Goal: Task Accomplishment & Management: Use online tool/utility

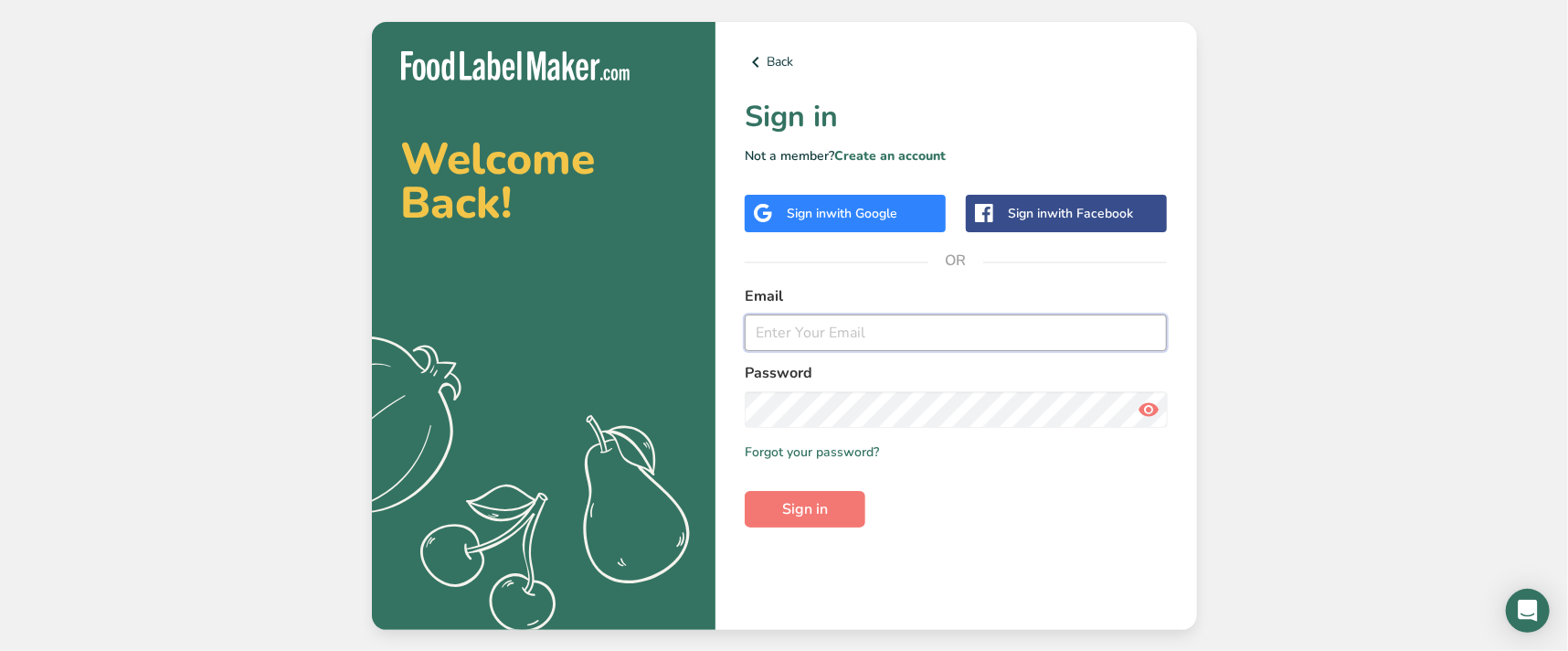
click at [831, 336] on input "email" at bounding box center [956, 332] width 423 height 37
type input "[PERSON_NAME][EMAIL_ADDRESS][PERSON_NAME][DOMAIN_NAME]"
click at [744, 491] on button "Sign in" at bounding box center [804, 509] width 120 height 37
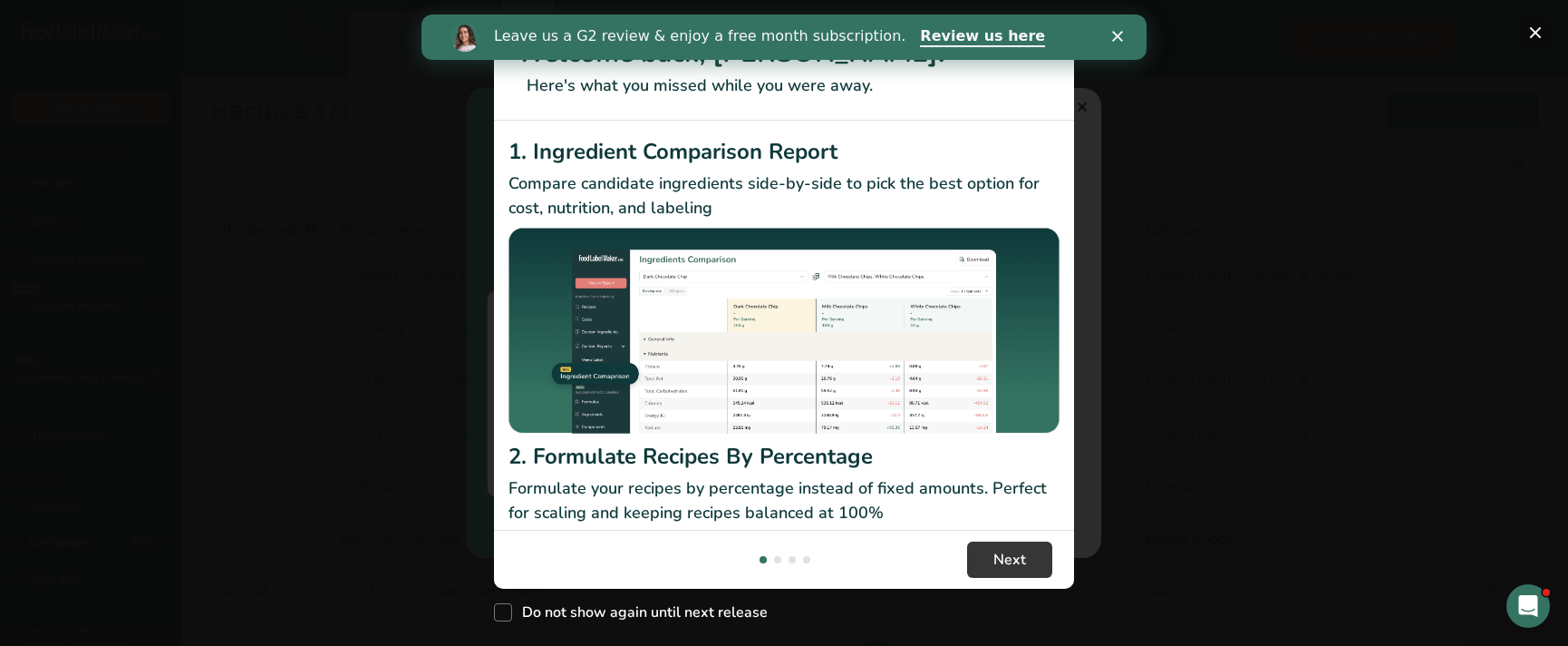
click at [1542, 34] on button "New Features" at bounding box center [1534, 32] width 29 height 29
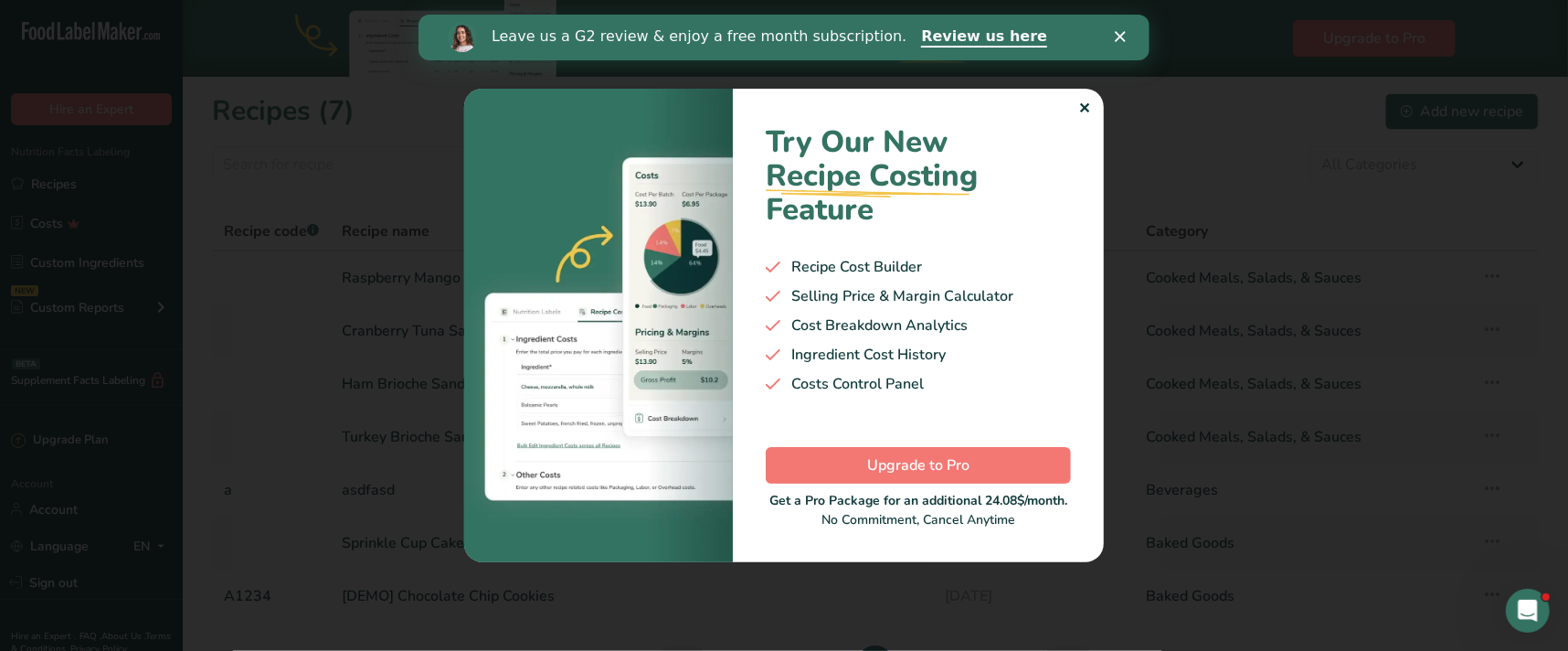
click at [1124, 32] on polygon "Close" at bounding box center [1119, 36] width 11 height 11
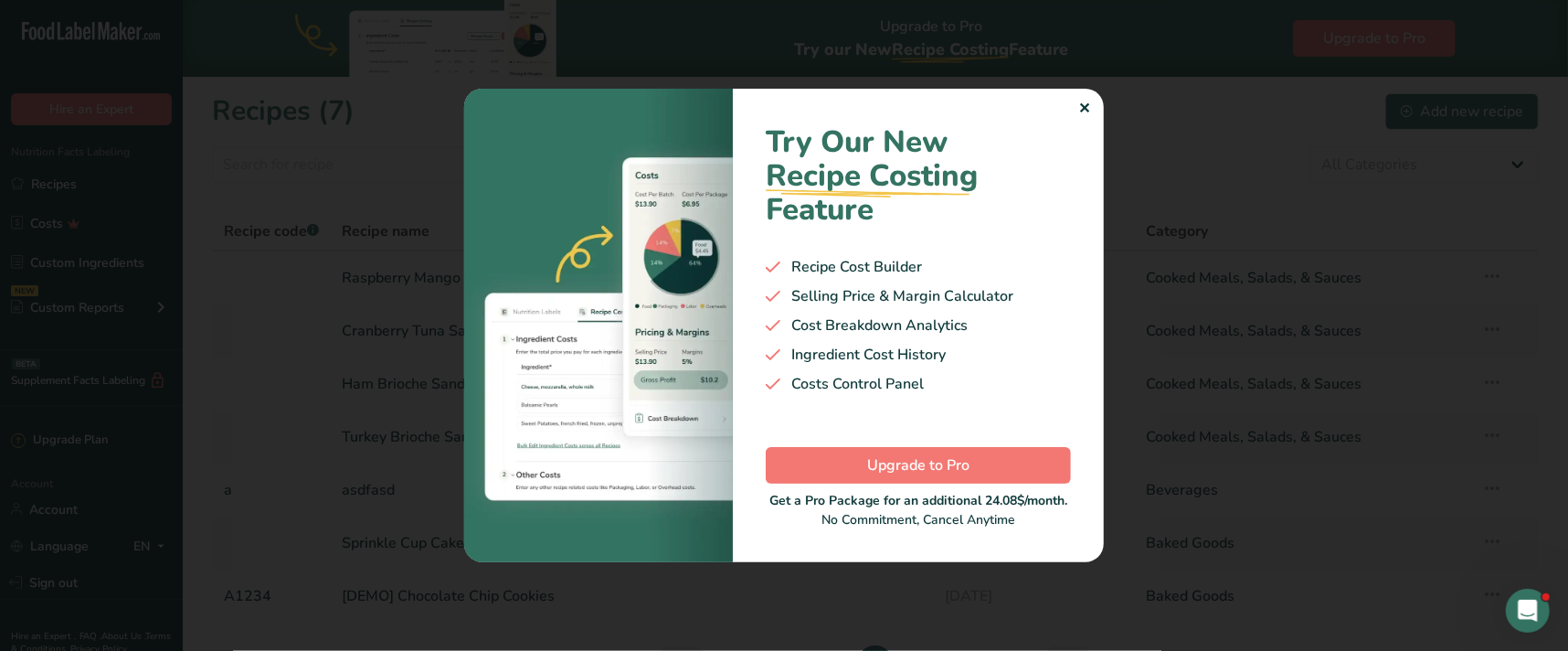
click at [1088, 104] on div "✕" at bounding box center [1084, 108] width 12 height 22
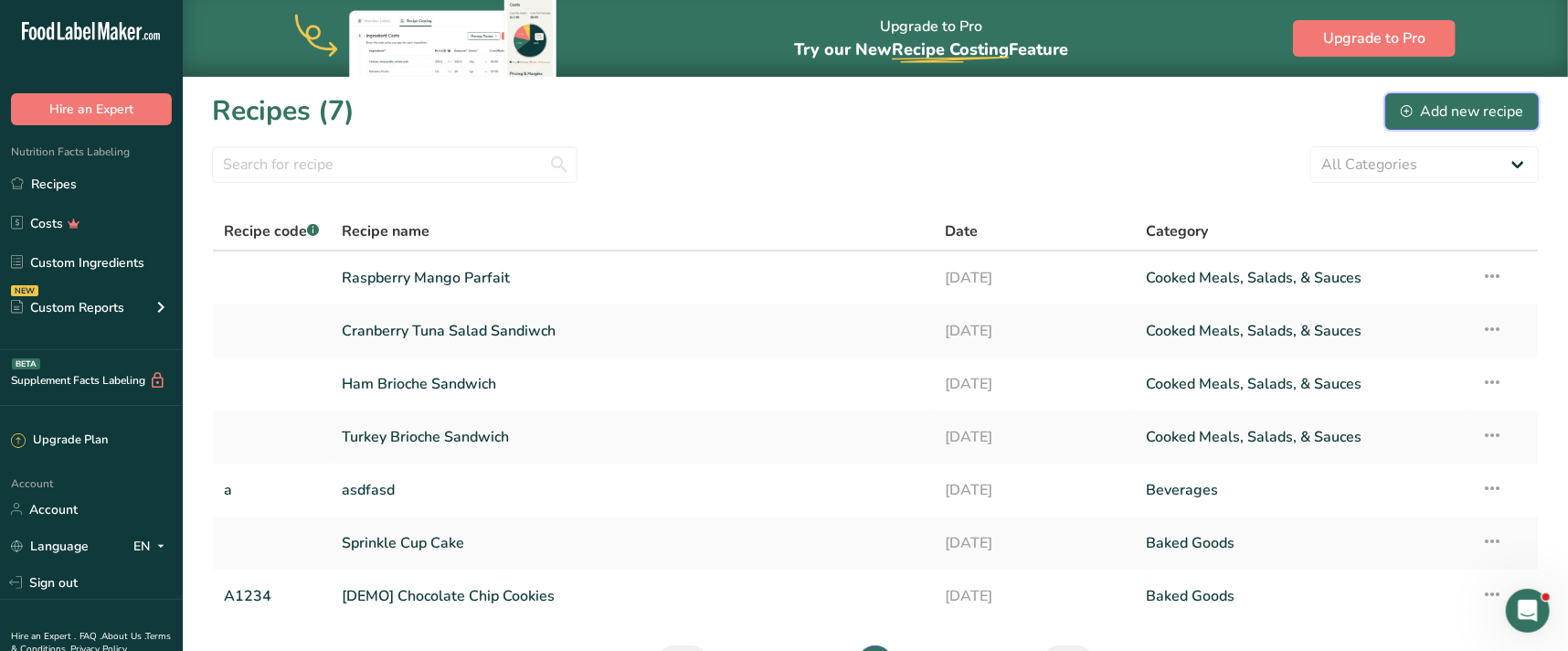
click at [1466, 107] on div "Add new recipe" at bounding box center [1462, 111] width 122 height 22
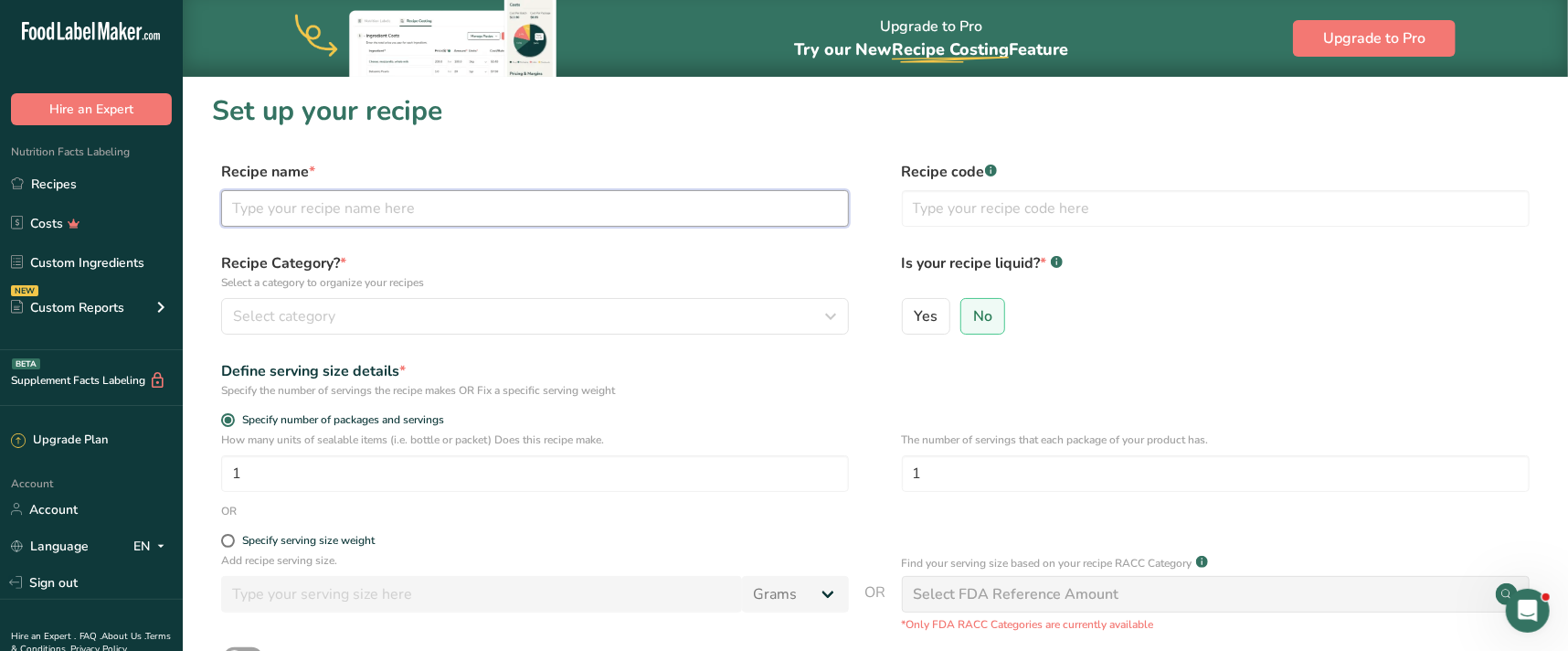
click at [387, 213] on input "text" at bounding box center [536, 208] width 628 height 37
type input "Puppy Chow"
drag, startPoint x: 254, startPoint y: 479, endPoint x: 178, endPoint y: 476, distance: 76.1
click at [178, 476] on div ".a-20{fill:#fff;} Hire an Expert Nutrition Facts Labeling Recipes Costs Custom …" at bounding box center [784, 448] width 1568 height 896
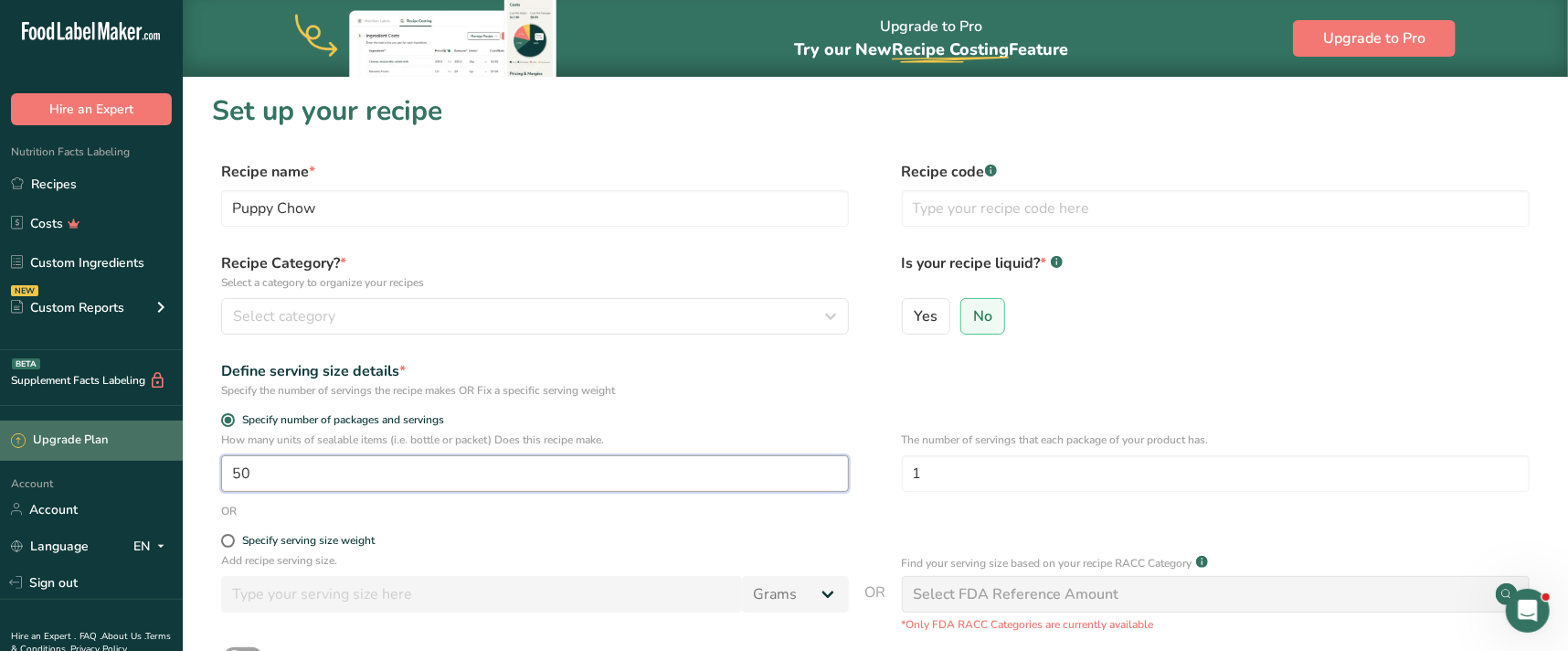
type input "50"
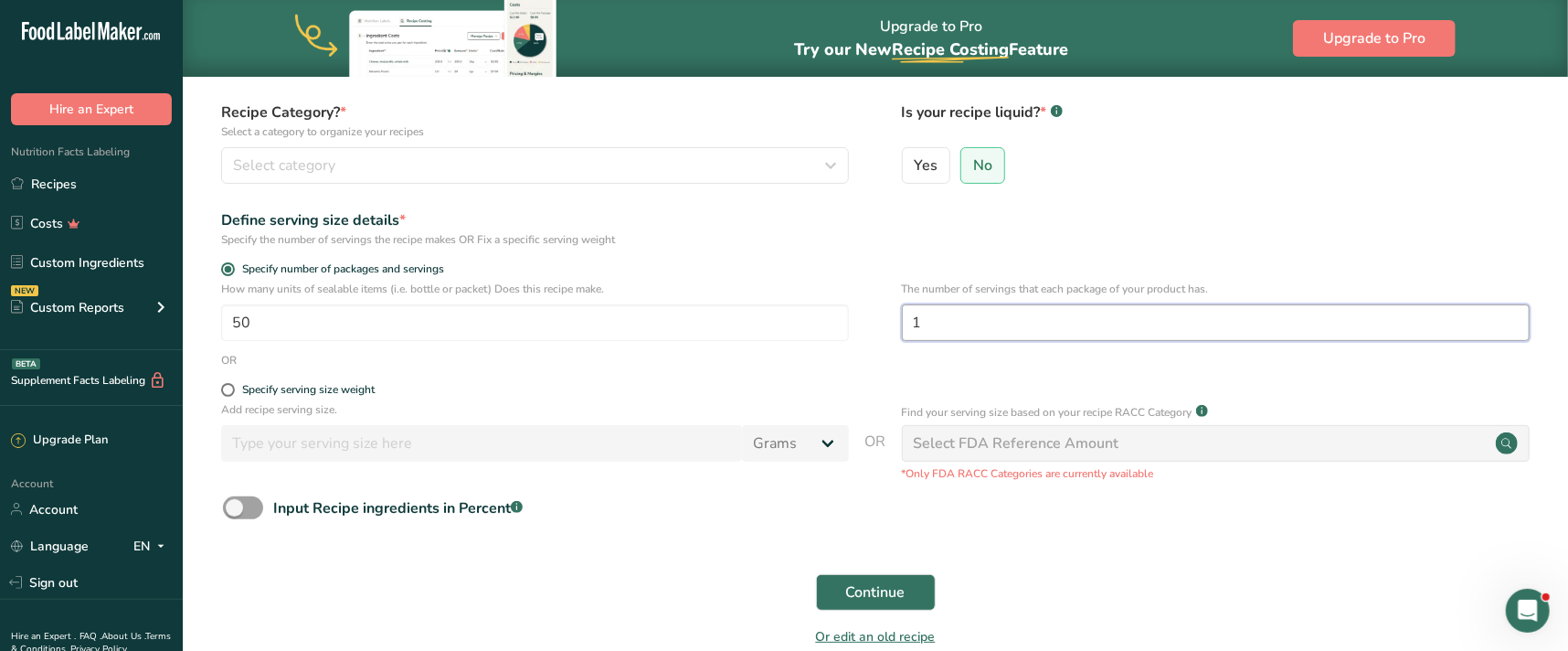
scroll to position [165, 0]
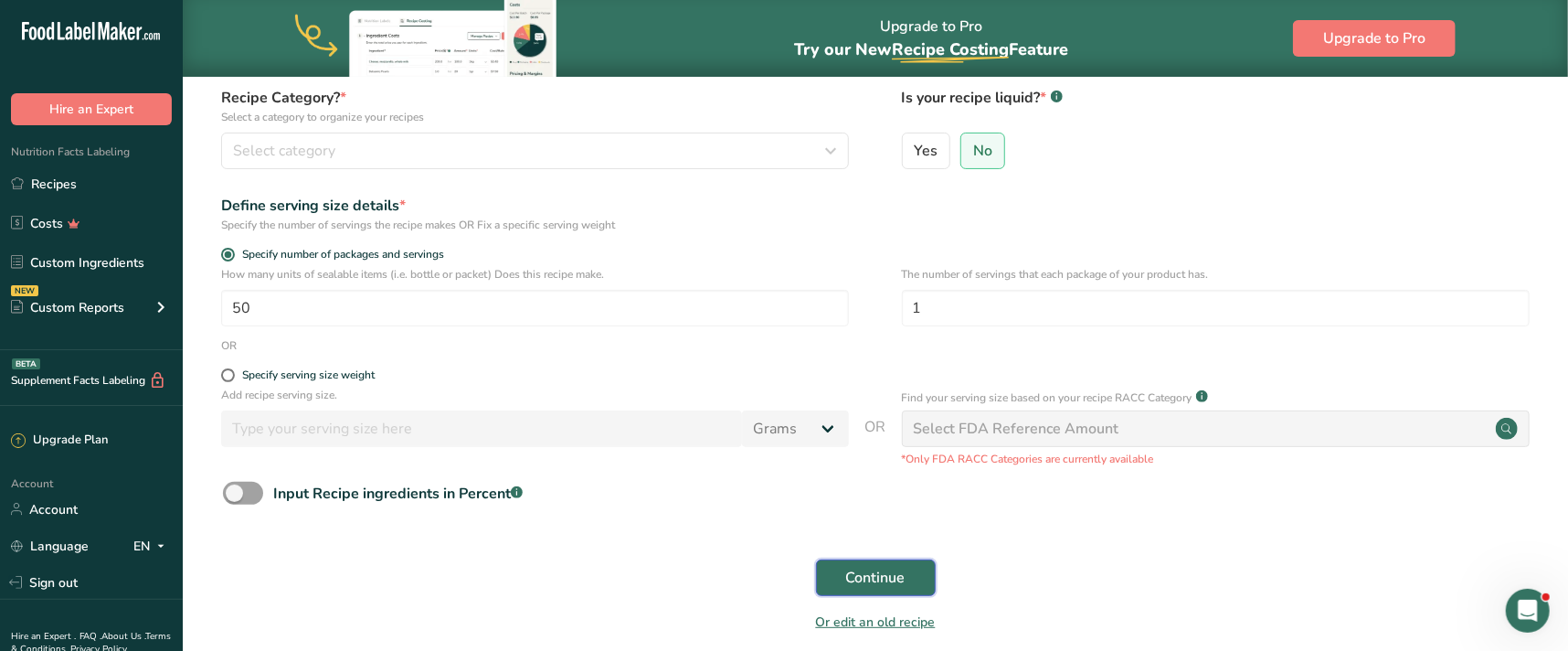
click at [888, 573] on span "Continue" at bounding box center [875, 577] width 60 height 22
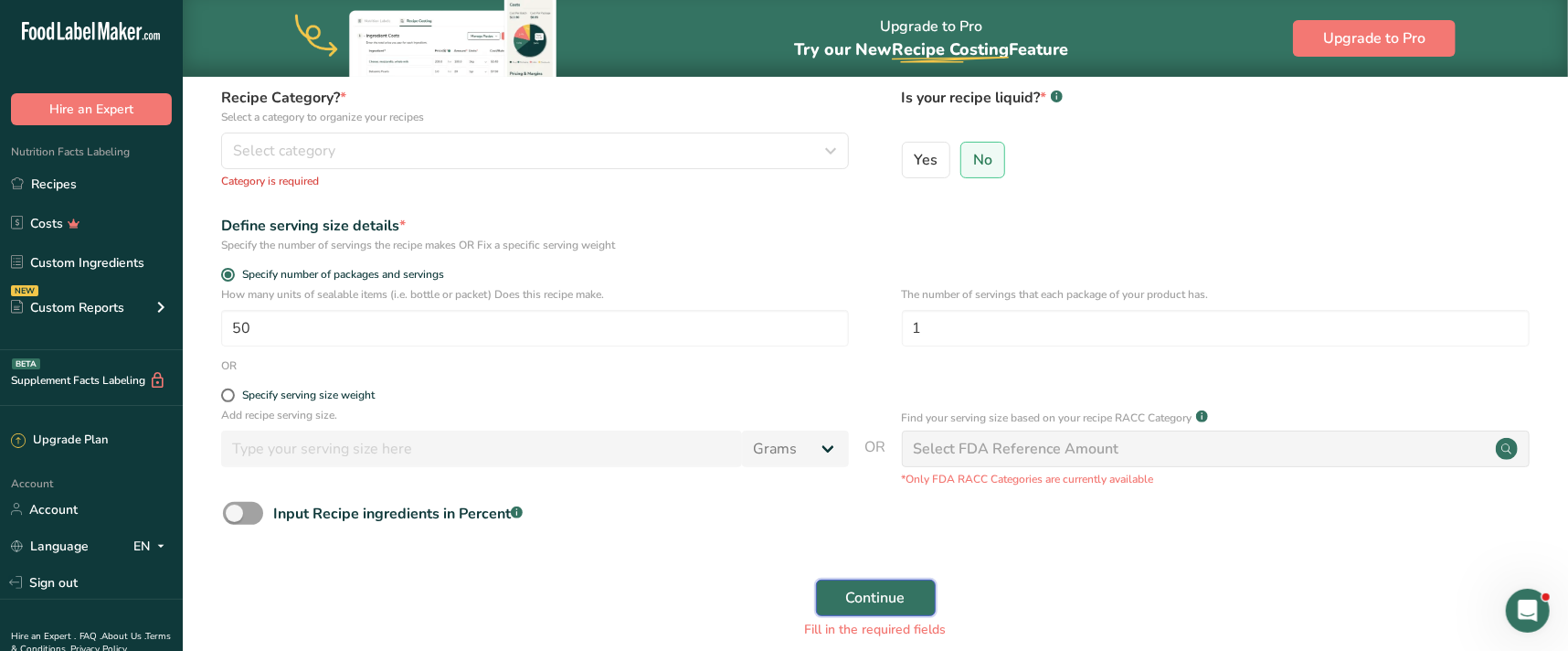
click at [881, 588] on span "Continue" at bounding box center [875, 597] width 60 height 22
click at [1381, 453] on div "Select FDA Reference Amount" at bounding box center [1216, 448] width 628 height 37
click at [862, 596] on span "Continue" at bounding box center [875, 597] width 60 height 22
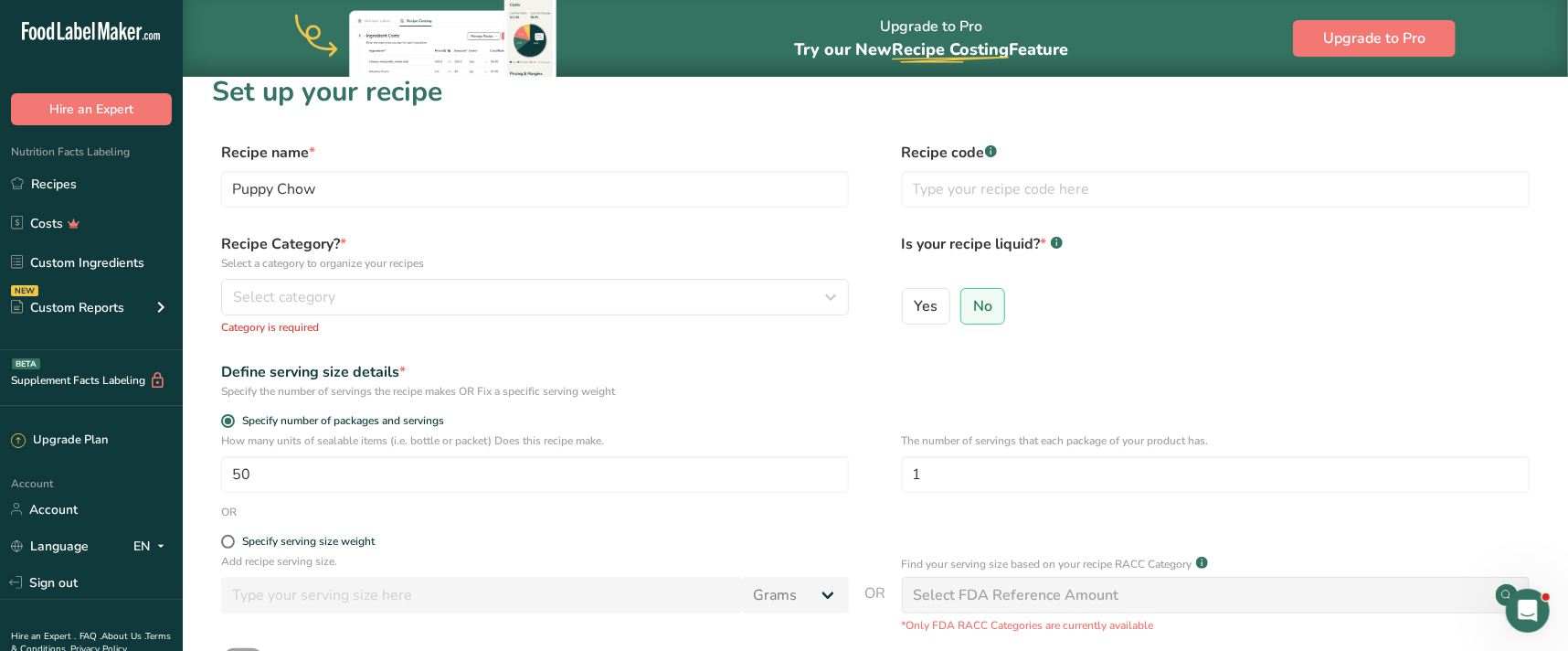
scroll to position [0, 0]
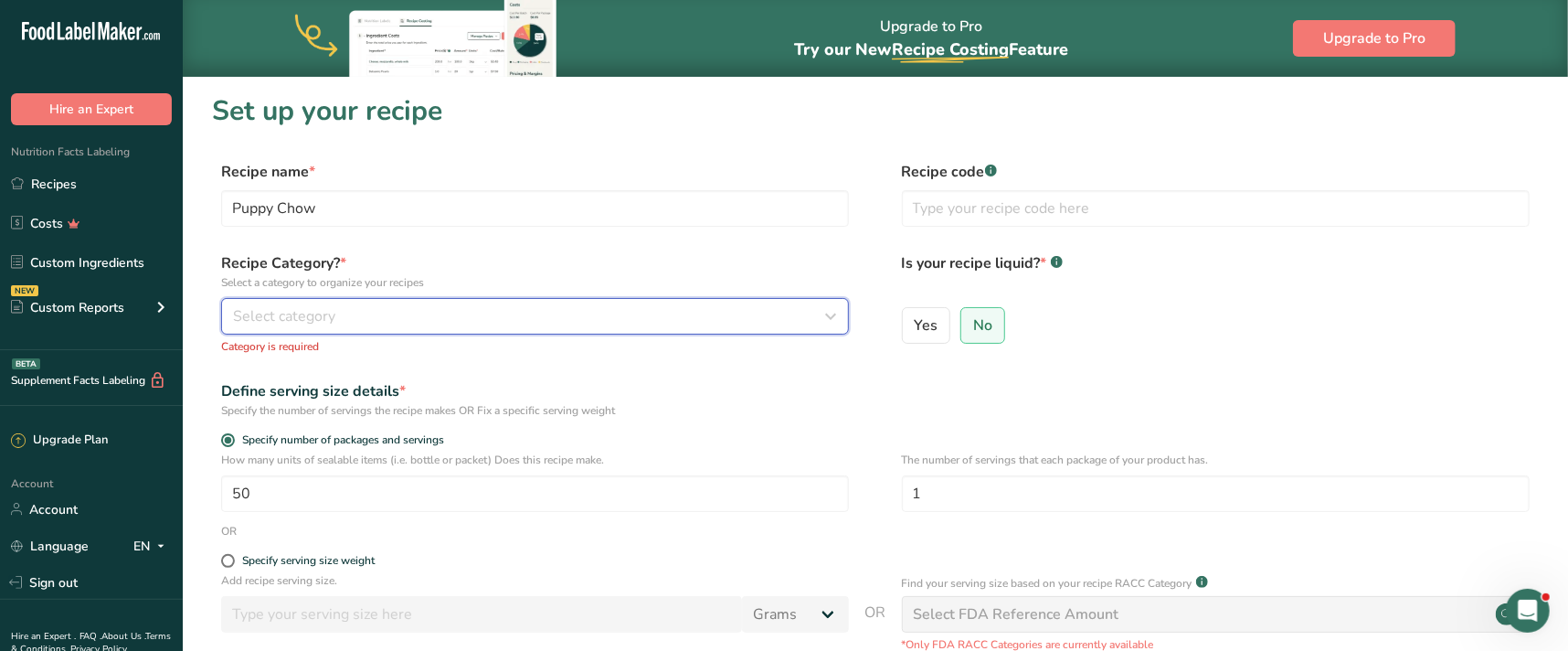
click at [375, 320] on div "Select category" at bounding box center [529, 316] width 593 height 22
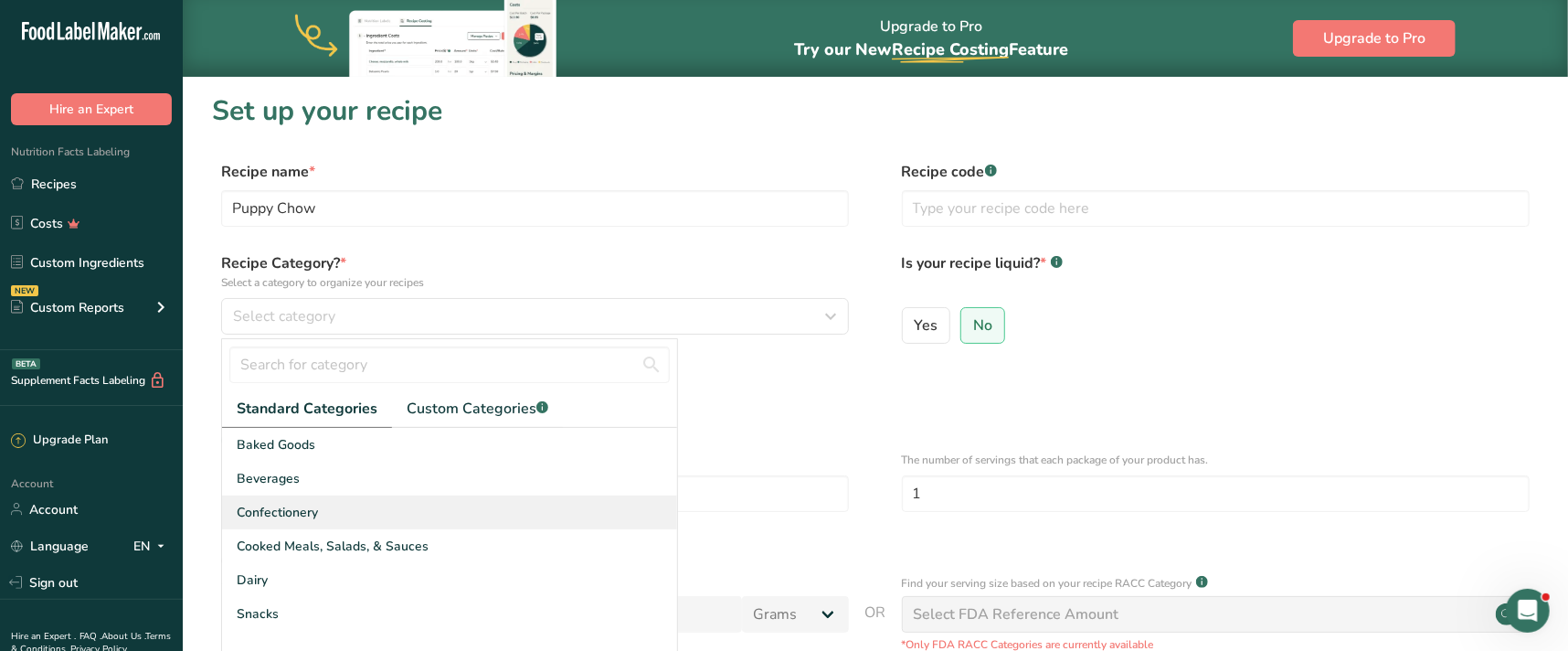
click at [343, 508] on div "Confectionery" at bounding box center [449, 512] width 455 height 34
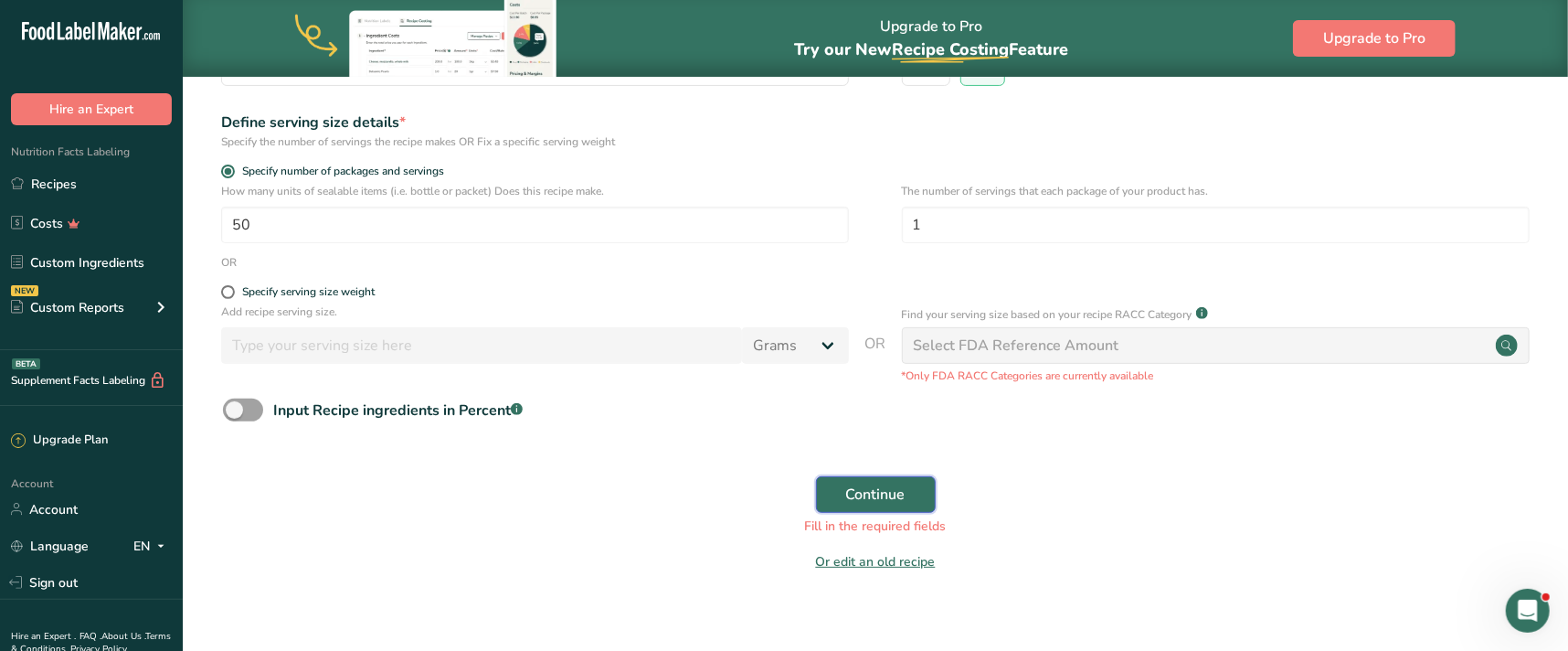
click at [874, 491] on span "Continue" at bounding box center [875, 494] width 60 height 22
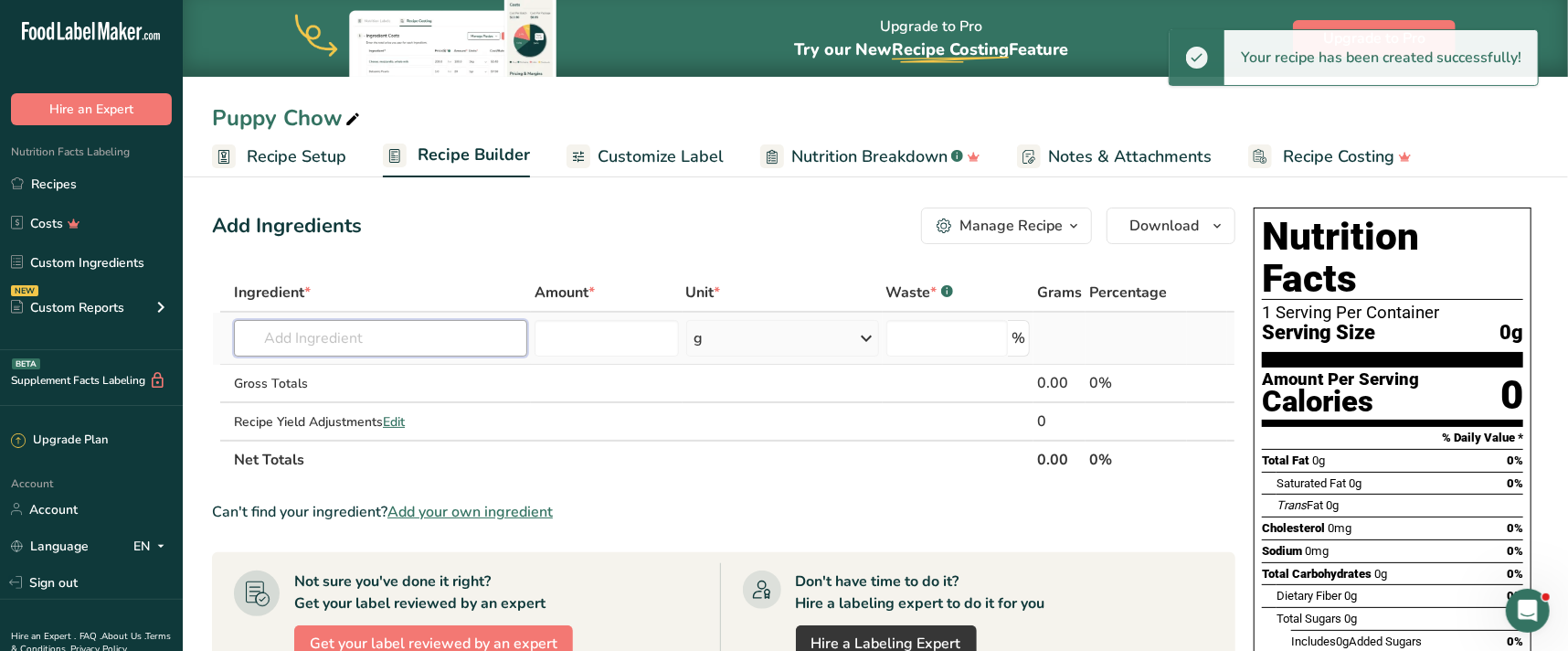
click at [306, 329] on input "text" at bounding box center [380, 338] width 293 height 37
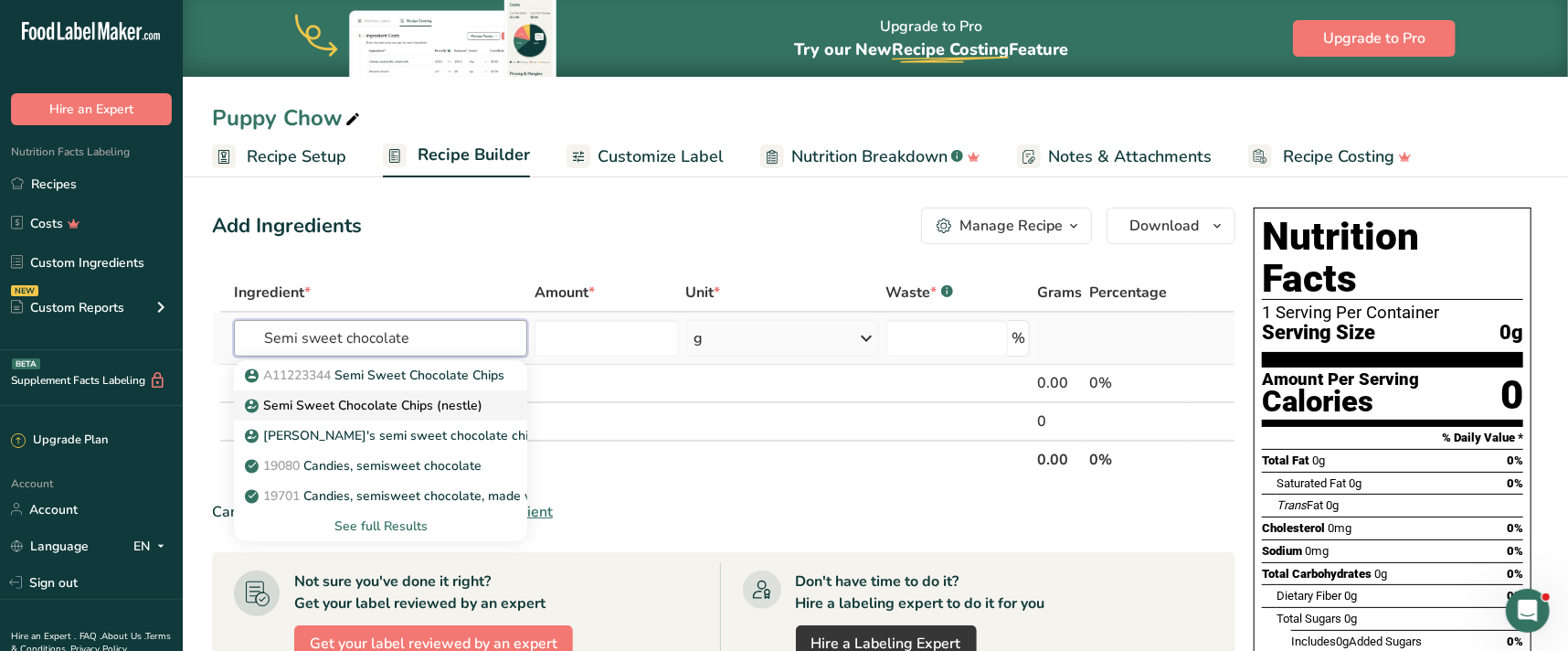
type input "Semi sweet chocolate"
click at [331, 400] on p "Semi Sweet Chocolate Chips (nestle)" at bounding box center [365, 405] width 234 height 19
type input "Semi Sweet Chocolate Chips (nestle)"
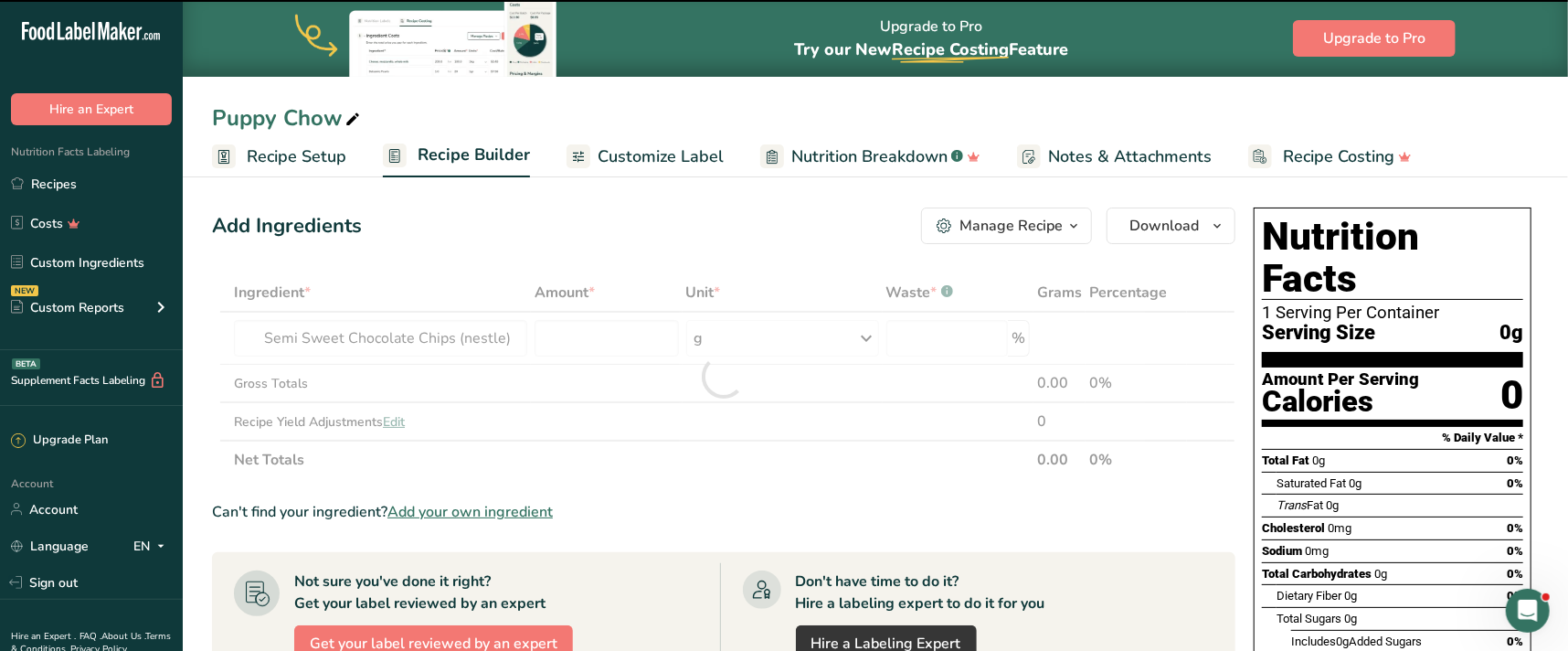
type input "0"
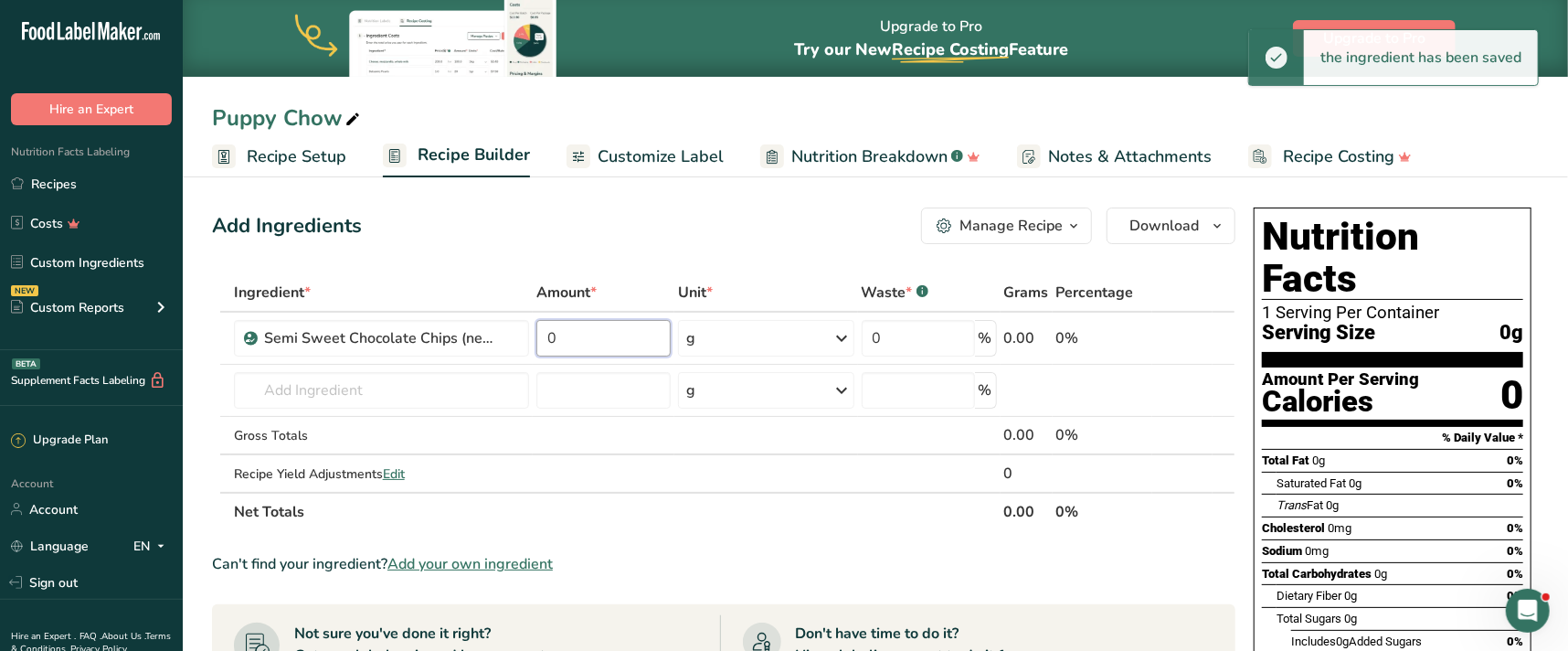
click at [558, 338] on input "0" at bounding box center [603, 338] width 134 height 37
type input "6.25"
click at [846, 332] on icon at bounding box center [843, 338] width 22 height 33
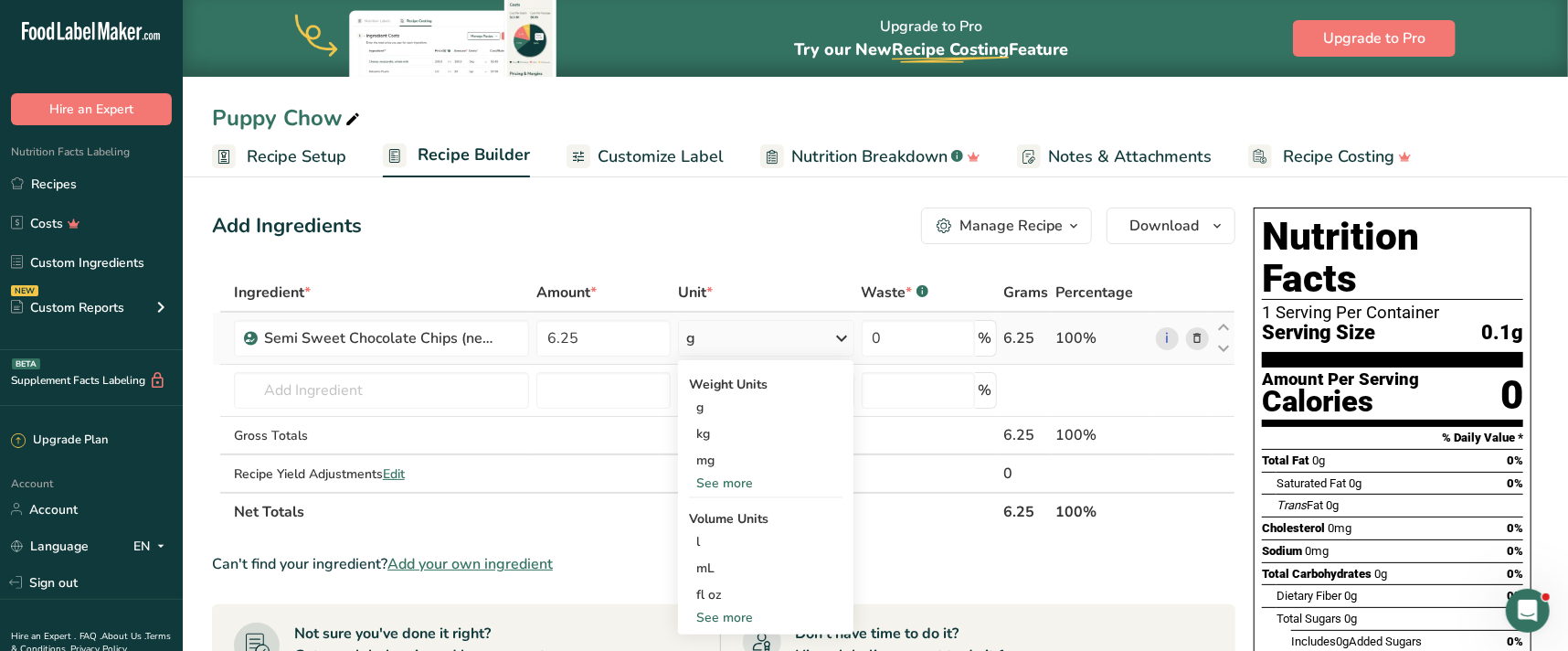
click at [760, 618] on div "See more" at bounding box center [765, 616] width 153 height 19
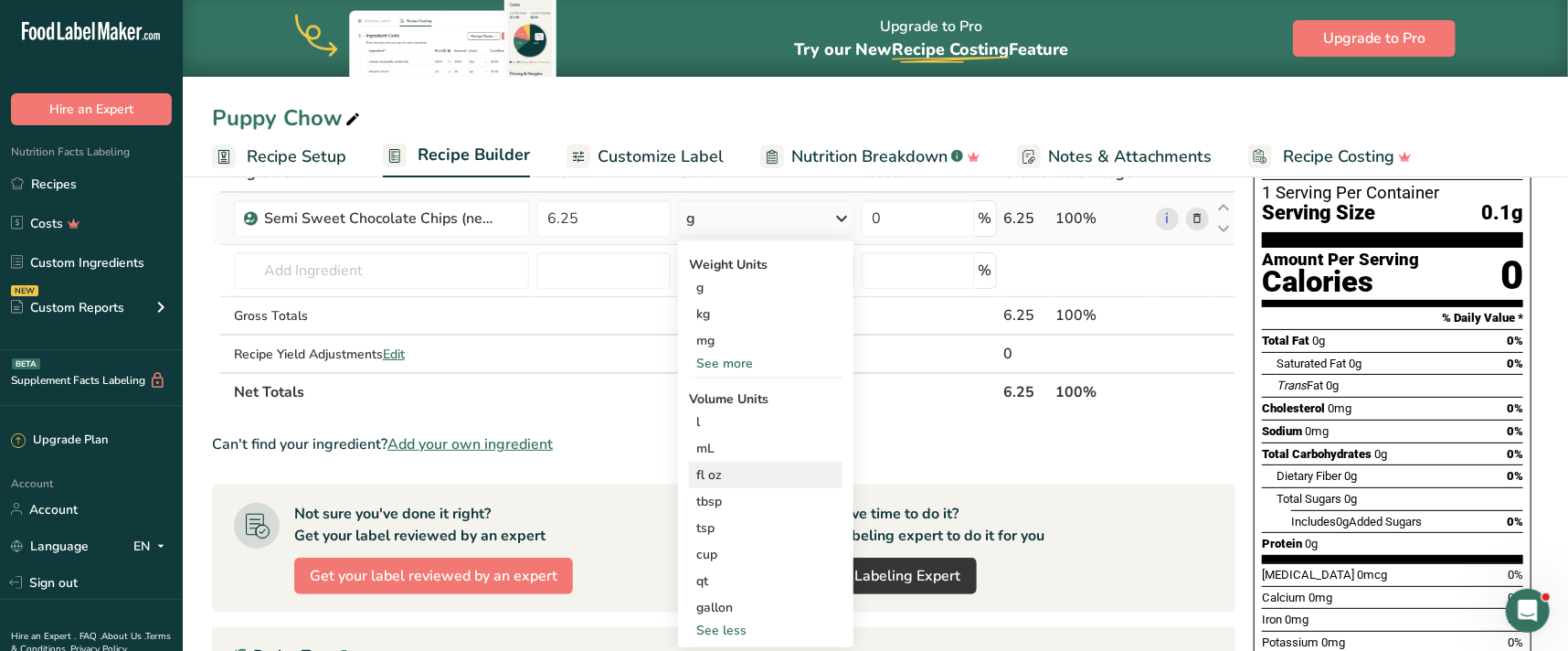
scroll to position [165, 0]
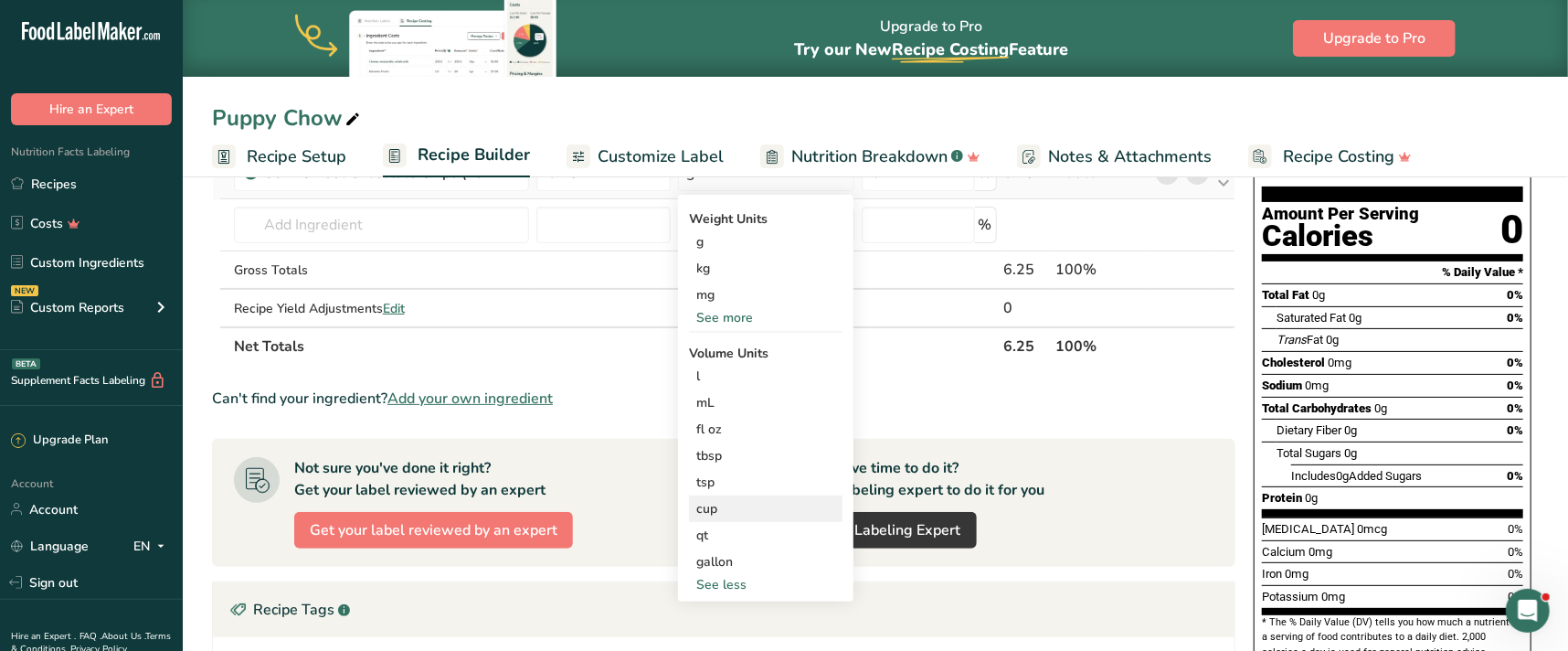
click at [750, 506] on div "cup" at bounding box center [766, 508] width 139 height 19
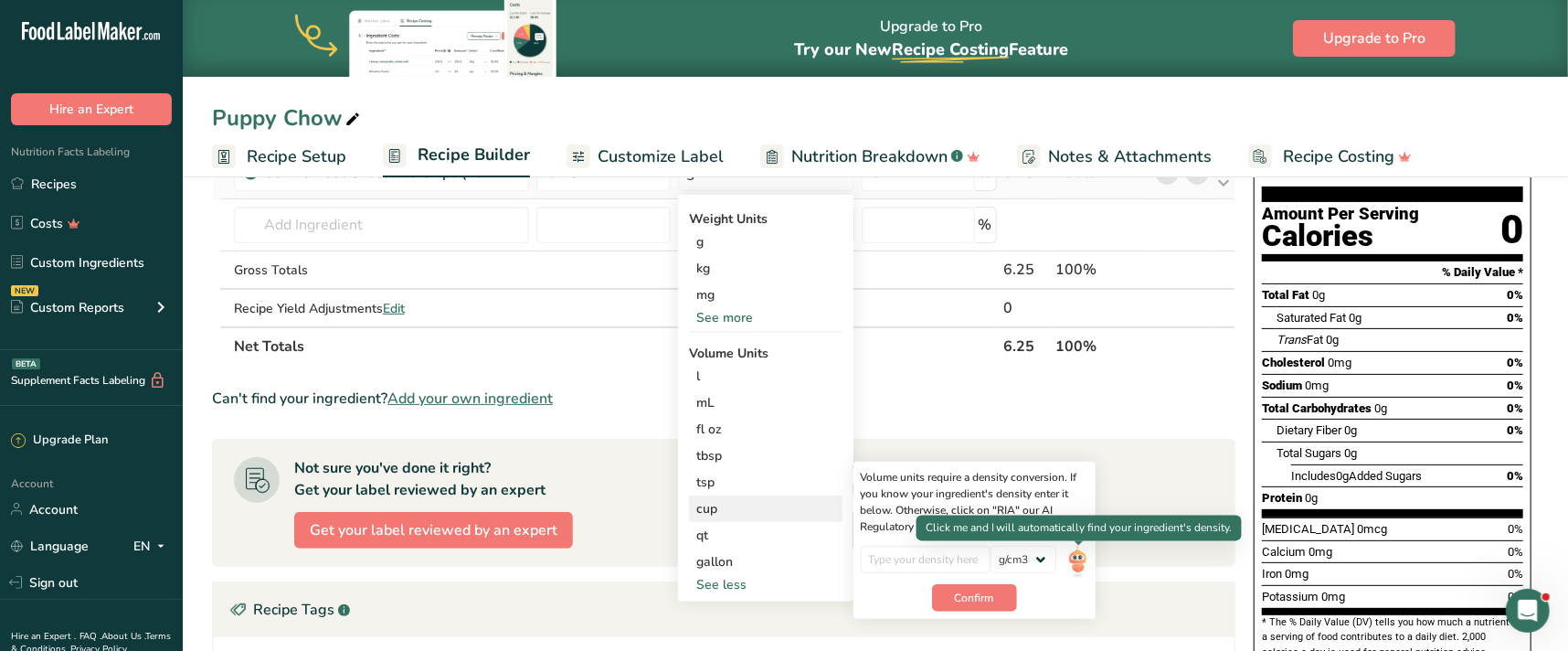
click at [1073, 562] on img at bounding box center [1077, 562] width 20 height 32
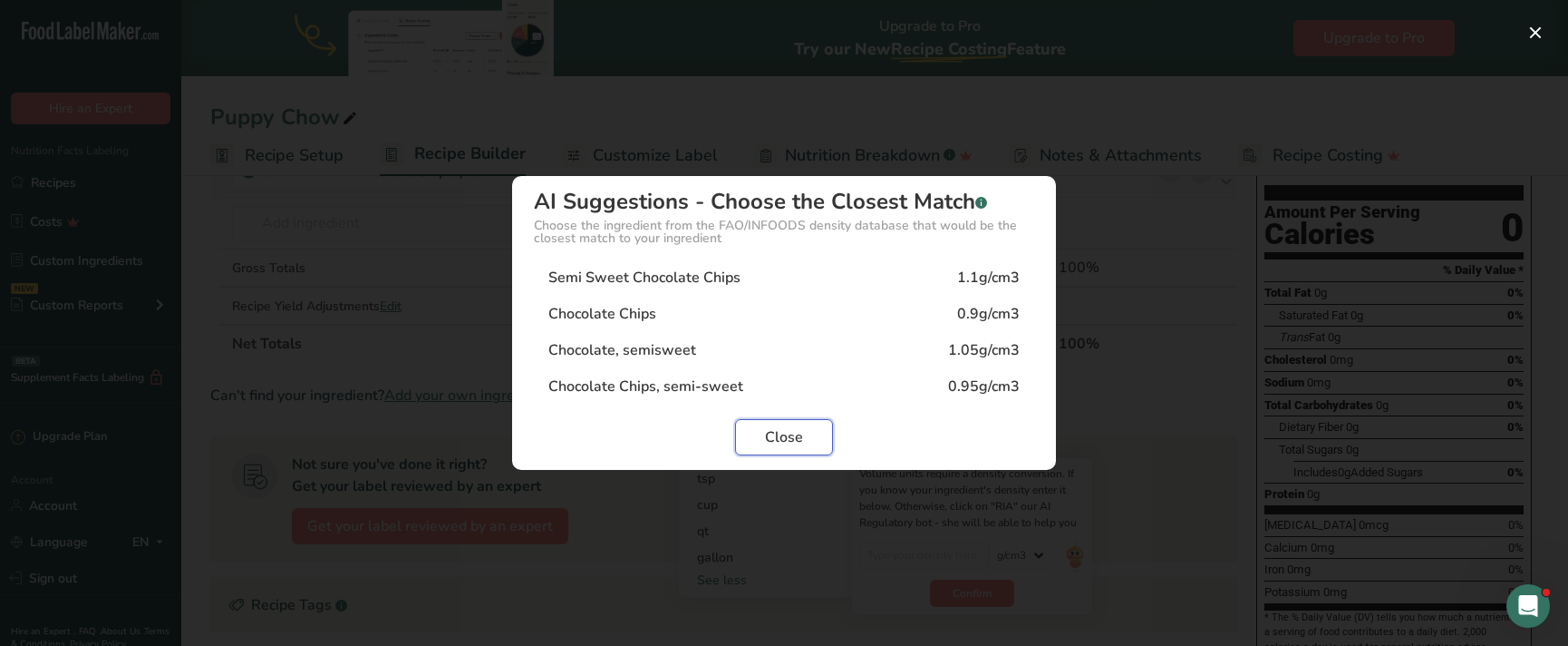
click at [811, 436] on button "Close" at bounding box center [784, 437] width 98 height 36
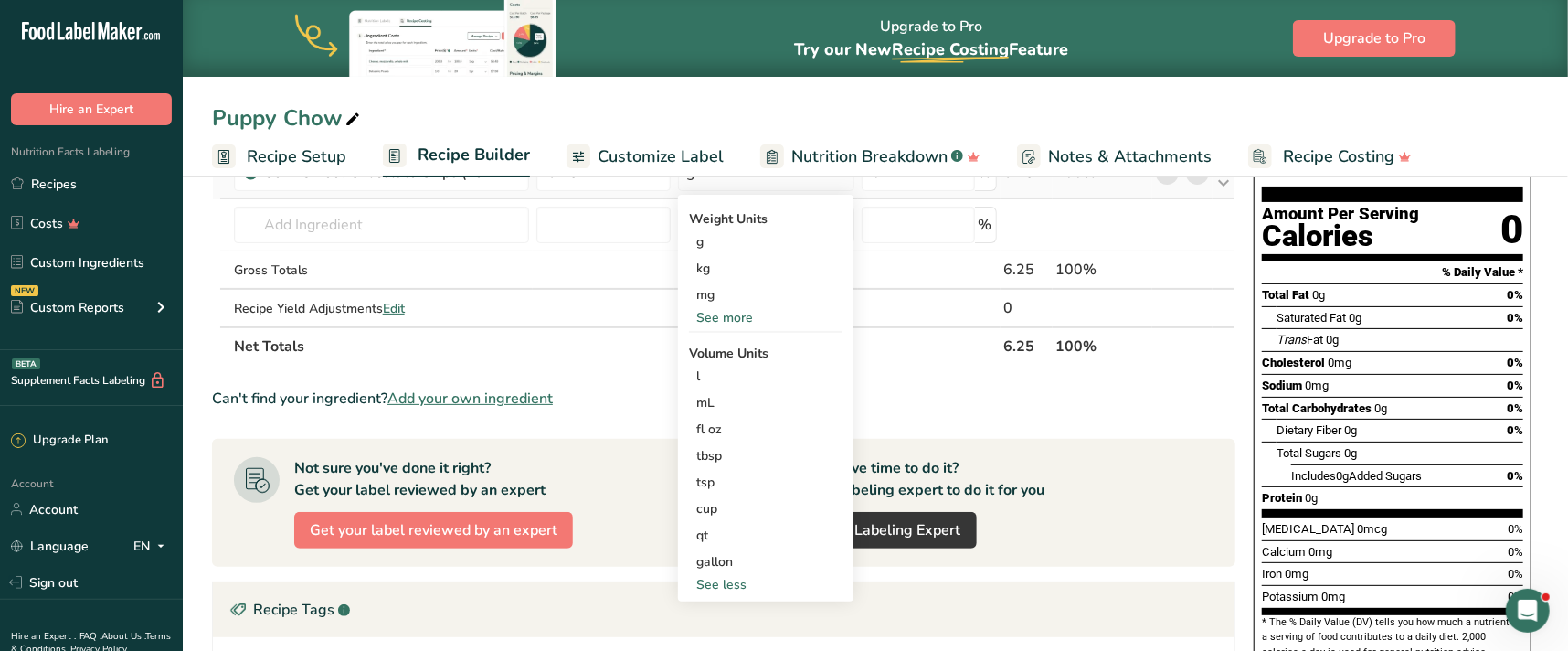
click at [917, 324] on td at bounding box center [928, 307] width 142 height 37
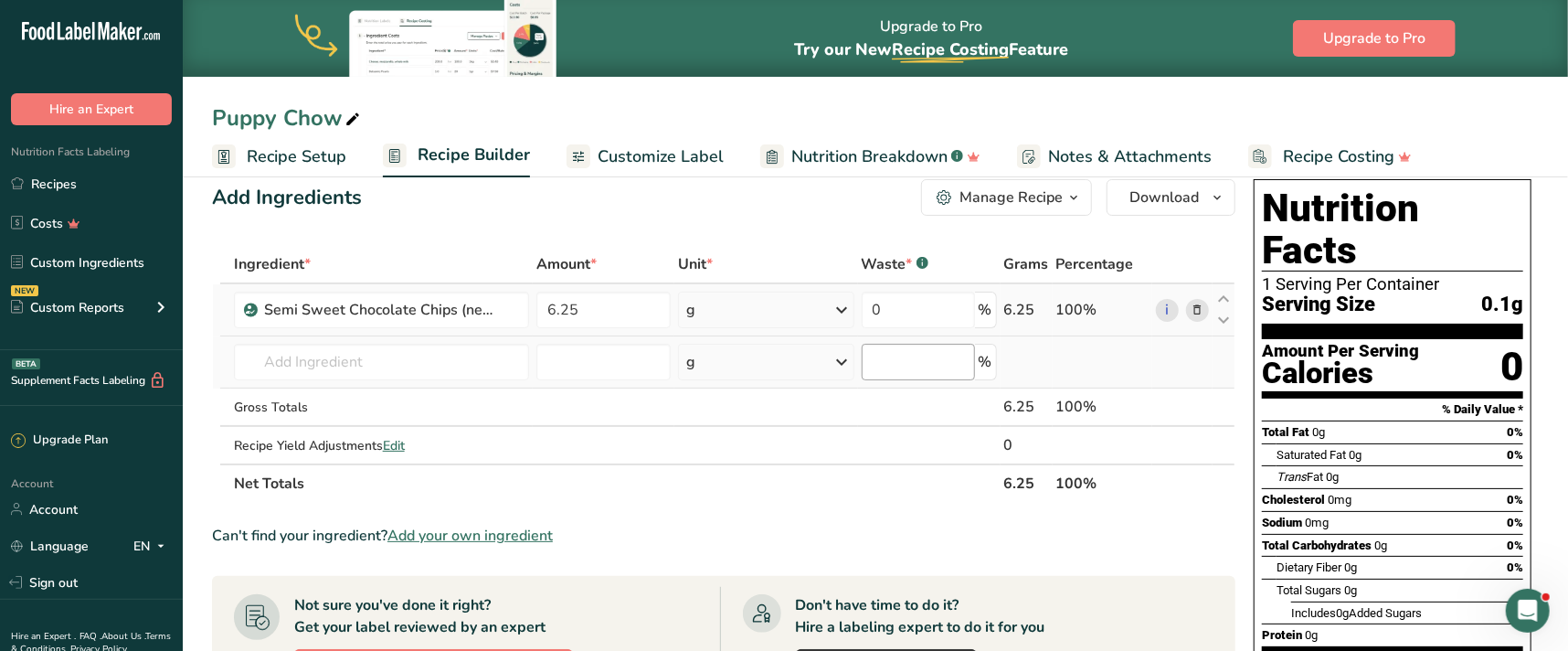
scroll to position [0, 0]
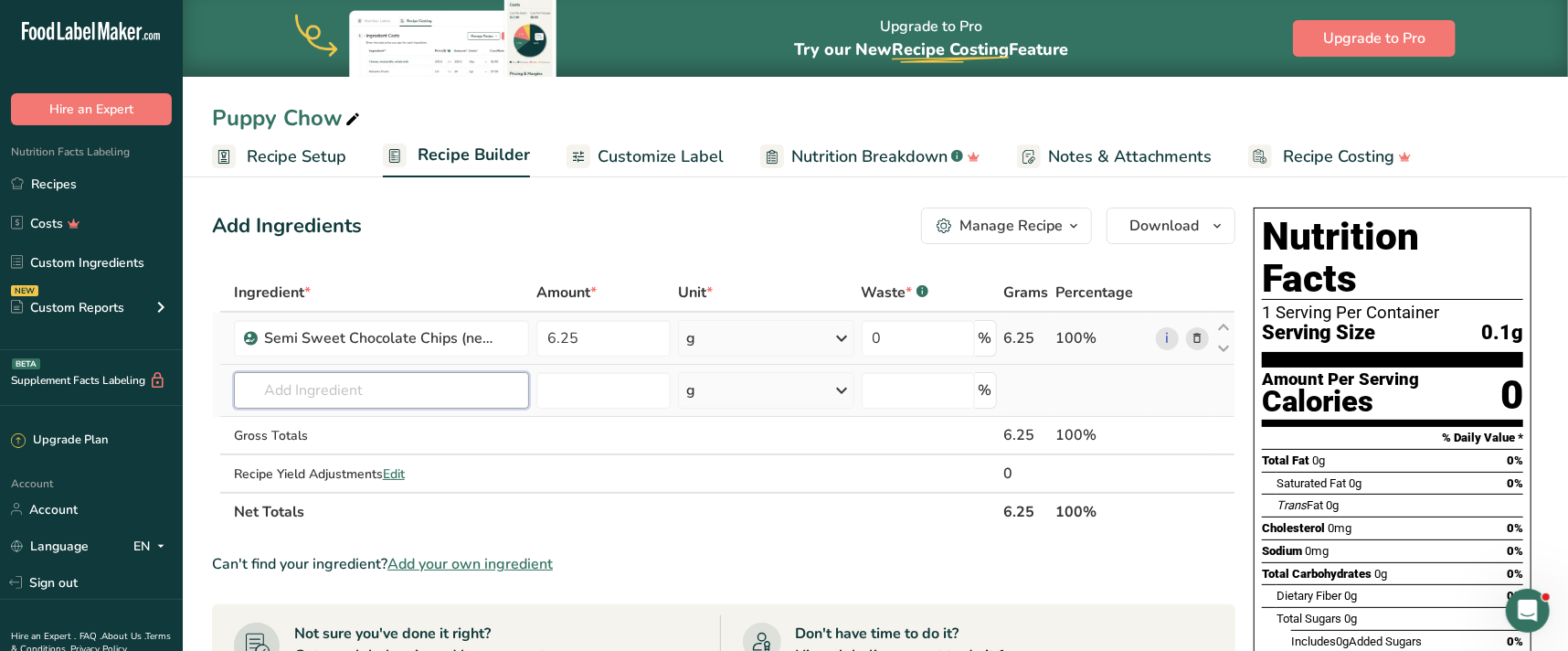
click at [440, 388] on input "text" at bounding box center [381, 390] width 295 height 37
click at [840, 338] on icon at bounding box center [843, 338] width 22 height 33
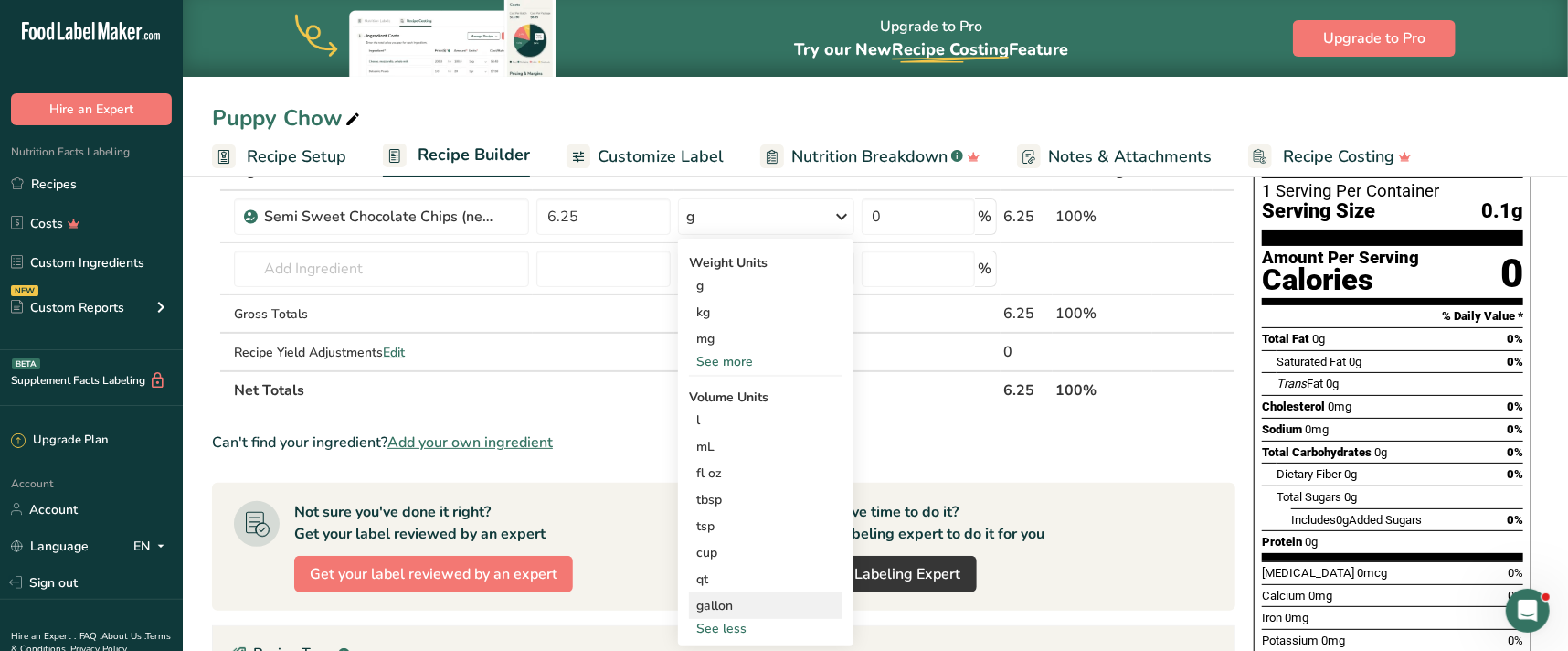
scroll to position [165, 0]
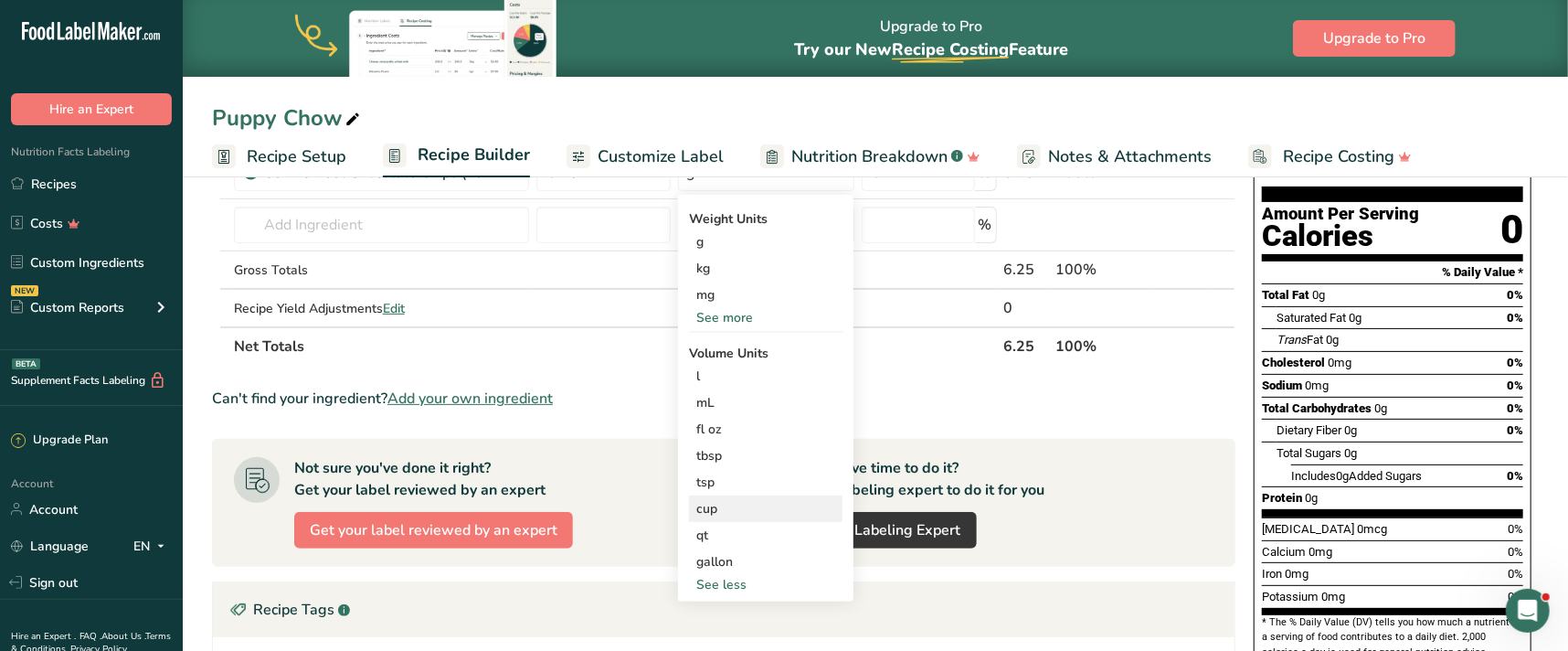
click at [743, 506] on div "cup" at bounding box center [766, 508] width 139 height 19
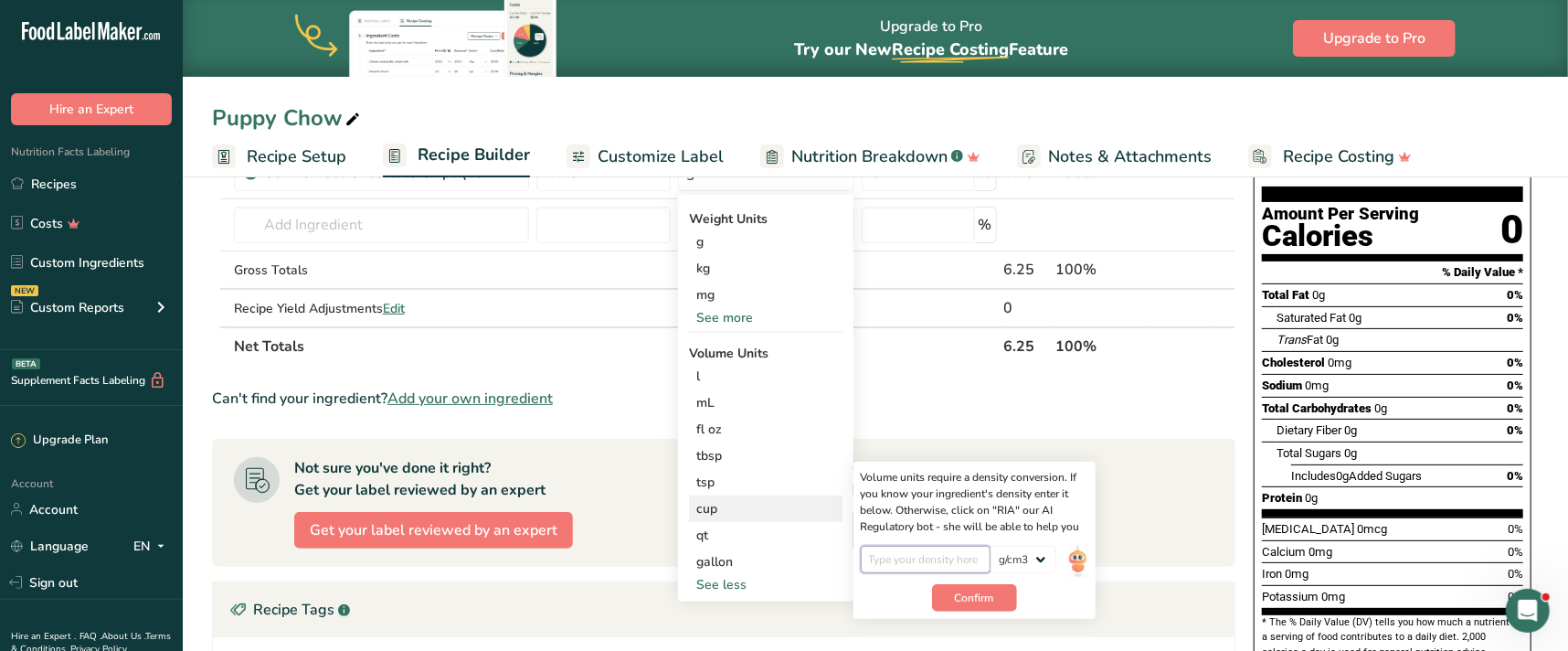
click at [961, 556] on input "number" at bounding box center [925, 560] width 130 height 28
type input "1.05"
click at [979, 594] on span "Confirm" at bounding box center [975, 597] width 40 height 17
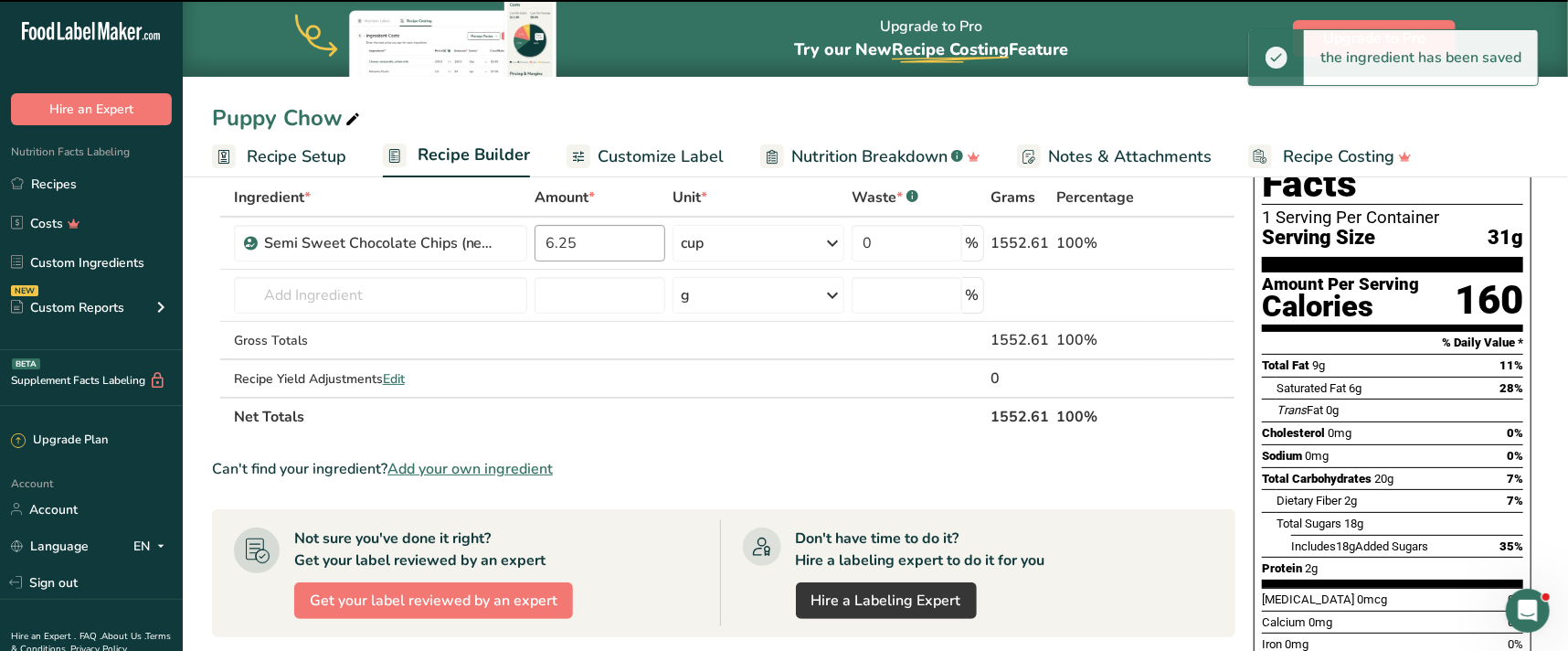
scroll to position [0, 0]
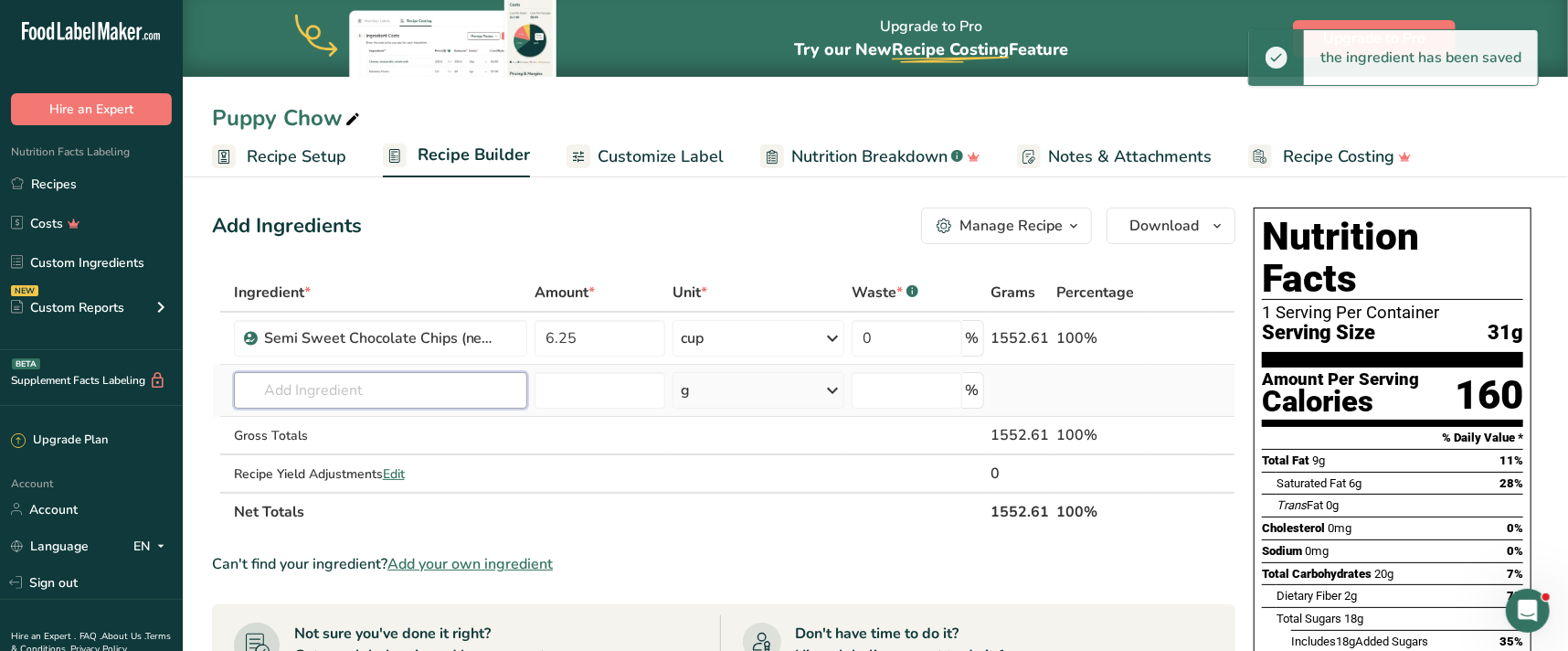
click at [358, 392] on input "text" at bounding box center [381, 390] width 294 height 37
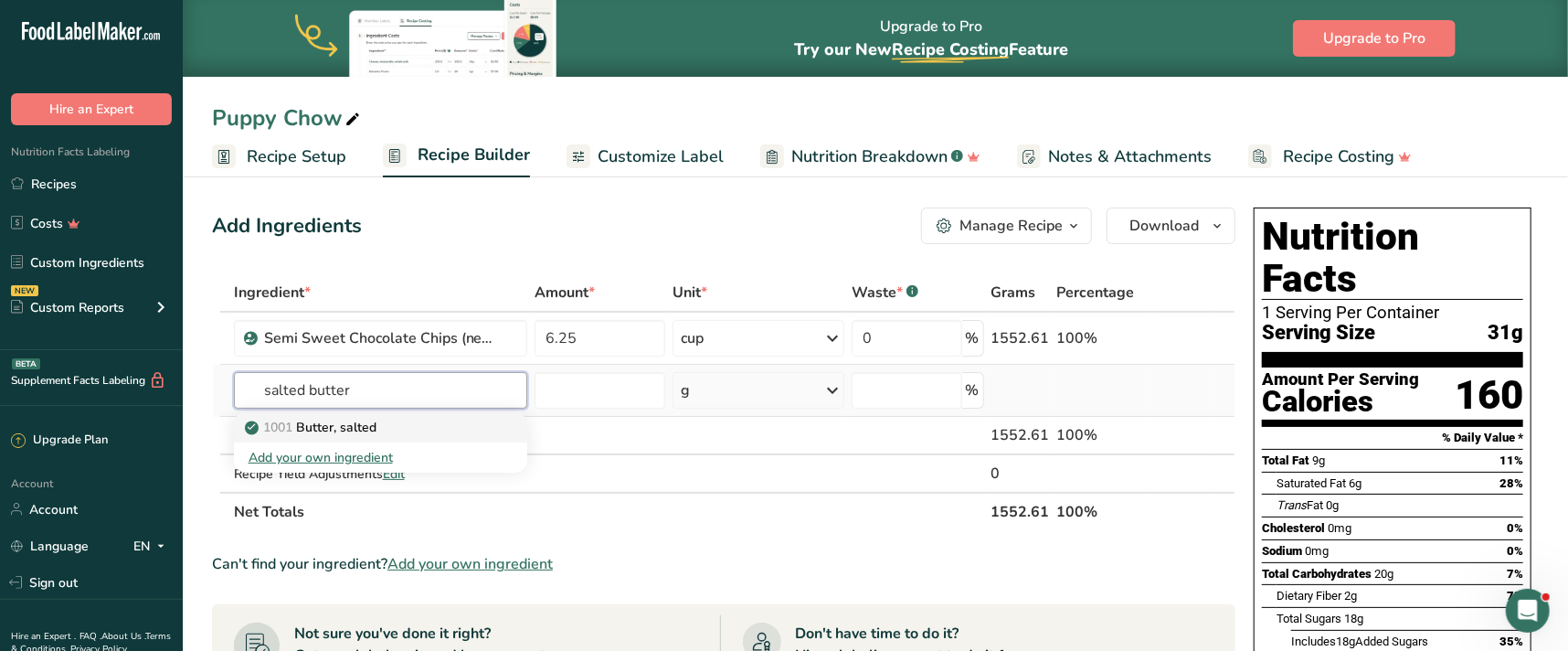
type input "salted butter"
click at [324, 424] on p "1001 Butter, salted" at bounding box center [312, 426] width 128 height 19
type input "Butter, salted"
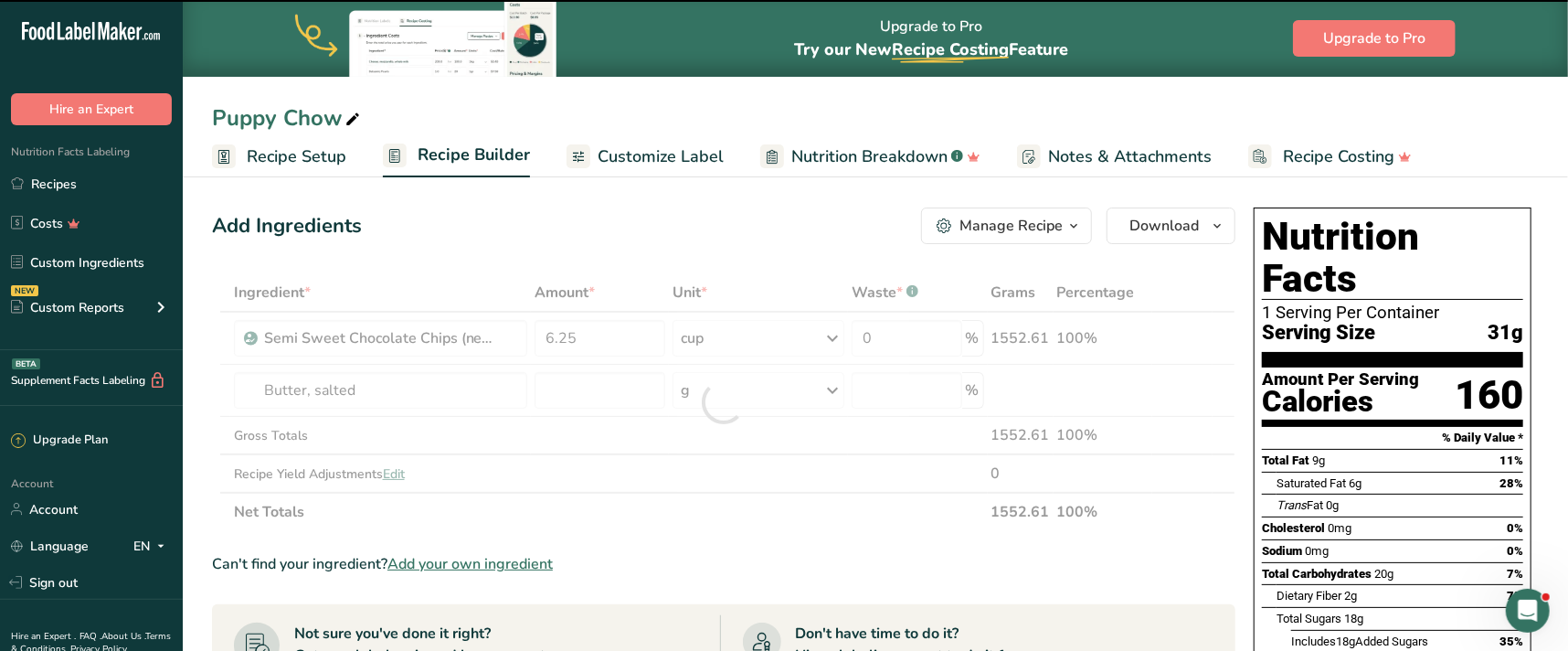
click at [570, 391] on div at bounding box center [723, 402] width 1023 height 257
type input "0"
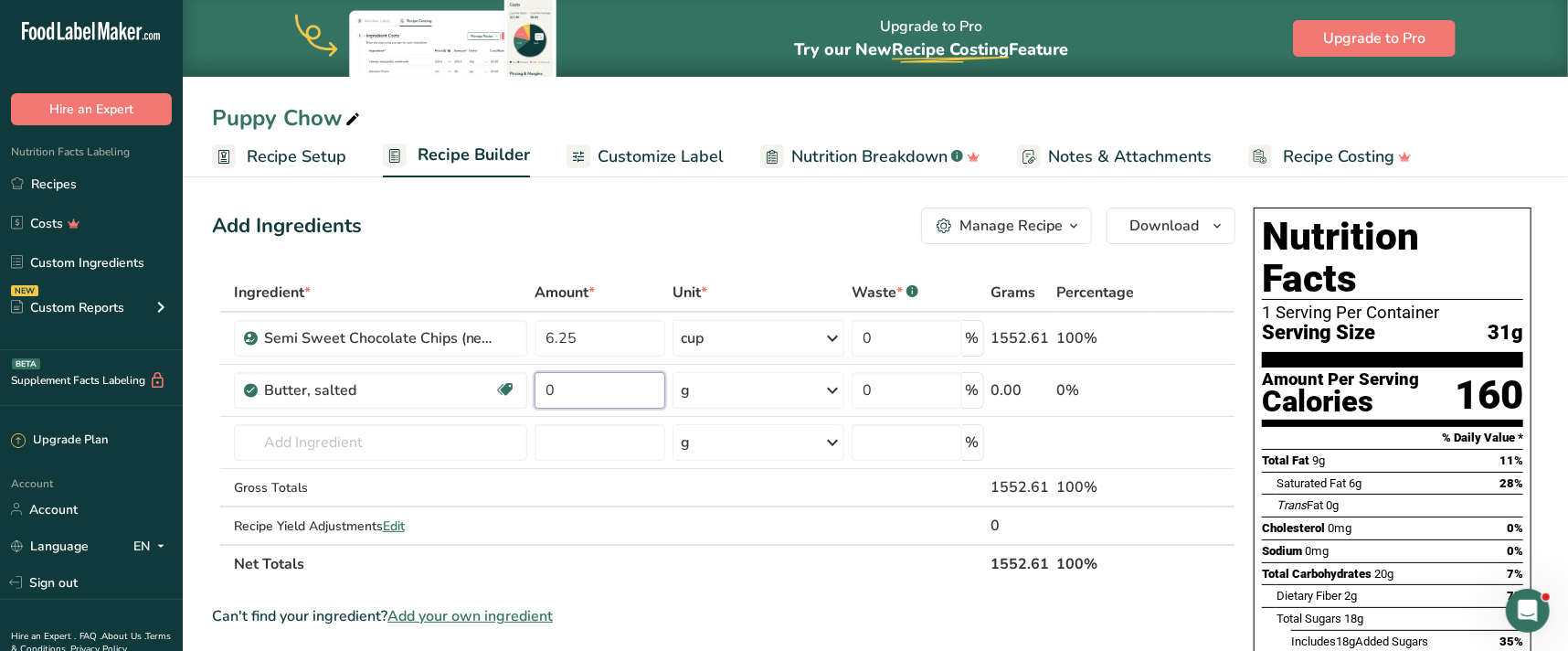
click at [570, 391] on input "0" at bounding box center [599, 390] width 130 height 37
type input "1.56"
click at [836, 388] on div "Ingredient * Amount * Unit * Waste * .a-a{fill:#347362;}.b-a{fill:#fff;} Grams …" at bounding box center [723, 428] width 1023 height 310
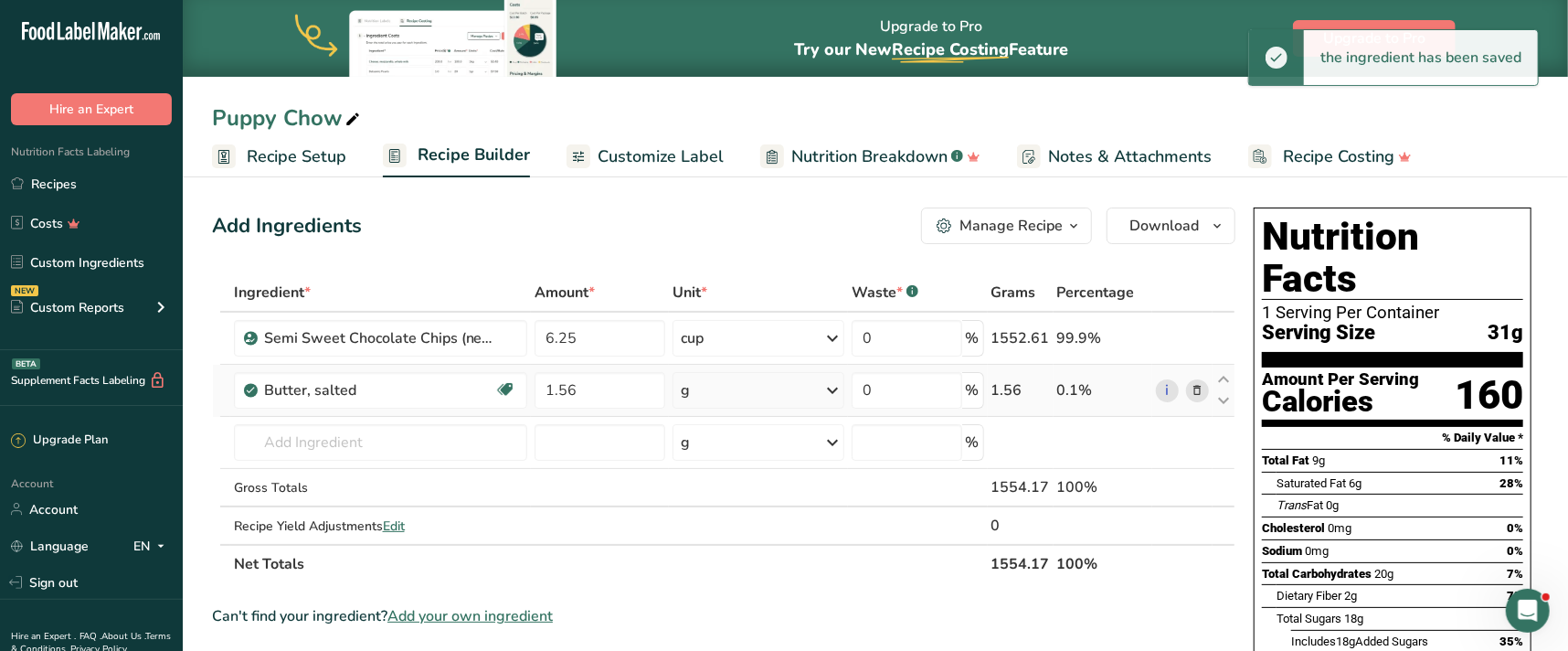
click at [836, 391] on icon at bounding box center [833, 390] width 22 height 33
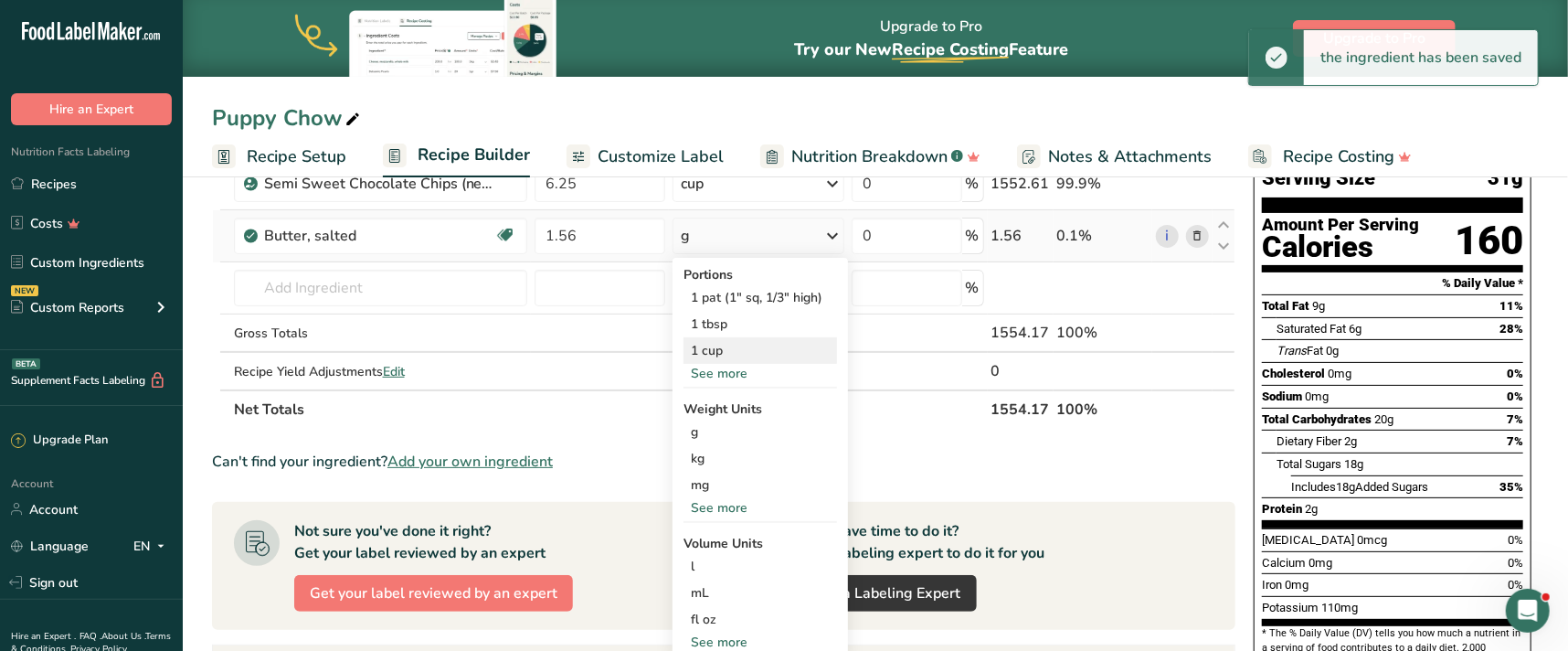
scroll to position [165, 0]
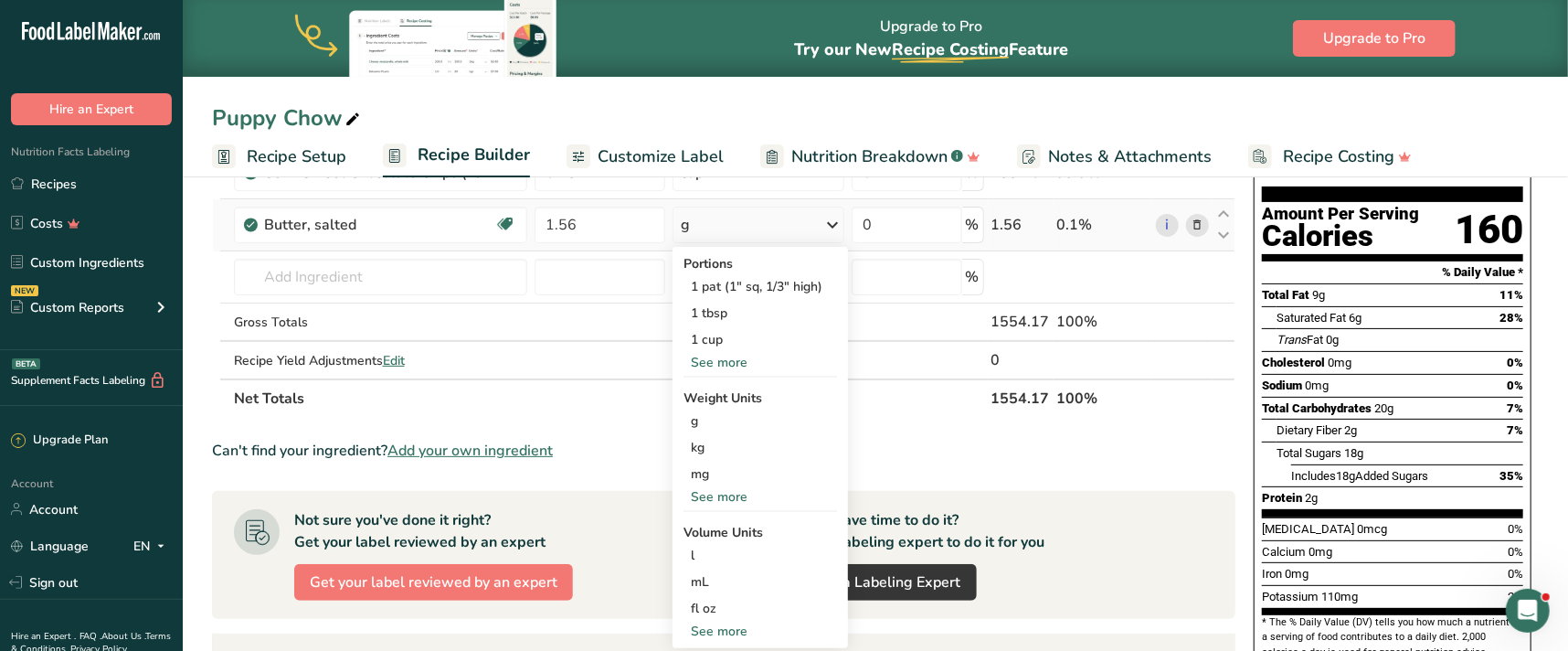
click at [724, 494] on div "See more" at bounding box center [760, 496] width 153 height 19
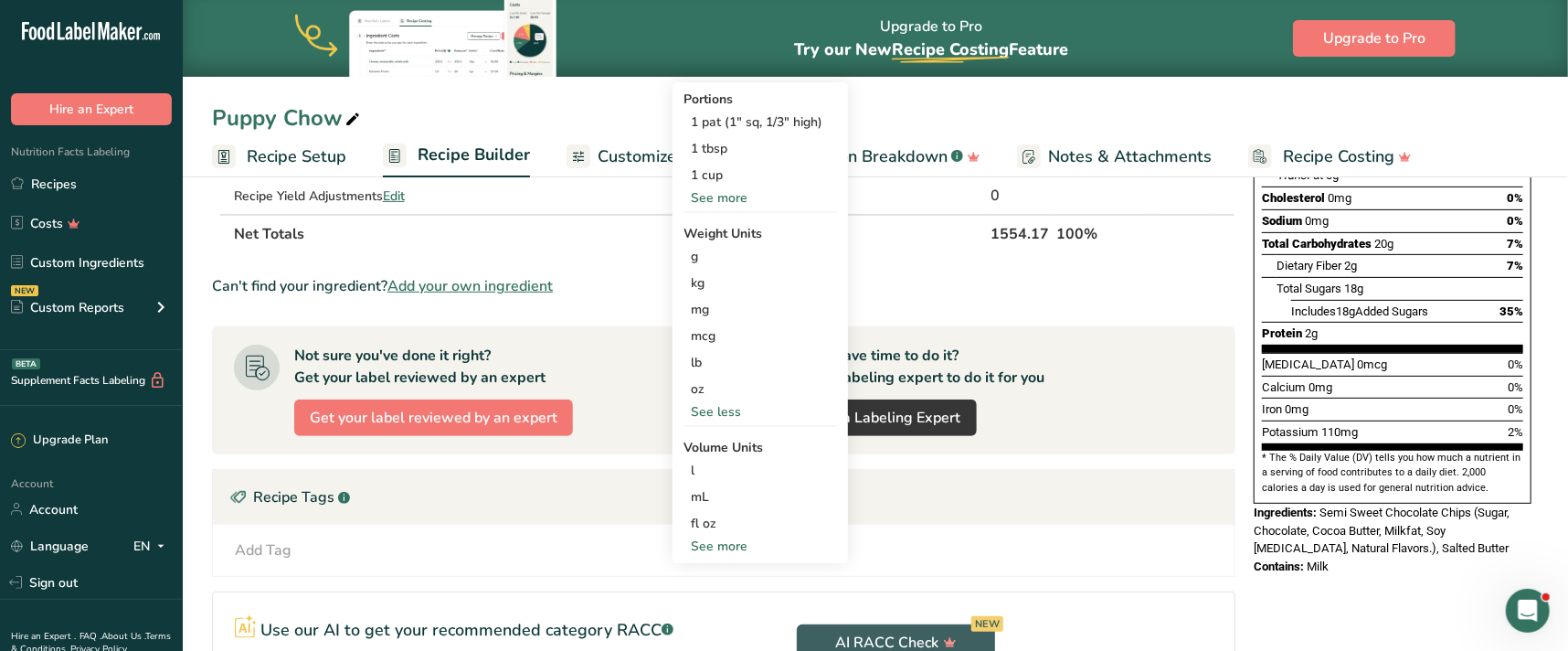
scroll to position [332, 0]
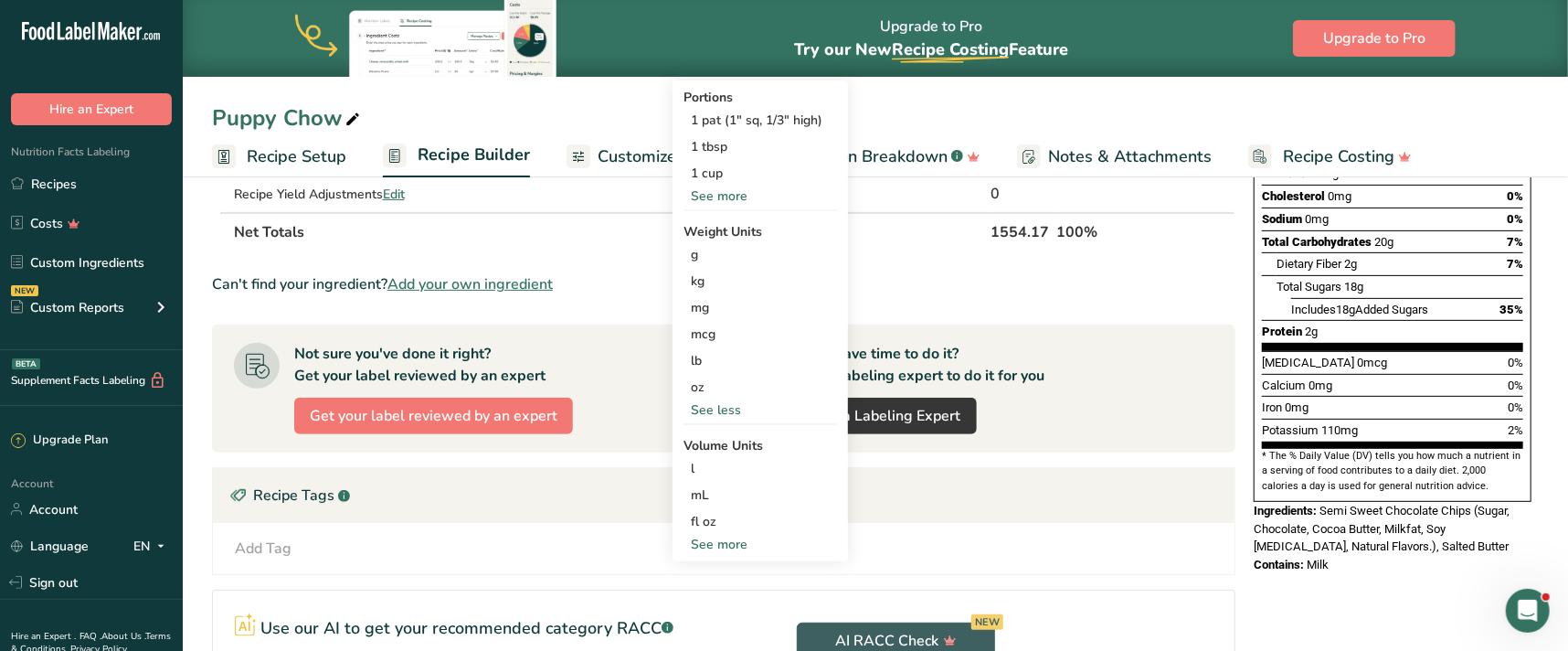
click at [723, 543] on div "See more" at bounding box center [760, 544] width 153 height 19
select select "22"
click at [733, 589] on div "cup Volume units require a density conversion. If you know your ingredient's de…" at bounding box center [760, 600] width 153 height 27
click at [728, 600] on div "cup" at bounding box center [760, 600] width 139 height 19
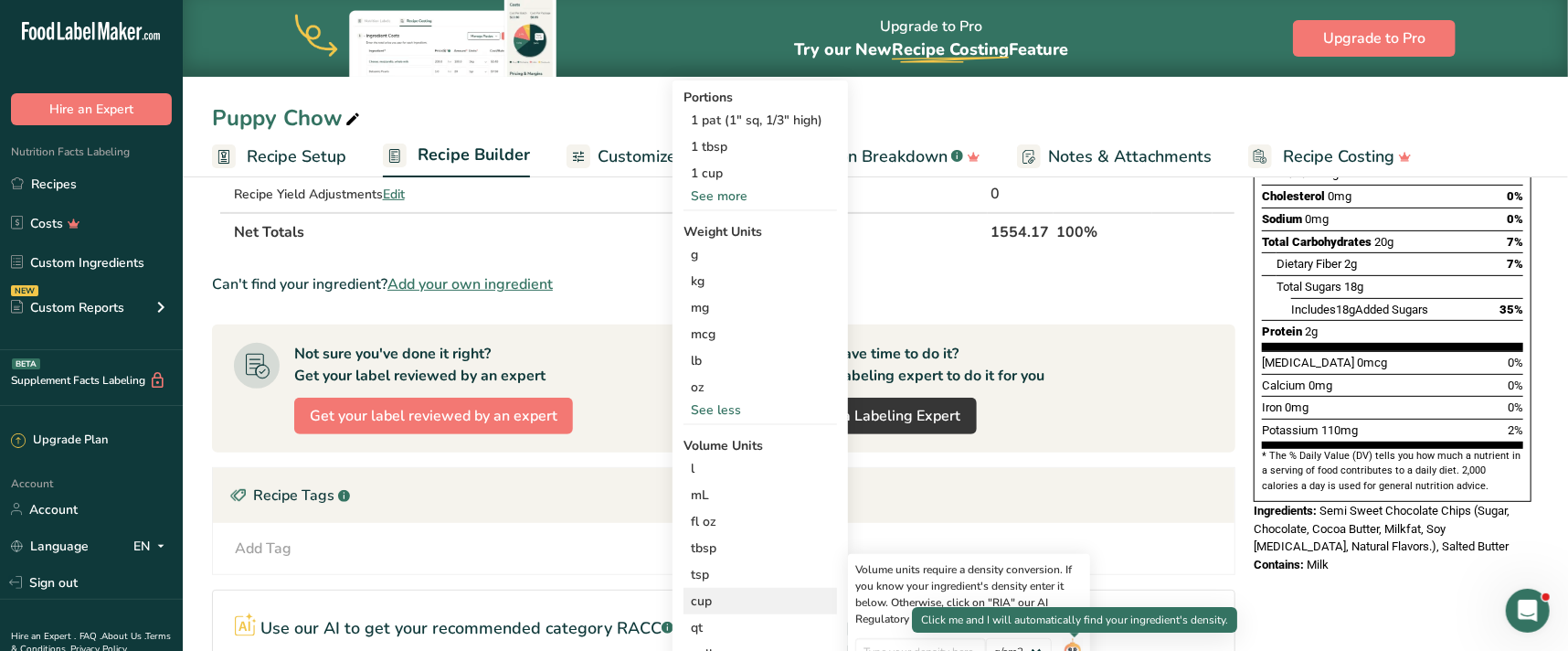
click at [1079, 645] on img at bounding box center [1072, 654] width 20 height 32
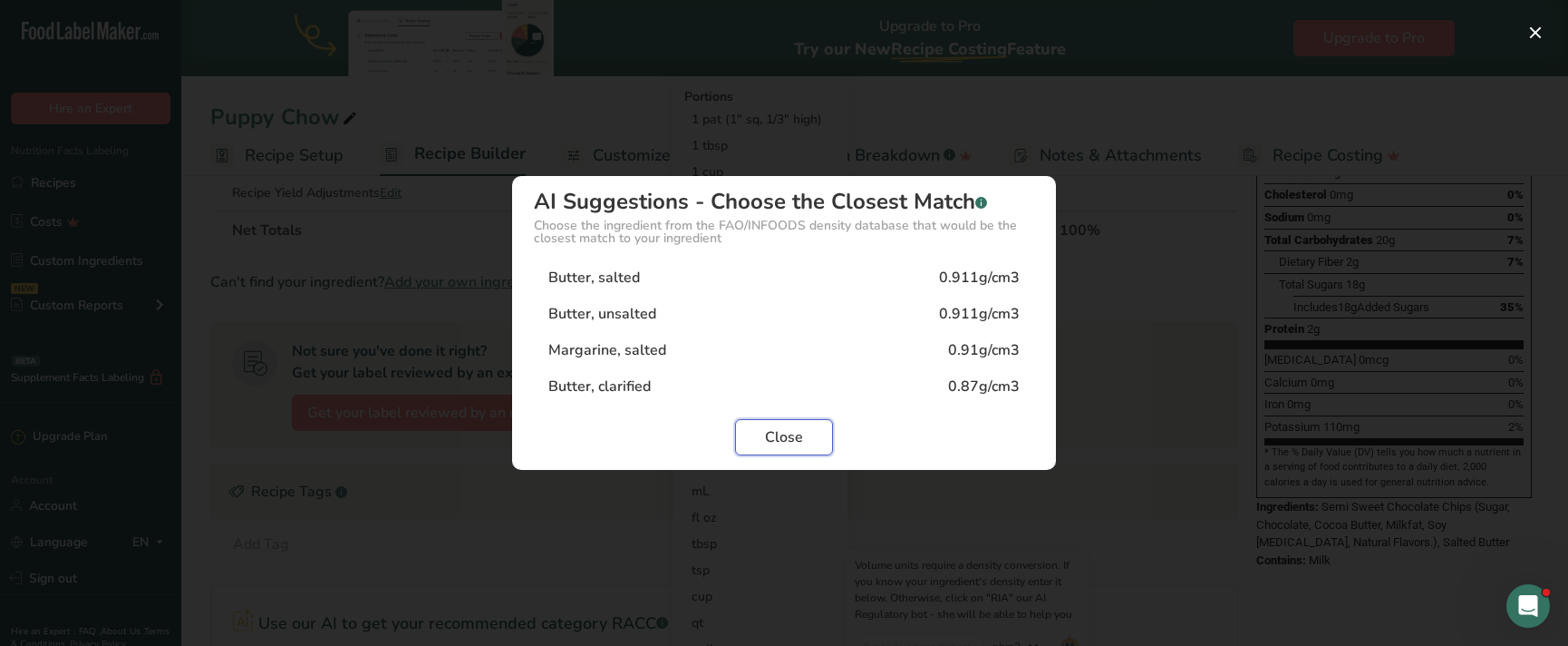
click at [792, 438] on span "Close" at bounding box center [784, 437] width 38 height 22
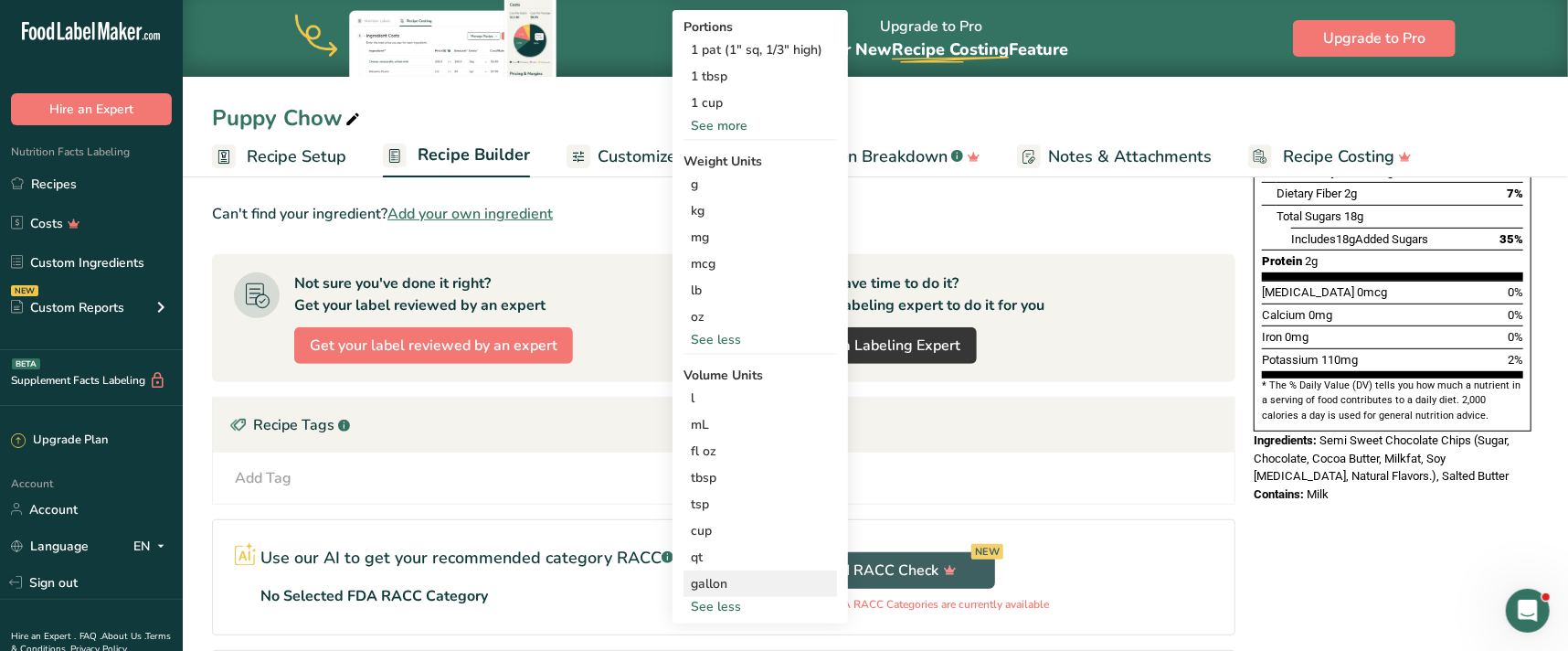
scroll to position [414, 0]
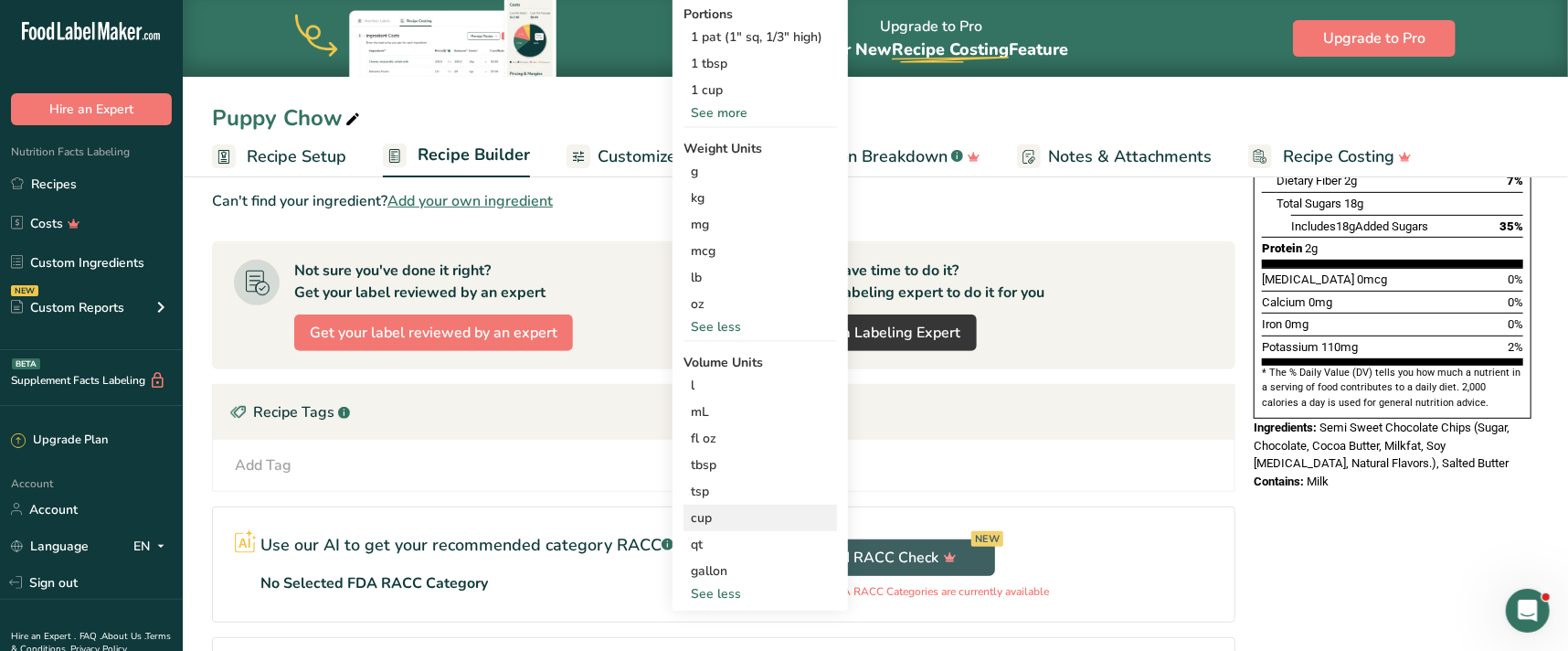
click at [740, 514] on div "cup" at bounding box center [760, 517] width 139 height 19
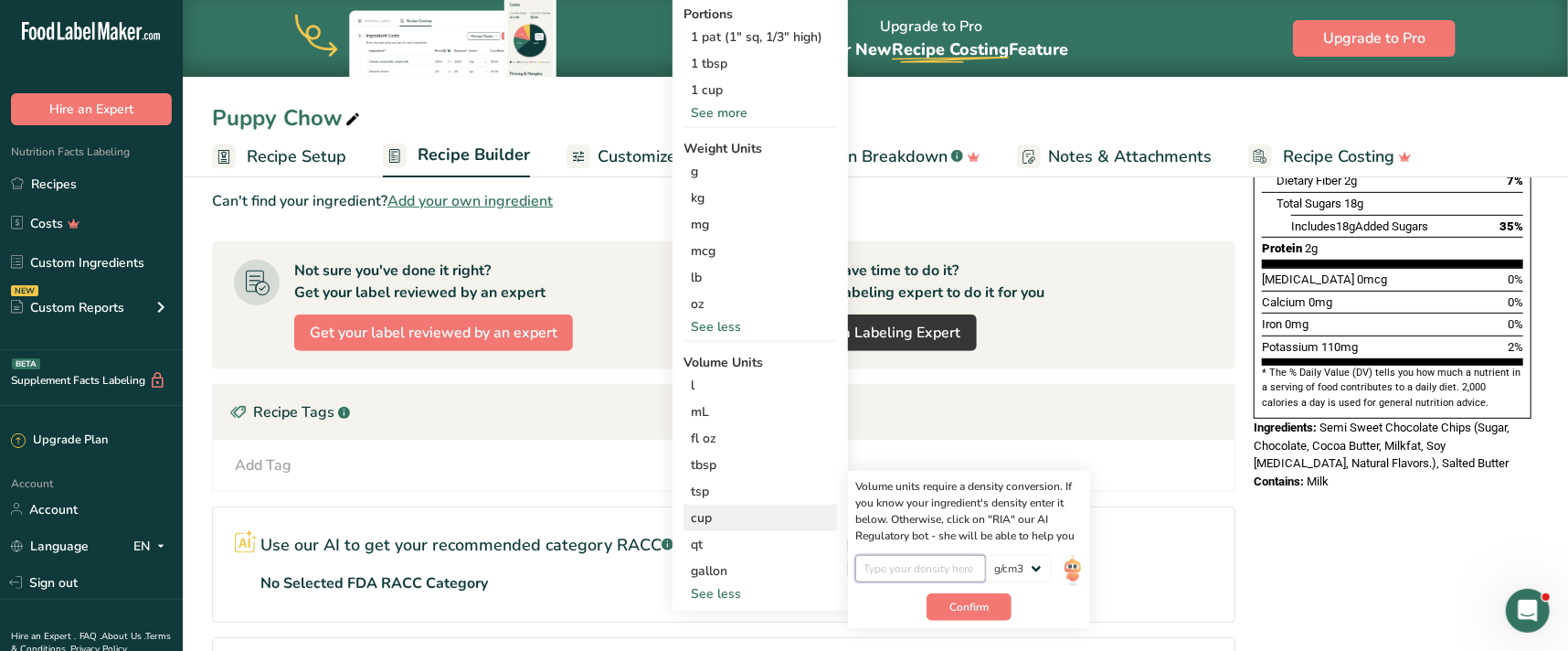
click at [924, 566] on input "number" at bounding box center [920, 569] width 130 height 28
type input "0.911"
click at [985, 616] on button "Confirm" at bounding box center [969, 607] width 85 height 28
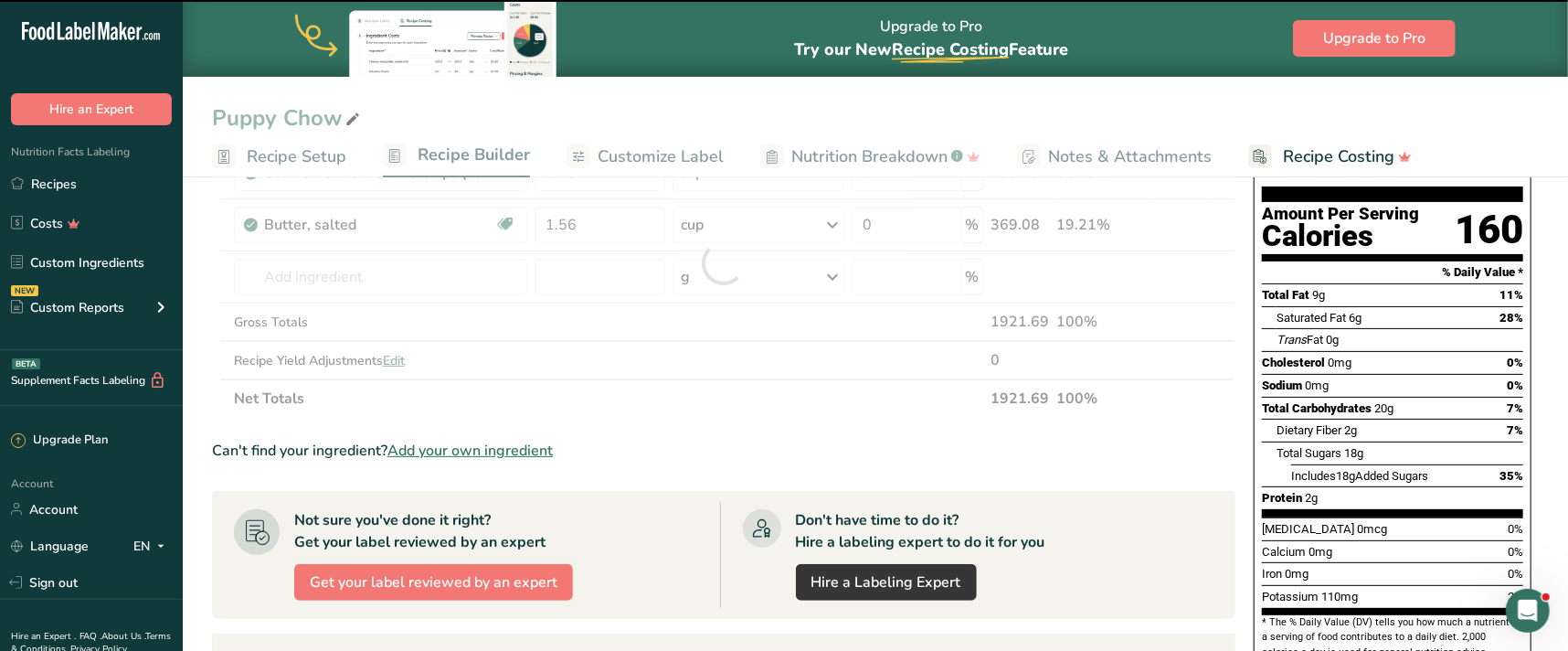
scroll to position [82, 0]
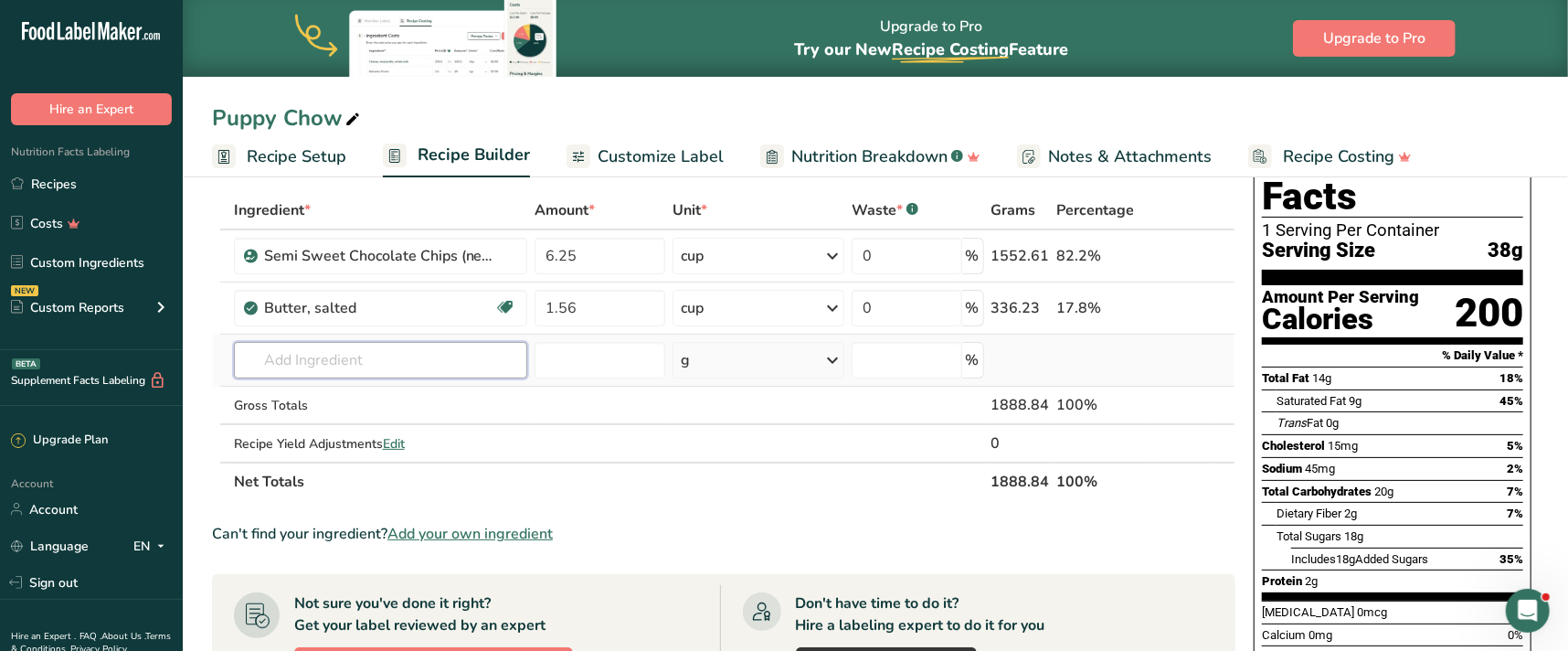
click at [386, 352] on input "text" at bounding box center [381, 360] width 294 height 37
type input "salted butter"
type input "4"
click at [836, 357] on icon at bounding box center [833, 360] width 22 height 33
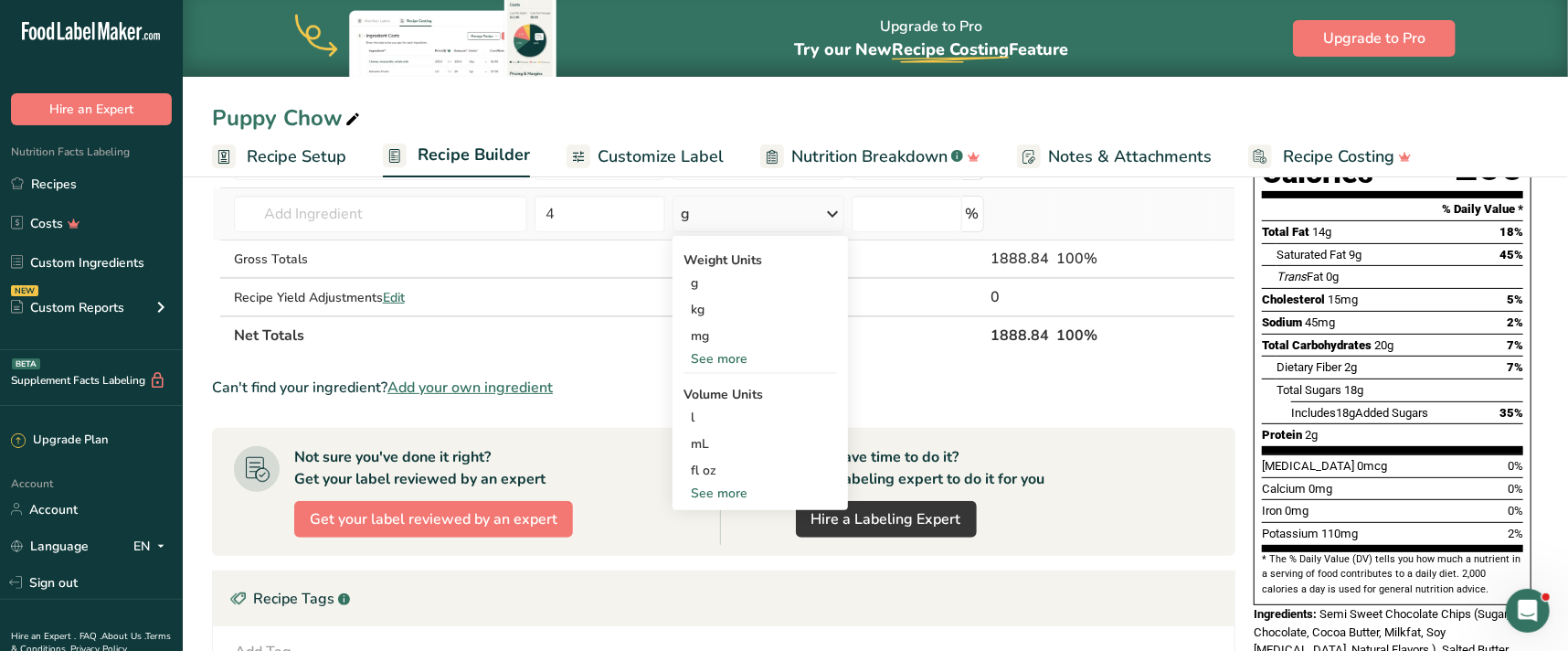
scroll to position [248, 0]
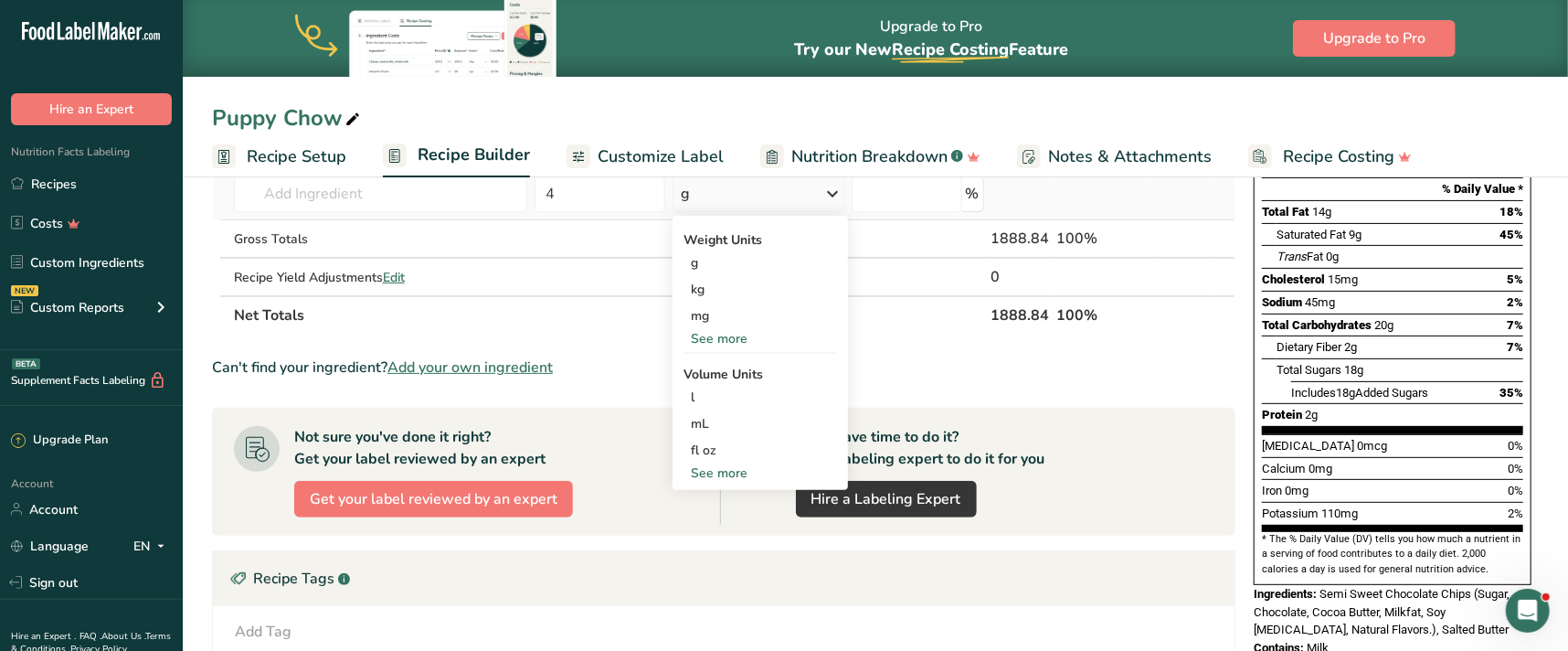
click at [754, 472] on div "See more" at bounding box center [760, 472] width 153 height 19
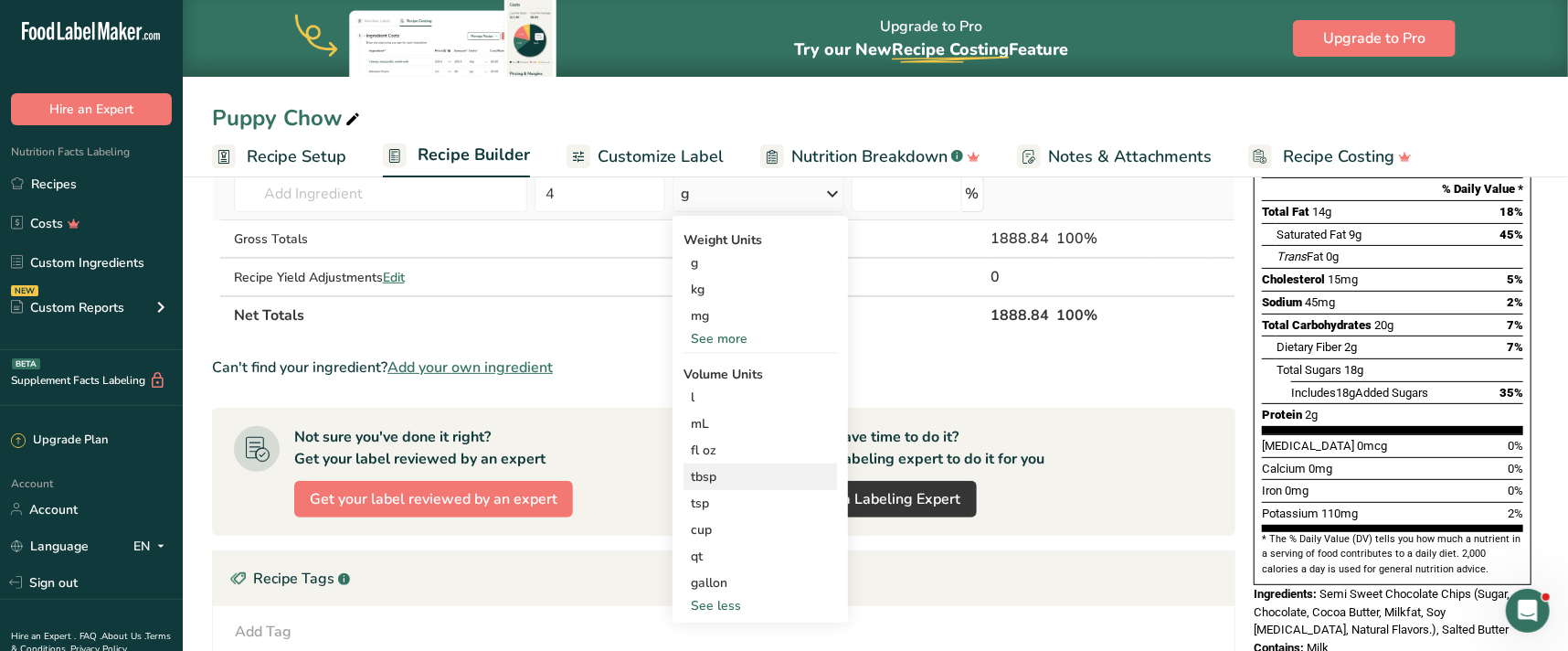
click at [738, 477] on div "tbsp" at bounding box center [760, 476] width 139 height 19
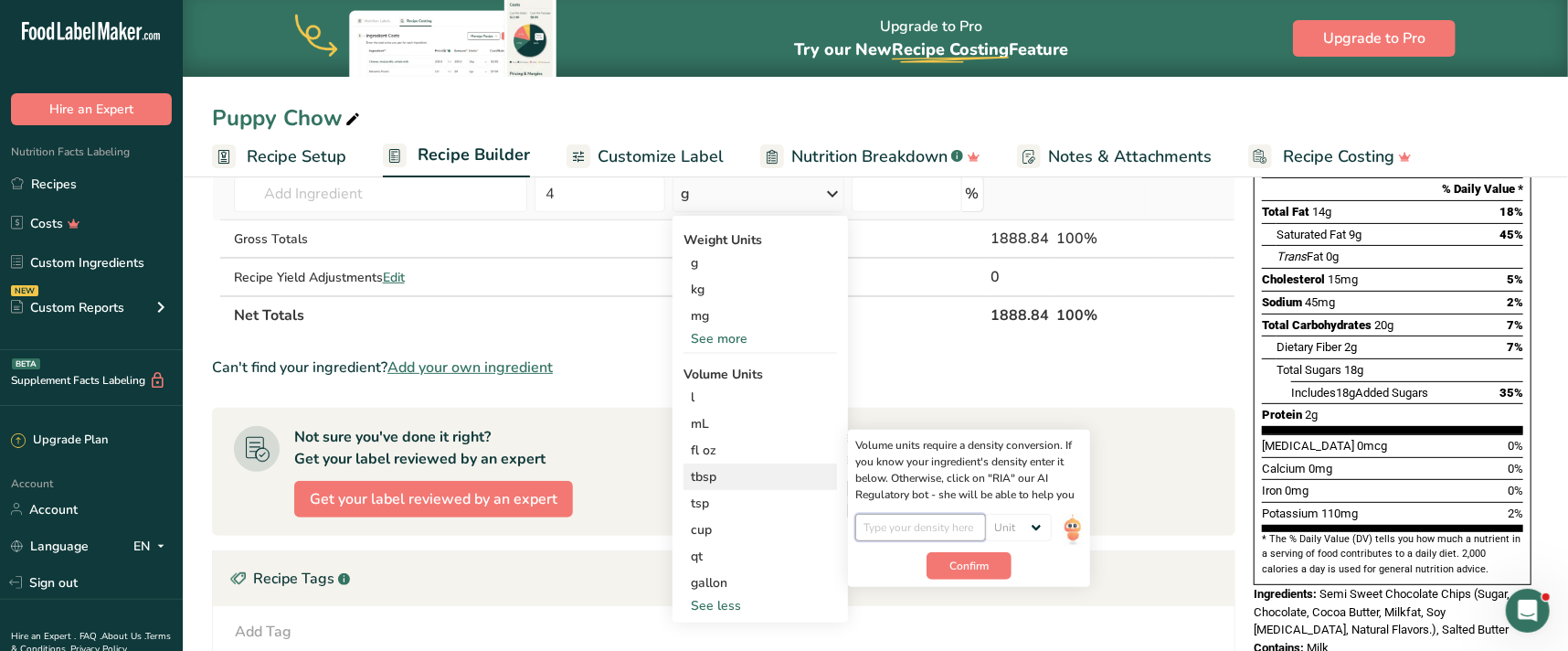
click at [926, 522] on input "number" at bounding box center [920, 528] width 130 height 28
type input "0.911"
click at [994, 560] on button "Confirm" at bounding box center [969, 566] width 85 height 28
click at [1028, 530] on select "Unit lb/ft3 g/cm3" at bounding box center [1010, 528] width 66 height 28
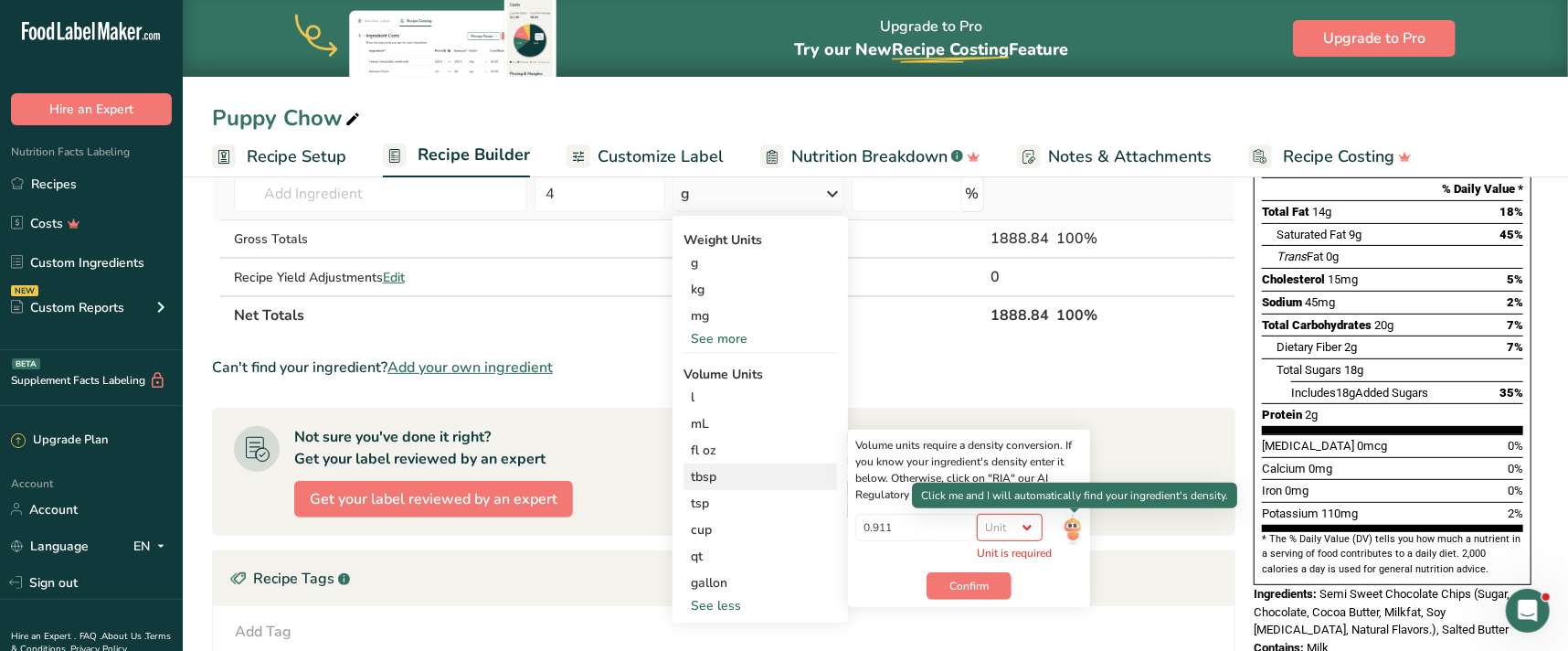
click at [1078, 528] on img at bounding box center [1072, 530] width 20 height 32
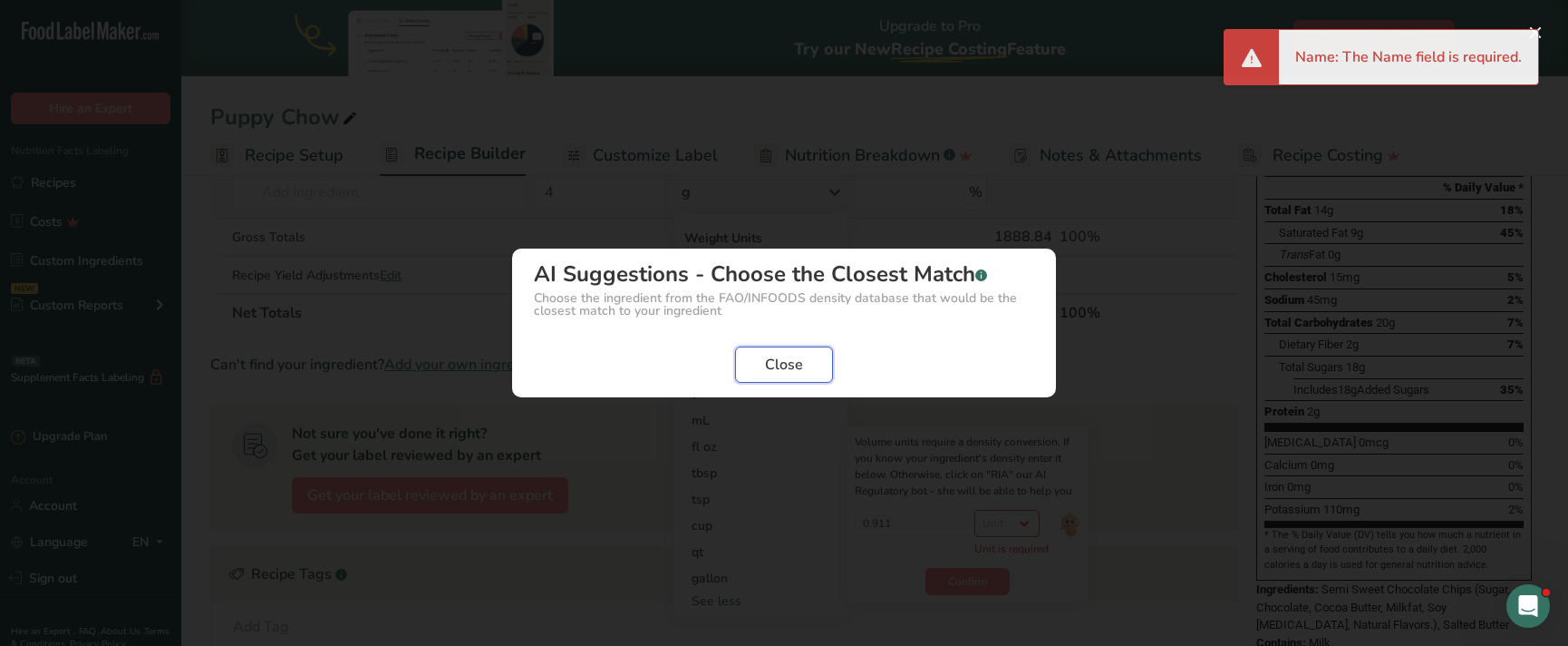
click at [786, 368] on span "Close" at bounding box center [784, 365] width 38 height 22
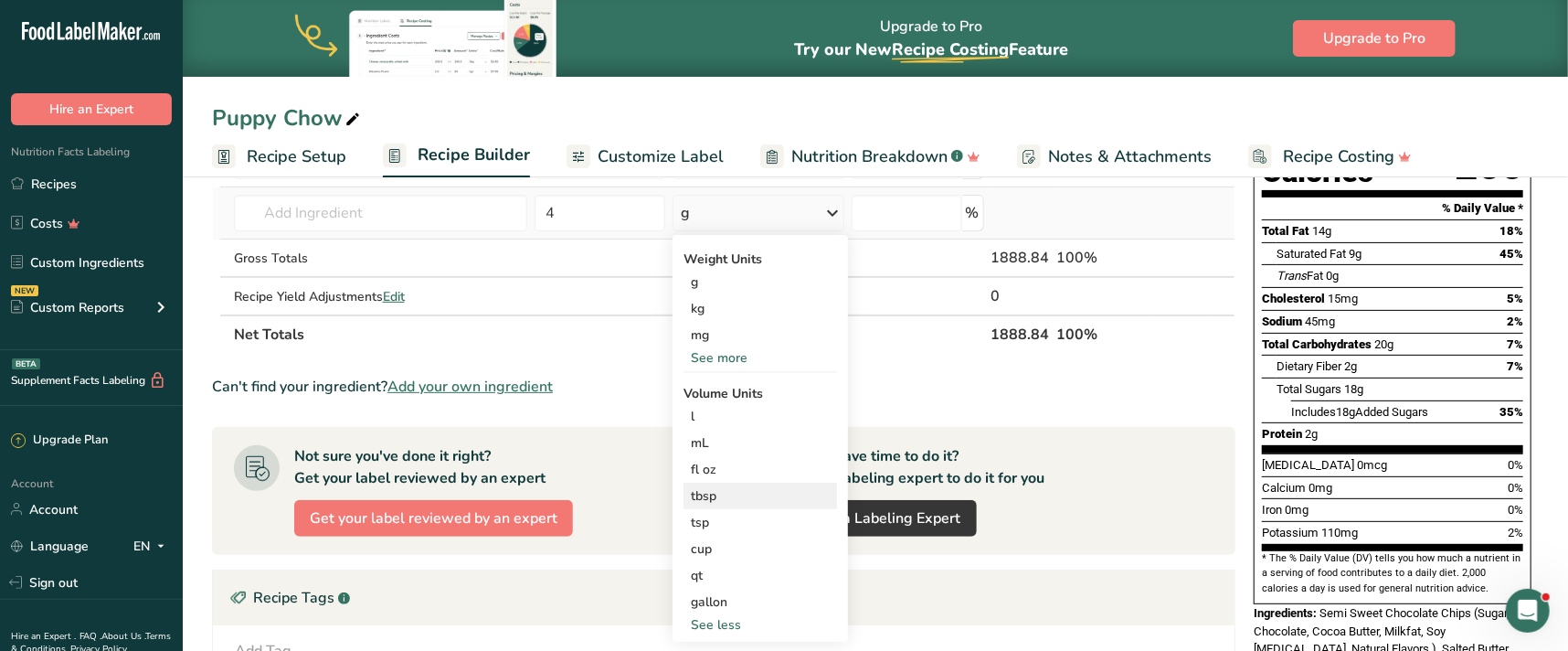
scroll to position [332, 0]
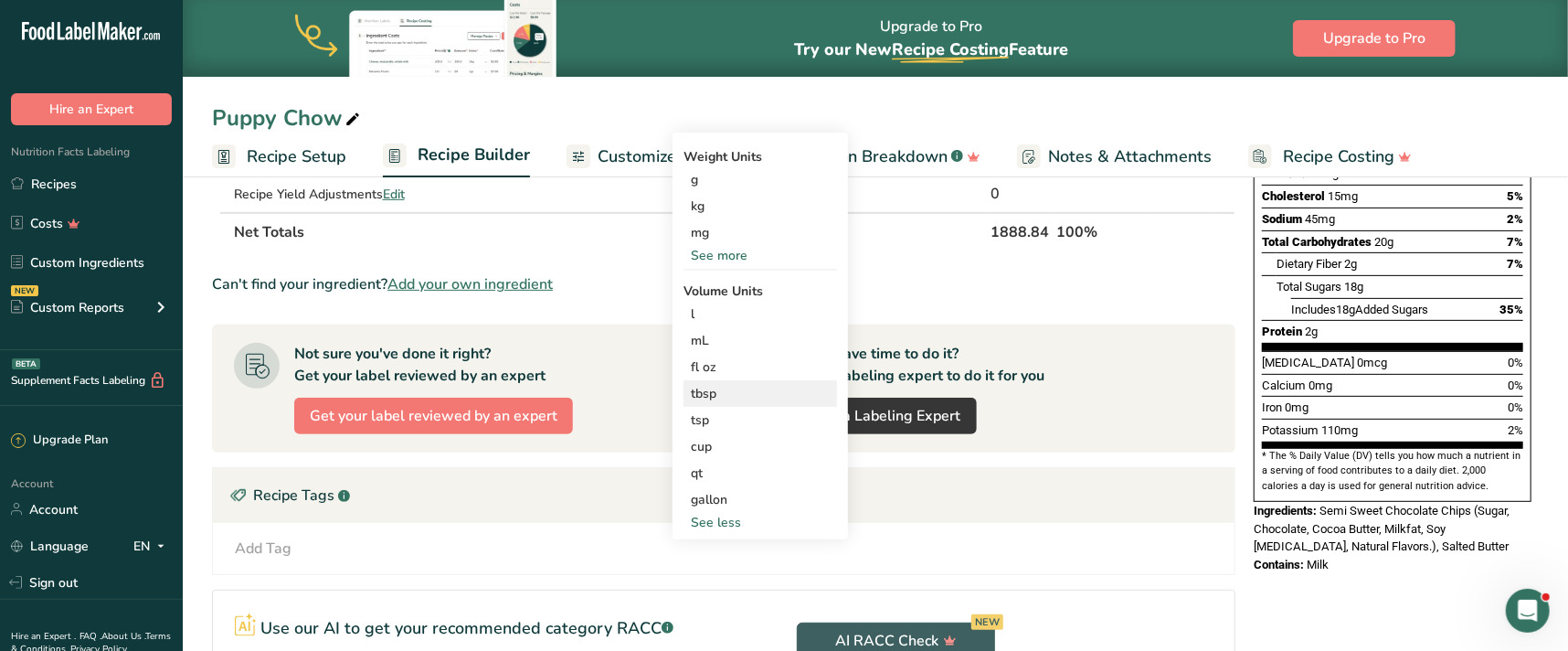
click at [743, 390] on div "tbsp" at bounding box center [760, 393] width 139 height 19
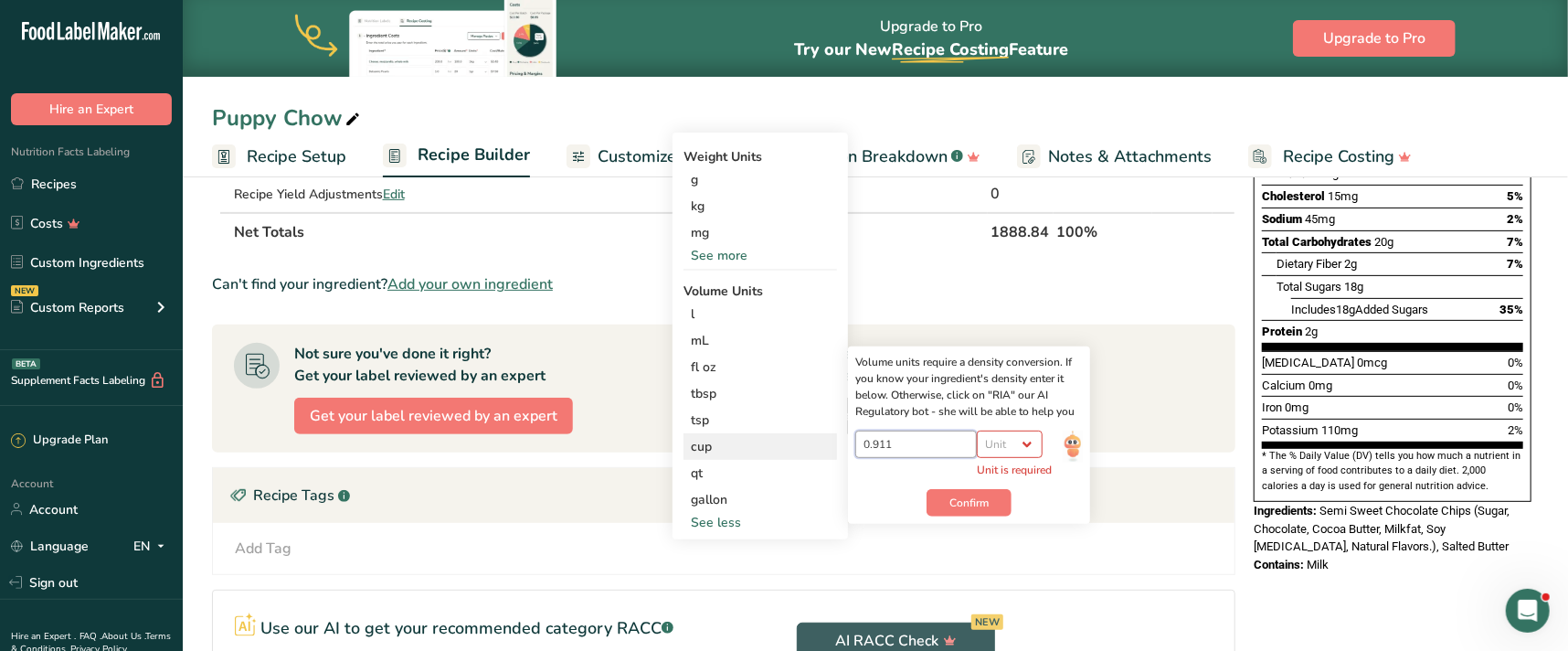
drag, startPoint x: 828, startPoint y: 441, endPoint x: 812, endPoint y: 437, distance: 16.5
click at [817, 437] on div "Weight Units g kg mg See more Volume Units l Volume units require a density con…" at bounding box center [760, 335] width 176 height 407
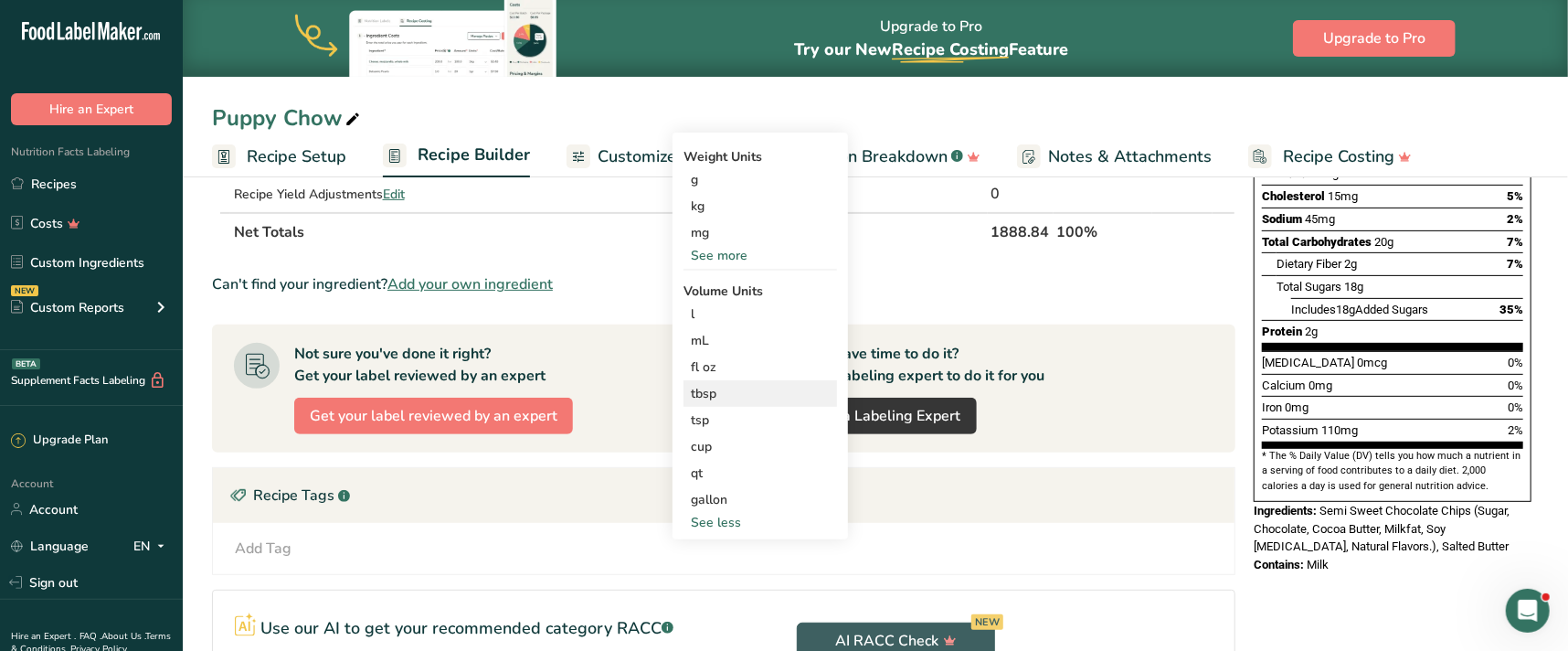
click at [732, 388] on div "tbsp" at bounding box center [760, 393] width 139 height 19
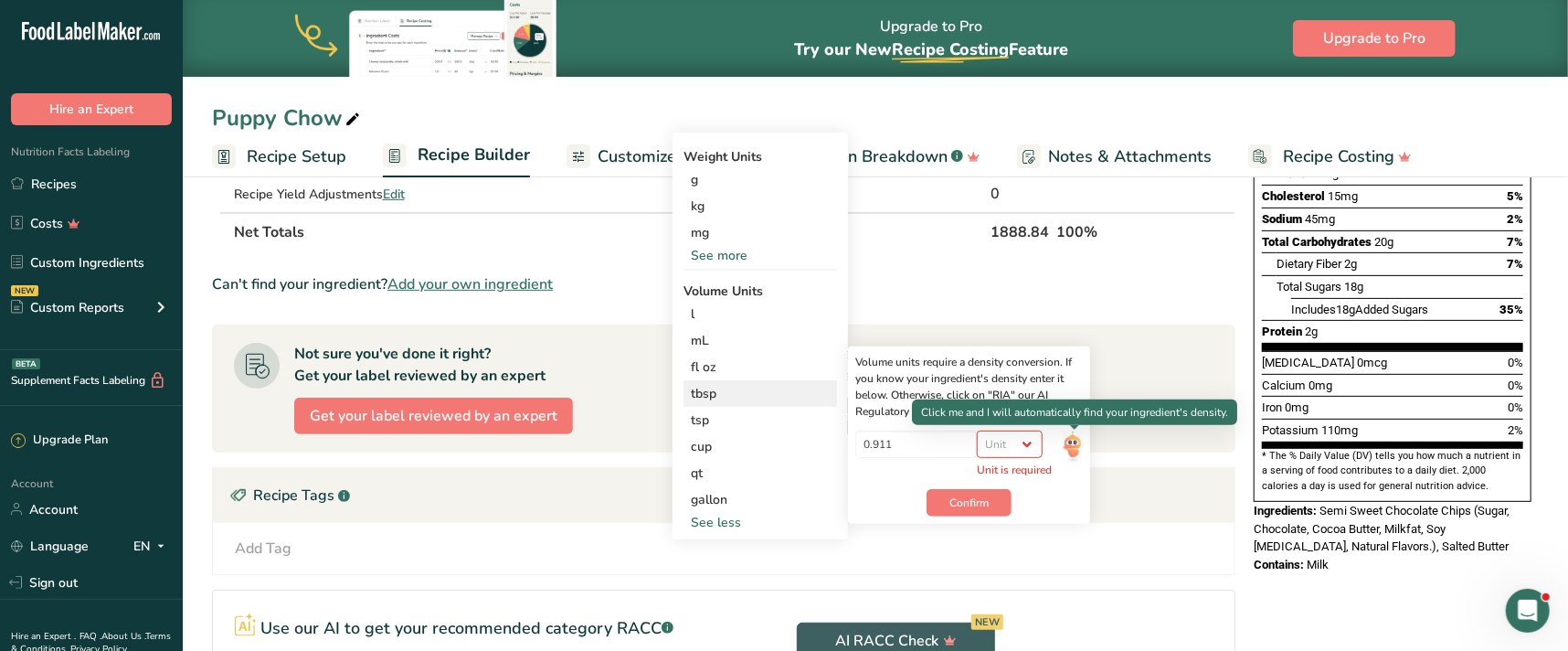
click at [1071, 437] on img at bounding box center [1072, 446] width 20 height 32
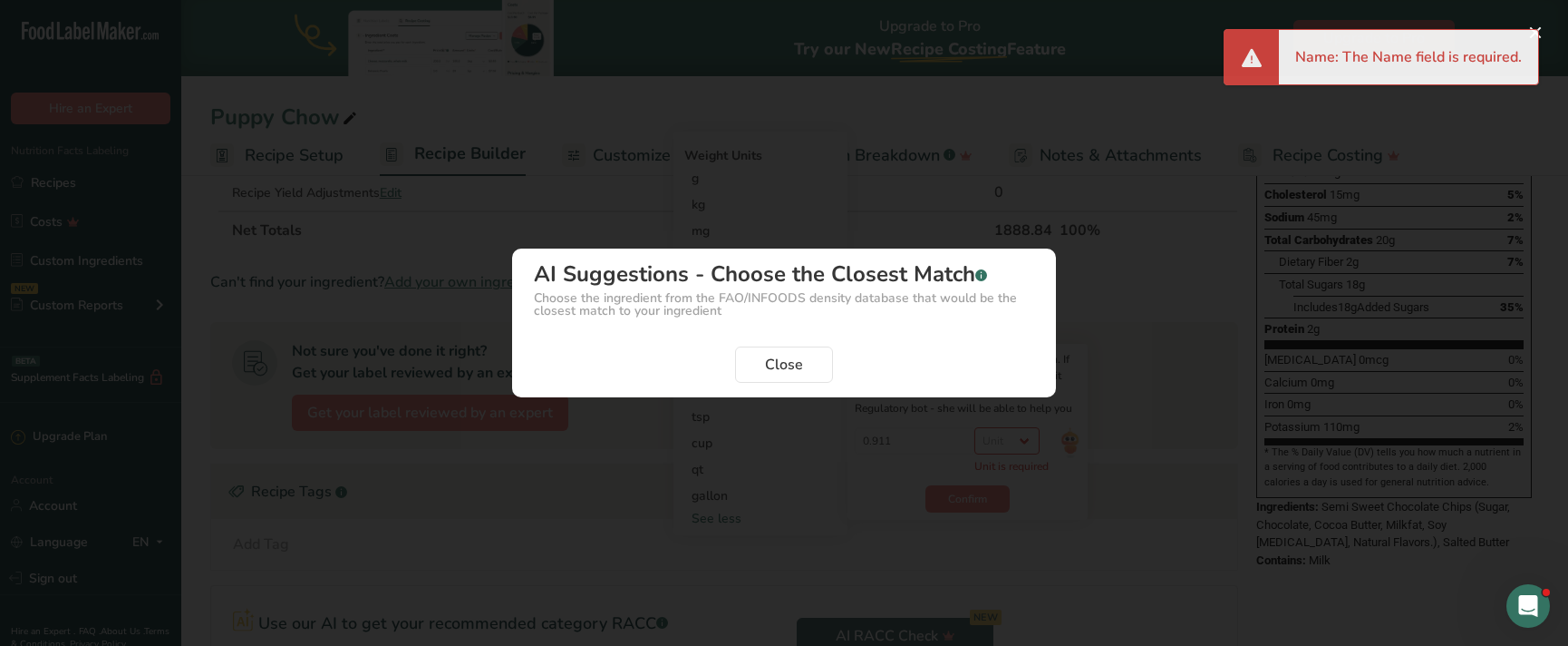
click at [1533, 33] on div "Name: The Name field is required." at bounding box center [1407, 56] width 259 height 54
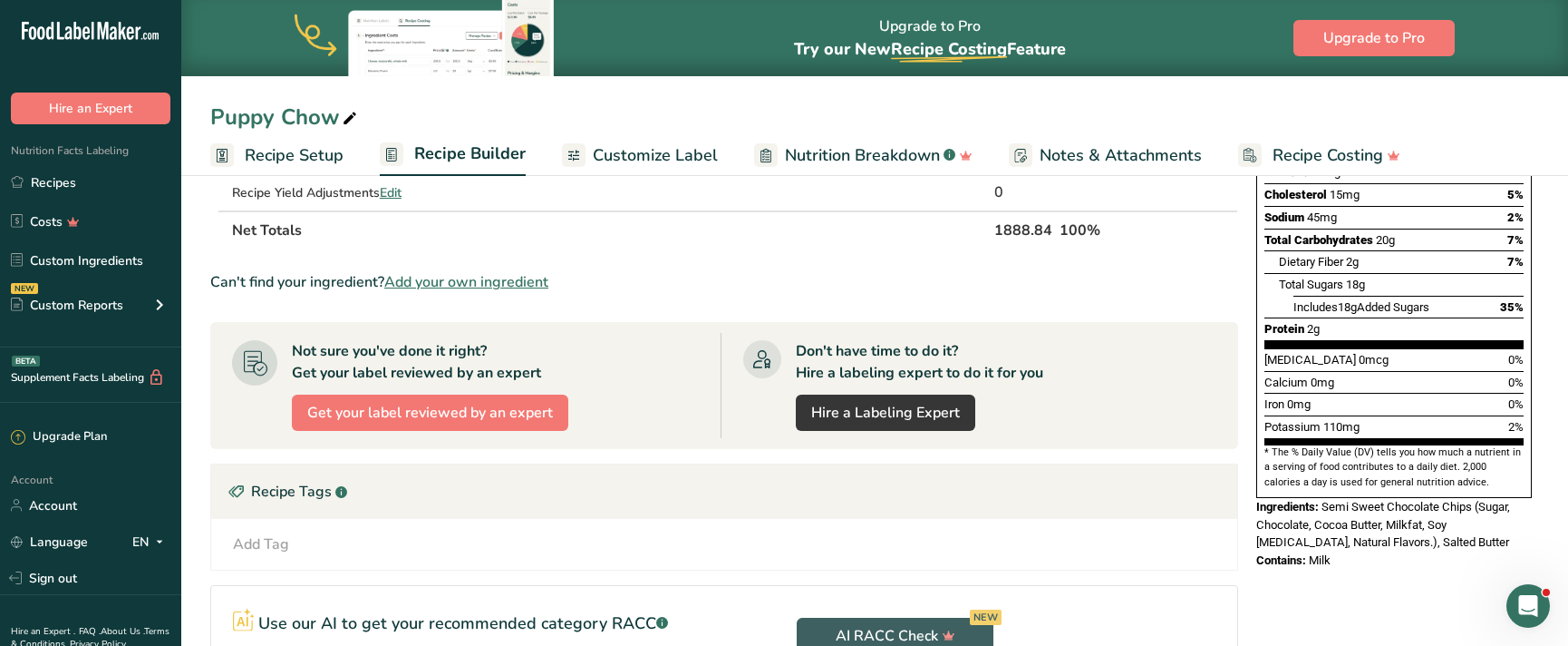
click at [646, 365] on div "Not sure you've done it right? Get your label reviewed by an expert Get your la…" at bounding box center [476, 385] width 489 height 106
click at [725, 253] on section "Ingredient * Amount * Unit * Waste * .a-a{fill:#347362;}.b-a{fill:#fff;} Grams …" at bounding box center [723, 378] width 1028 height 872
click at [309, 160] on span "Recipe Setup" at bounding box center [294, 155] width 99 height 25
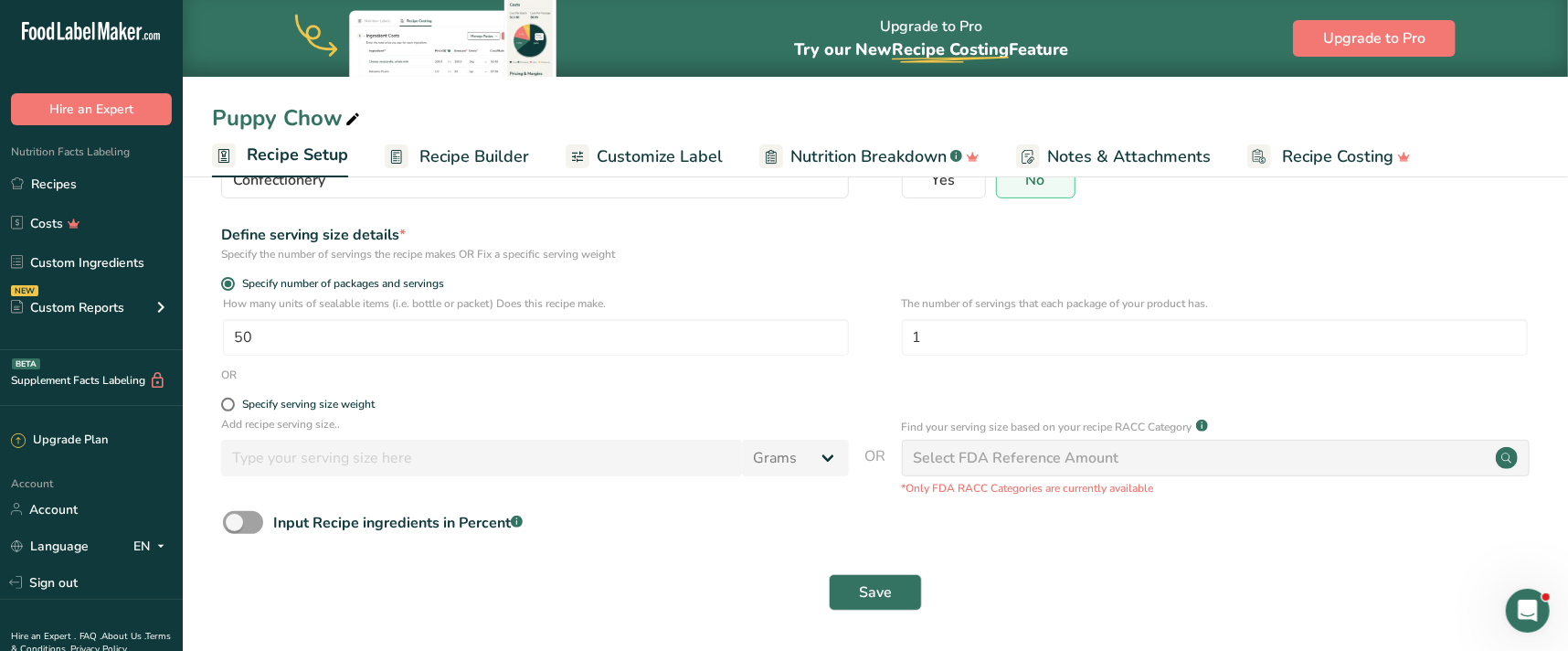
scroll to position [184, 0]
click at [487, 154] on span "Recipe Builder" at bounding box center [474, 156] width 109 height 25
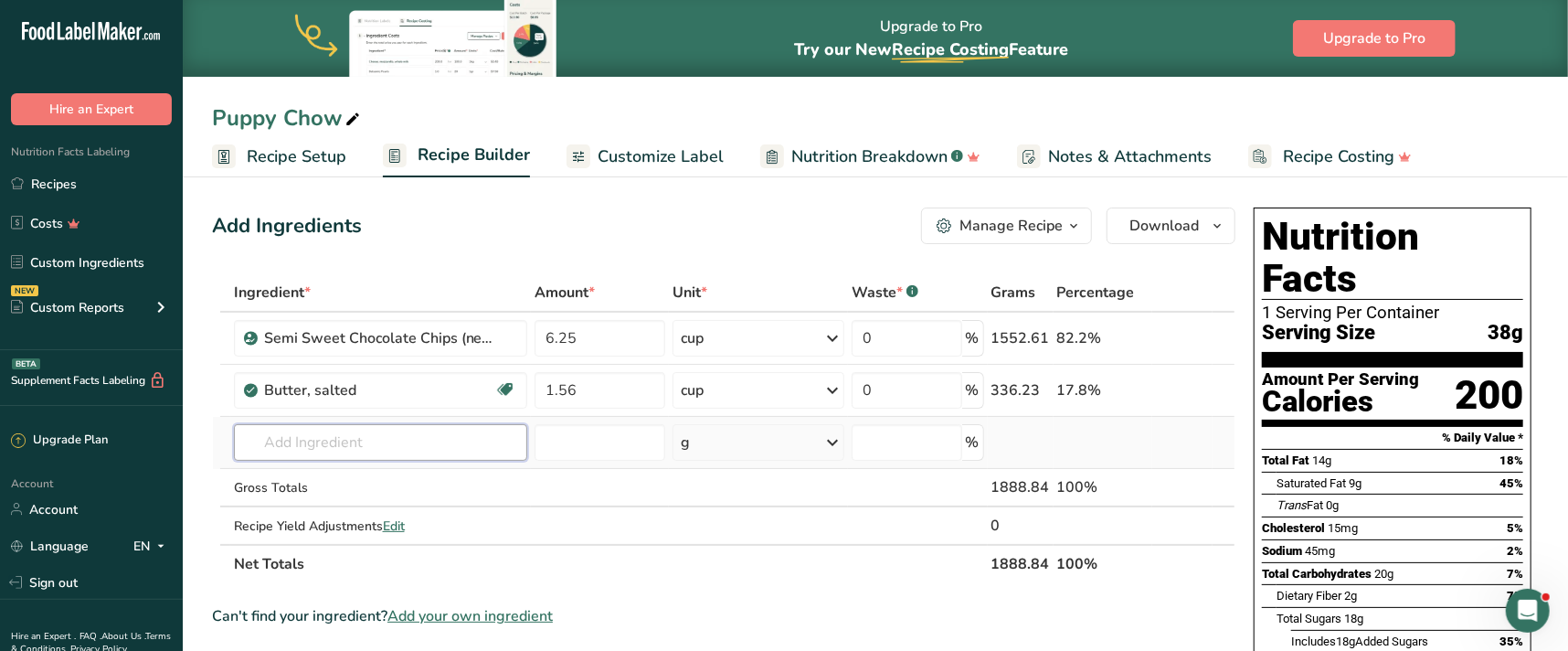
click at [353, 437] on input "text" at bounding box center [381, 442] width 294 height 37
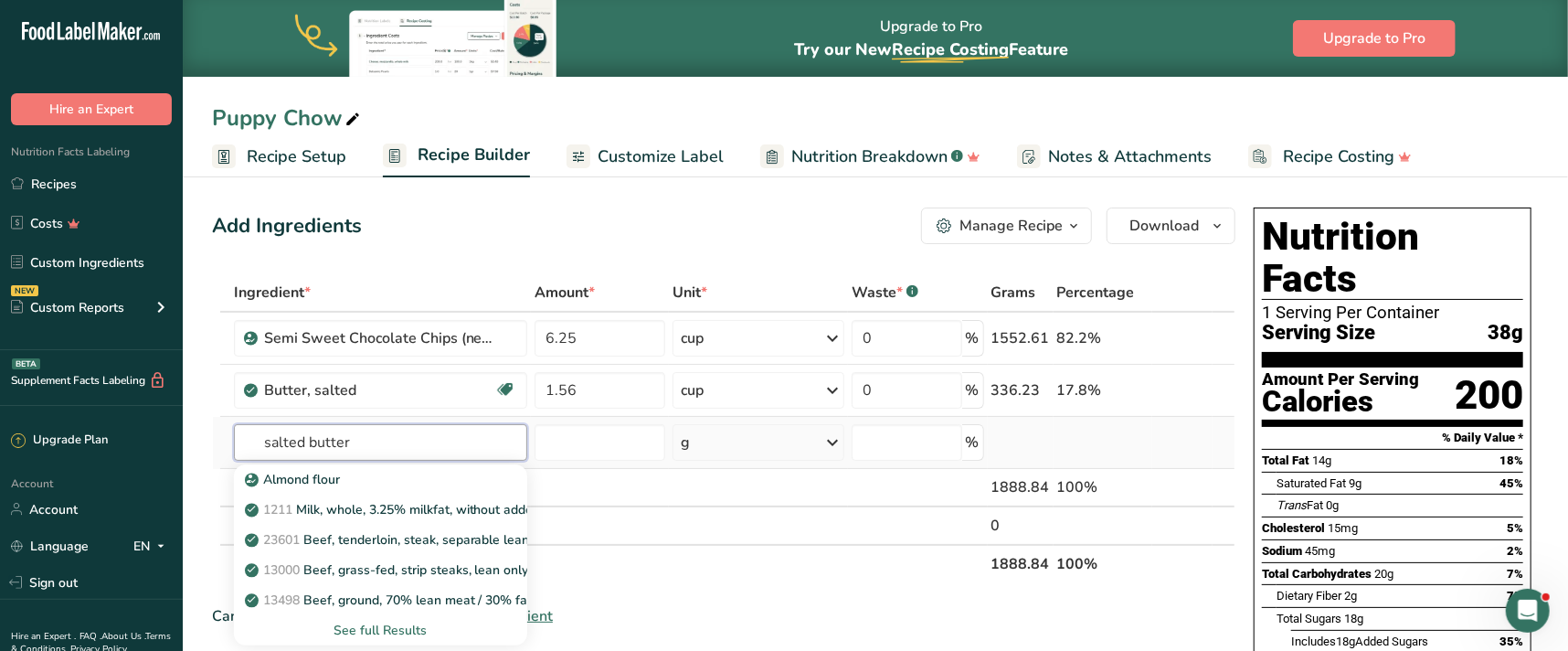
type input "salted butter"
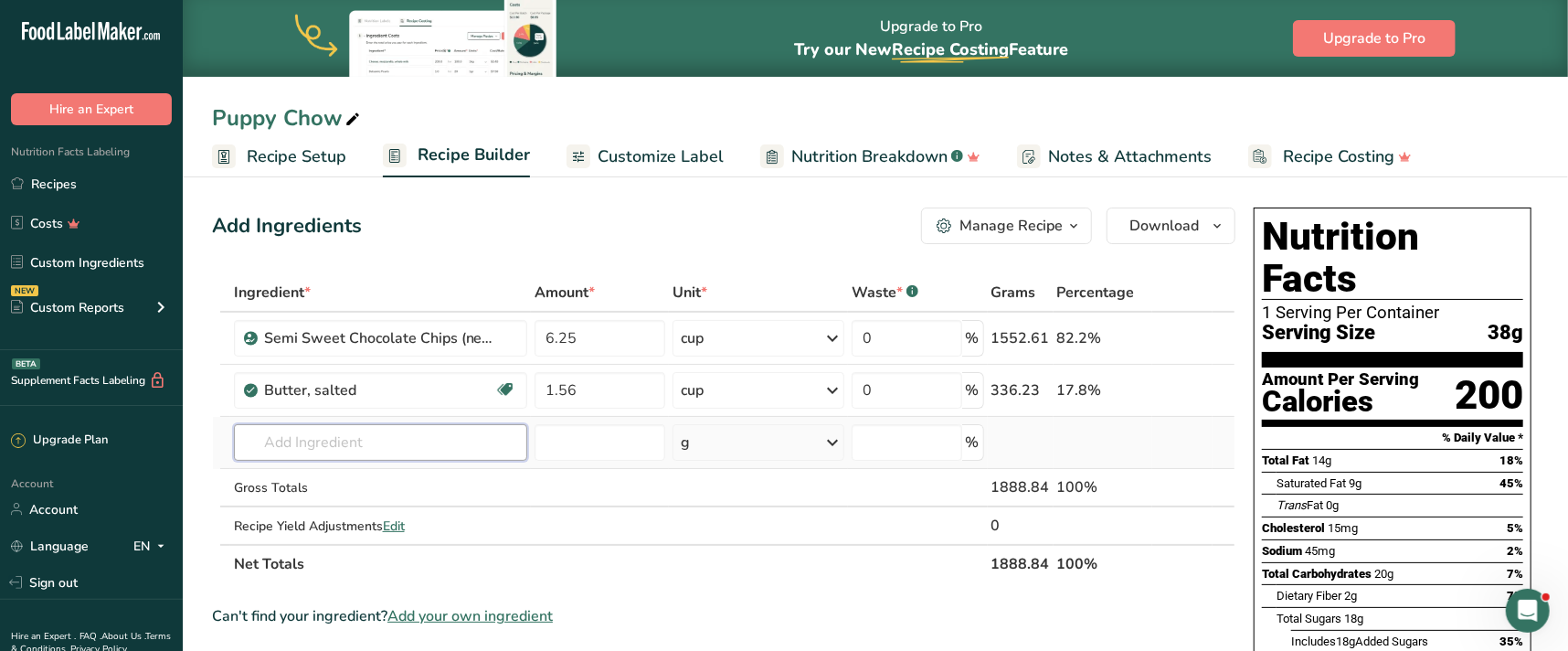
click at [351, 437] on input "text" at bounding box center [381, 442] width 294 height 37
type input "salted but"
click at [411, 482] on div "1001 Butter, salted" at bounding box center [366, 479] width 235 height 19
type input "Butter, salted"
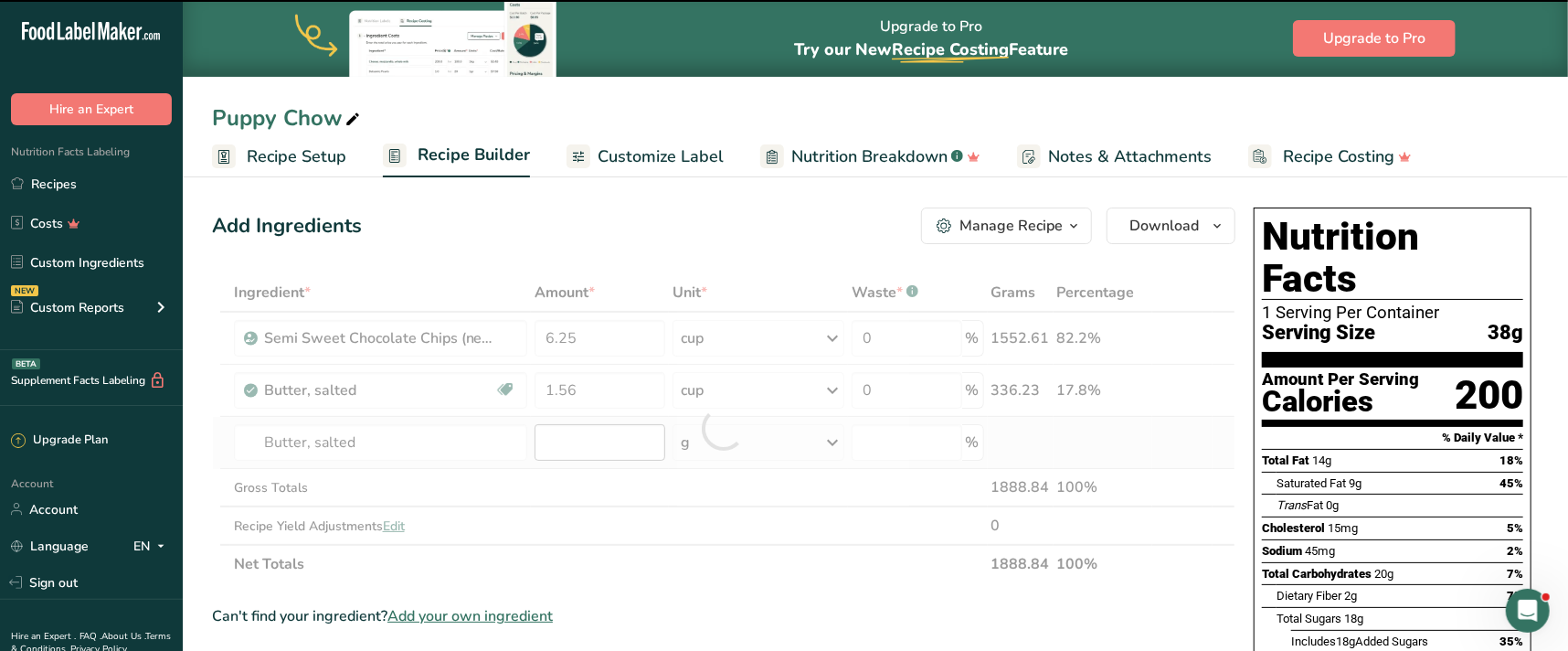
type input "0"
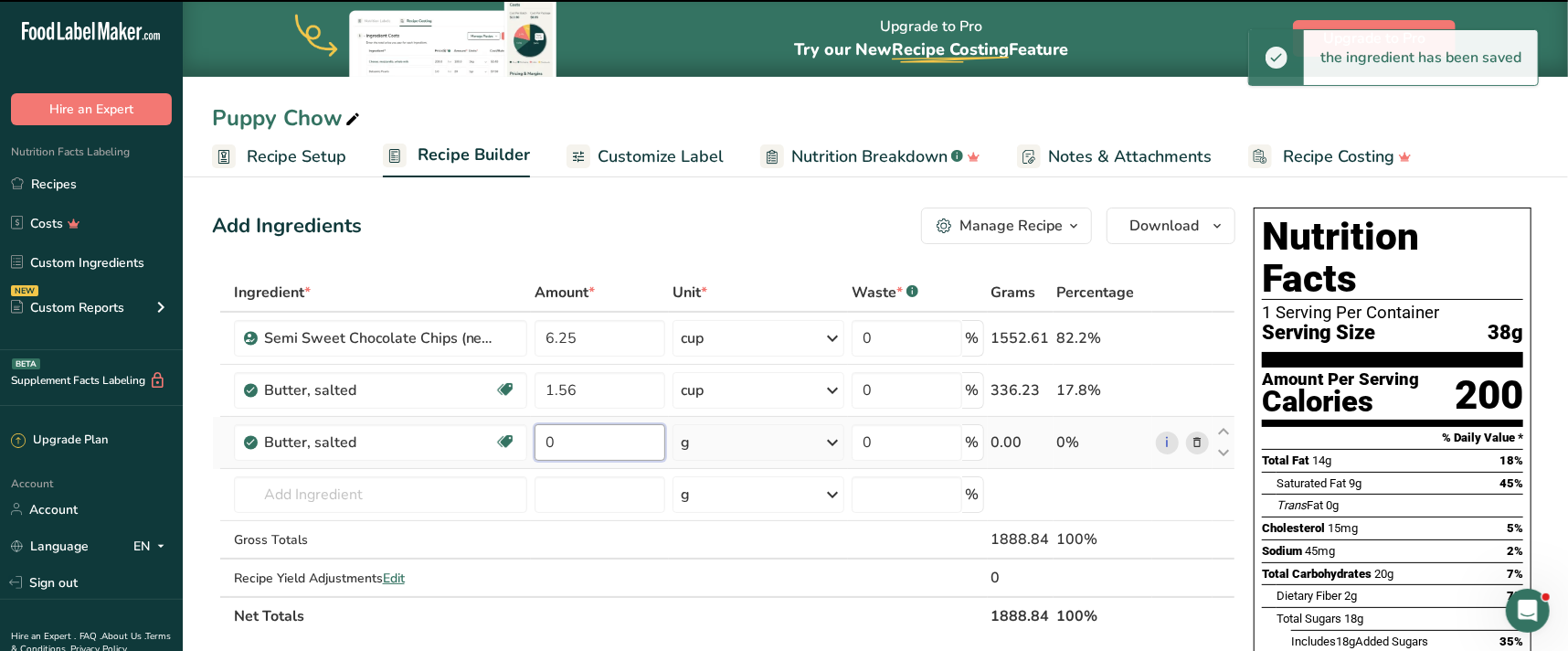
click at [624, 435] on input "0" at bounding box center [599, 442] width 130 height 37
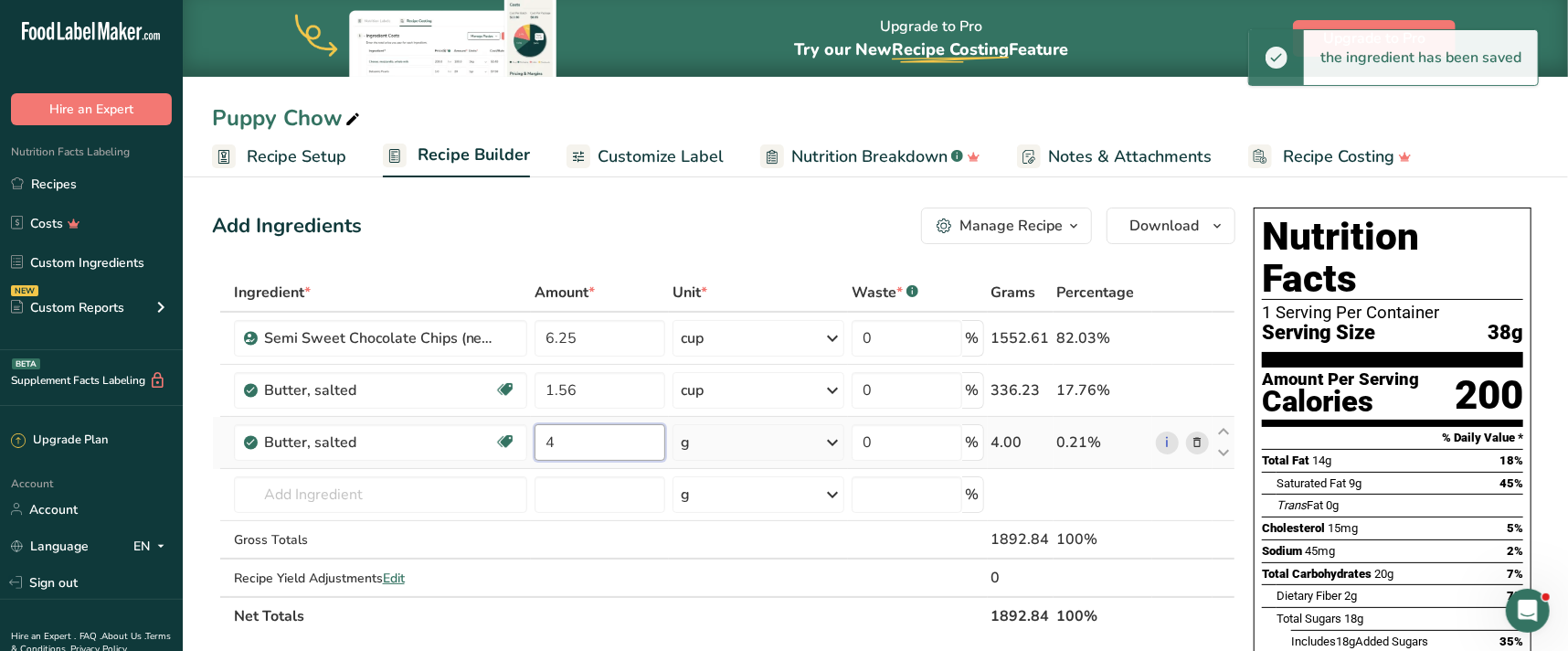
type input "4"
click at [831, 441] on div "Ingredient * Amount * Unit * Waste * .a-a{fill:#347362;}.b-a{fill:#fff;} Grams …" at bounding box center [723, 454] width 1023 height 362
click at [838, 447] on icon at bounding box center [833, 441] width 22 height 33
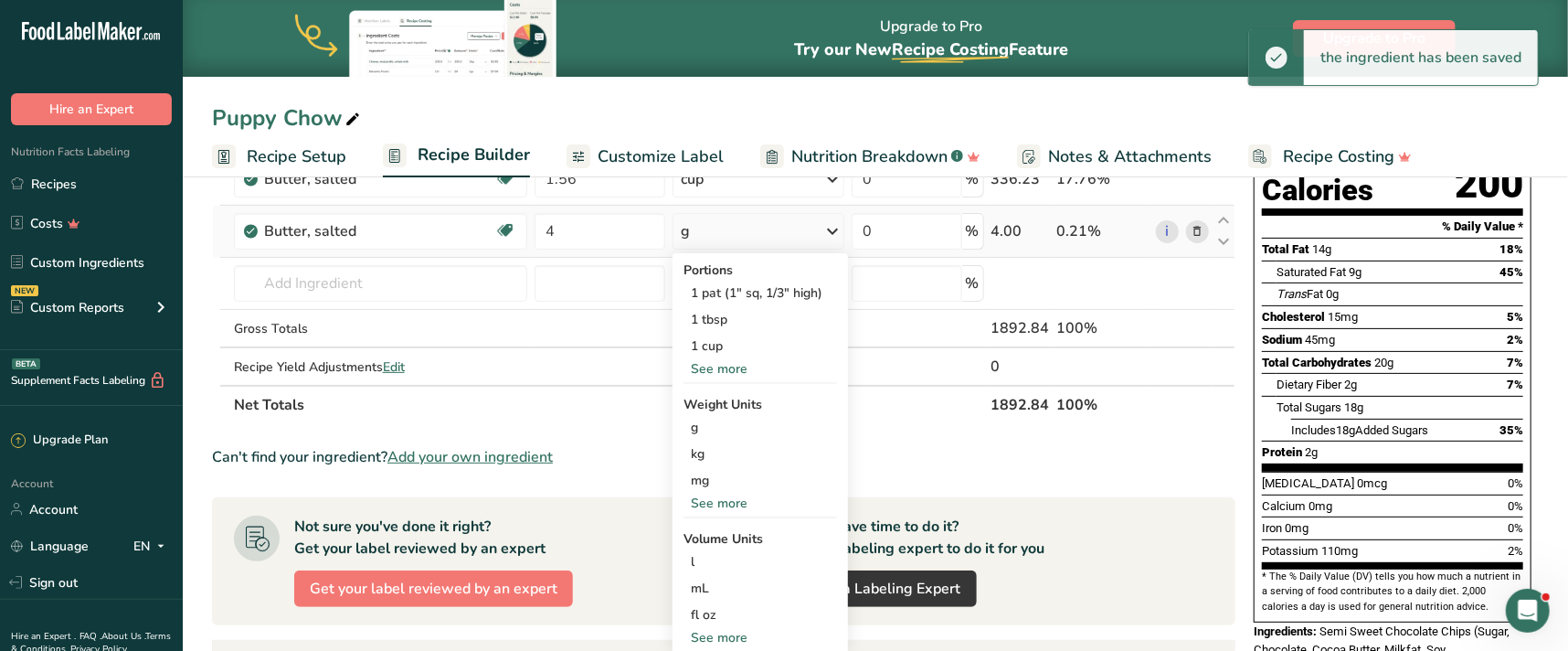
scroll to position [248, 0]
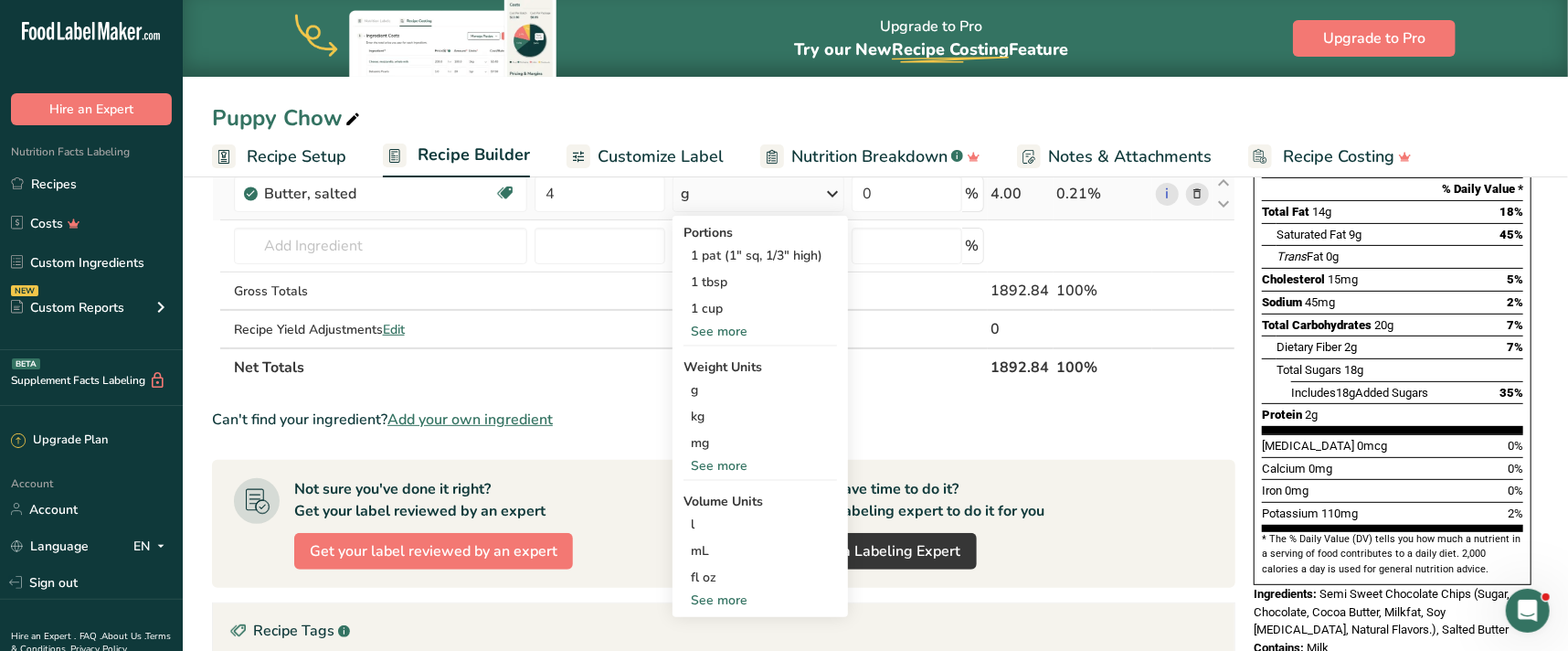
click at [720, 594] on div "See more" at bounding box center [760, 599] width 153 height 19
select select "22"
click at [713, 603] on div "tbsp" at bounding box center [760, 603] width 139 height 19
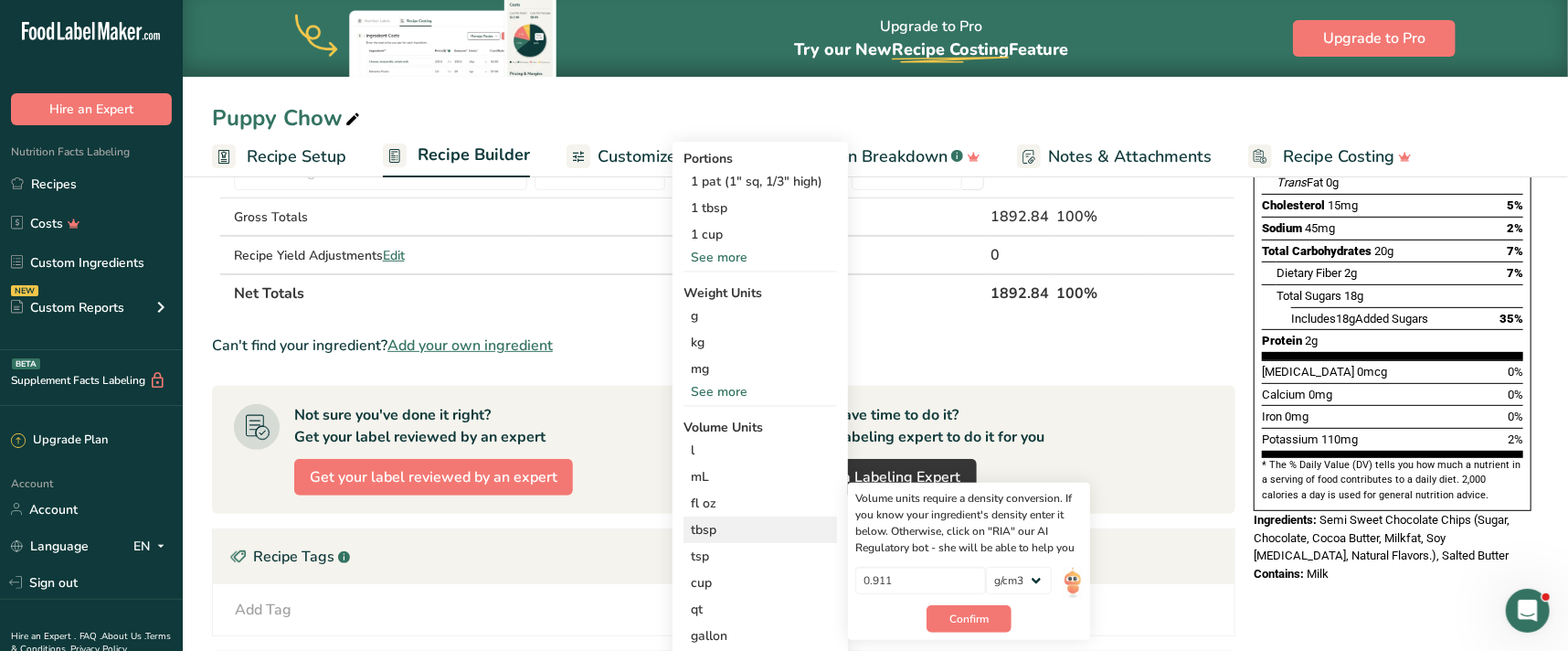
scroll to position [414, 0]
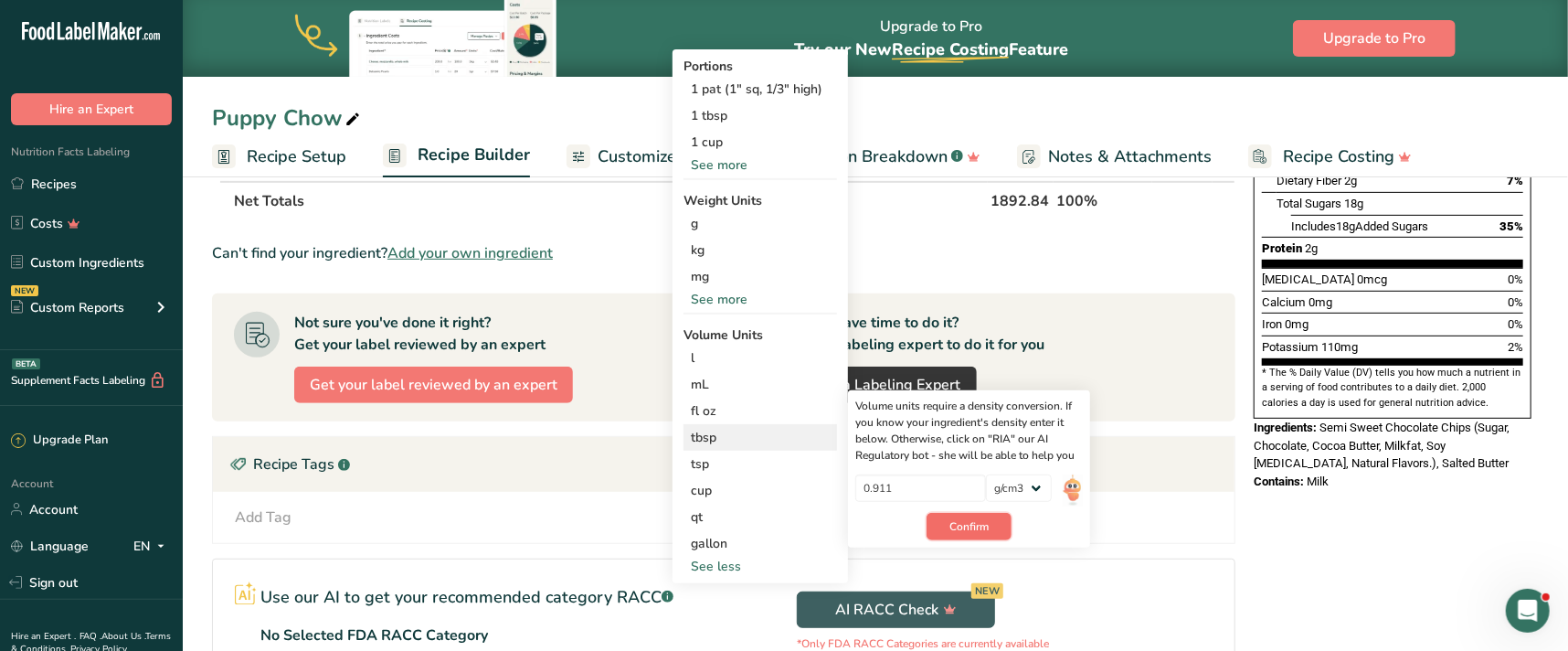
click at [994, 520] on button "Confirm" at bounding box center [969, 527] width 85 height 28
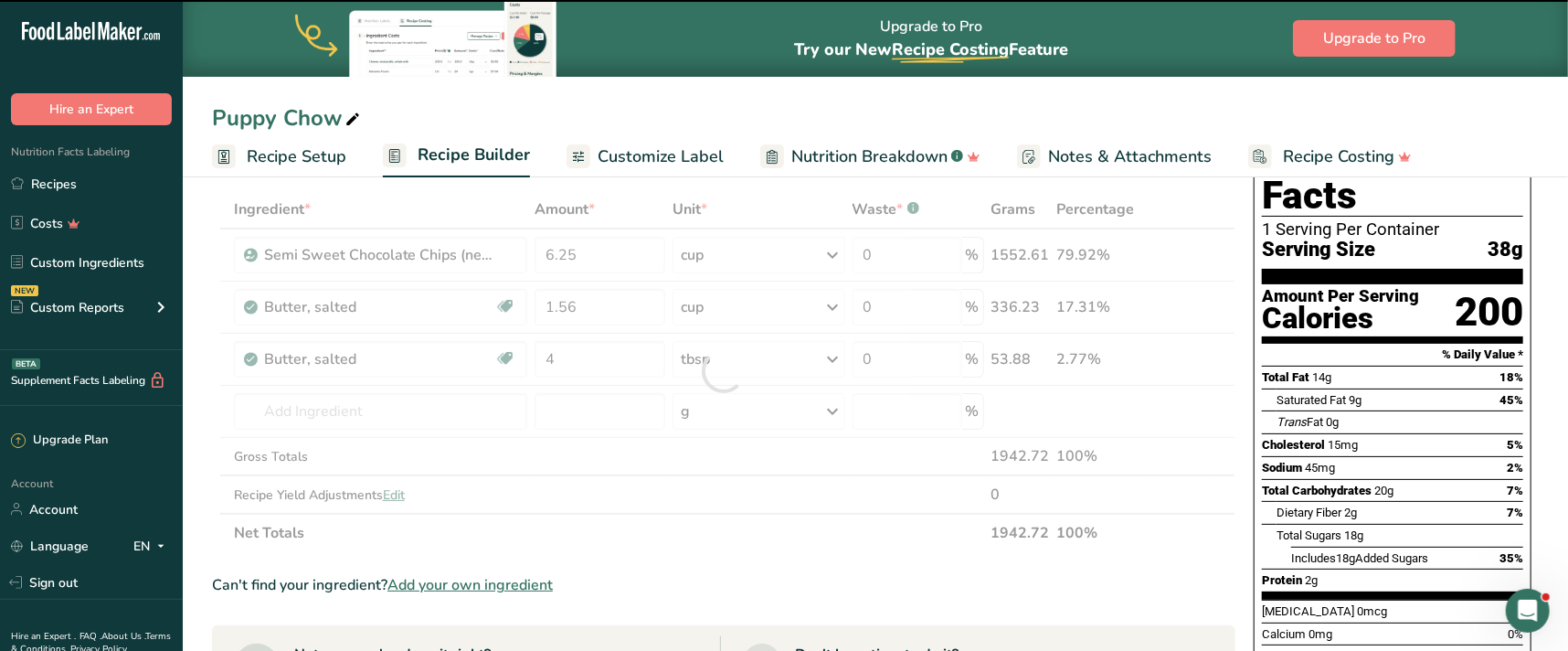
scroll to position [82, 0]
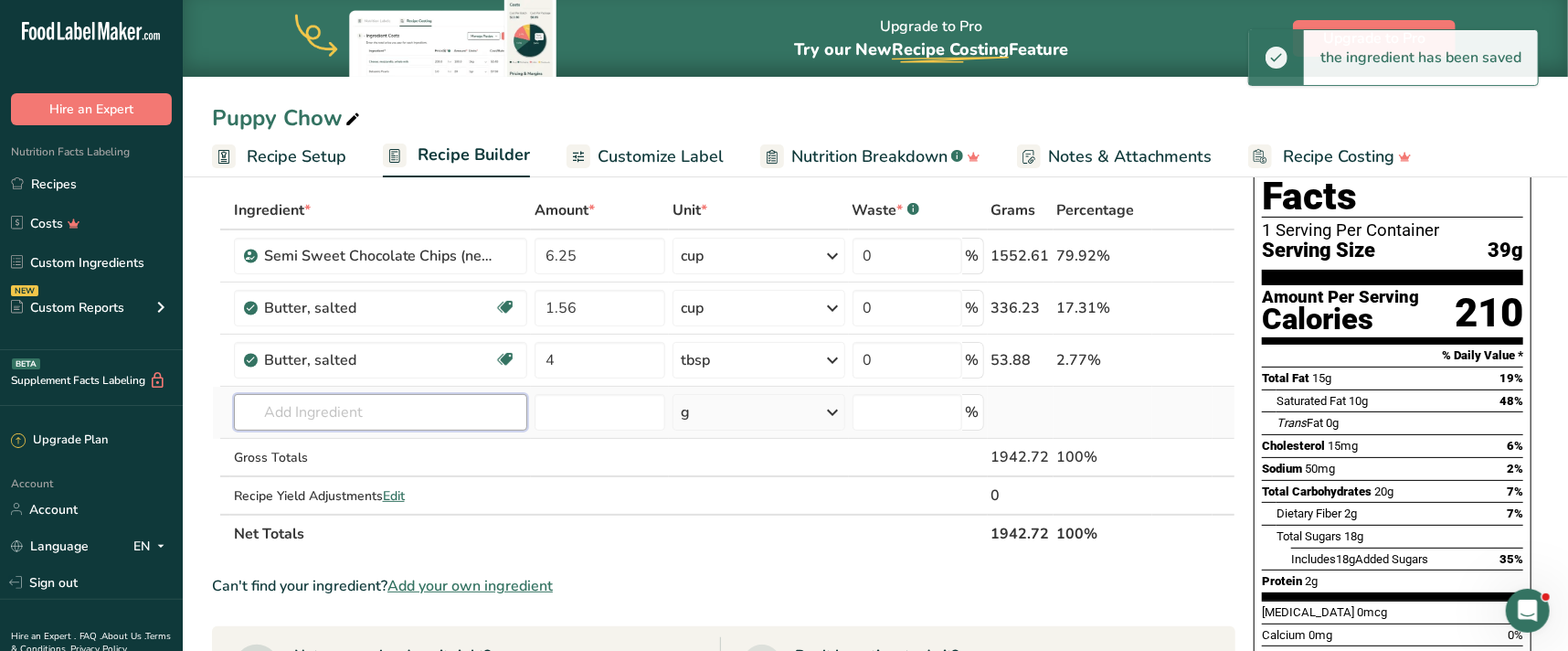
click at [333, 411] on input "text" at bounding box center [381, 411] width 294 height 37
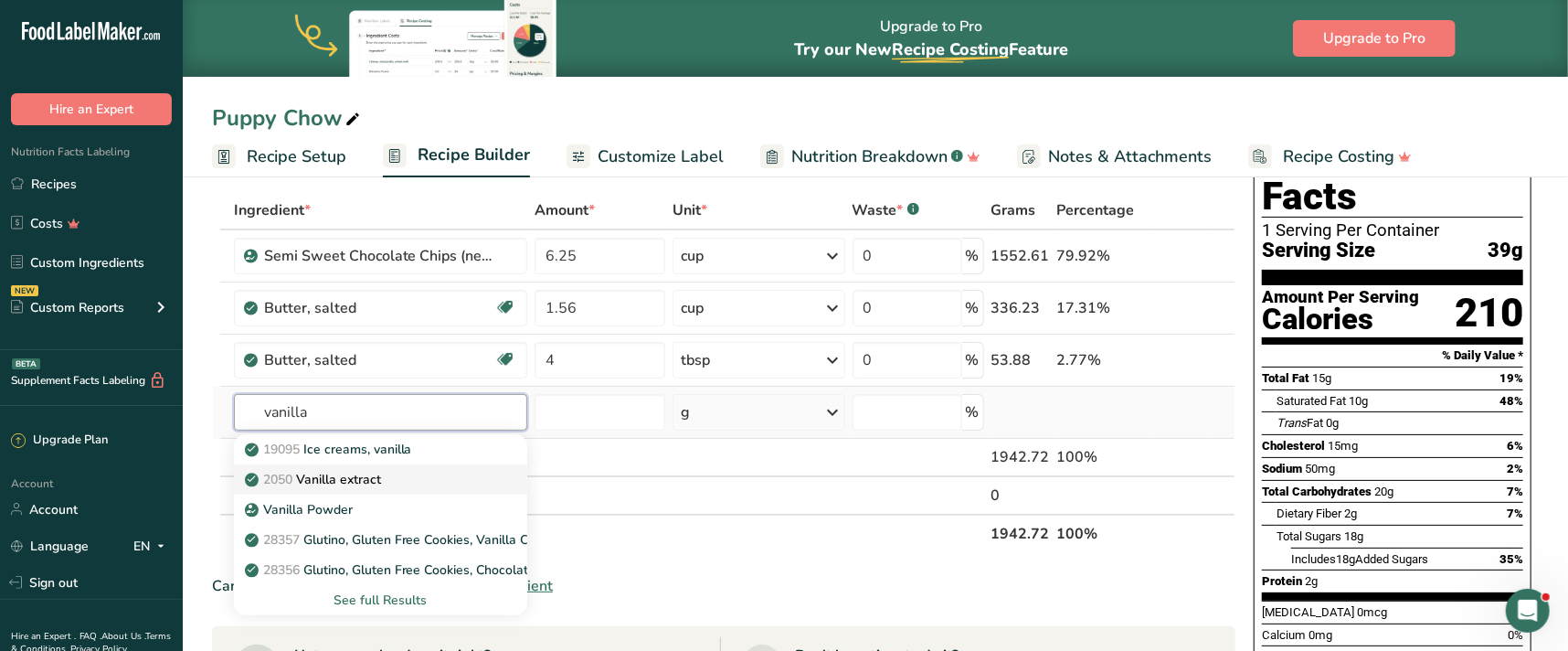
type input "vanilla"
click at [332, 475] on p "2050 Vanilla extract" at bounding box center [314, 479] width 132 height 19
type input "Vanilla extract"
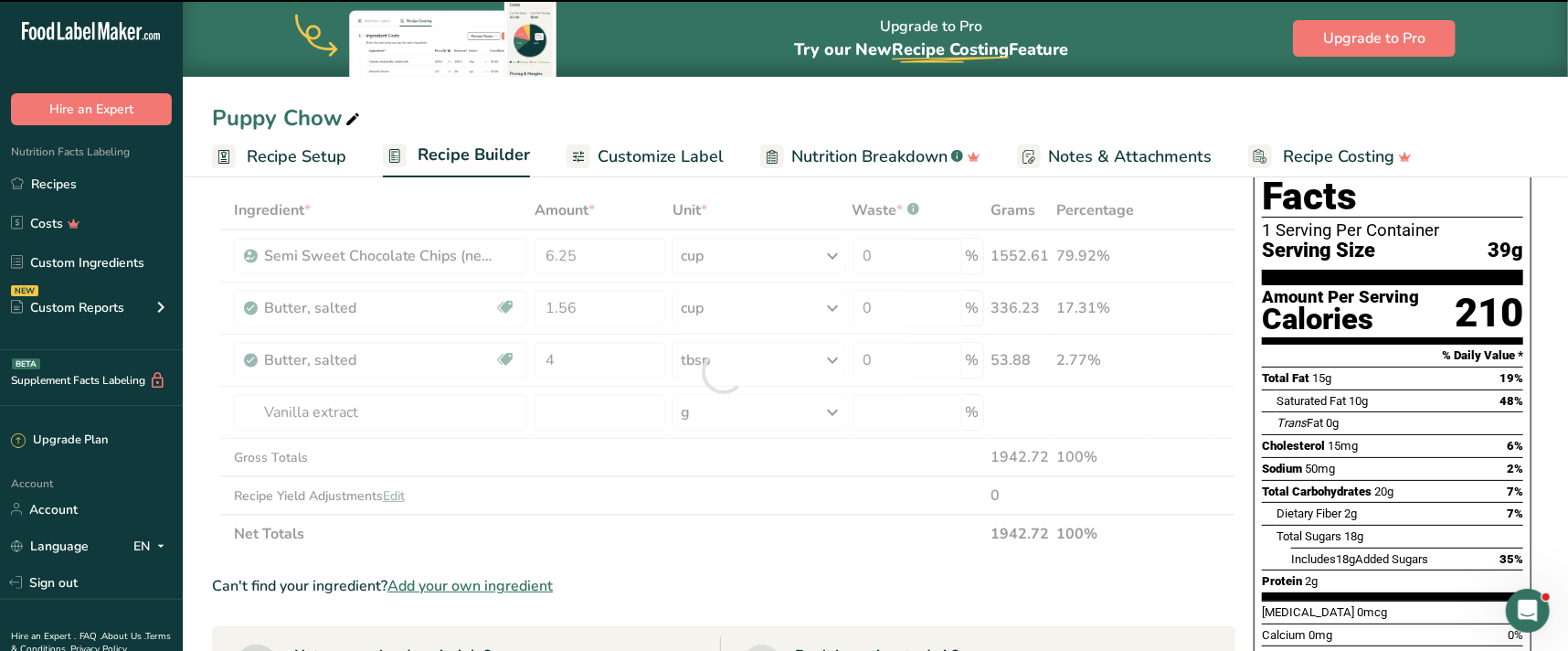
click at [589, 410] on div at bounding box center [723, 372] width 1023 height 362
type input "0"
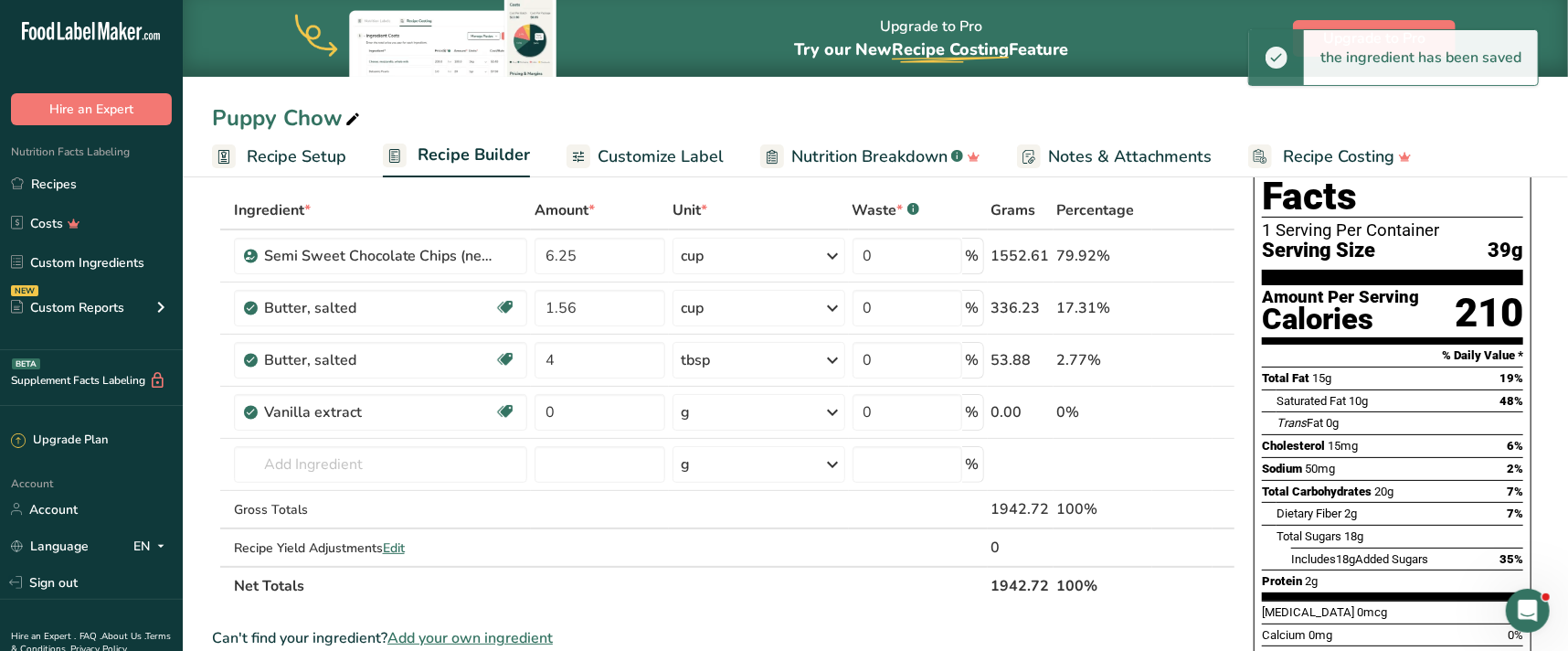
scroll to position [0, 0]
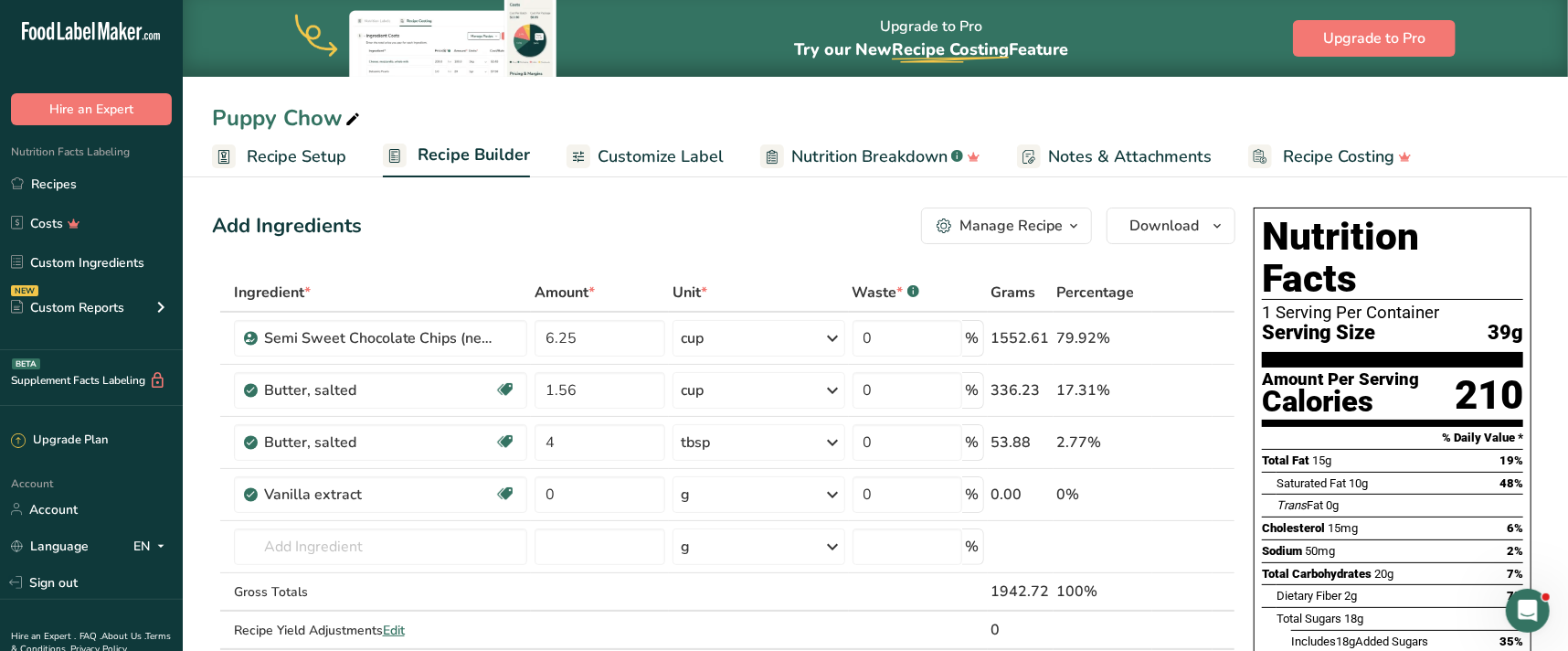
click at [589, 410] on td "1.56" at bounding box center [599, 391] width 138 height 52
click at [572, 491] on input "0" at bounding box center [599, 494] width 130 height 37
type input "3.13"
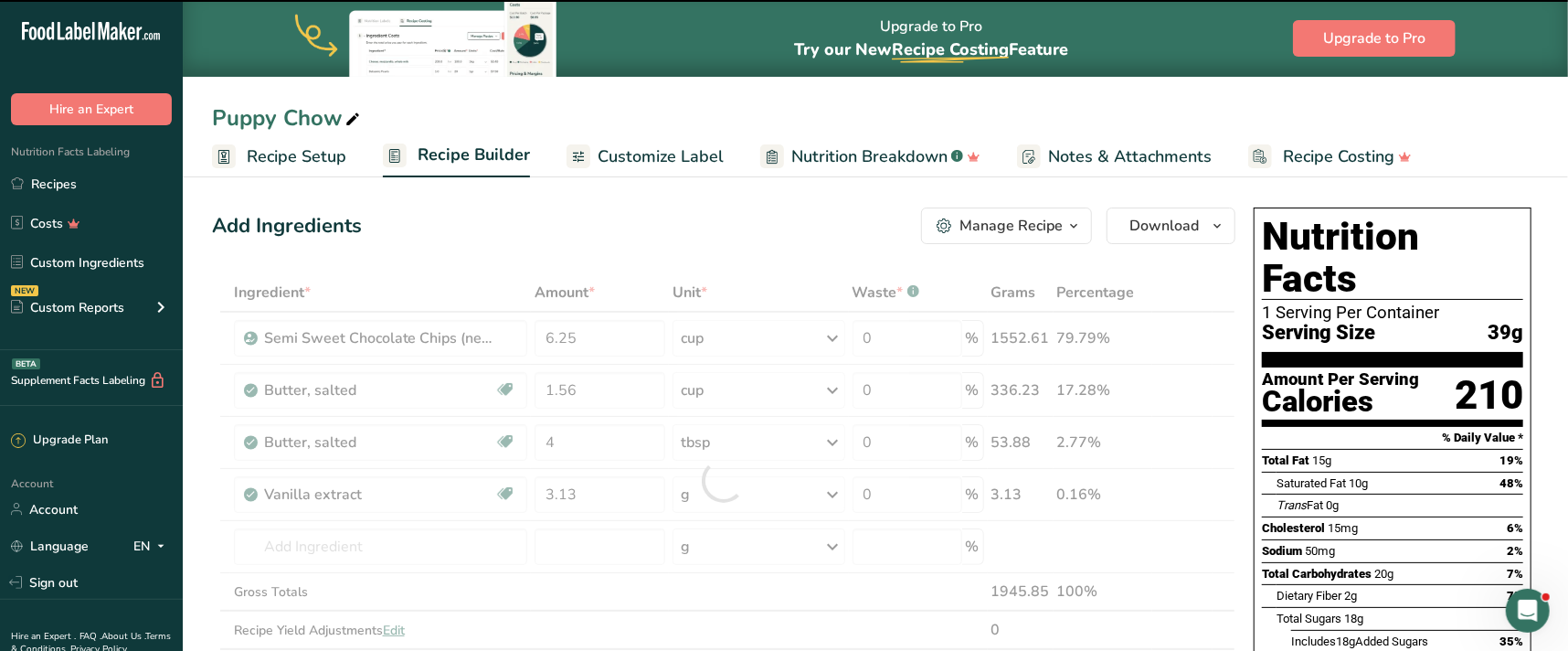
click at [803, 493] on div at bounding box center [723, 480] width 1023 height 414
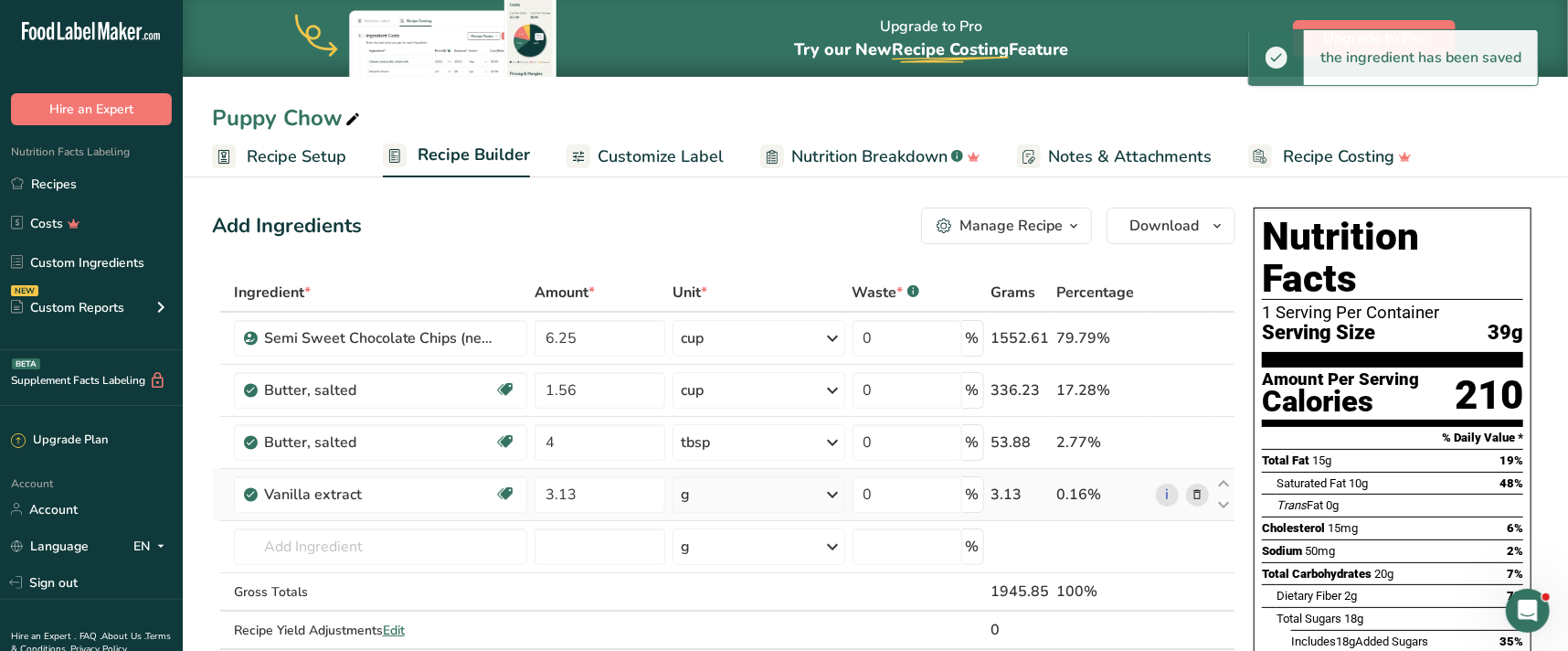
click at [832, 492] on icon at bounding box center [834, 494] width 22 height 33
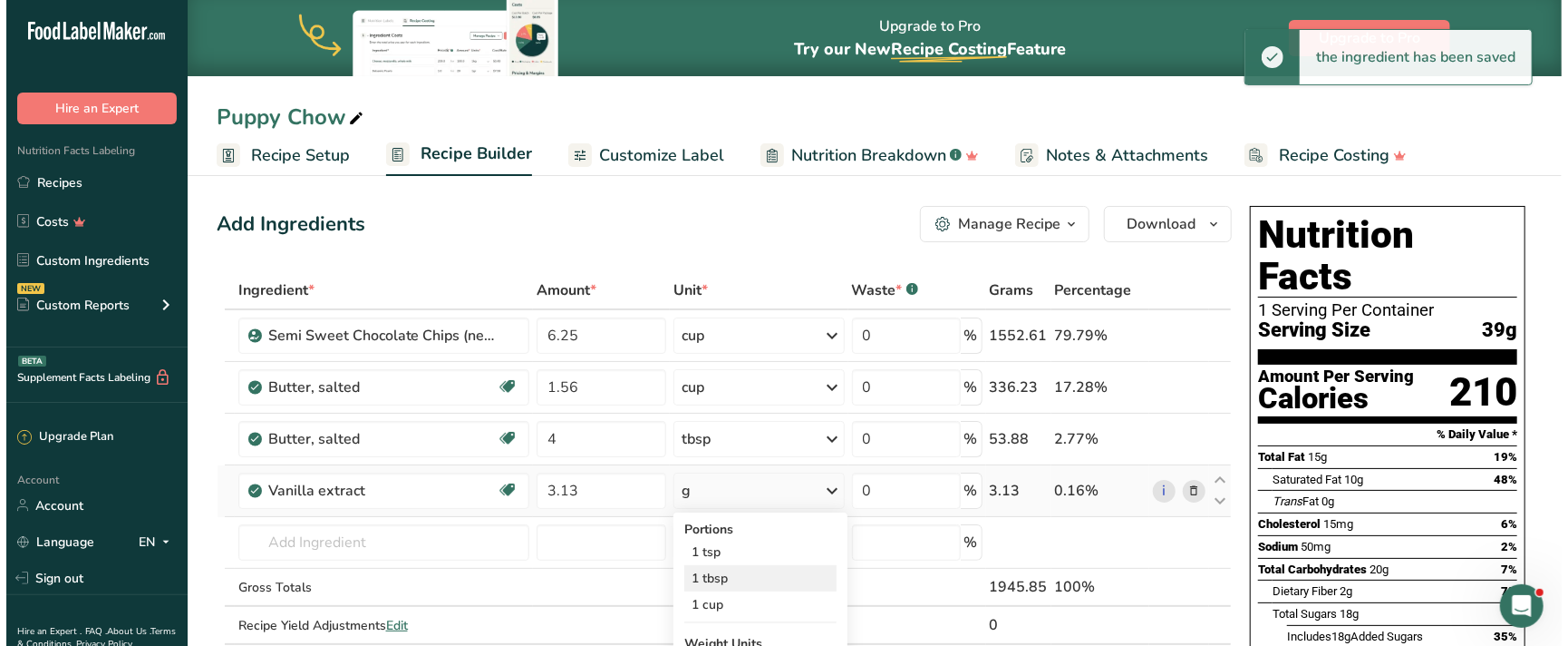
scroll to position [82, 0]
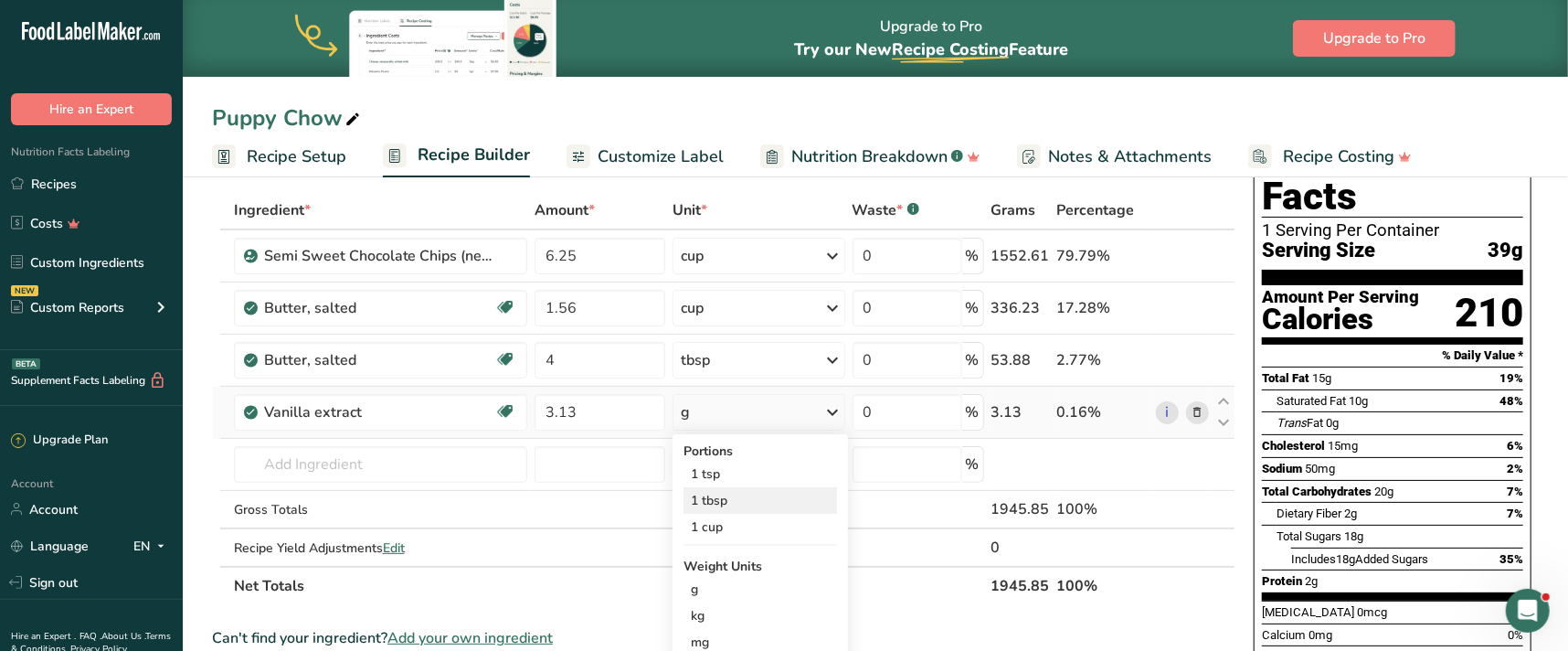
click at [728, 503] on div "1 tbsp" at bounding box center [760, 500] width 153 height 27
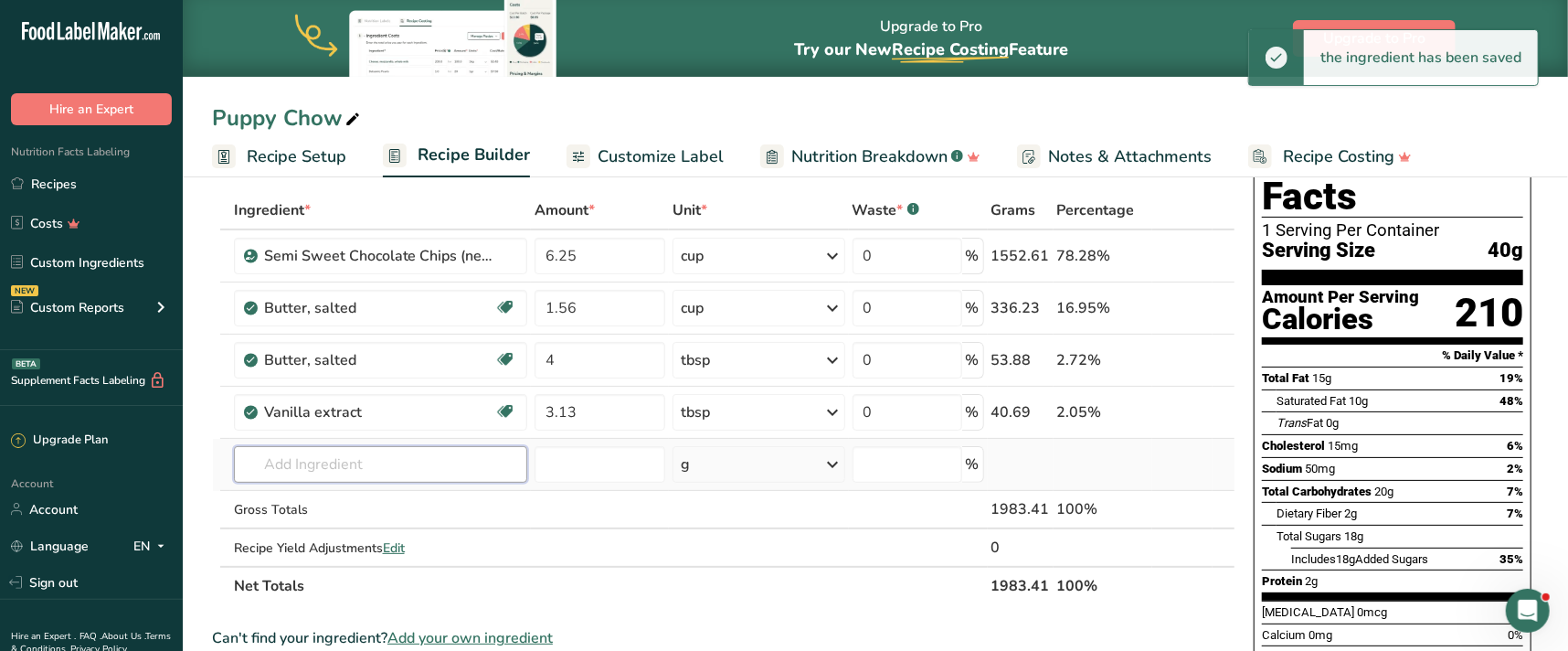
click at [387, 460] on input "text" at bounding box center [381, 464] width 294 height 37
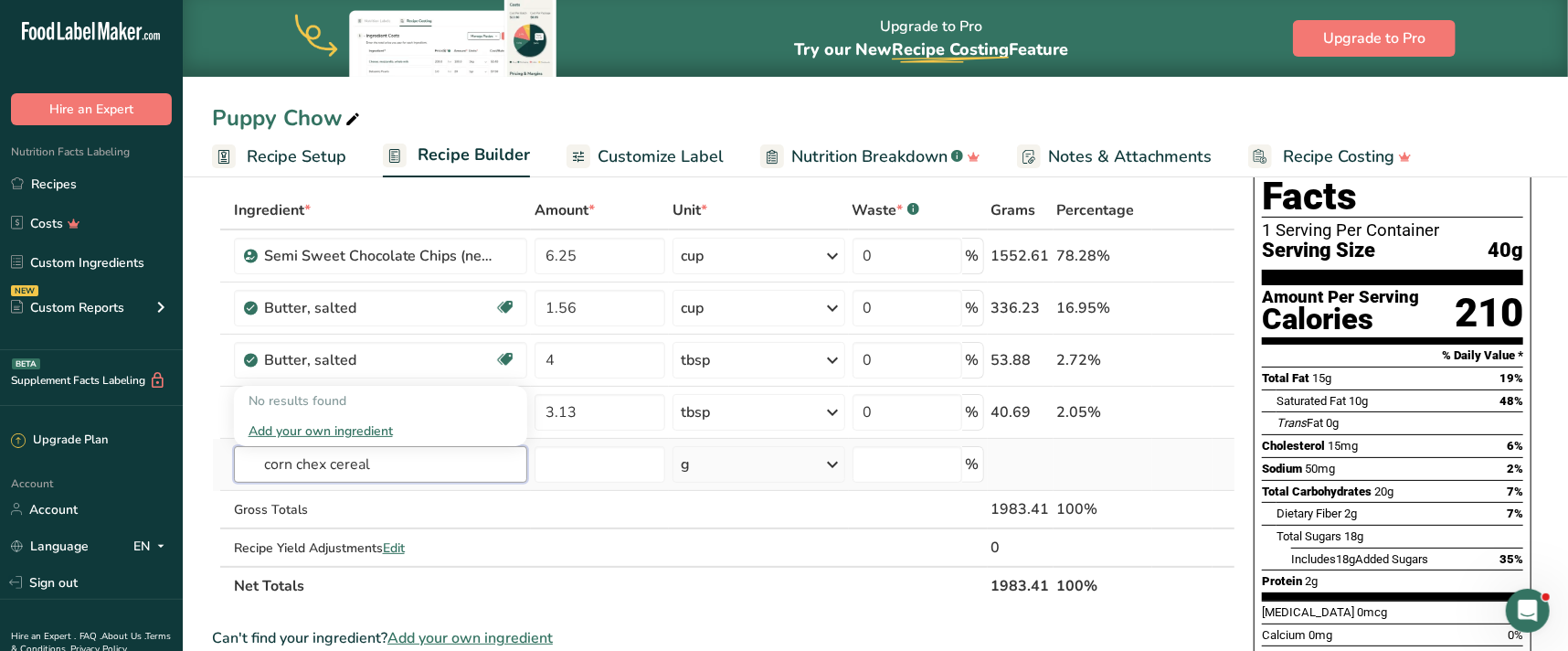
drag, startPoint x: 394, startPoint y: 462, endPoint x: 218, endPoint y: 449, distance: 176.5
click at [218, 449] on tr "corn chex cereal No results found Add your own ingredient g Weight Units g kg m…" at bounding box center [723, 464] width 1021 height 52
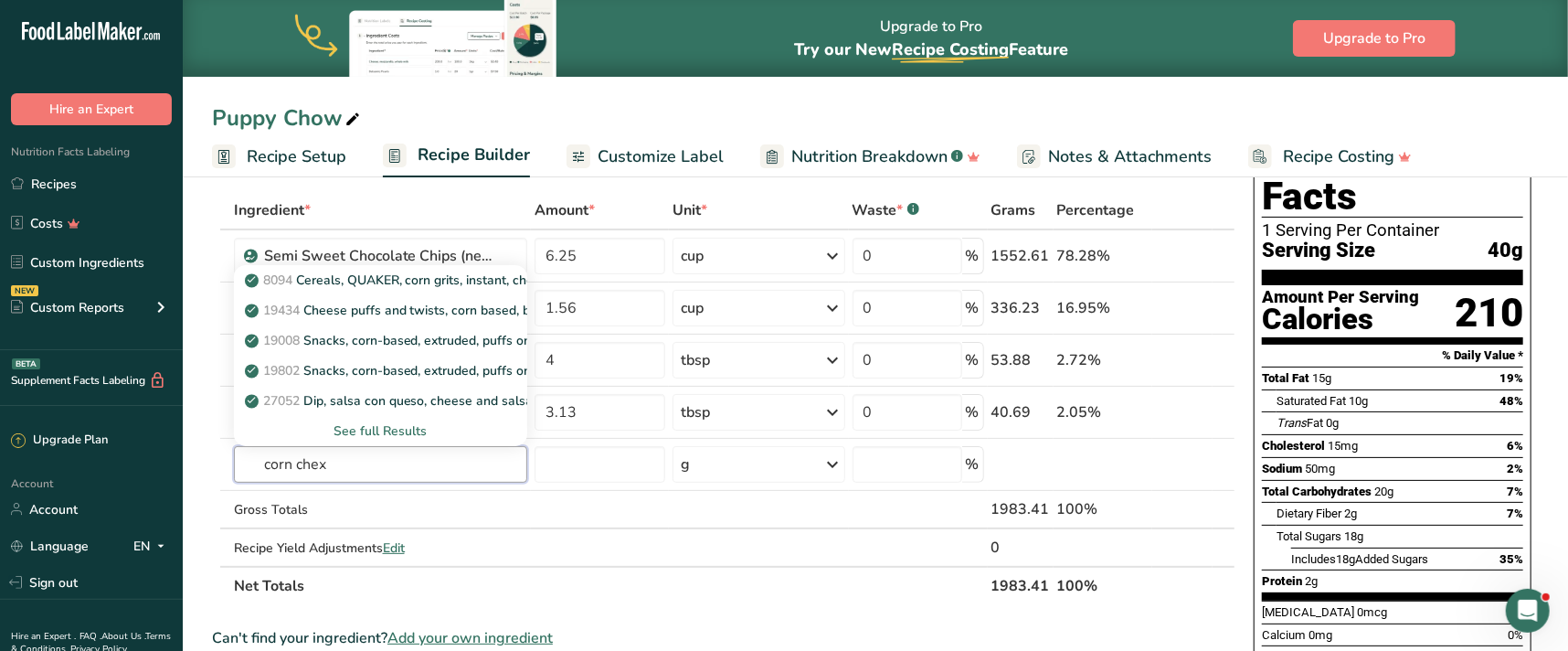
drag, startPoint x: 331, startPoint y: 458, endPoint x: 200, endPoint y: 456, distance: 131.0
click at [200, 456] on section "Add Ingredients Manage Recipe Delete Recipe Duplicate Recipe Scale Recipe Save …" at bounding box center [875, 660] width 1385 height 1143
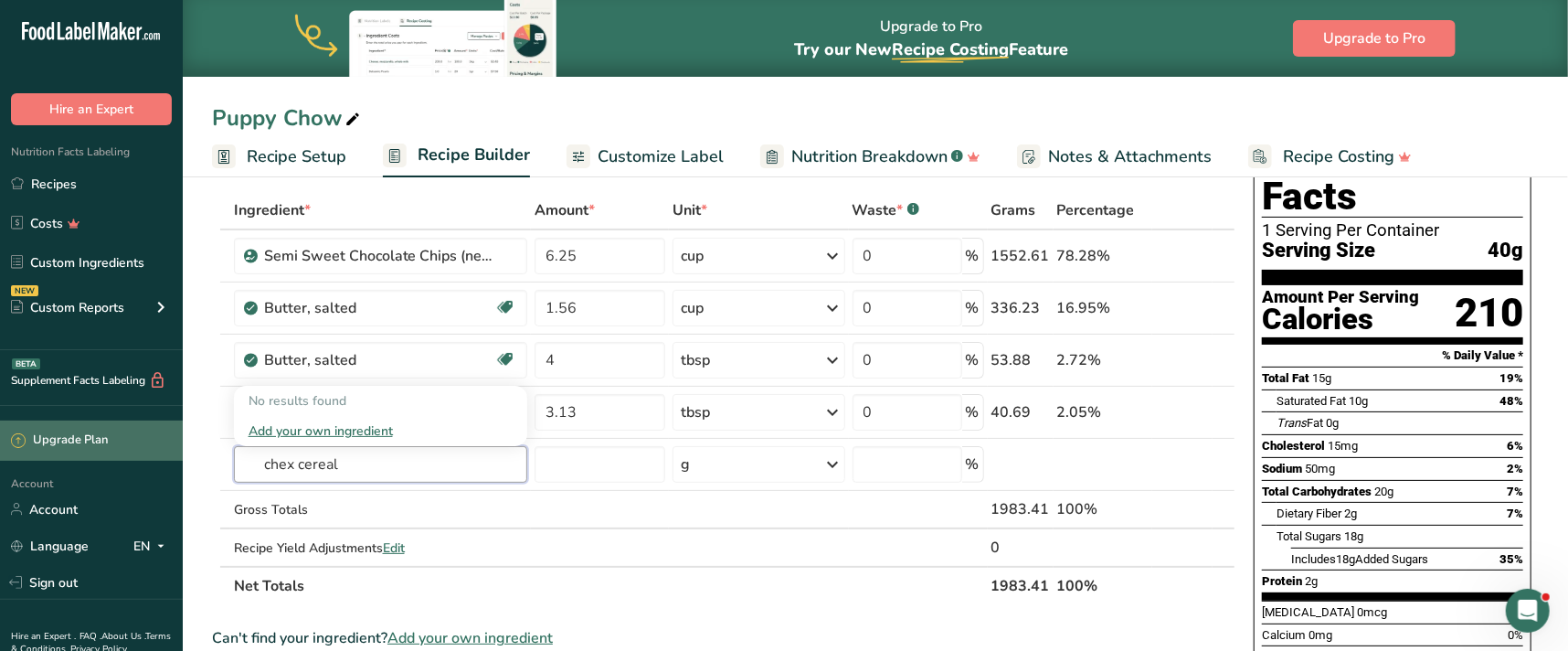
drag, startPoint x: 234, startPoint y: 460, endPoint x: 180, endPoint y: 456, distance: 54.1
click at [180, 456] on div ".a-20{fill:#fff;} Hire an Expert Nutrition Facts Labeling Recipes Costs Custom …" at bounding box center [784, 574] width 1568 height 1314
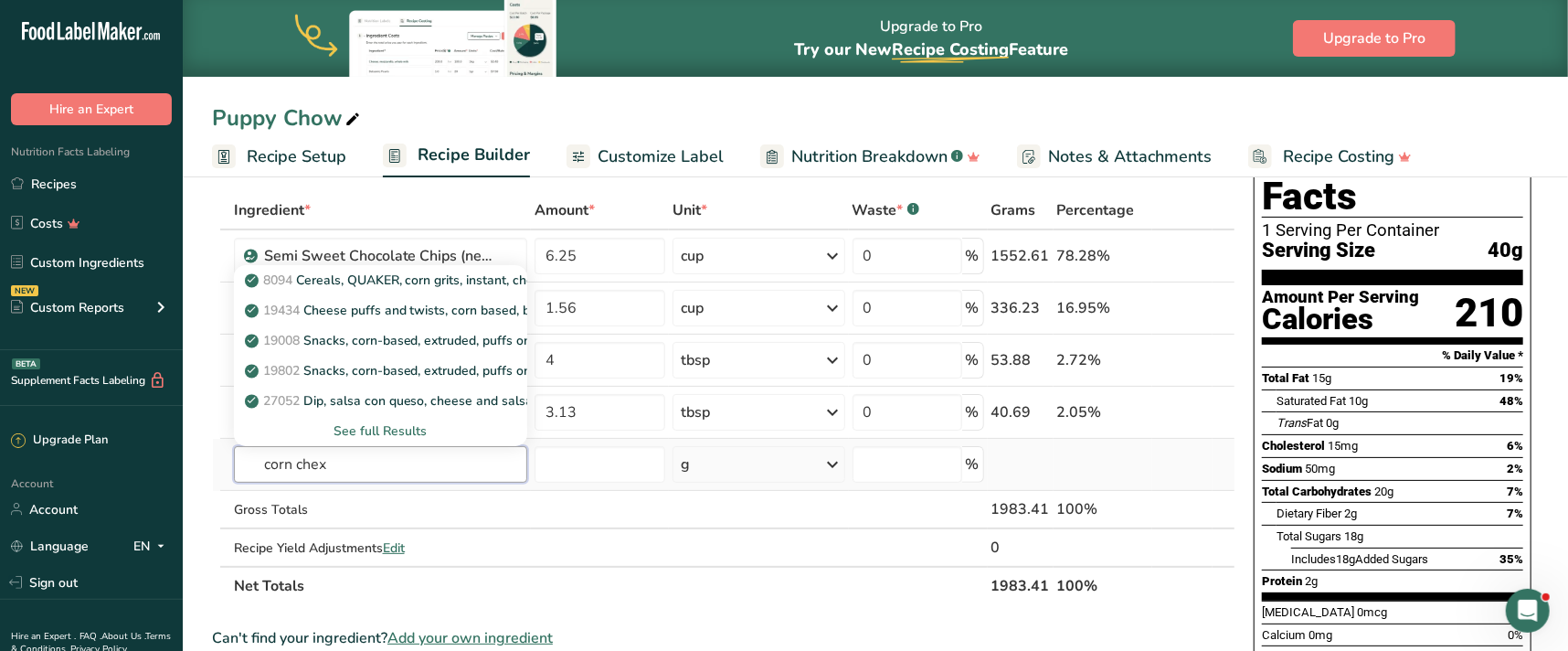
type input "corn chex"
click at [415, 429] on div "See full Results" at bounding box center [381, 430] width 265 height 19
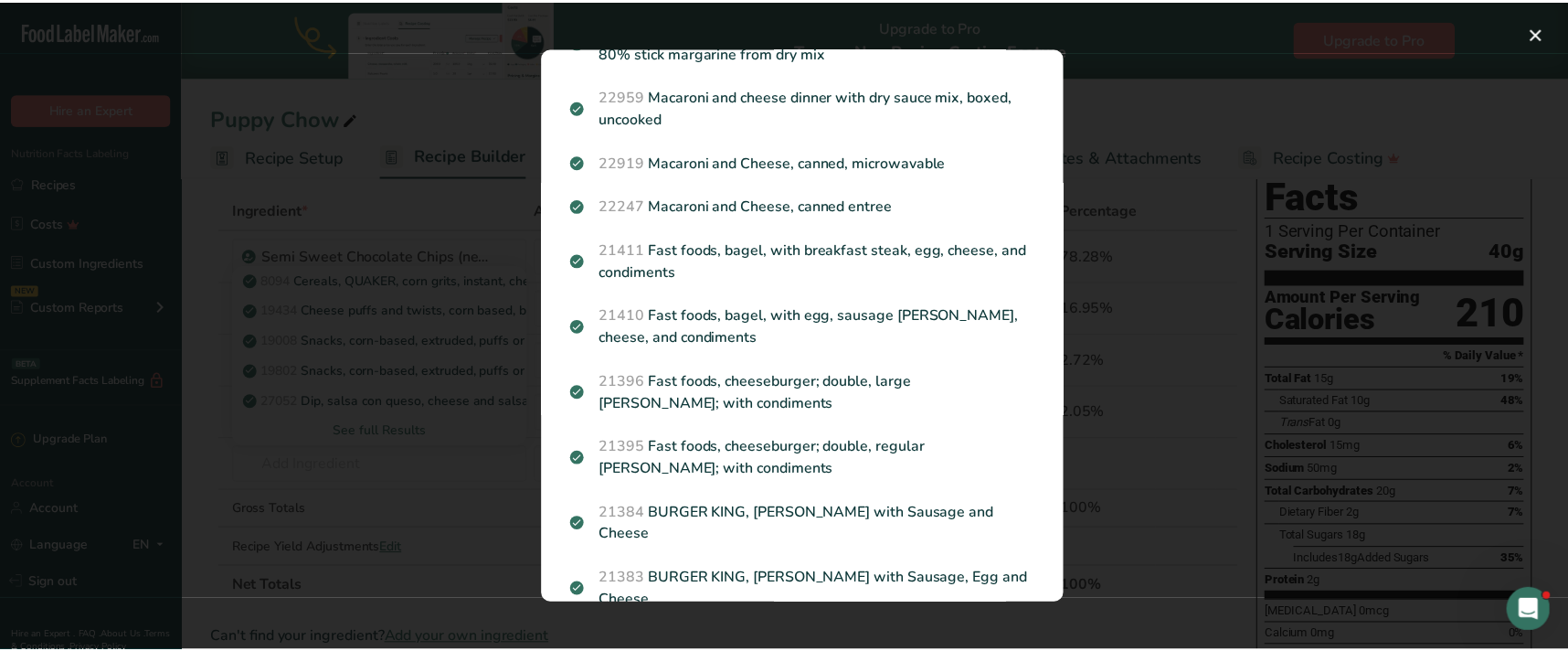
scroll to position [1028, 0]
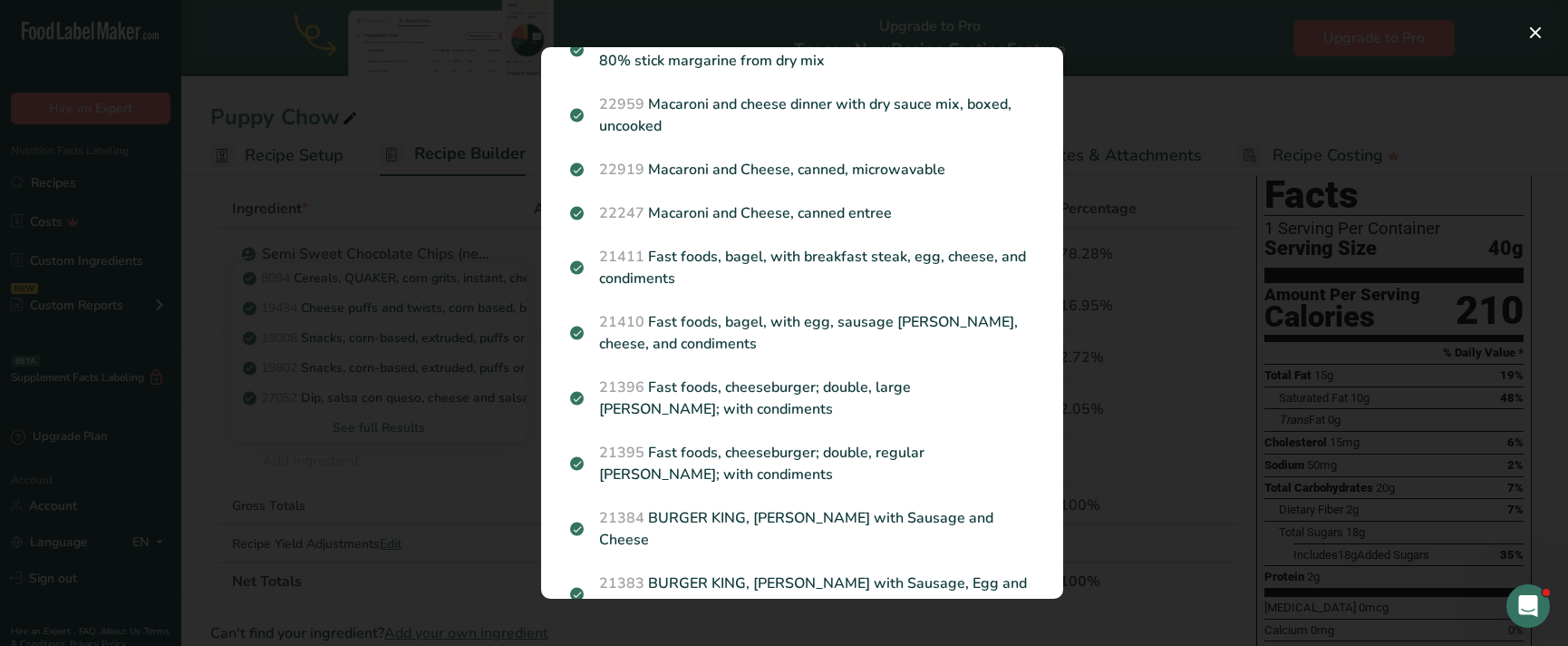
click at [1105, 125] on div "Search results modal" at bounding box center [784, 323] width 1568 height 646
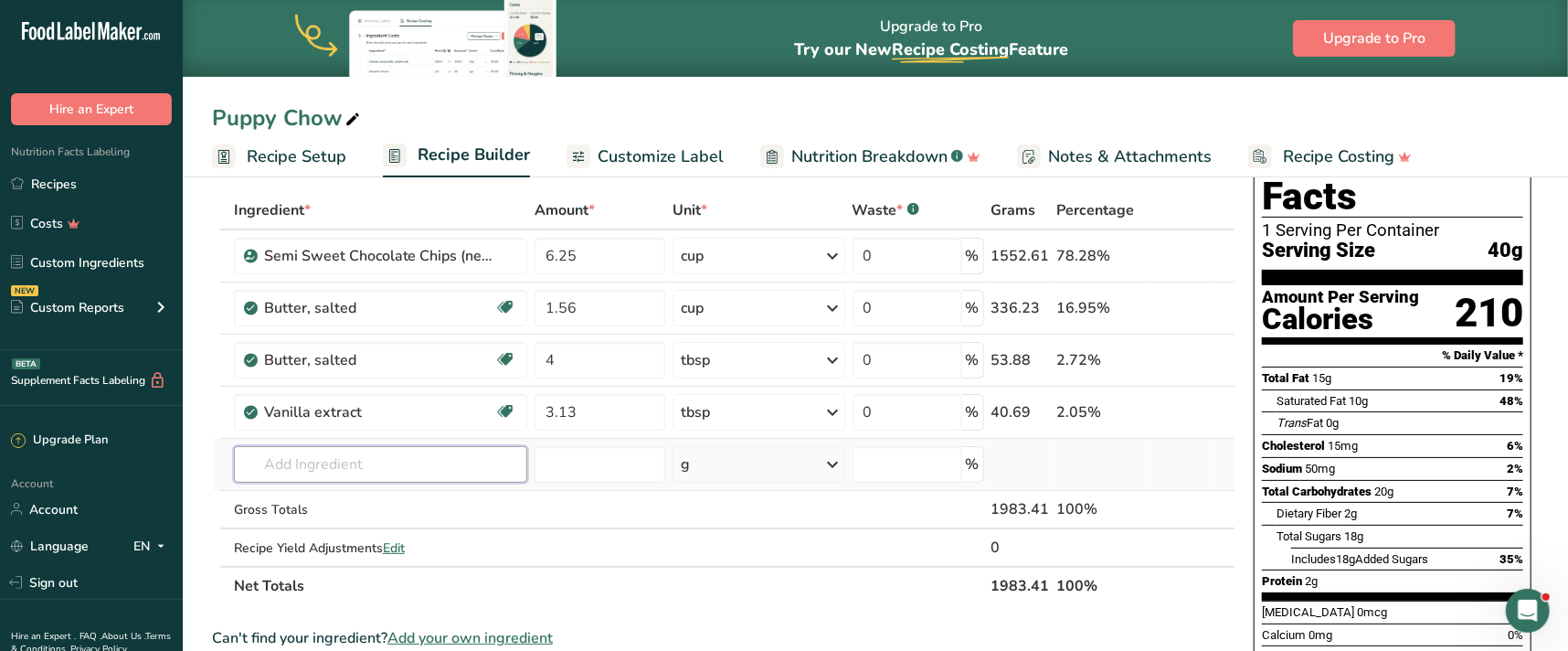
click at [358, 456] on input "text" at bounding box center [381, 464] width 294 height 37
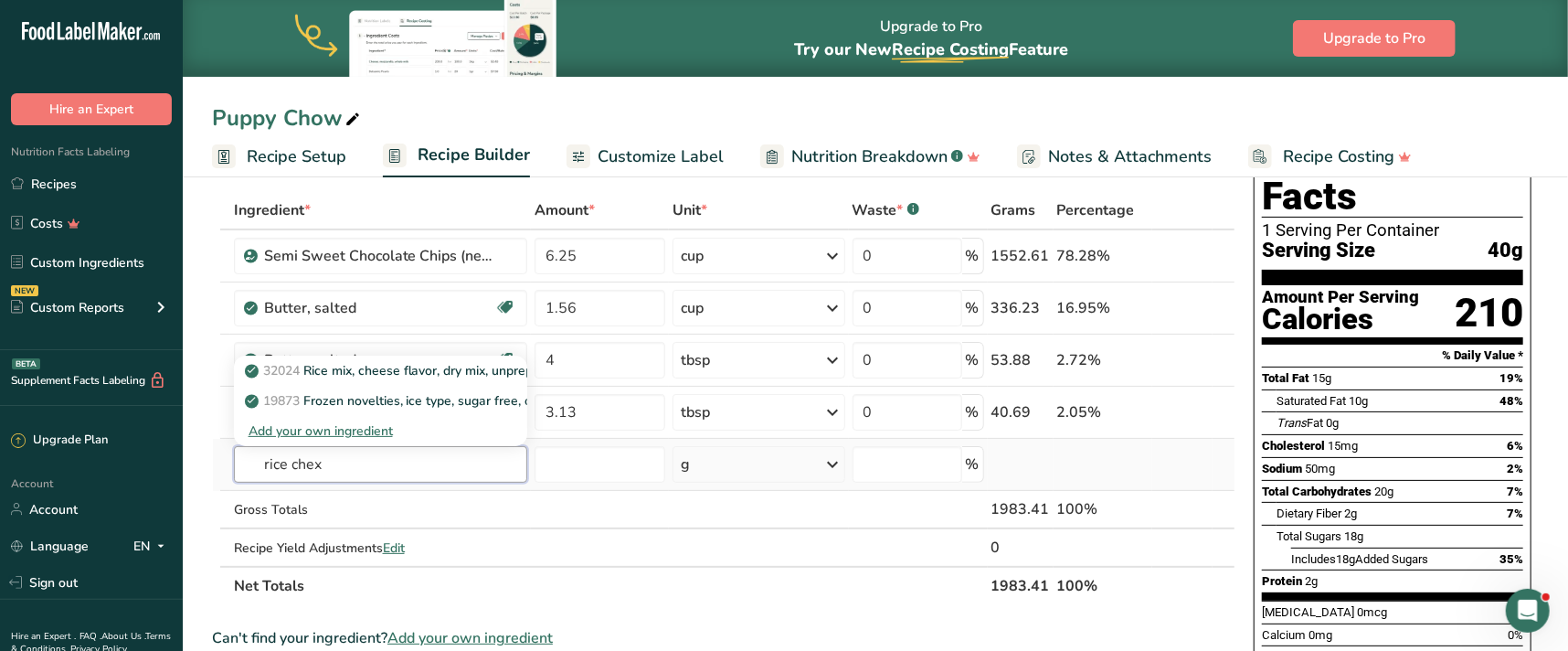
drag, startPoint x: 313, startPoint y: 464, endPoint x: 244, endPoint y: 421, distance: 81.3
click at [231, 465] on td "rice chex 32024 Rice mix, cheese flavor, dry mix, unprepared 19873 Frozen novel…" at bounding box center [381, 464] width 301 height 52
type input "rice chex"
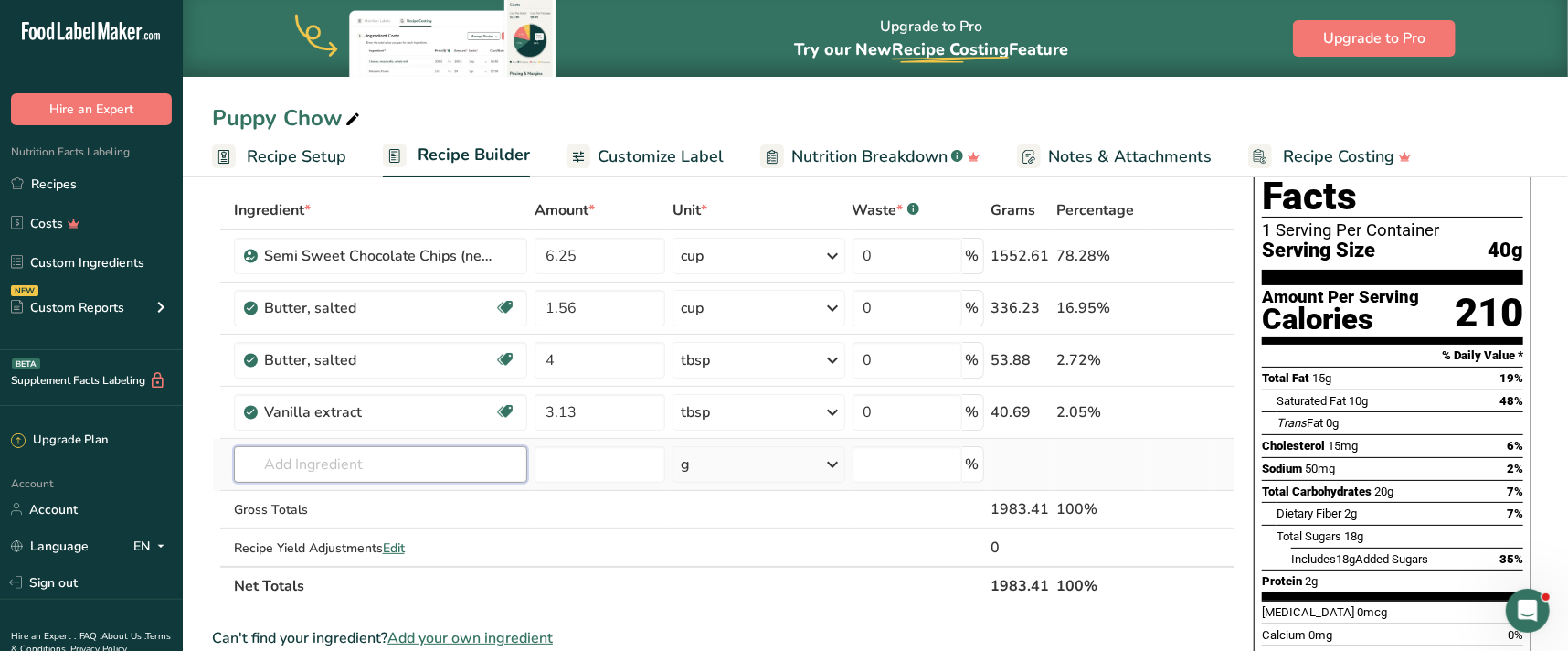
click at [425, 460] on input "text" at bounding box center [381, 464] width 294 height 37
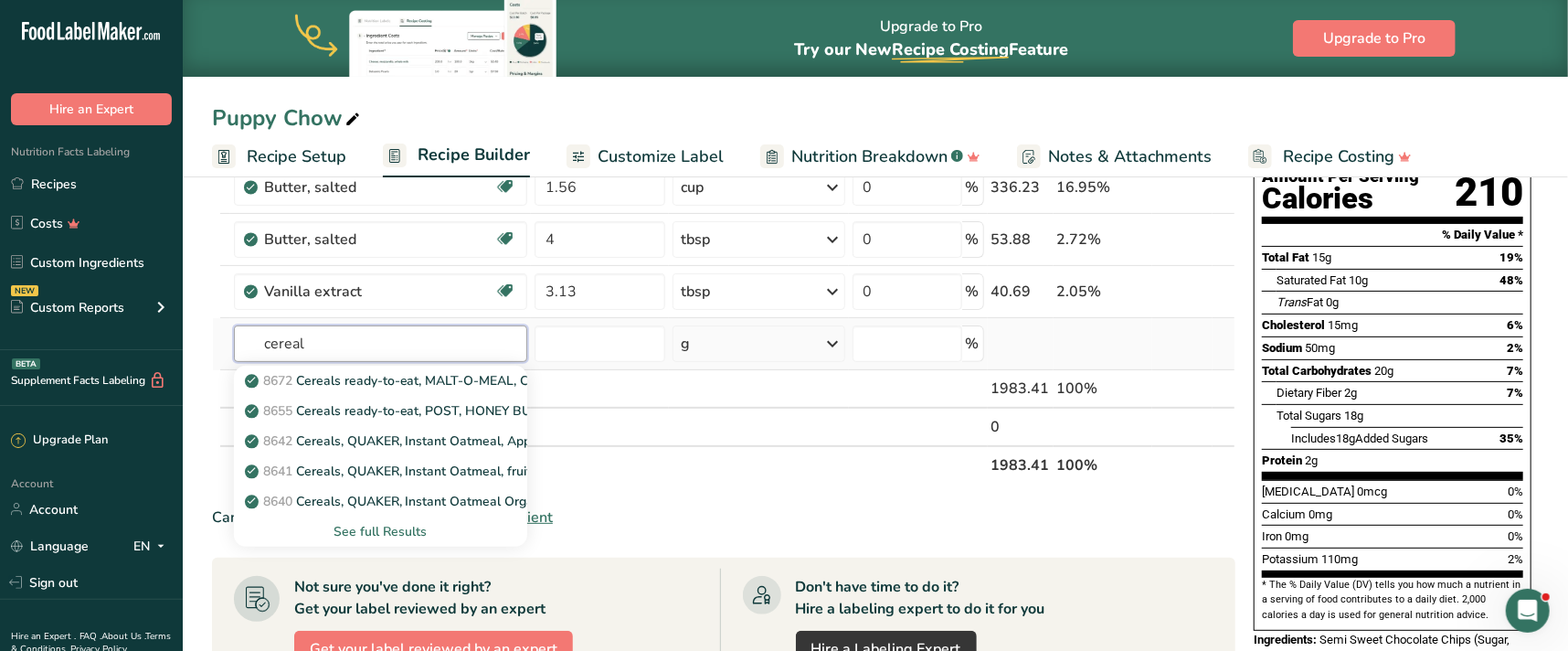
scroll to position [248, 0]
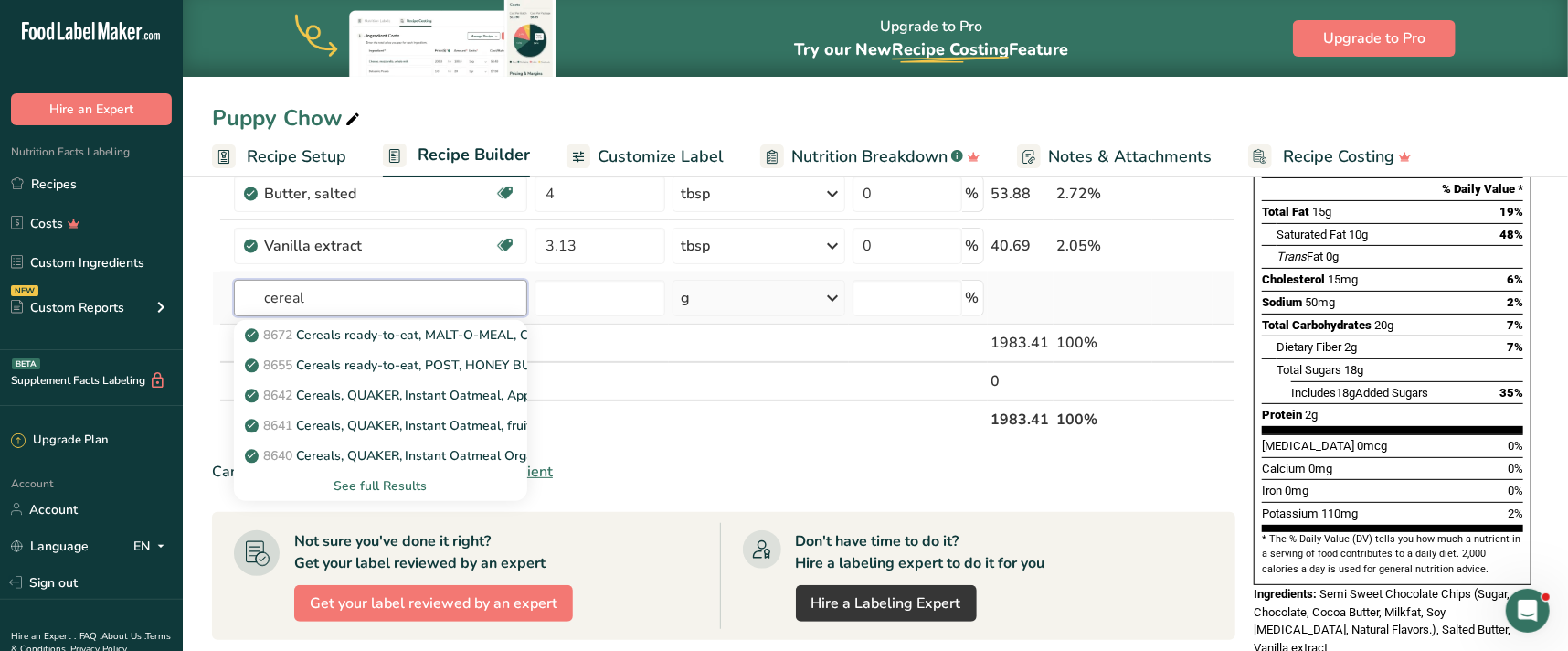
type input "cereal"
click at [403, 476] on div "See full Results" at bounding box center [381, 485] width 265 height 19
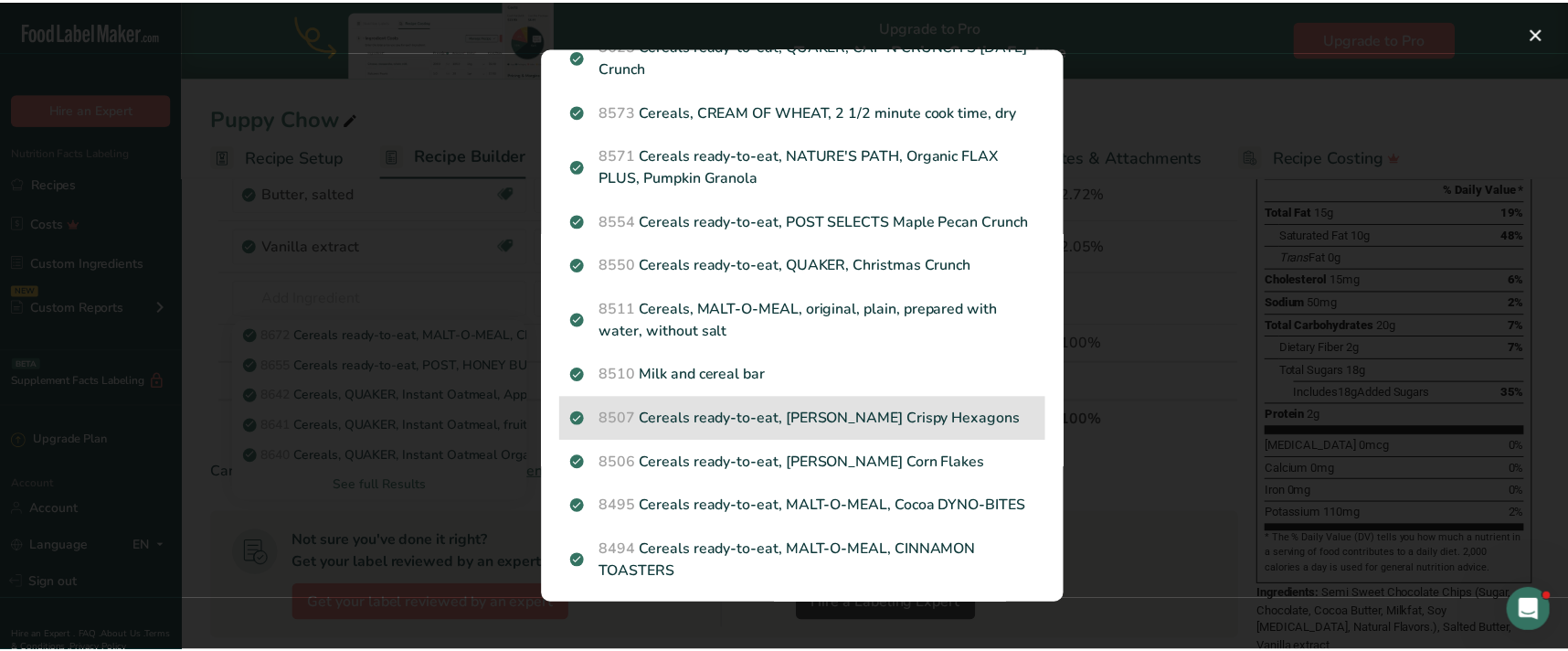
scroll to position [434, 0]
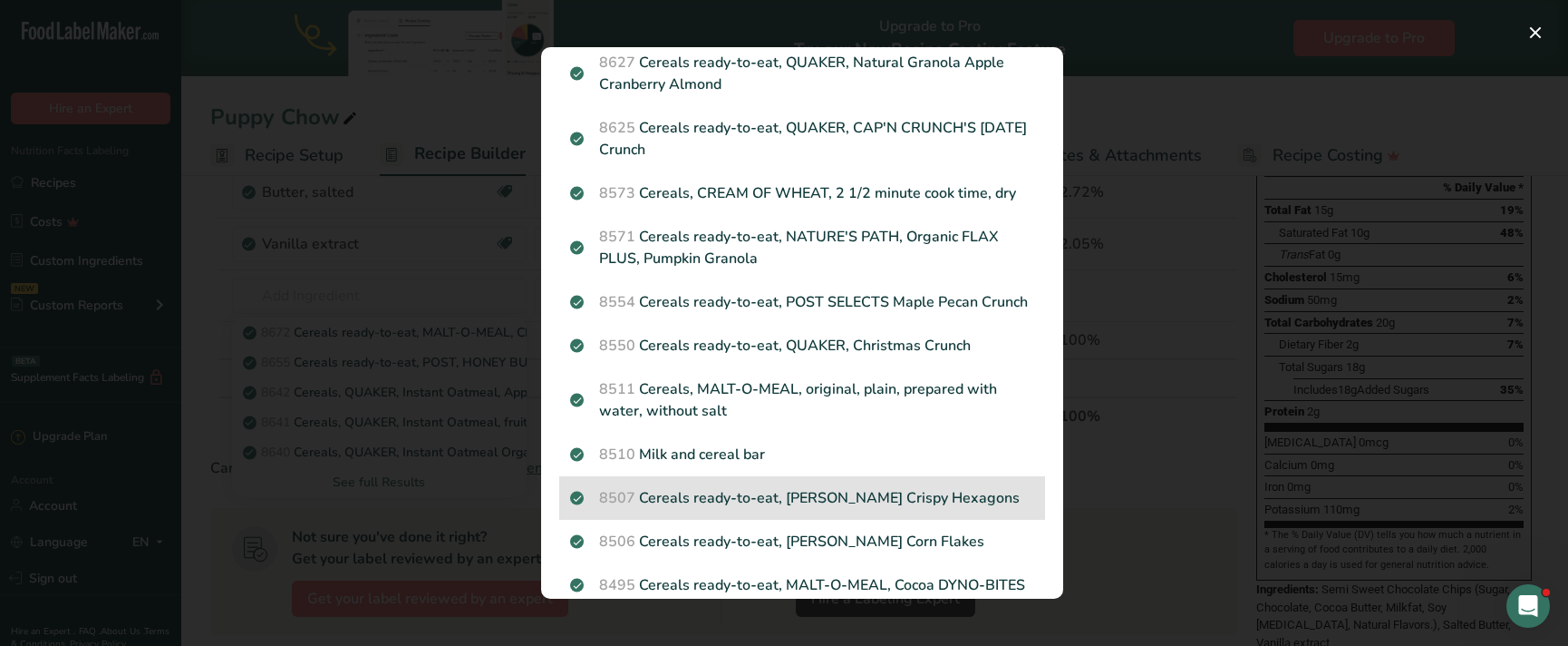
click at [763, 509] on p "8507 Cereals ready-to-eat, RALSTON Crispy Hexagons" at bounding box center [801, 498] width 464 height 22
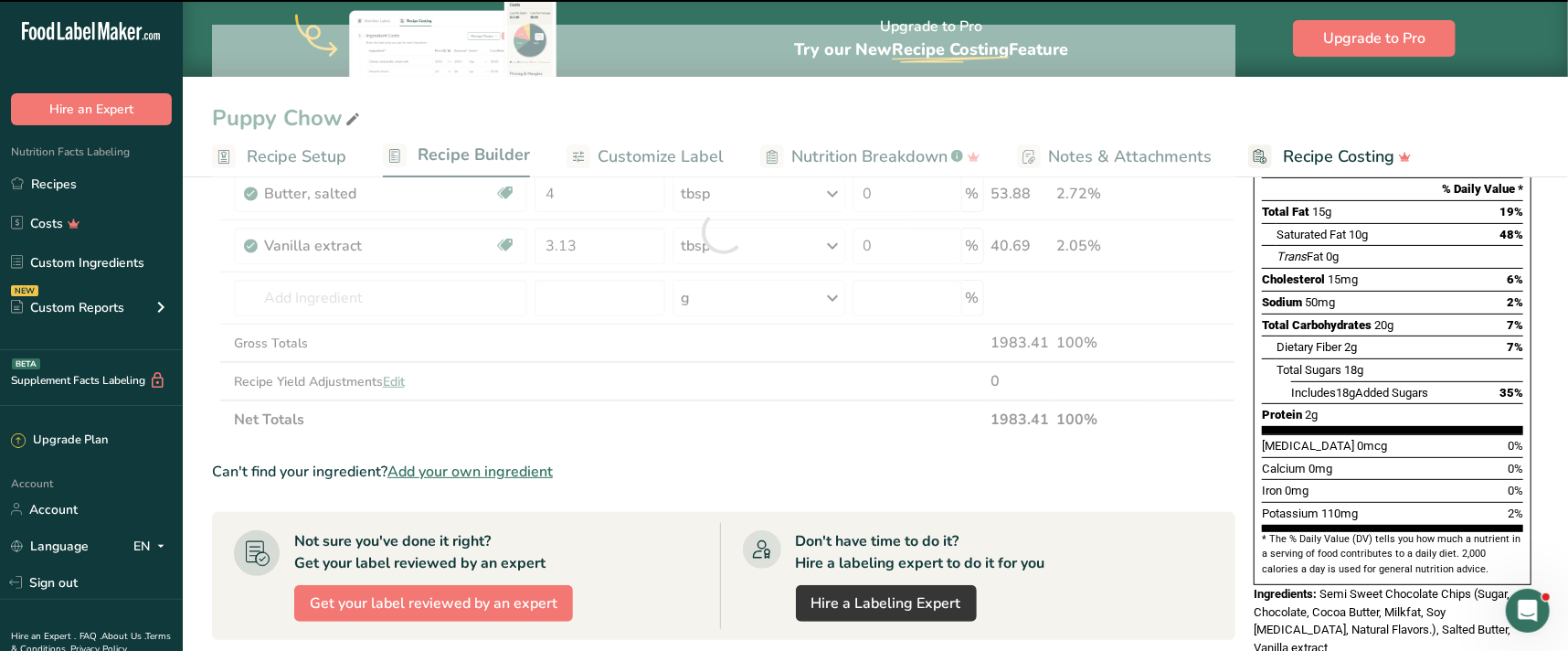
type input "0"
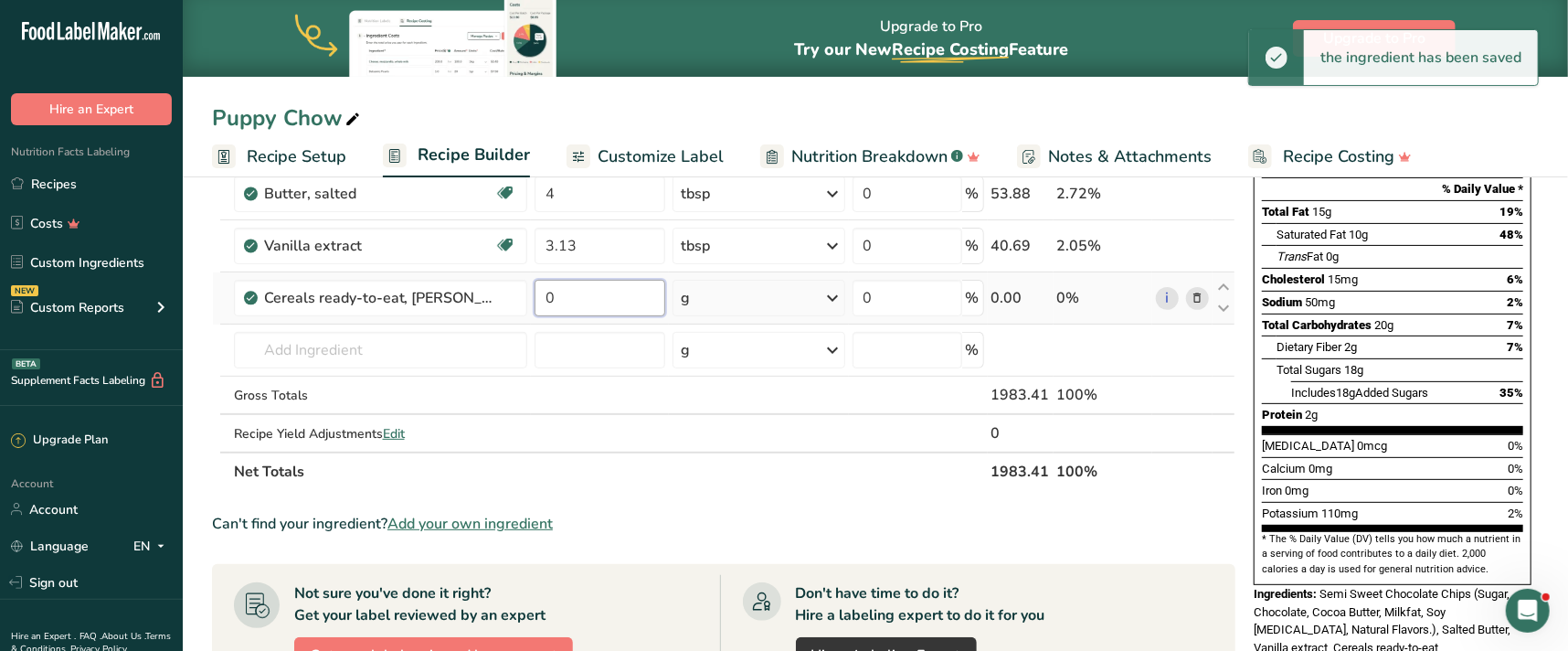
click at [641, 296] on input "0" at bounding box center [599, 297] width 130 height 37
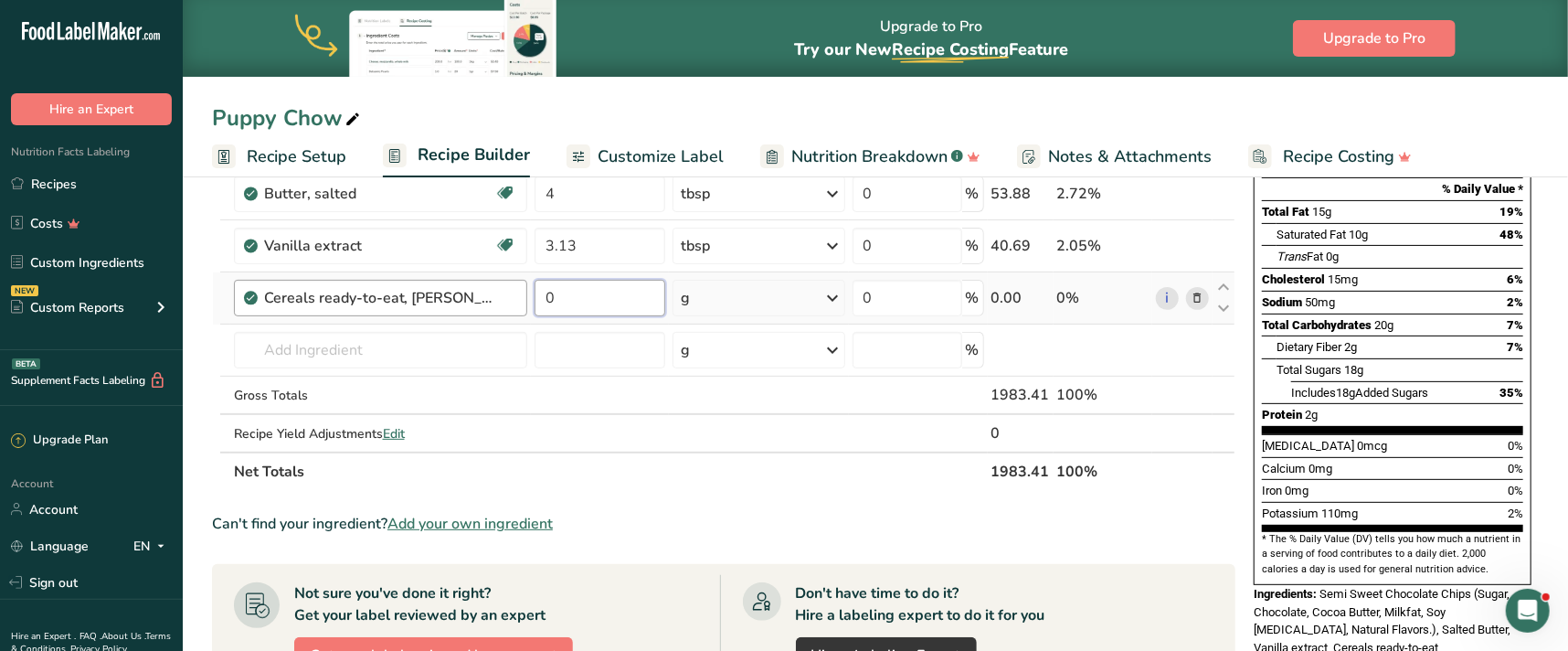
drag, startPoint x: 602, startPoint y: 296, endPoint x: 517, endPoint y: 292, distance: 85.1
click at [517, 292] on tr "Cereals ready-to-eat, RALSTON Crispy Hexagons 0 g Portions 1 cup (1 NLEA servin…" at bounding box center [723, 298] width 1021 height 52
type input "31.25"
click at [840, 297] on icon at bounding box center [834, 297] width 22 height 33
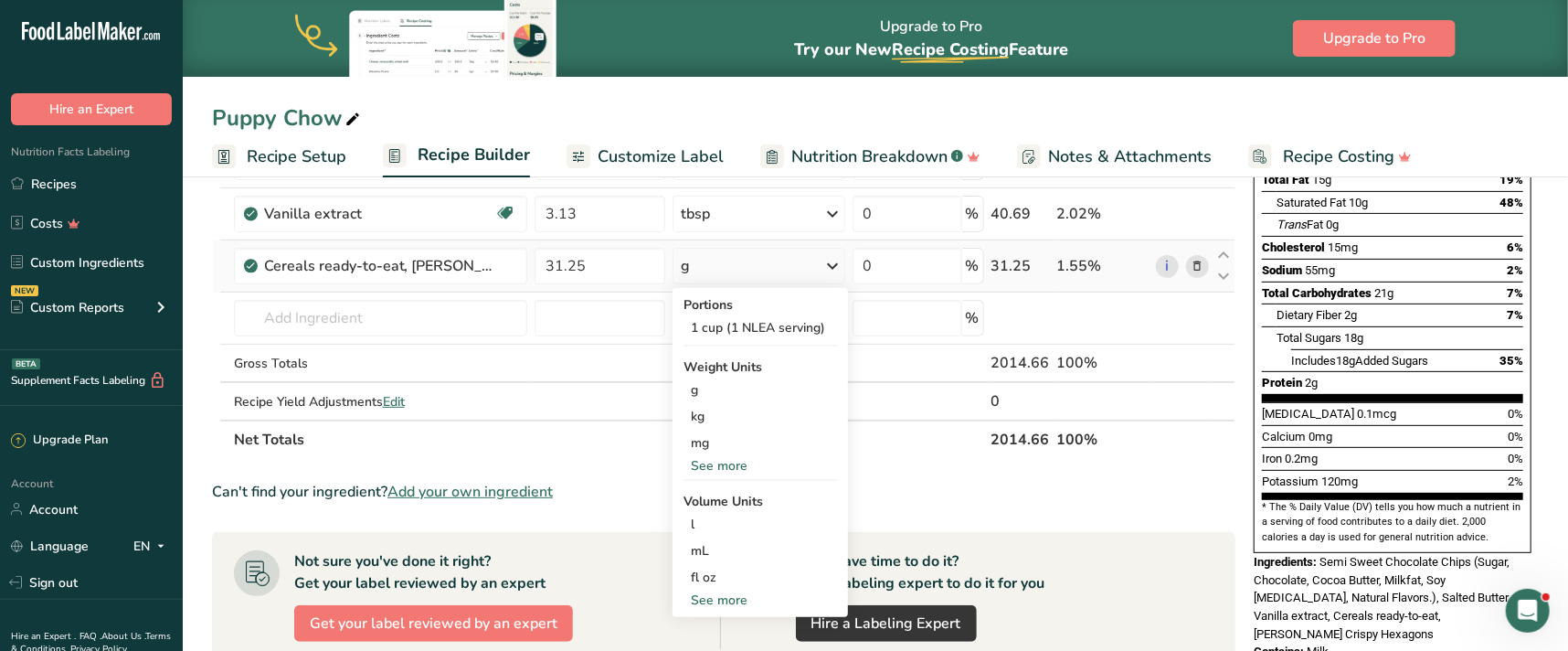
scroll to position [332, 0]
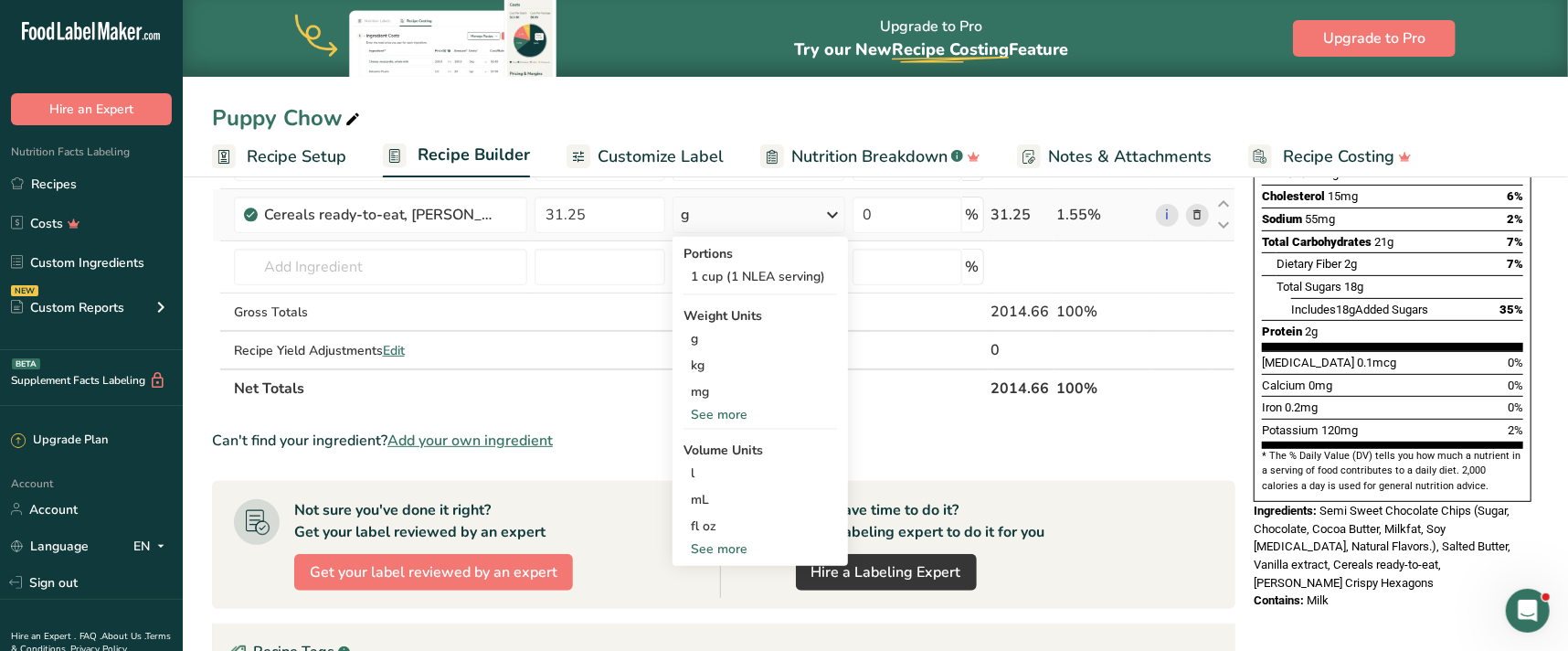
click at [762, 550] on div "See more" at bounding box center [760, 549] width 153 height 19
click at [734, 607] on div "cup" at bounding box center [760, 605] width 139 height 19
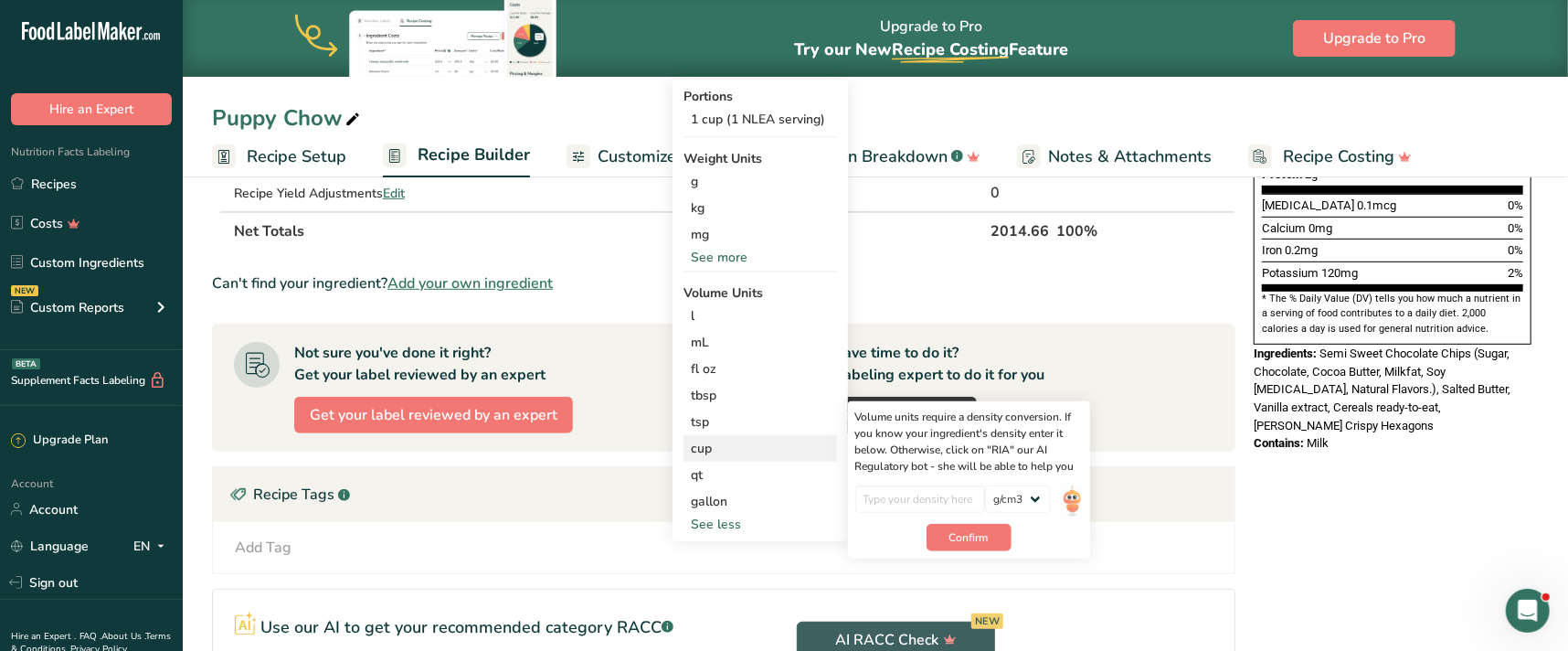
scroll to position [498, 0]
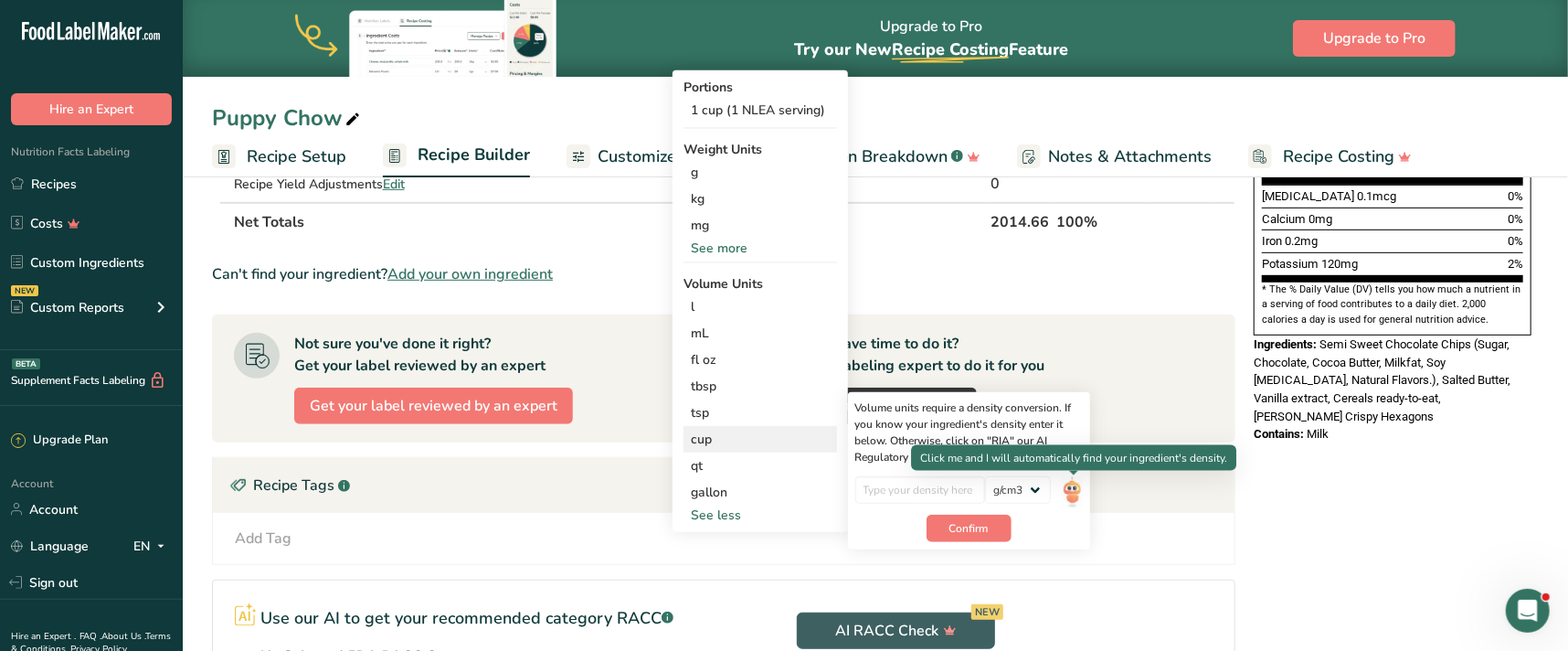
click at [1074, 494] on img at bounding box center [1071, 492] width 20 height 32
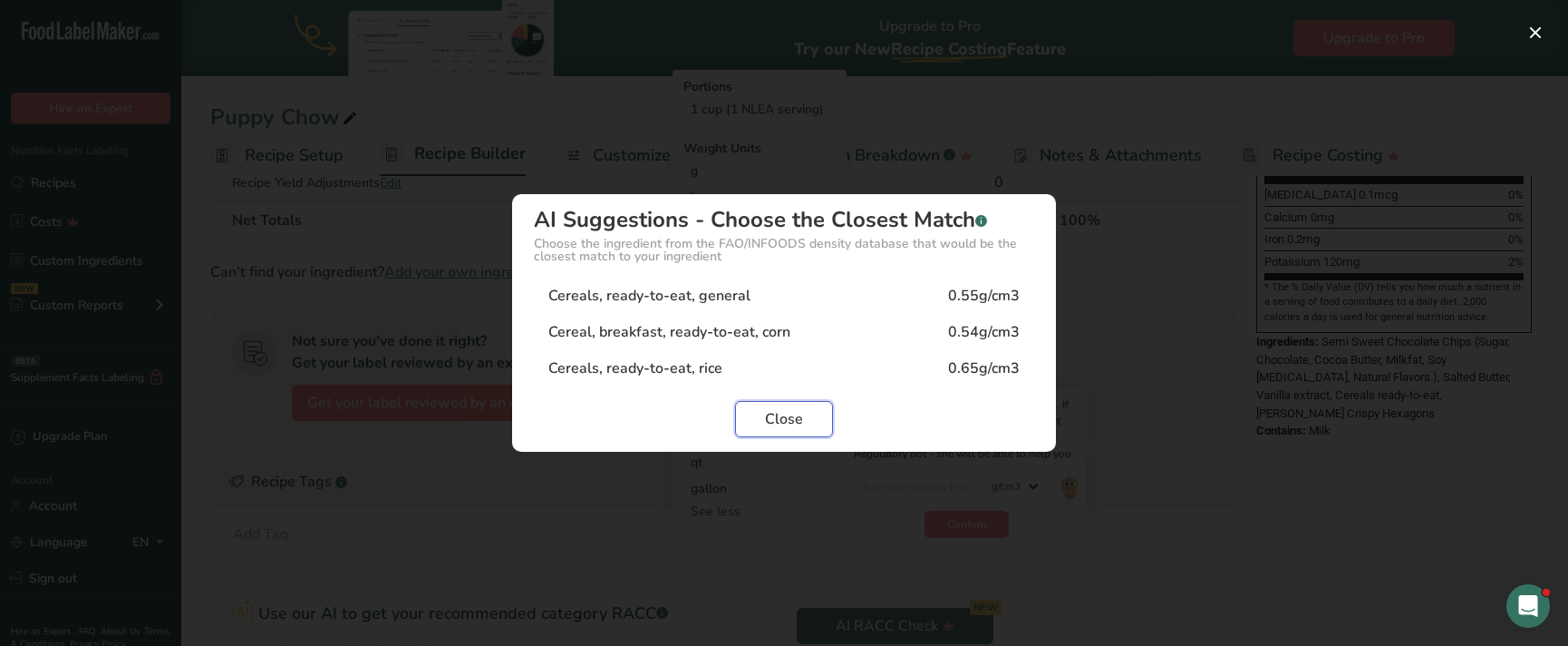
click at [775, 415] on span "Close" at bounding box center [784, 419] width 38 height 22
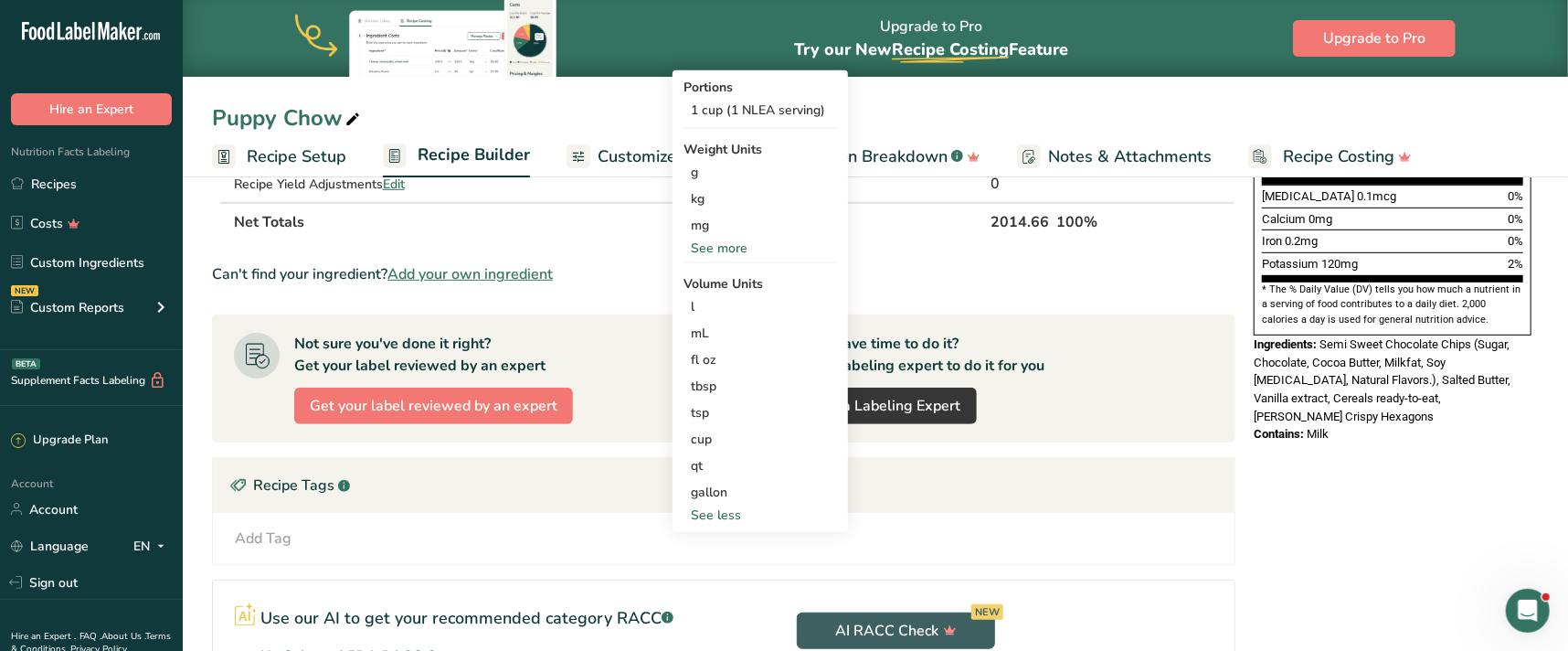
click at [968, 265] on div "Can't find your ingredient? Add your own ingredient" at bounding box center [723, 274] width 1023 height 22
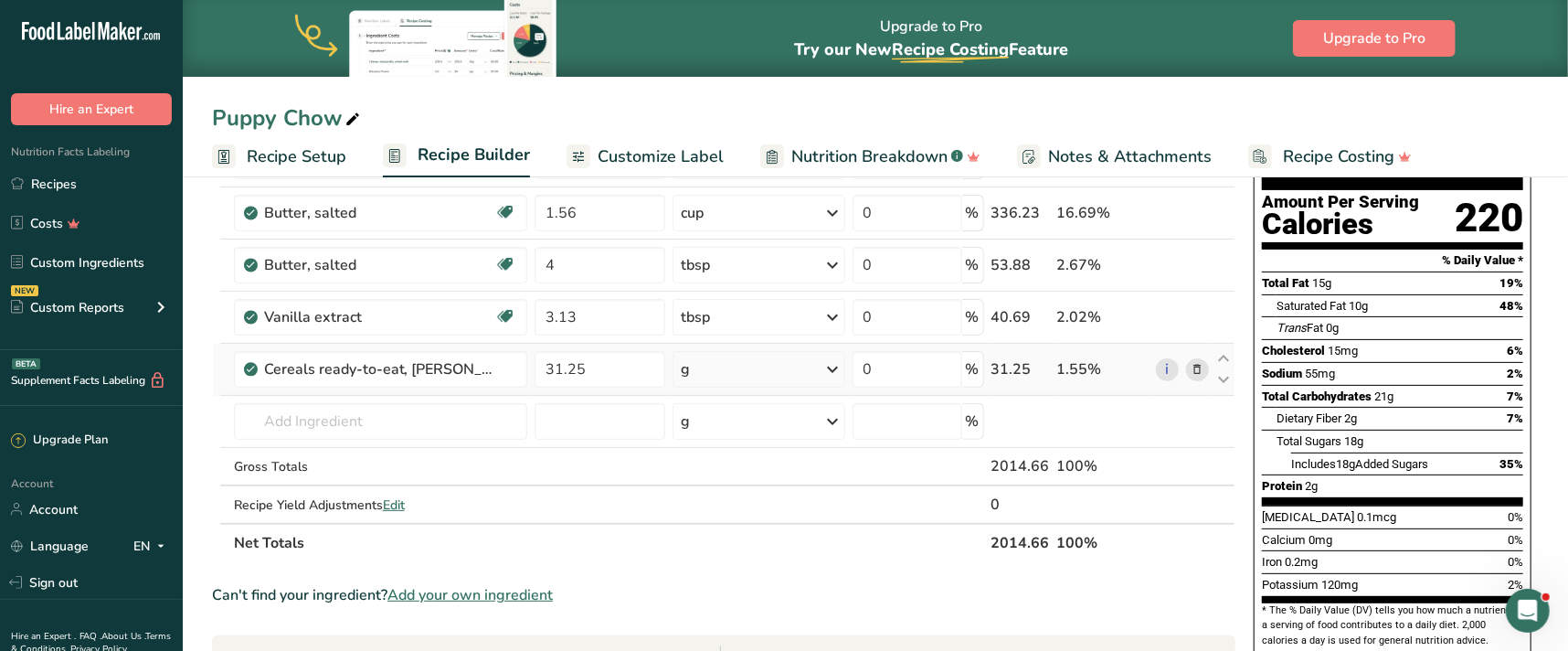
scroll to position [165, 0]
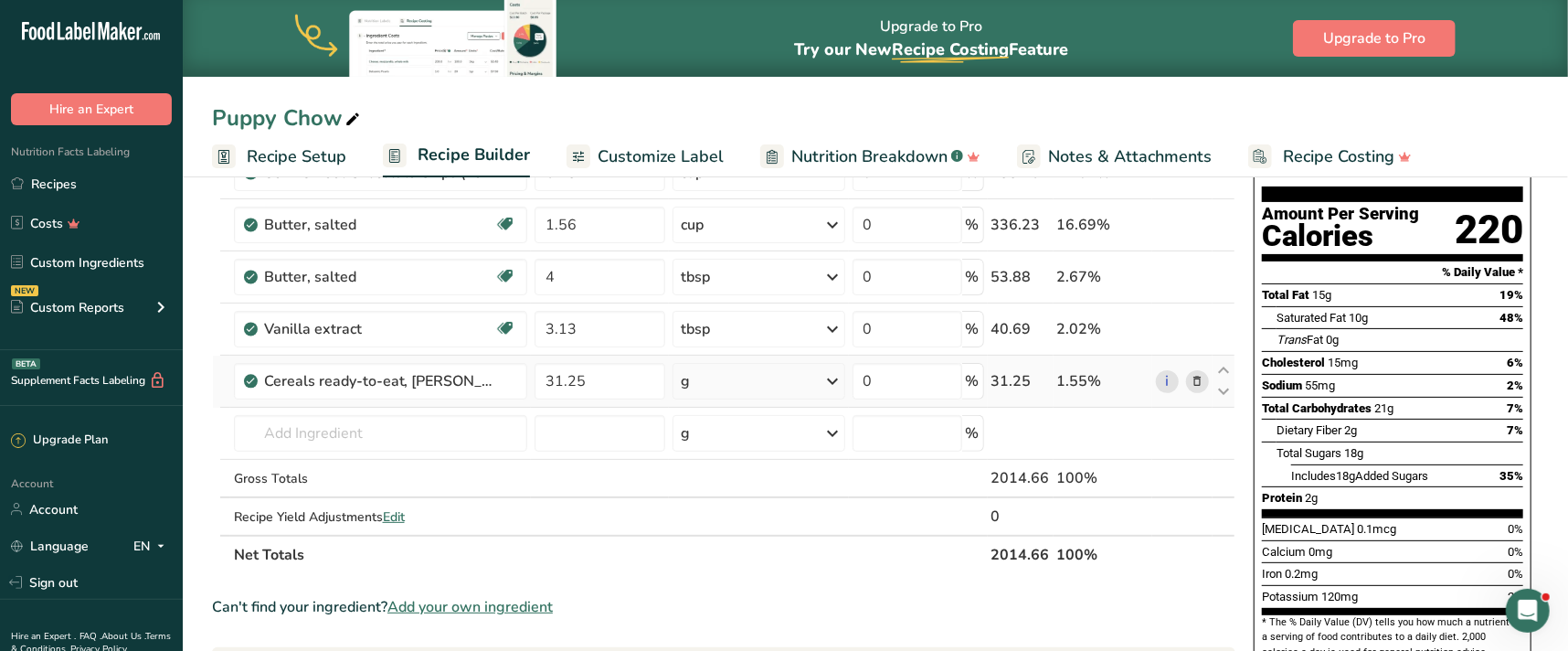
click at [830, 381] on icon at bounding box center [834, 381] width 22 height 33
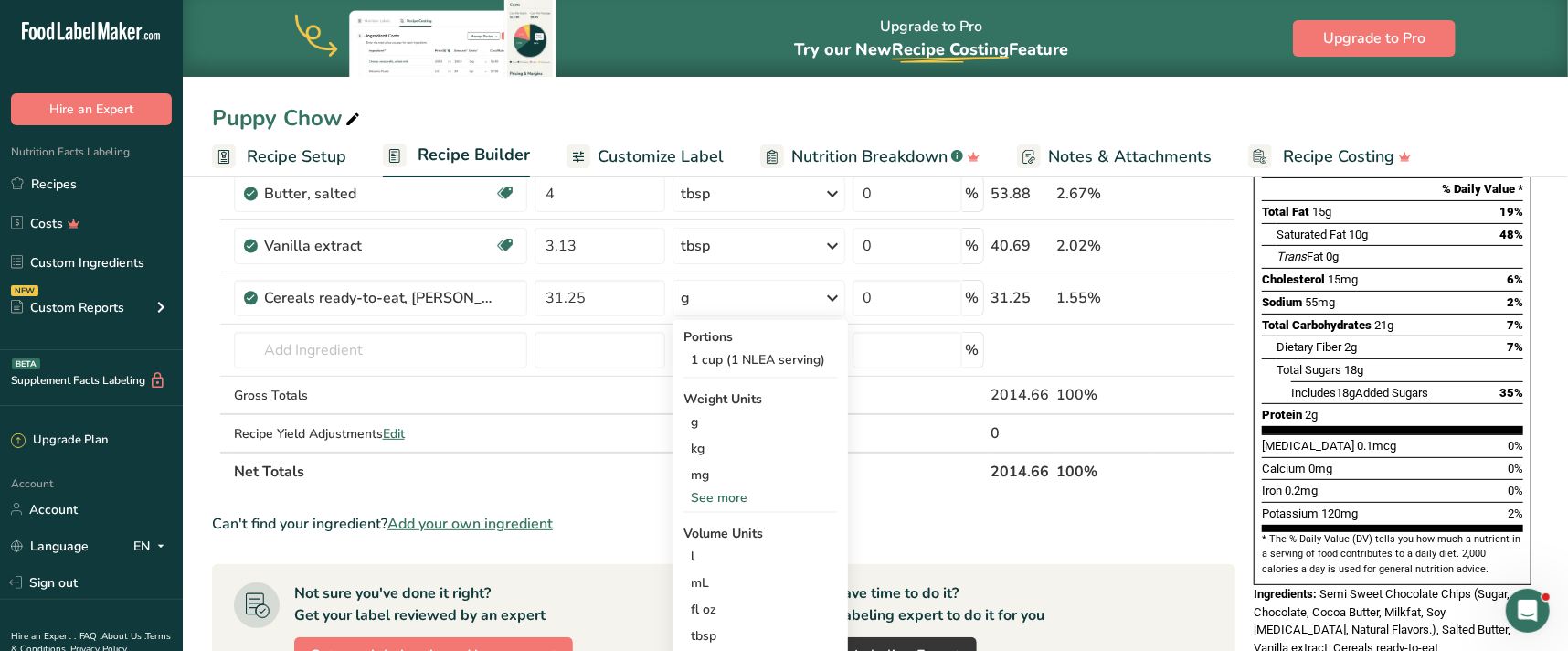
scroll to position [332, 0]
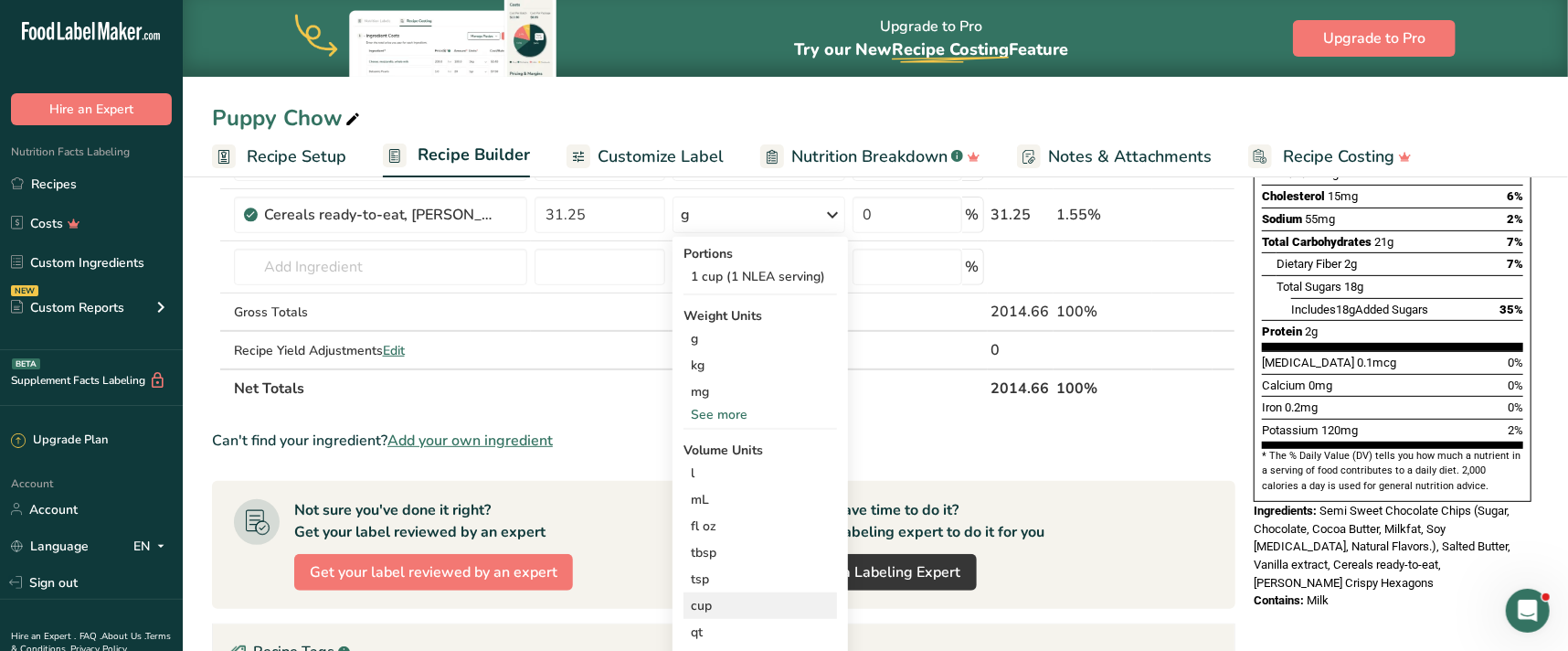
click at [742, 596] on div "cup" at bounding box center [760, 605] width 139 height 19
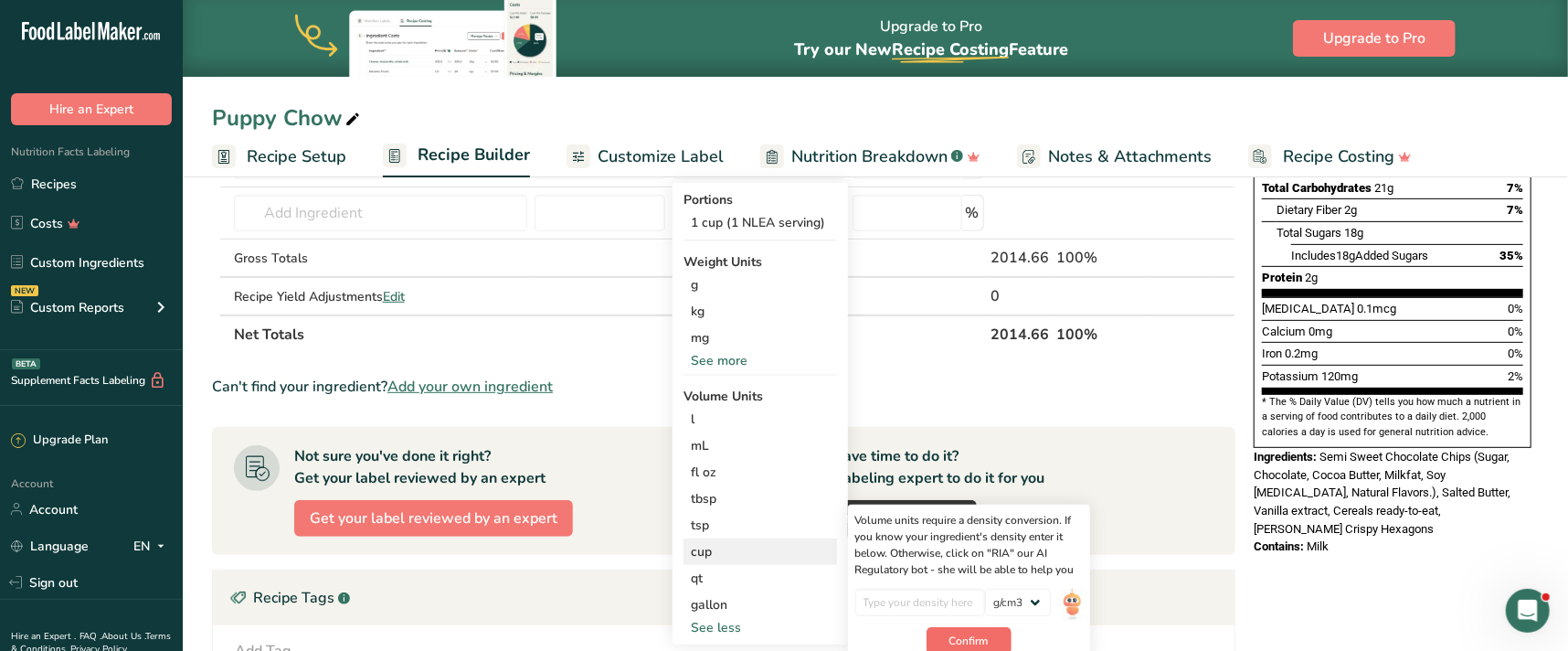
scroll to position [414, 0]
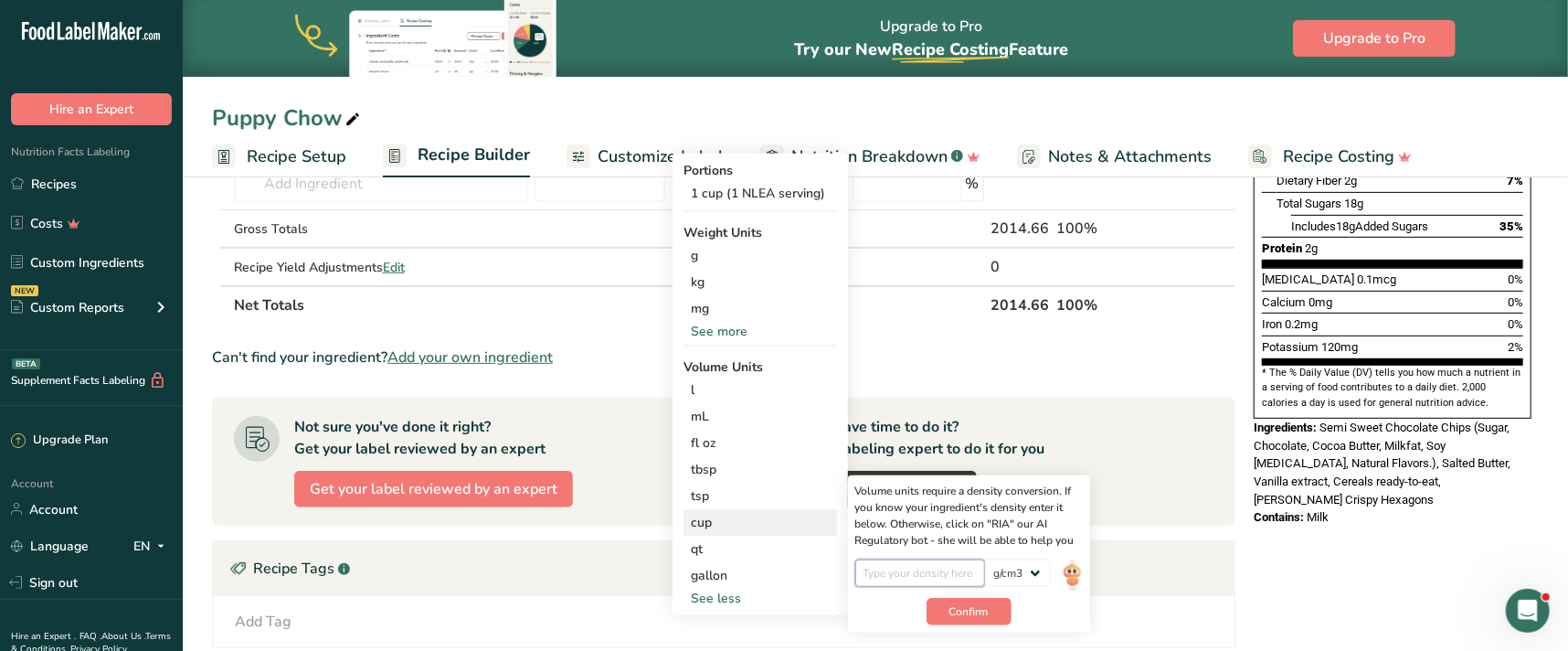
click at [919, 568] on input "number" at bounding box center [920, 573] width 130 height 28
type input "0.55"
click at [955, 609] on span "Confirm" at bounding box center [969, 611] width 40 height 17
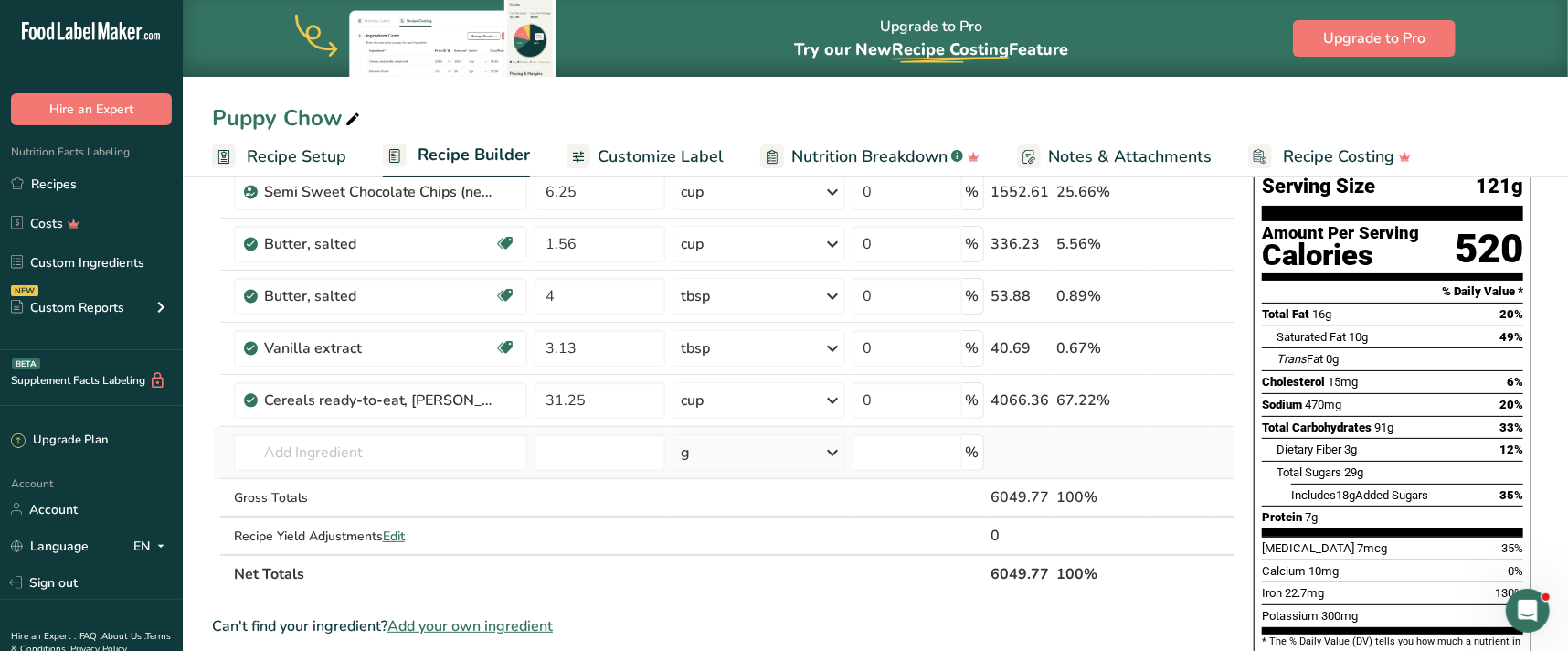
scroll to position [165, 0]
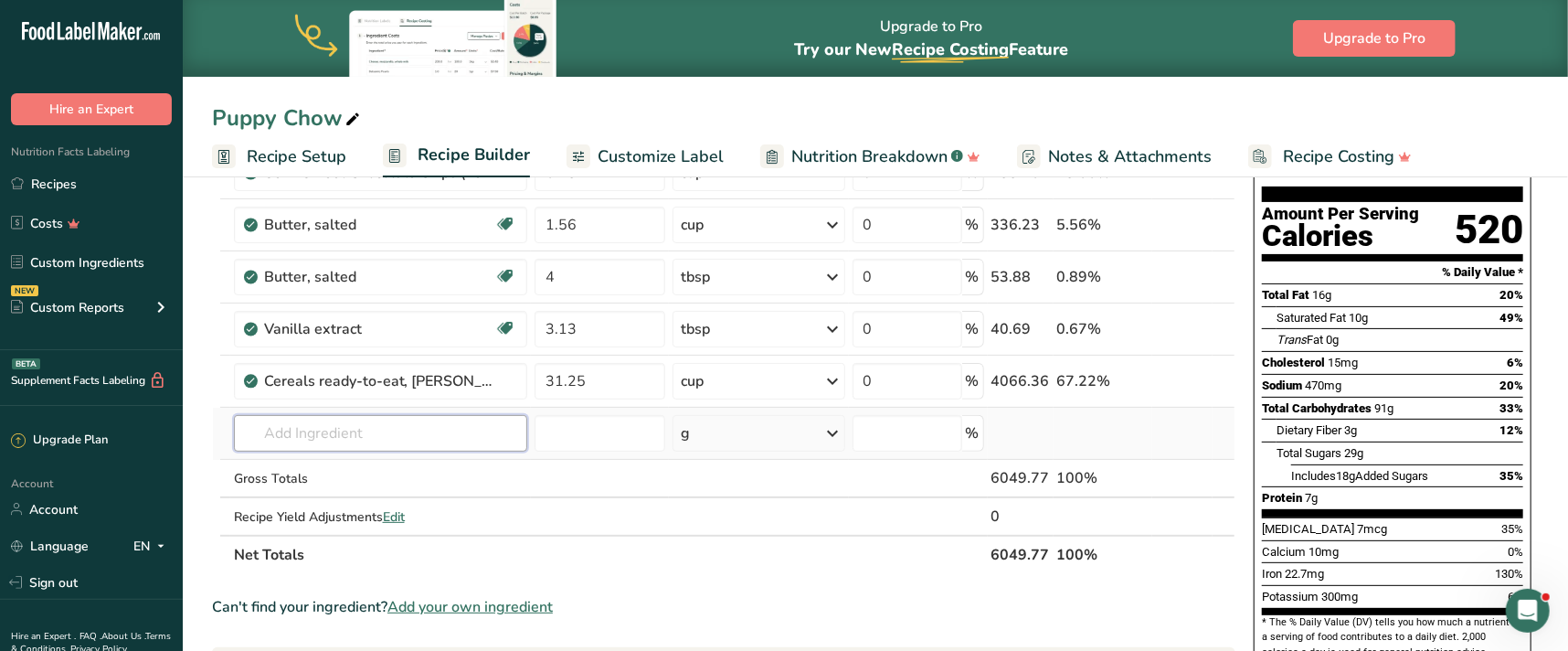
click at [373, 429] on input "text" at bounding box center [381, 432] width 294 height 37
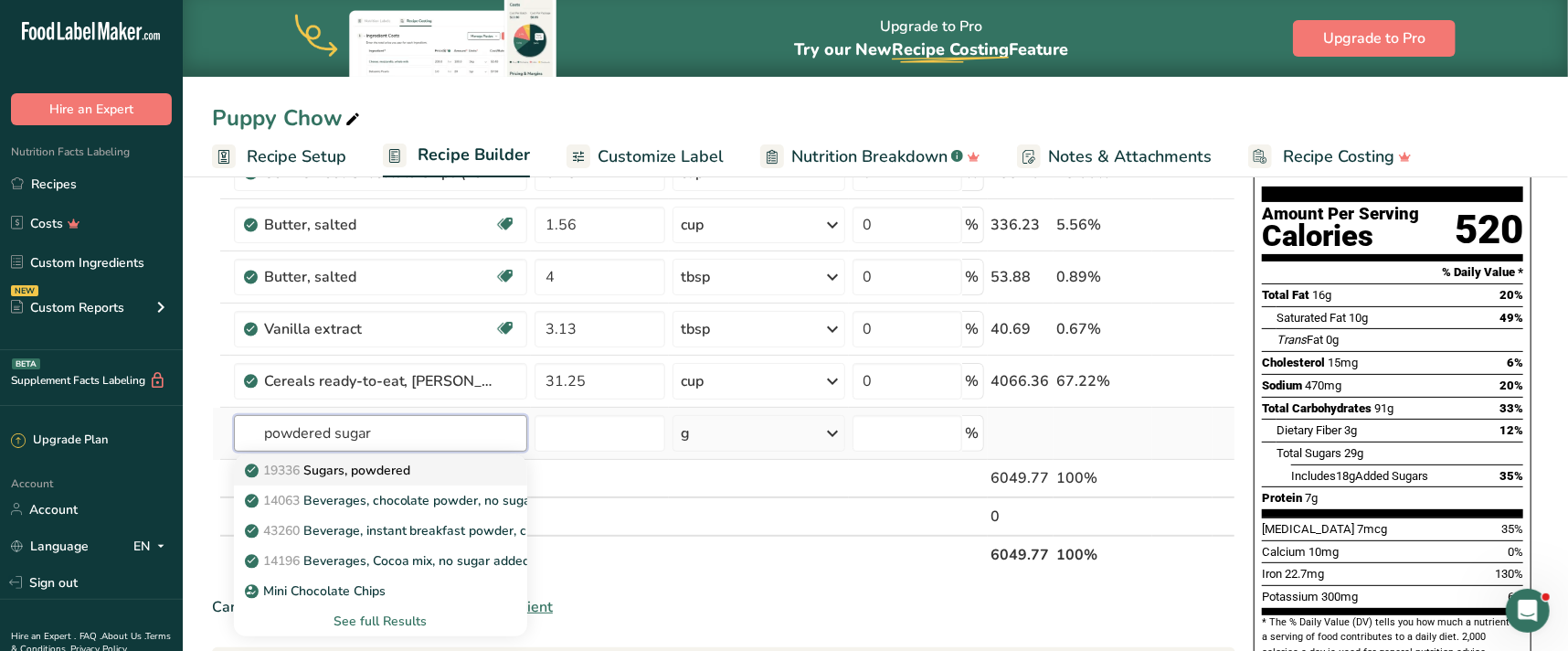
type input "powdered sugar"
click at [410, 473] on p "19336 Sugars, powdered" at bounding box center [329, 469] width 162 height 19
type input "Sugars, powdered"
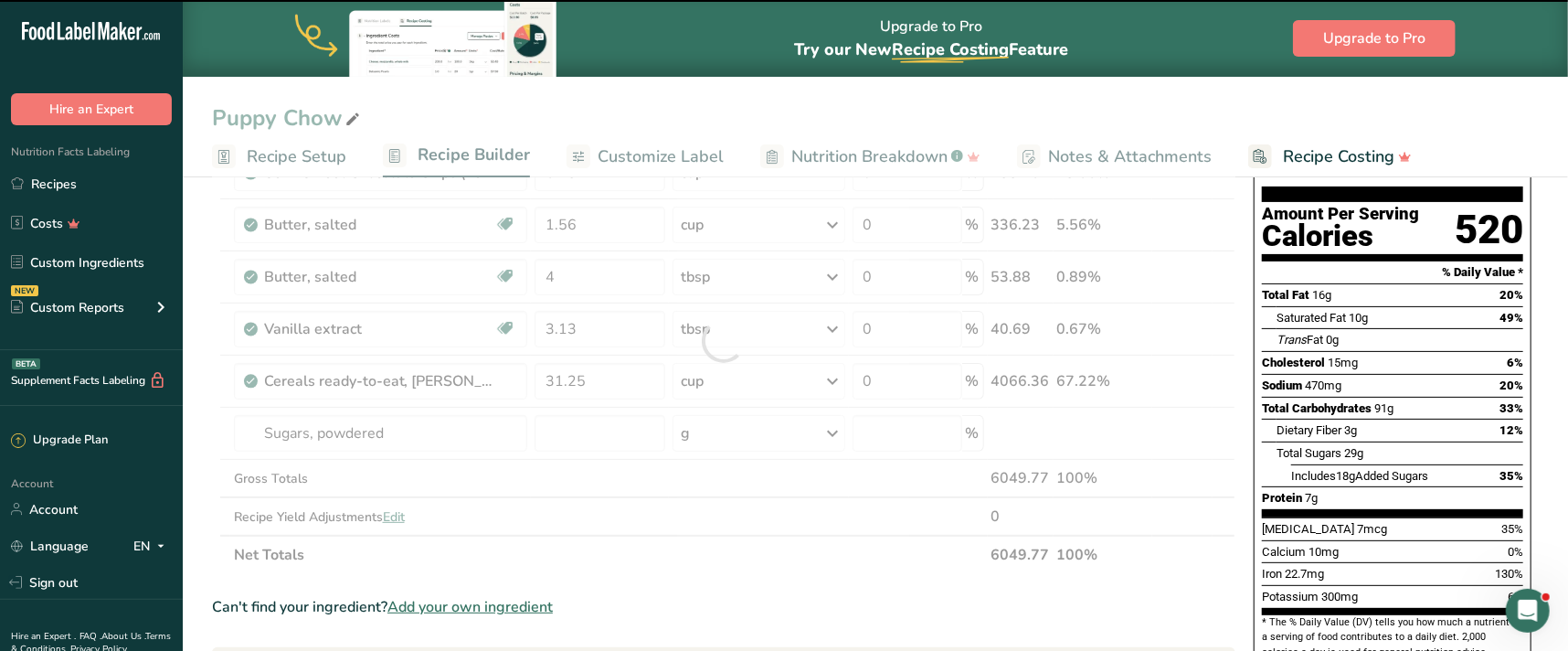
type input "0"
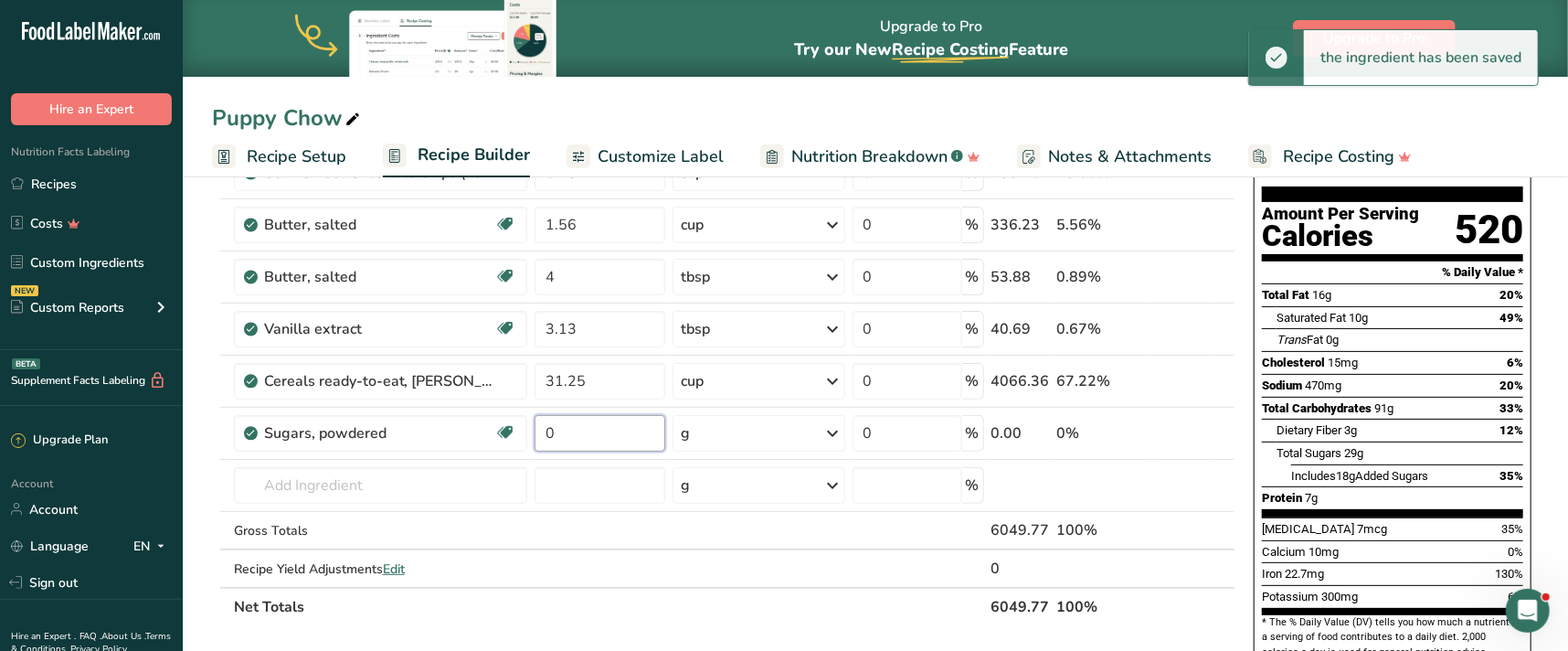
click at [550, 436] on input "0" at bounding box center [599, 432] width 130 height 37
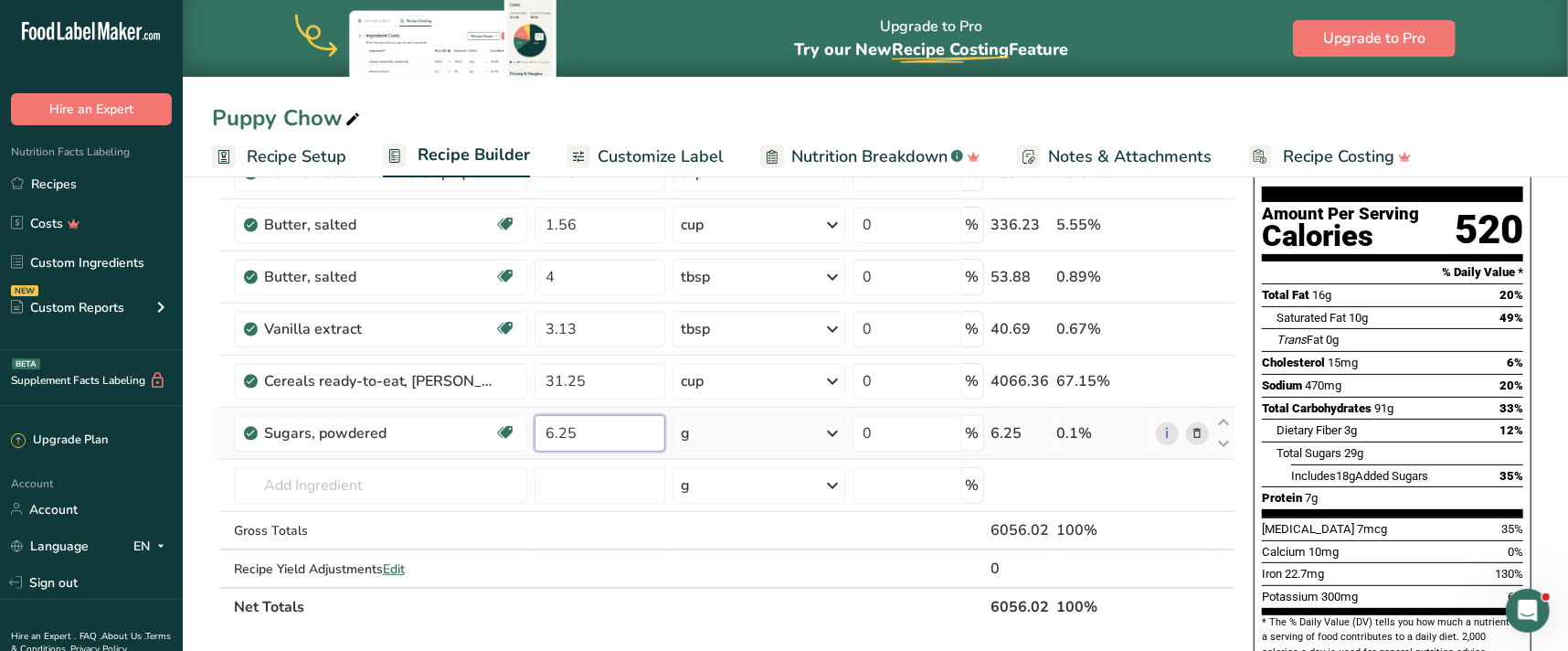
type input "6.25"
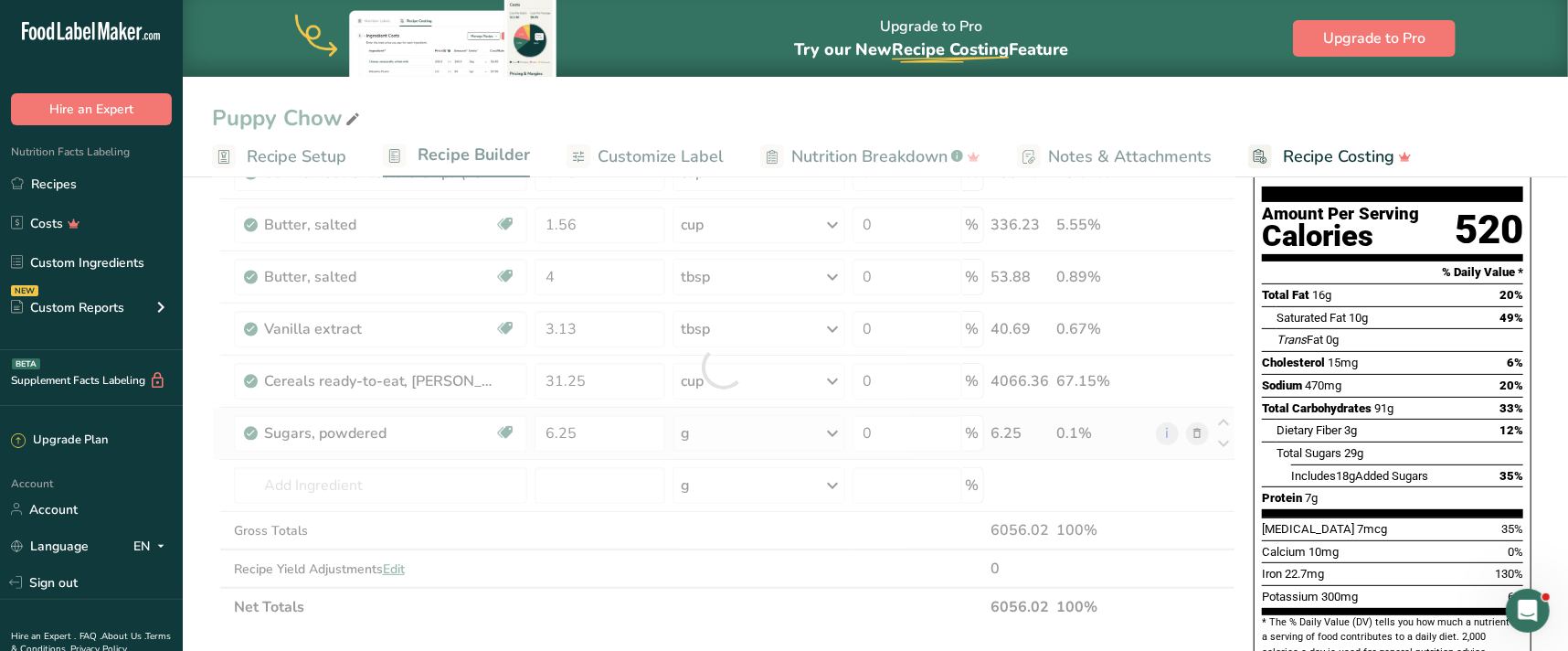
click at [834, 428] on div "Ingredient * Amount * Unit * Waste * .a-a{fill:#347362;}.b-a{fill:#fff;} Grams …" at bounding box center [723, 367] width 1023 height 518
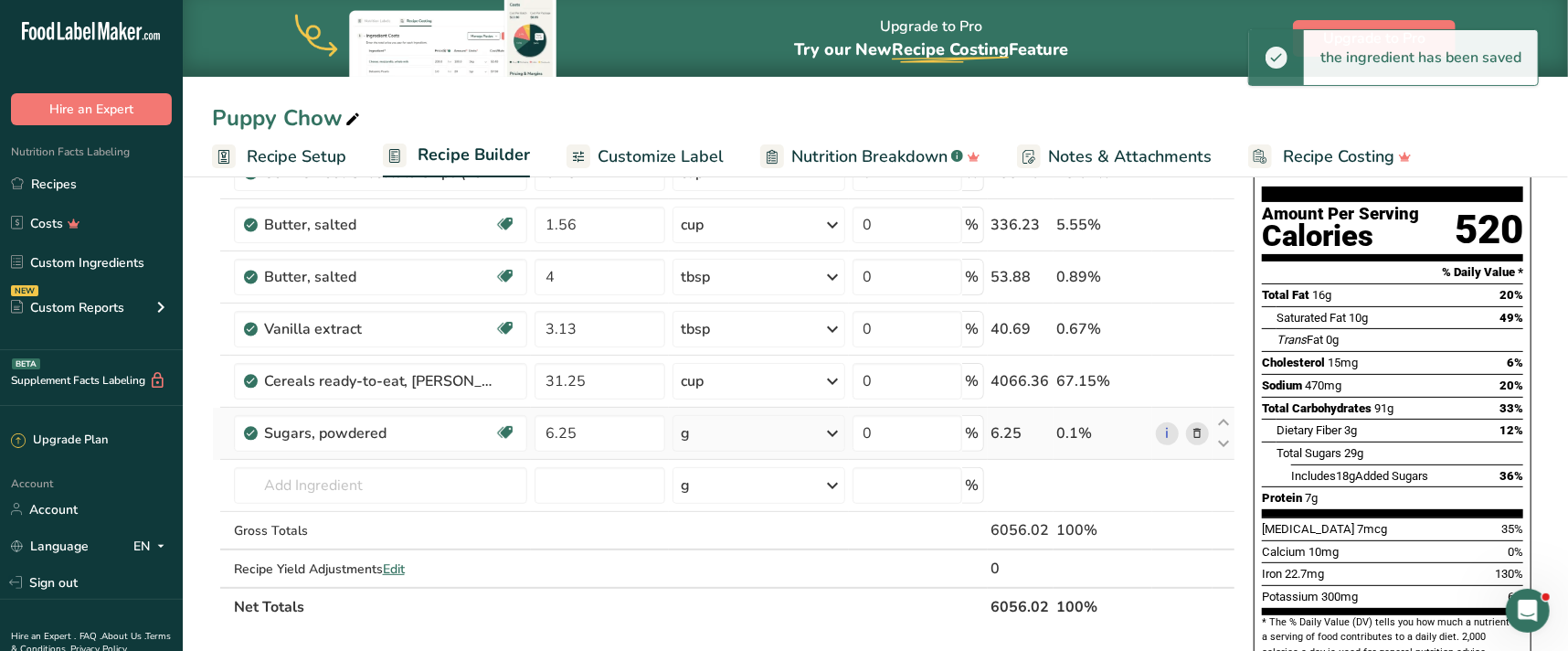
click at [831, 428] on icon at bounding box center [834, 432] width 22 height 33
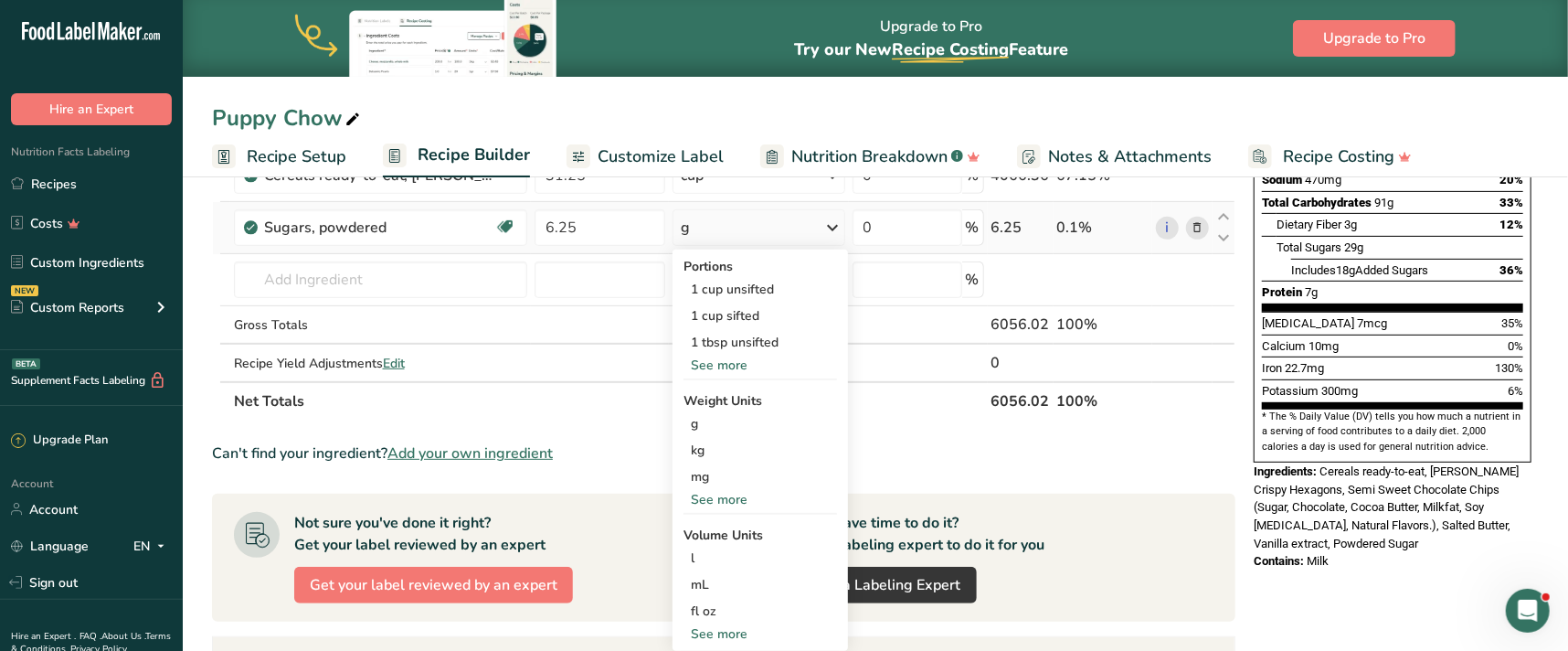
scroll to position [414, 0]
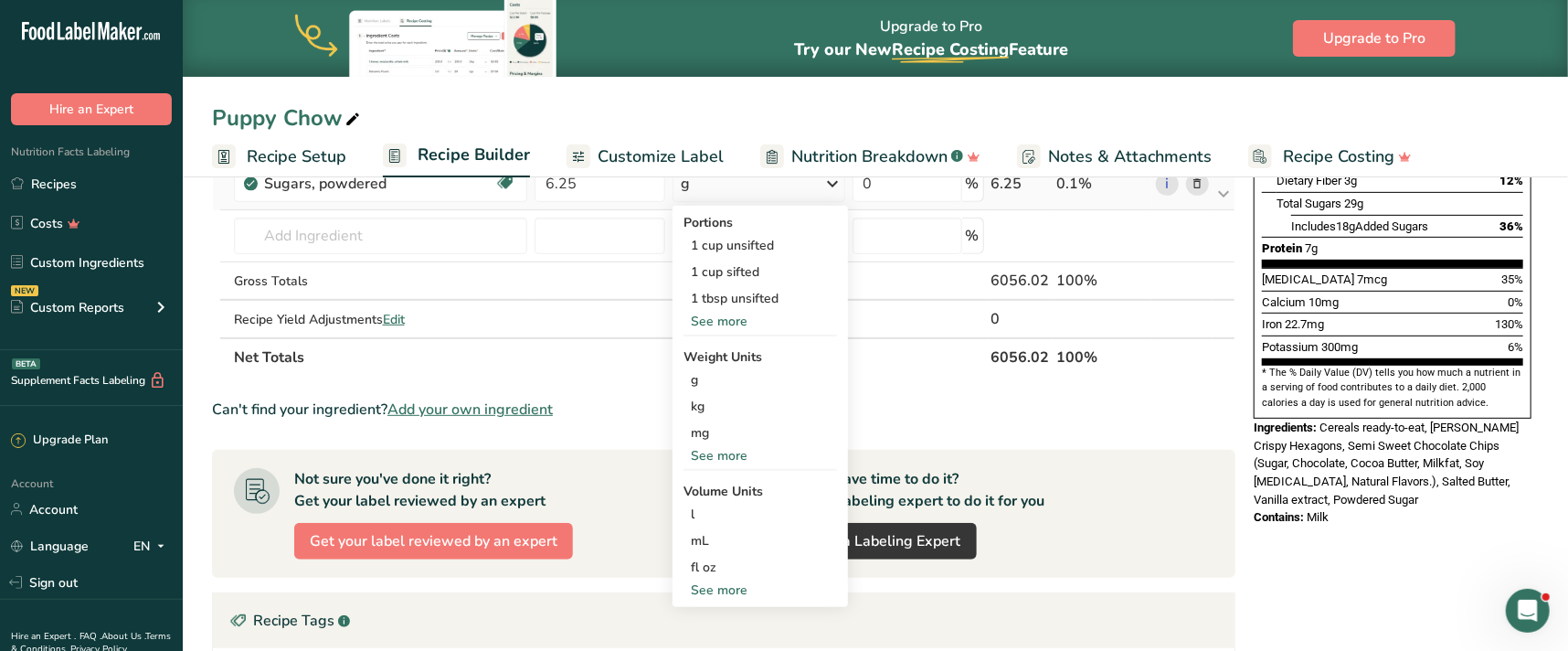
click at [749, 588] on div "See more" at bounding box center [760, 589] width 153 height 19
select select "22"
click at [740, 638] on div "cup" at bounding box center [760, 646] width 139 height 19
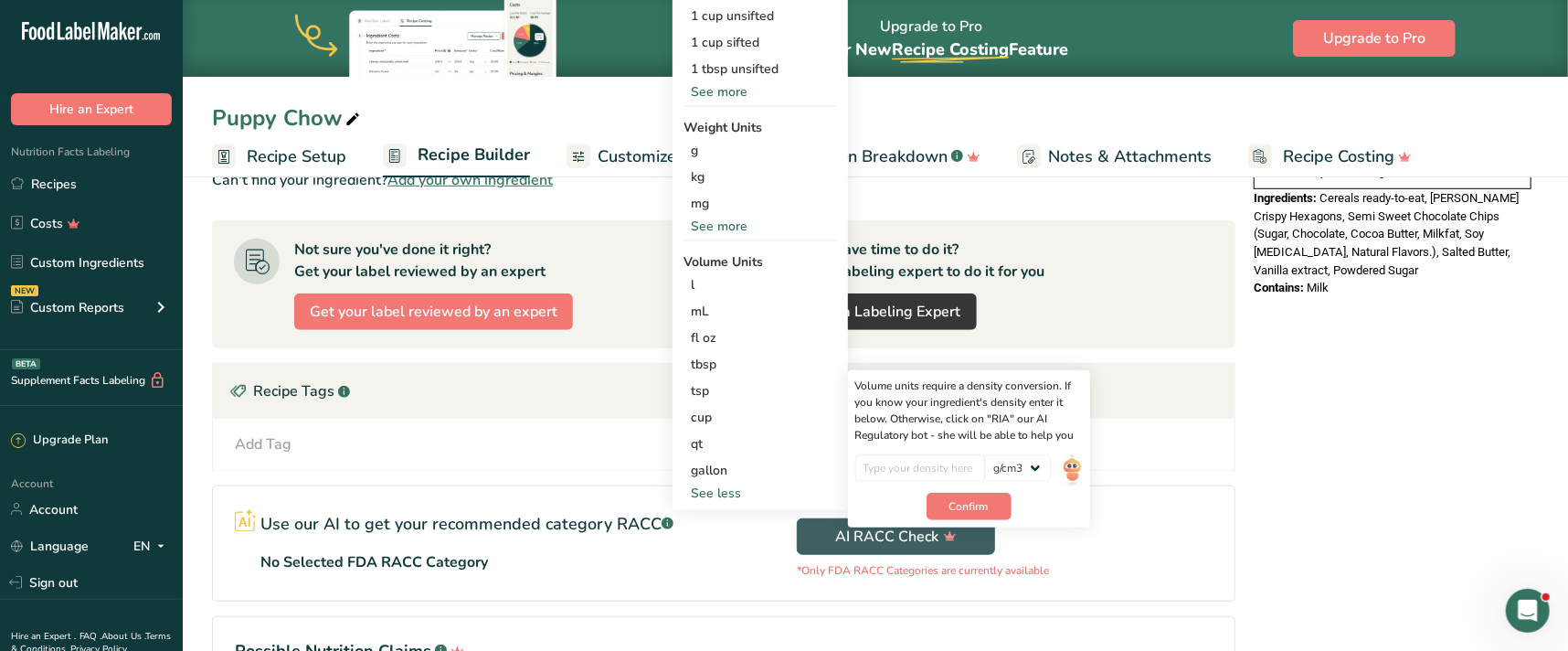
scroll to position [664, 0]
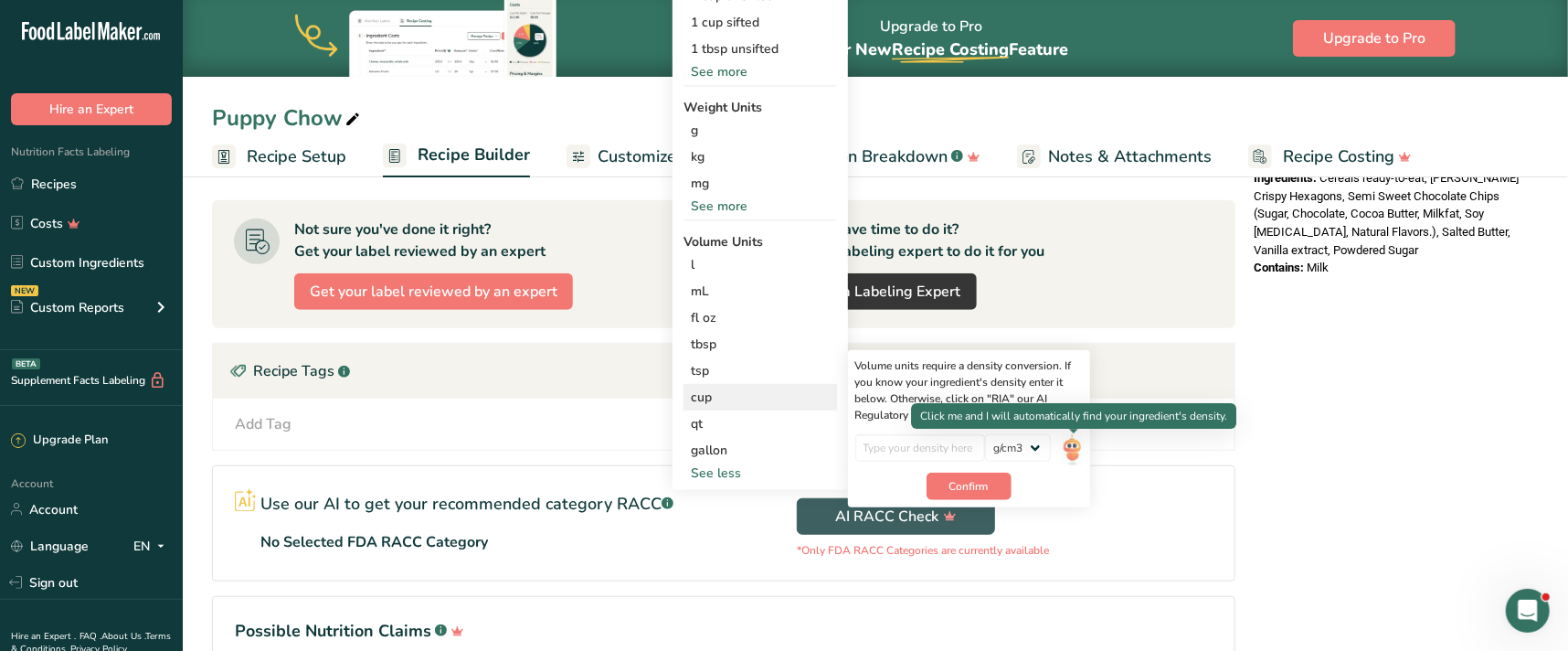
click at [1071, 457] on img at bounding box center [1071, 450] width 20 height 32
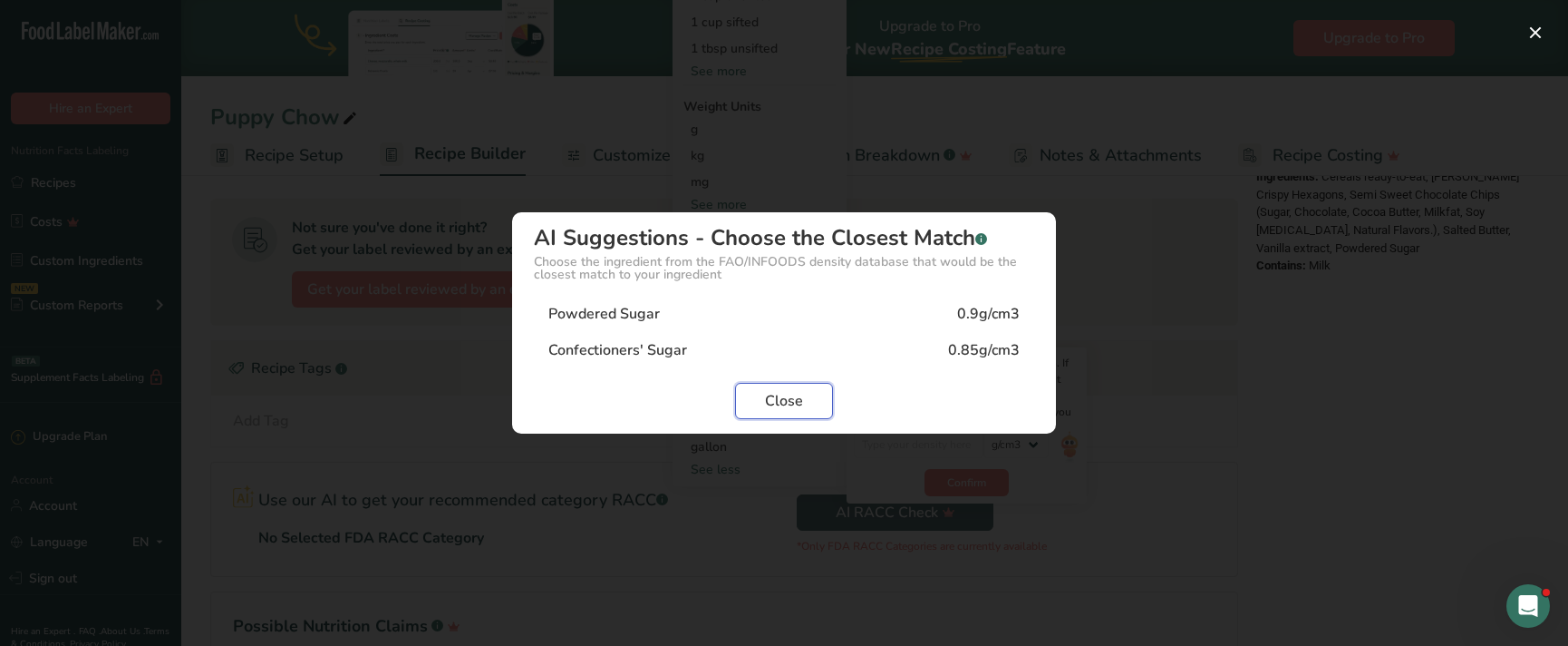
click at [785, 395] on span "Close" at bounding box center [784, 400] width 38 height 22
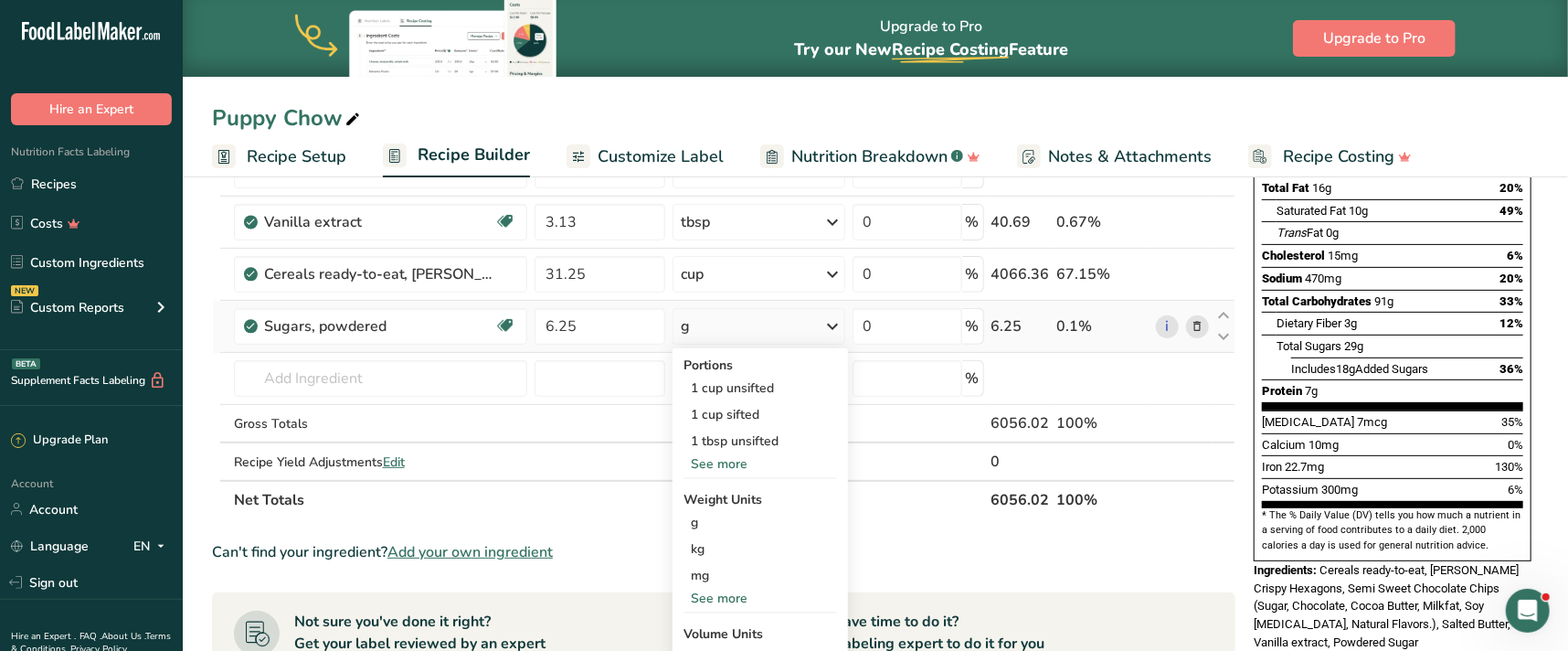
scroll to position [248, 0]
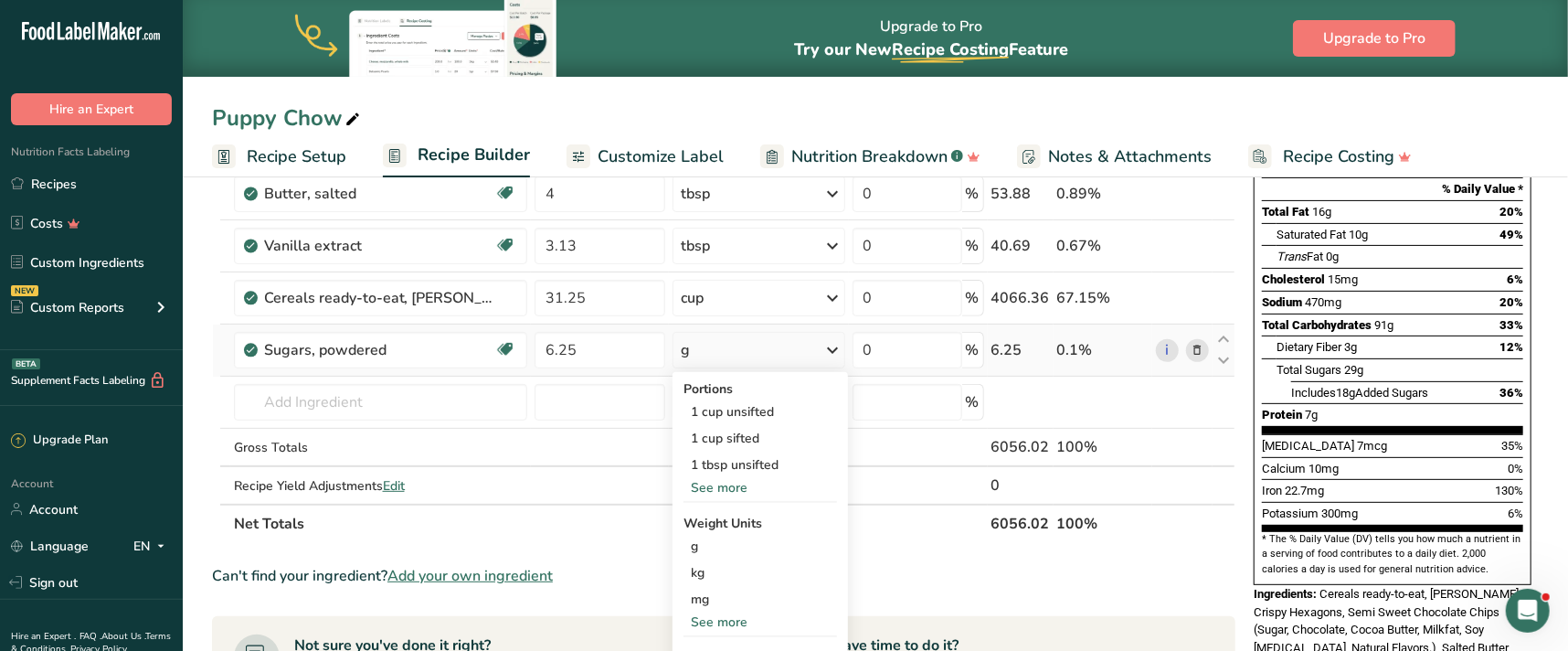
click at [837, 347] on icon at bounding box center [834, 350] width 22 height 33
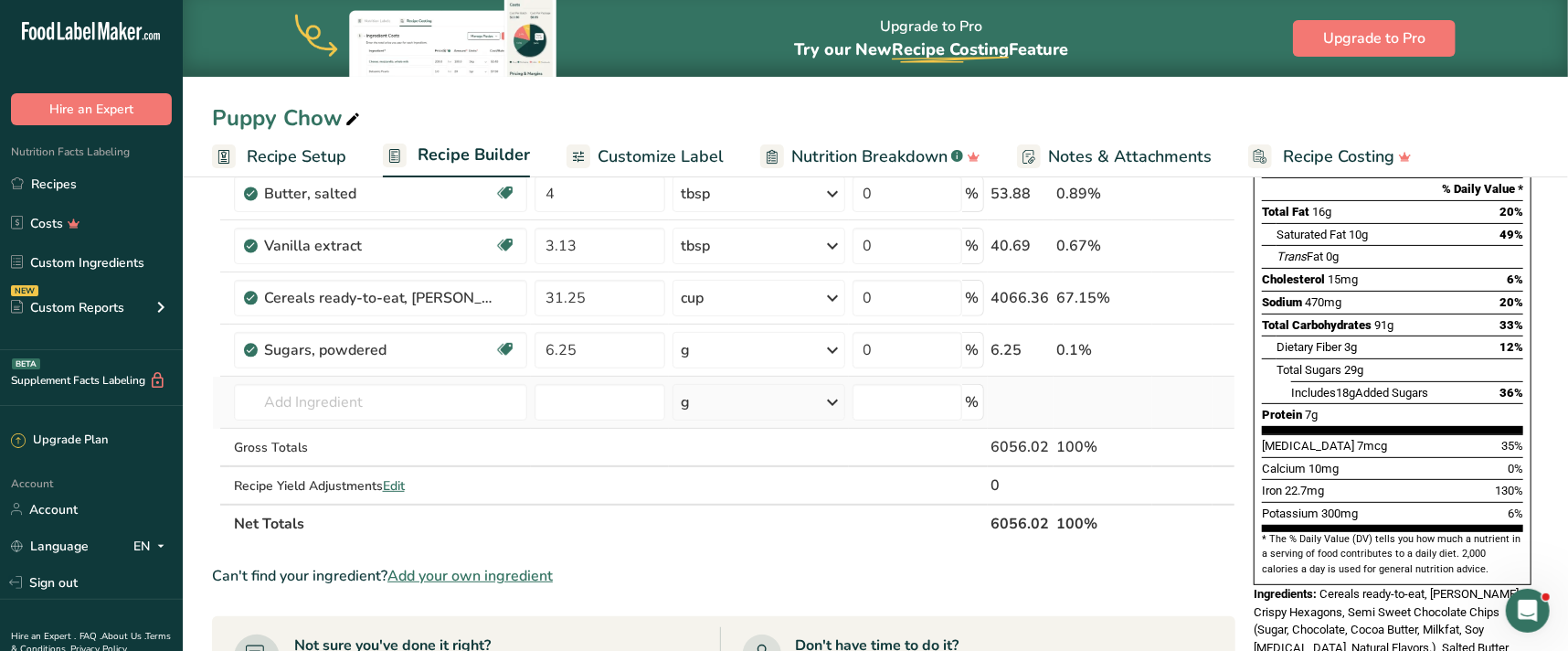
click at [836, 396] on icon at bounding box center [834, 402] width 22 height 33
click at [836, 350] on icon at bounding box center [834, 350] width 22 height 33
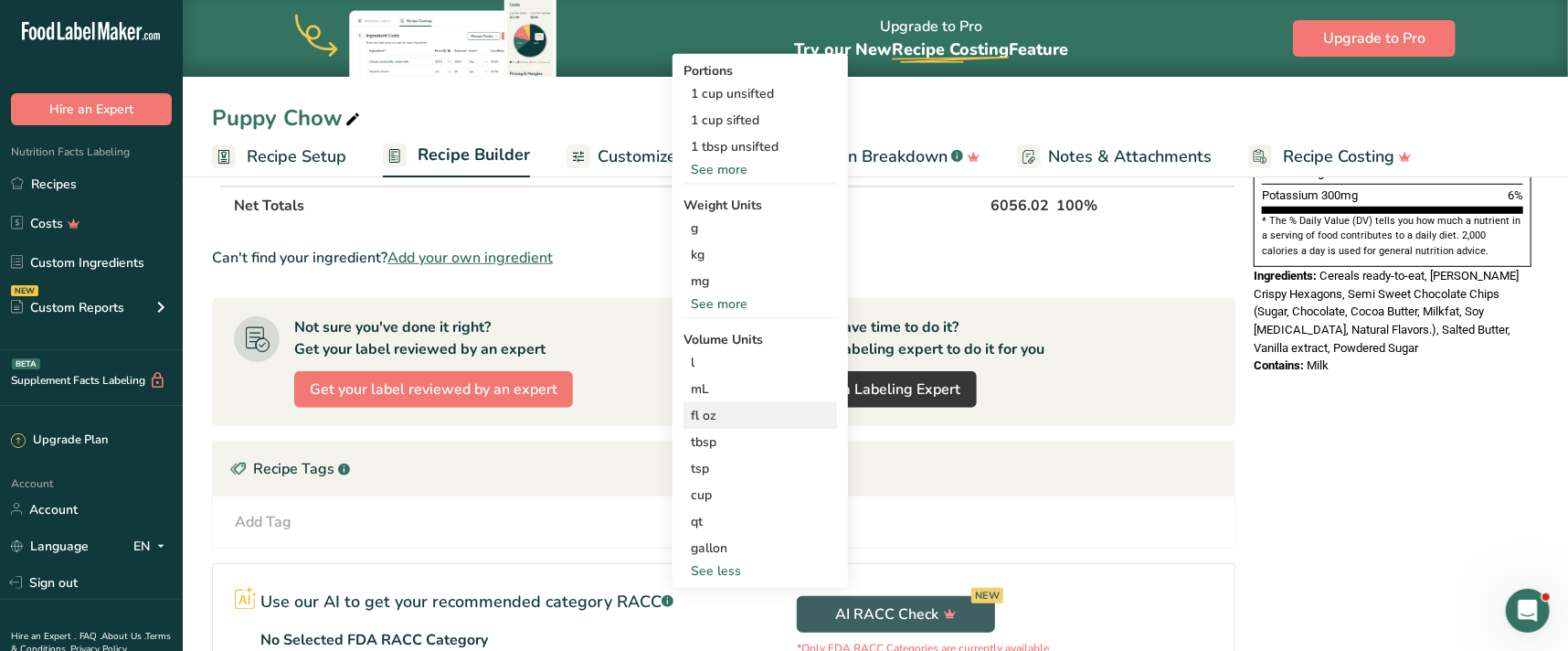
scroll to position [664, 0]
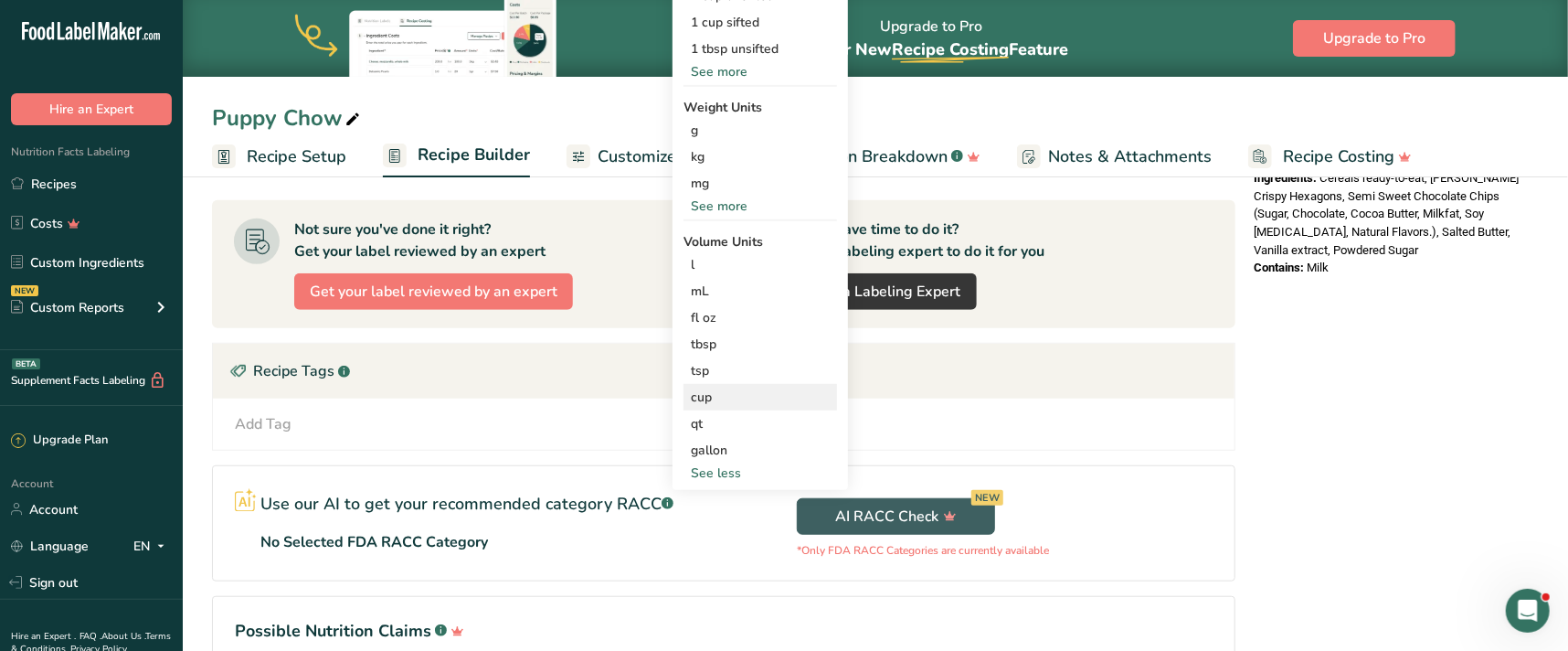
click at [740, 396] on div "cup" at bounding box center [760, 397] width 139 height 19
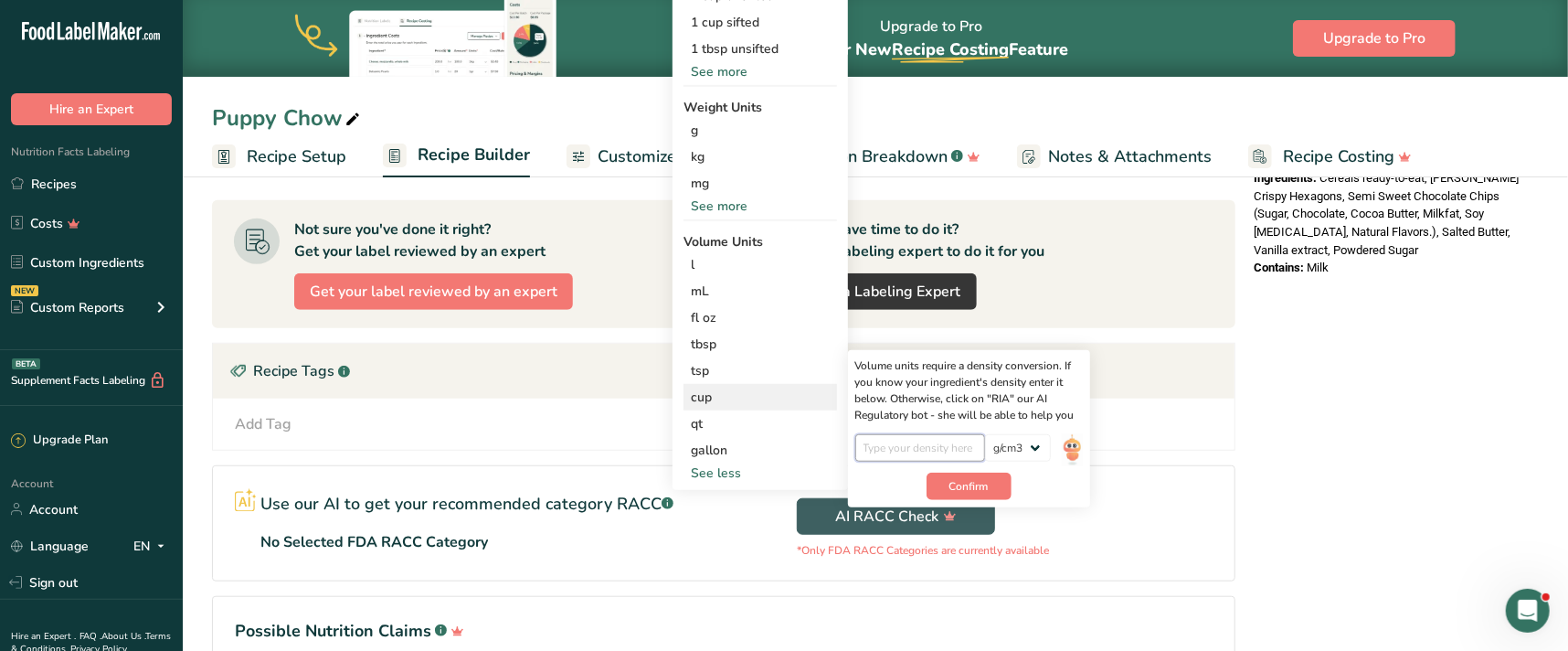
click at [954, 440] on input "number" at bounding box center [920, 448] width 130 height 28
type input "0.85"
click at [959, 480] on span "Confirm" at bounding box center [969, 486] width 40 height 17
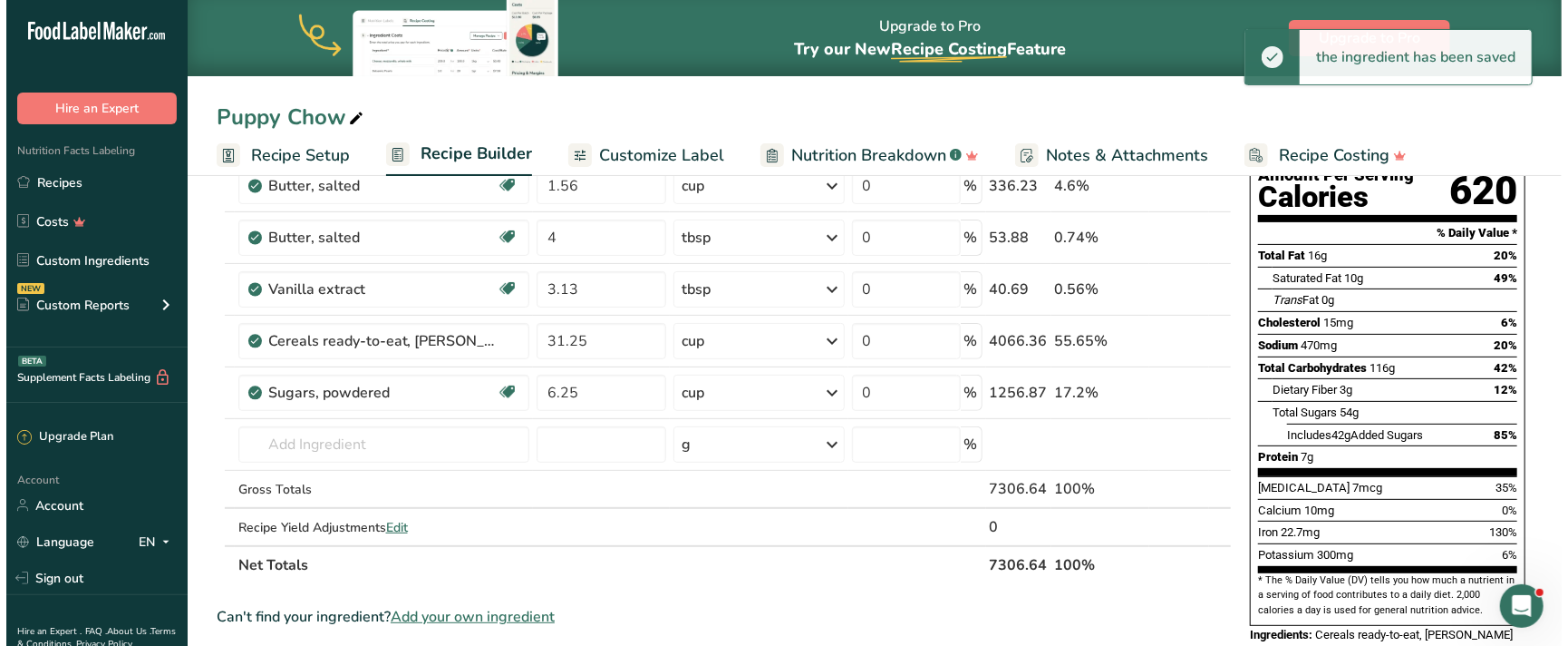
scroll to position [164, 0]
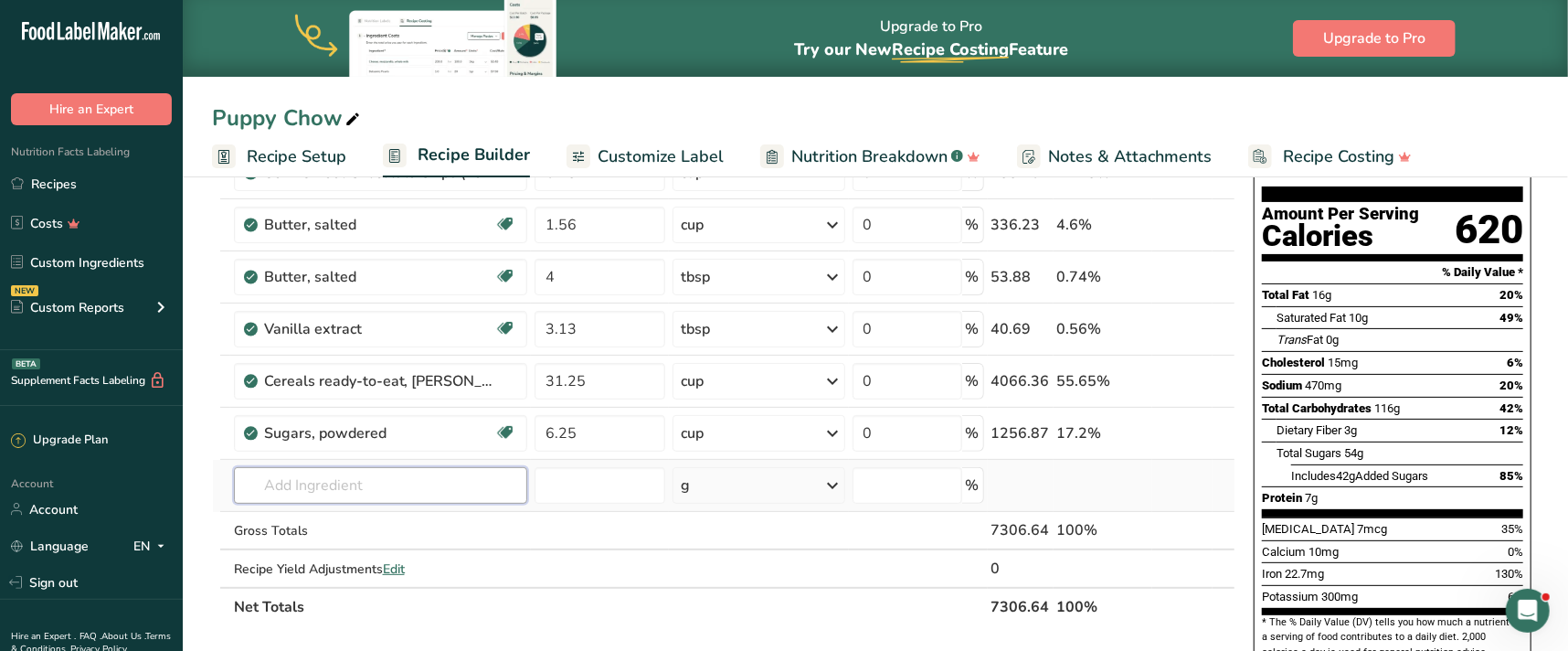
click at [387, 482] on input "text" at bounding box center [381, 485] width 294 height 37
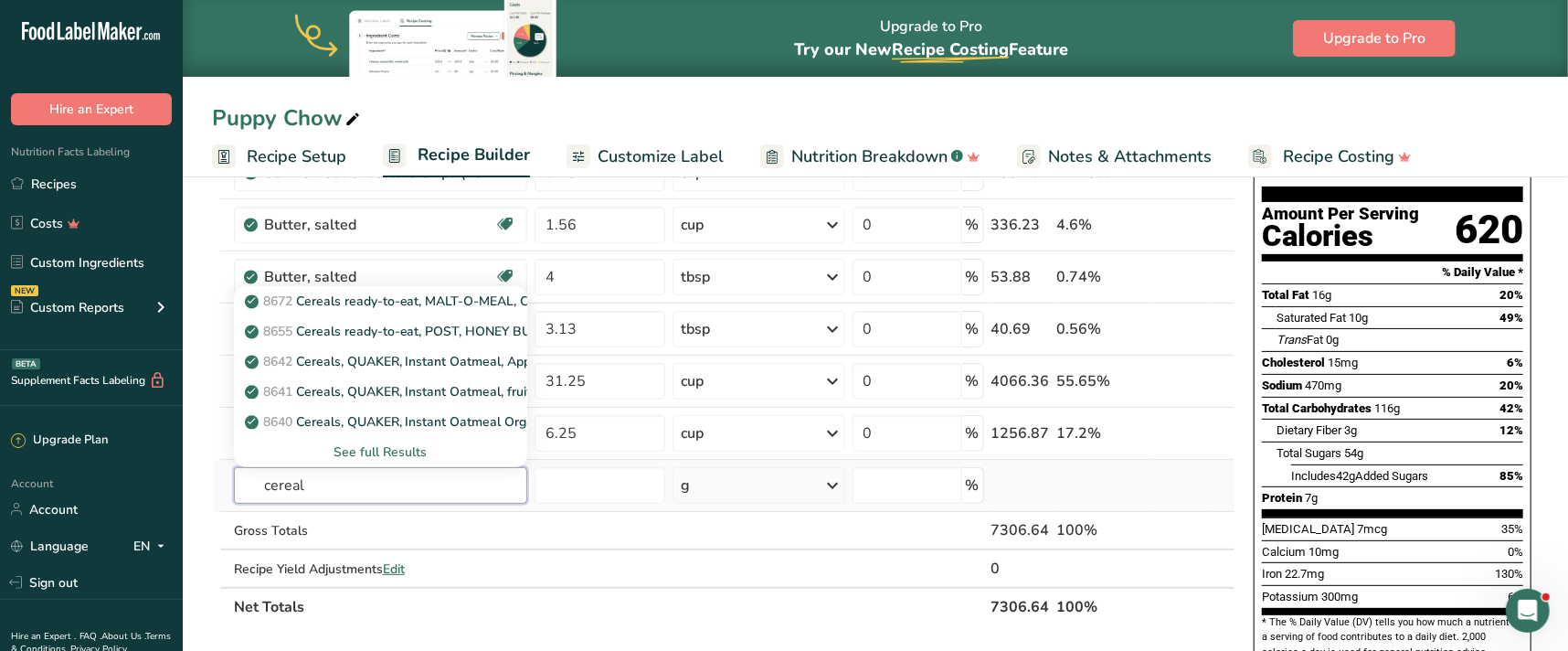
type input "cereal"
click at [367, 447] on div "See full Results" at bounding box center [381, 451] width 265 height 19
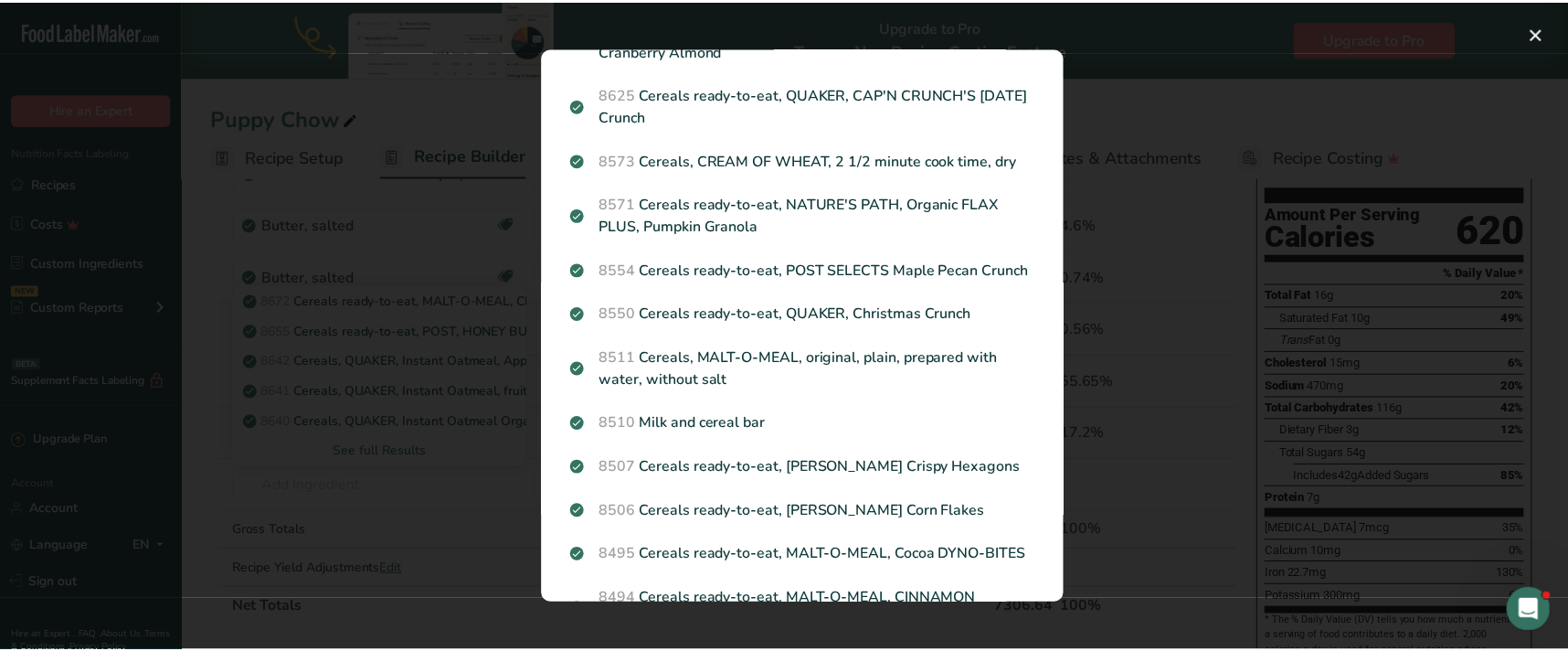
scroll to position [498, 0]
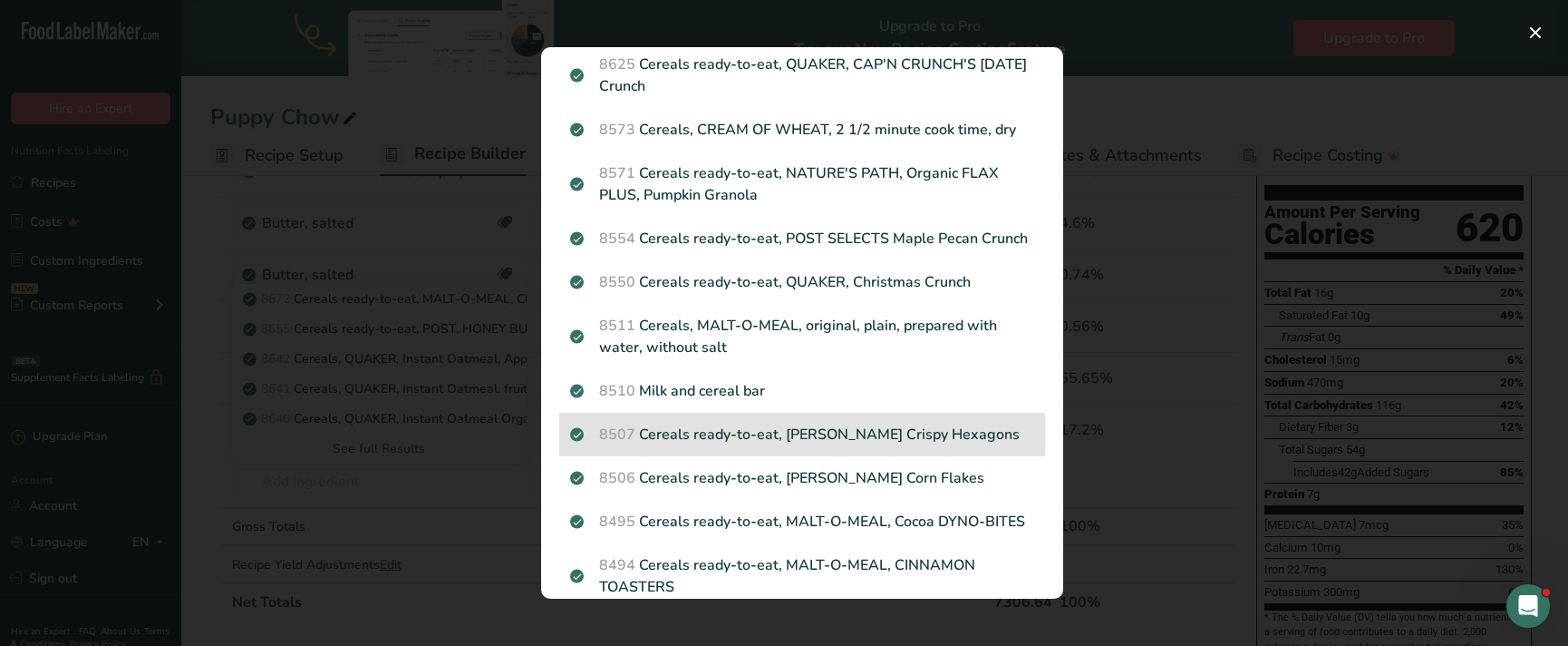
click at [761, 445] on p "8507 Cereals ready-to-eat, RALSTON Crispy Hexagons" at bounding box center [801, 434] width 464 height 22
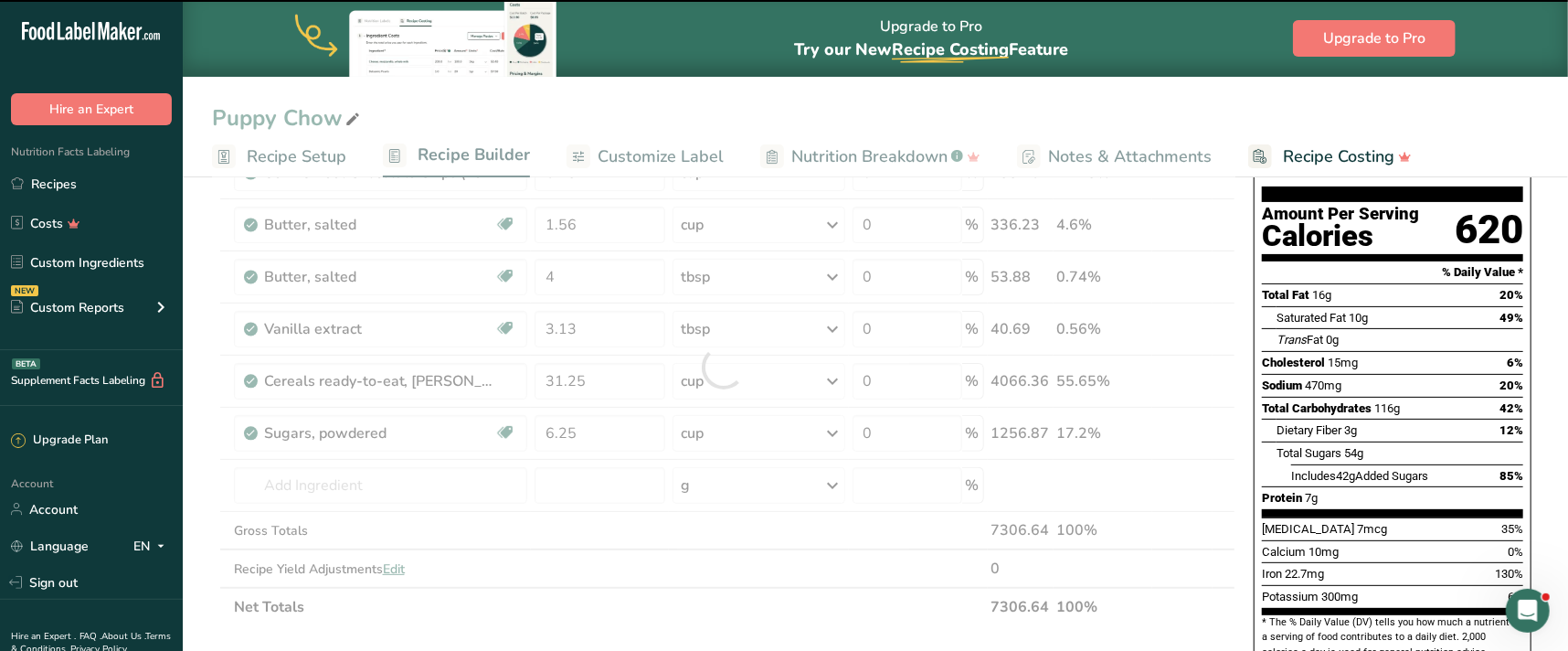
type input "0"
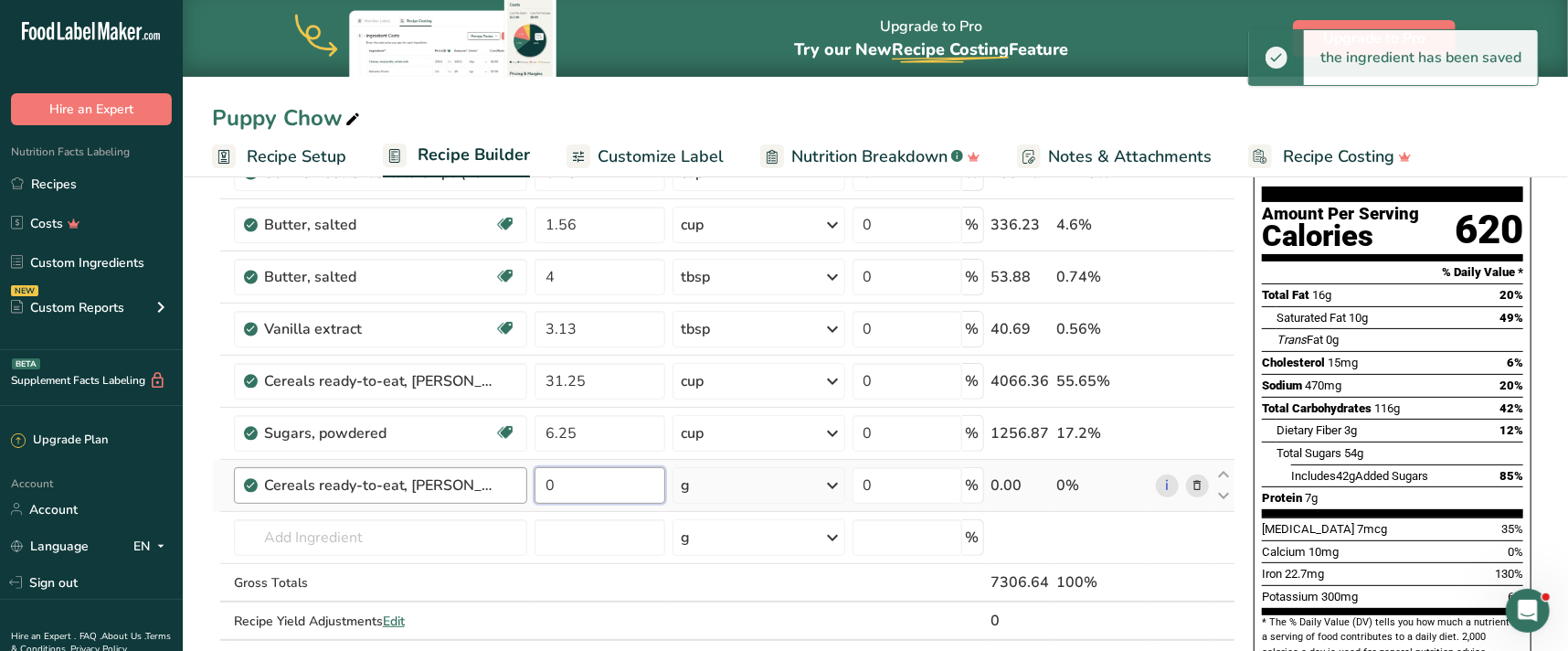
drag, startPoint x: 617, startPoint y: 484, endPoint x: 509, endPoint y: 492, distance: 108.3
click at [509, 492] on tr "Cereals ready-to-eat, RALSTON Crispy Hexagons 0 g Portions 1 cup (1 NLEA servin…" at bounding box center [723, 486] width 1021 height 52
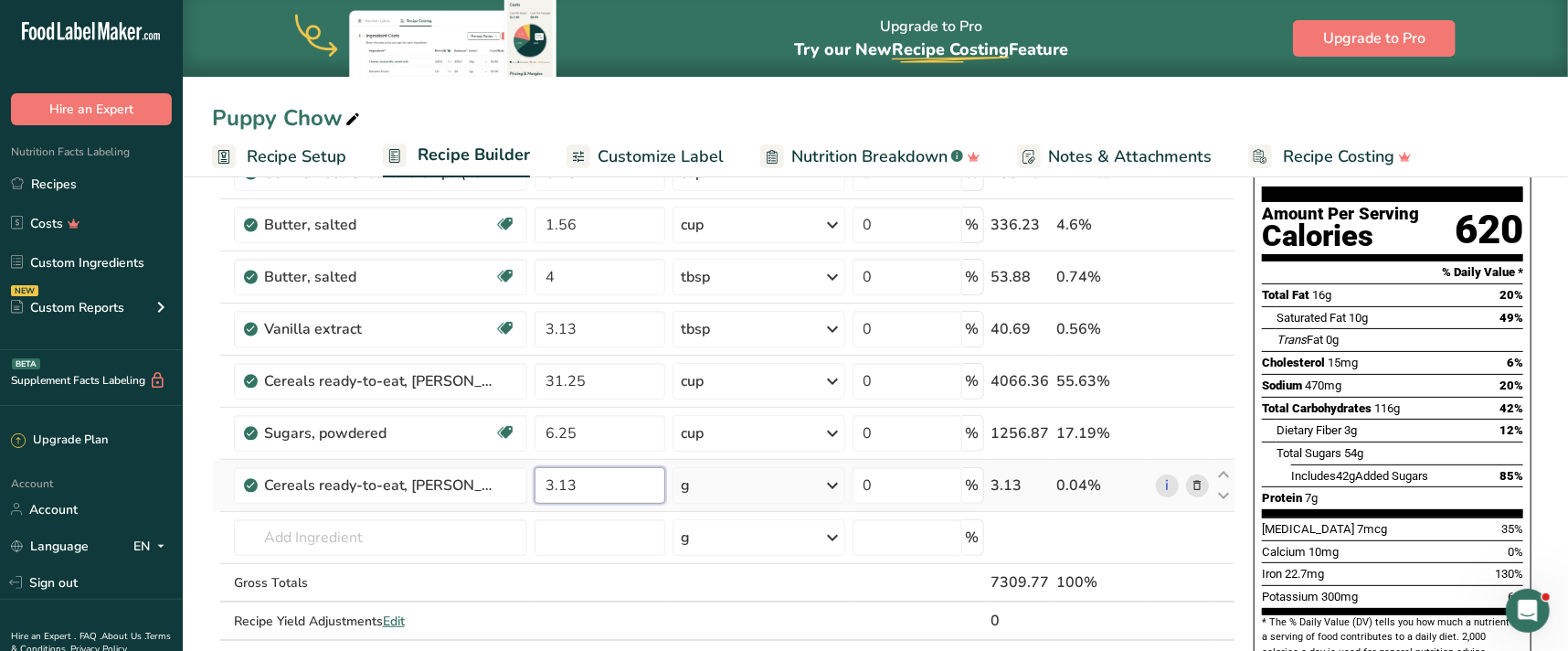
type input "3.13"
click at [831, 484] on div "Ingredient * Amount * Unit * Waste * .a-a{fill:#347362;}.b-a{fill:#fff;} Grams …" at bounding box center [723, 394] width 1023 height 570
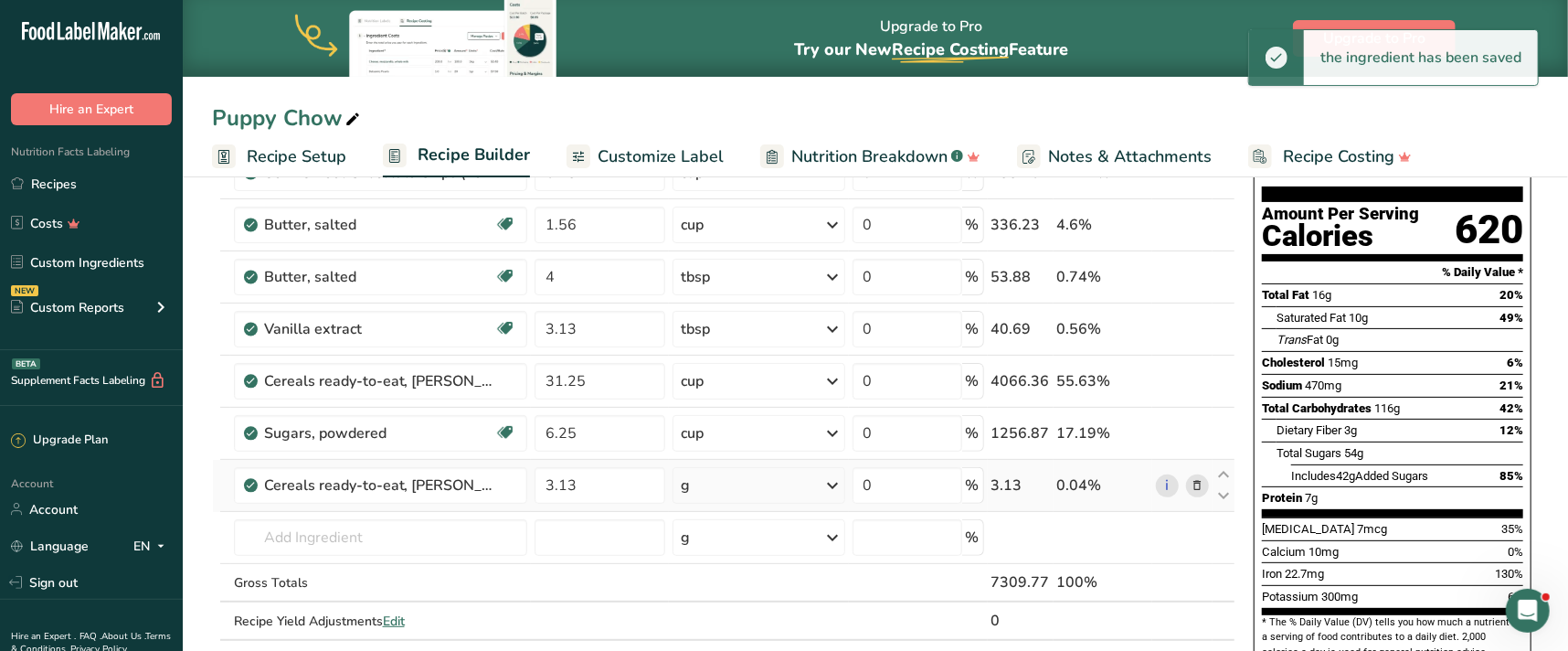
click at [837, 482] on icon at bounding box center [834, 485] width 22 height 33
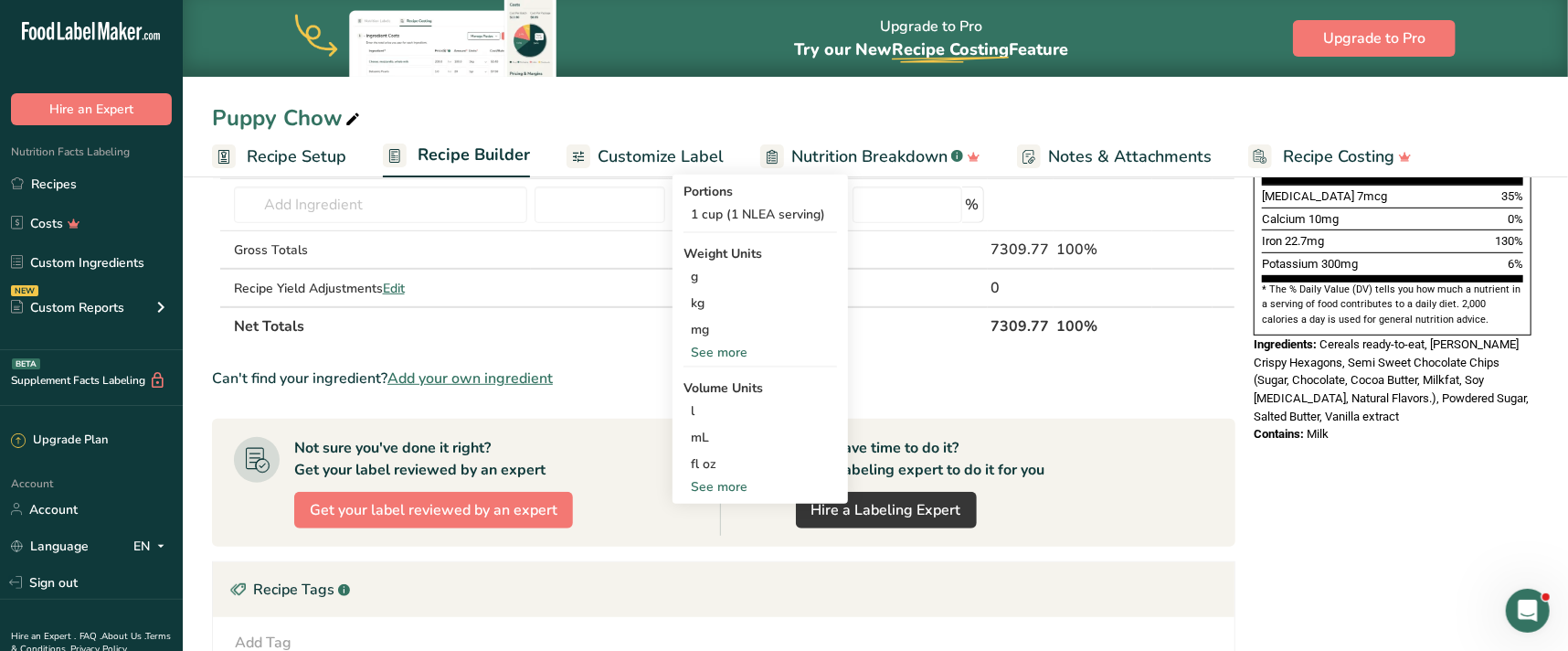
click at [735, 488] on div "See more" at bounding box center [760, 486] width 153 height 19
select select "22"
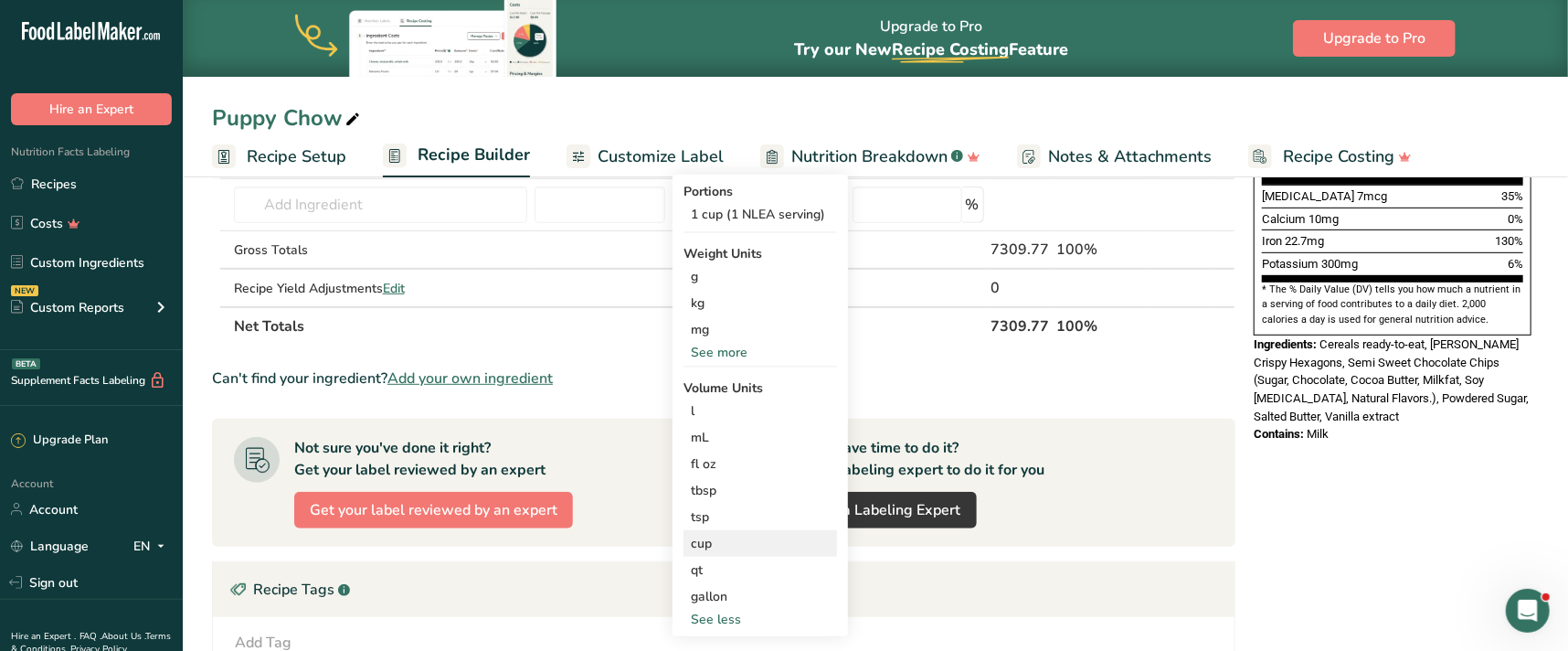
click at [729, 541] on div "cup" at bounding box center [760, 543] width 139 height 19
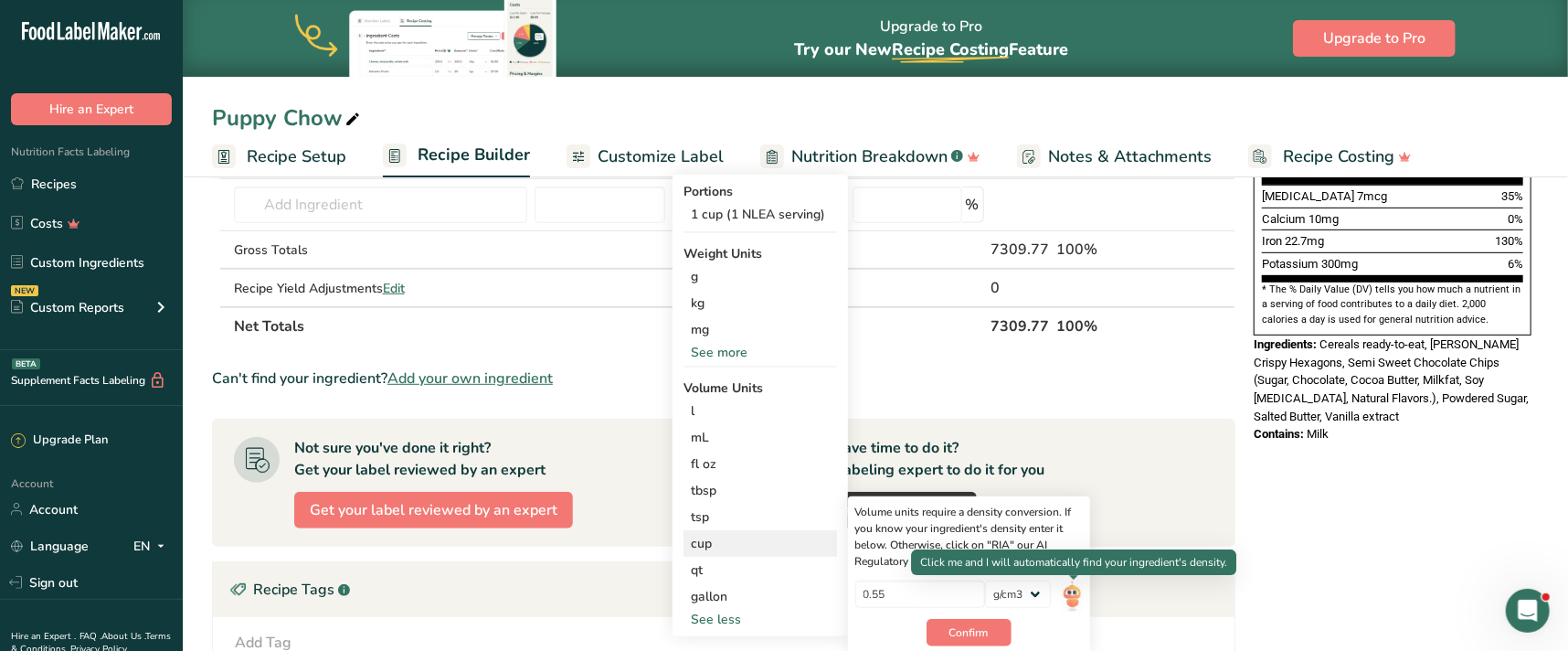
click at [1076, 597] on img at bounding box center [1071, 596] width 20 height 32
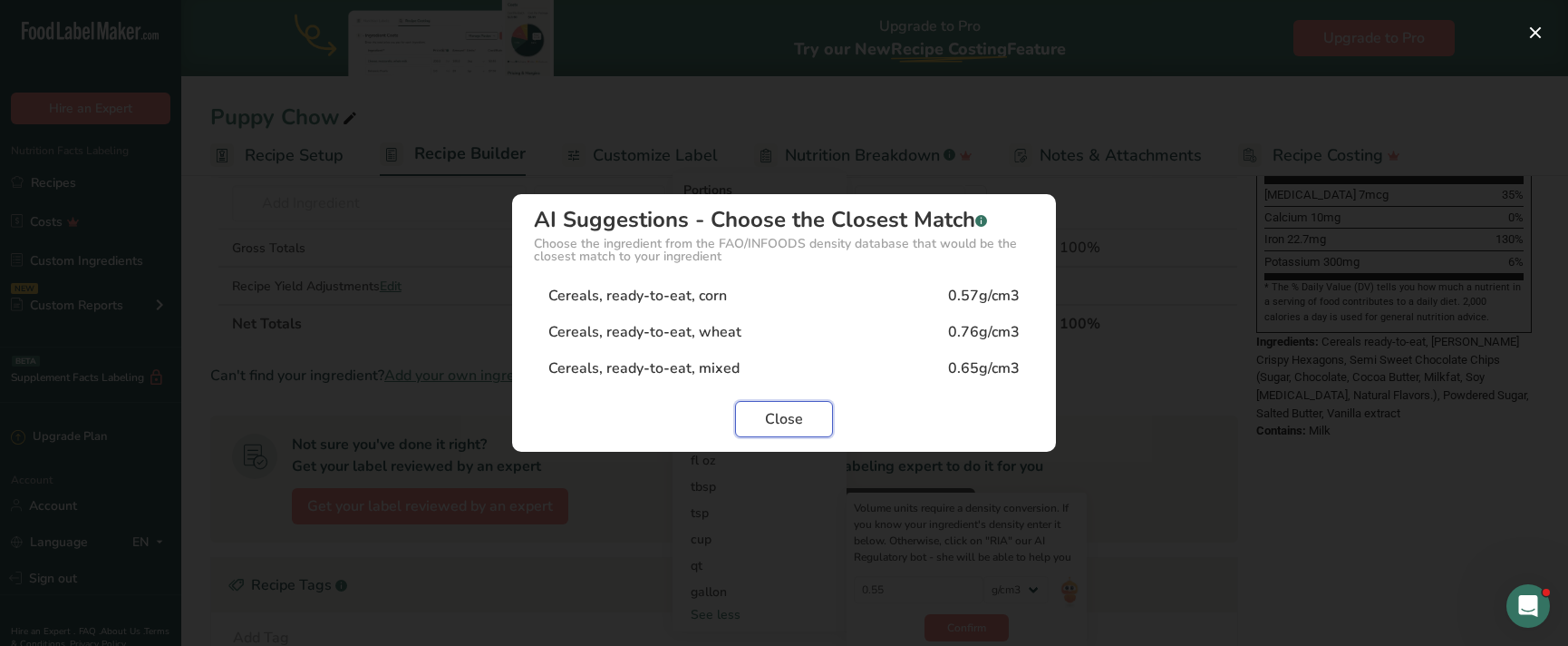
click at [786, 416] on span "Close" at bounding box center [784, 419] width 38 height 22
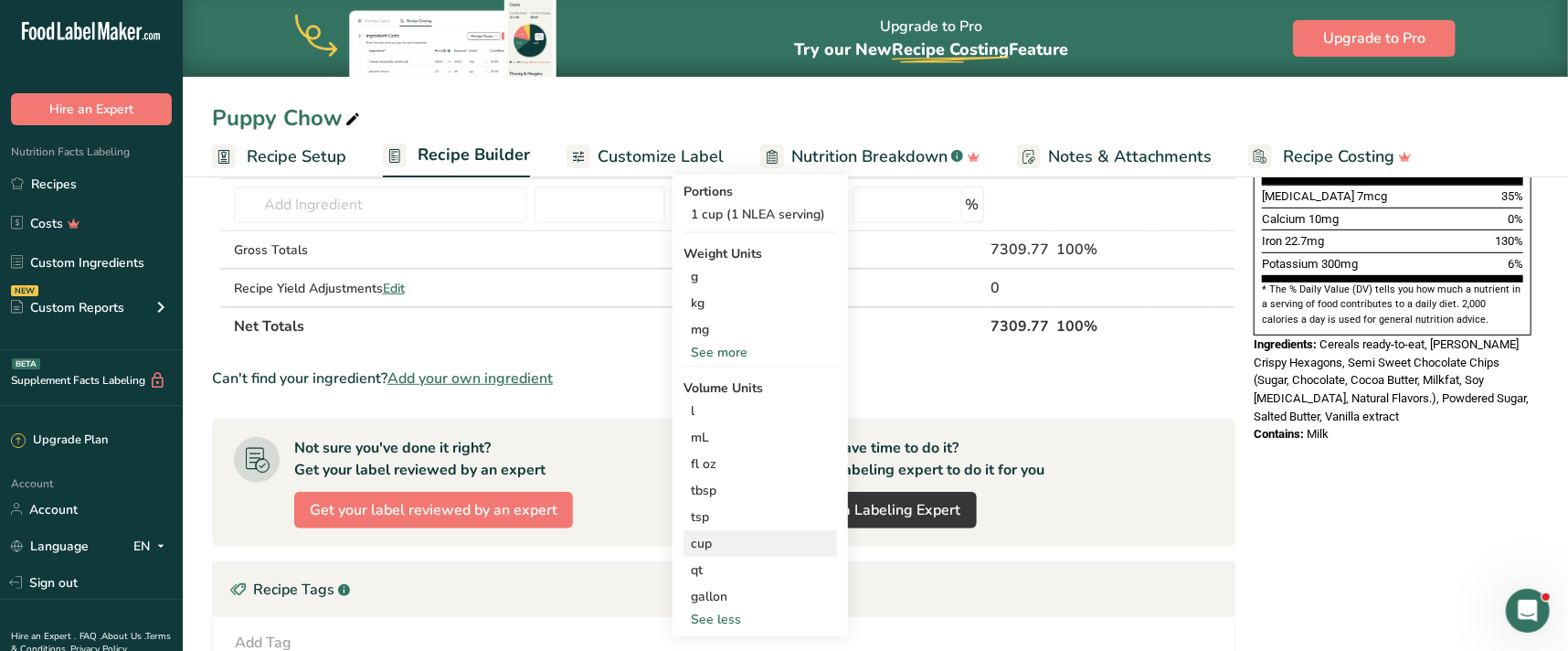
click at [736, 540] on div "cup" at bounding box center [760, 543] width 139 height 19
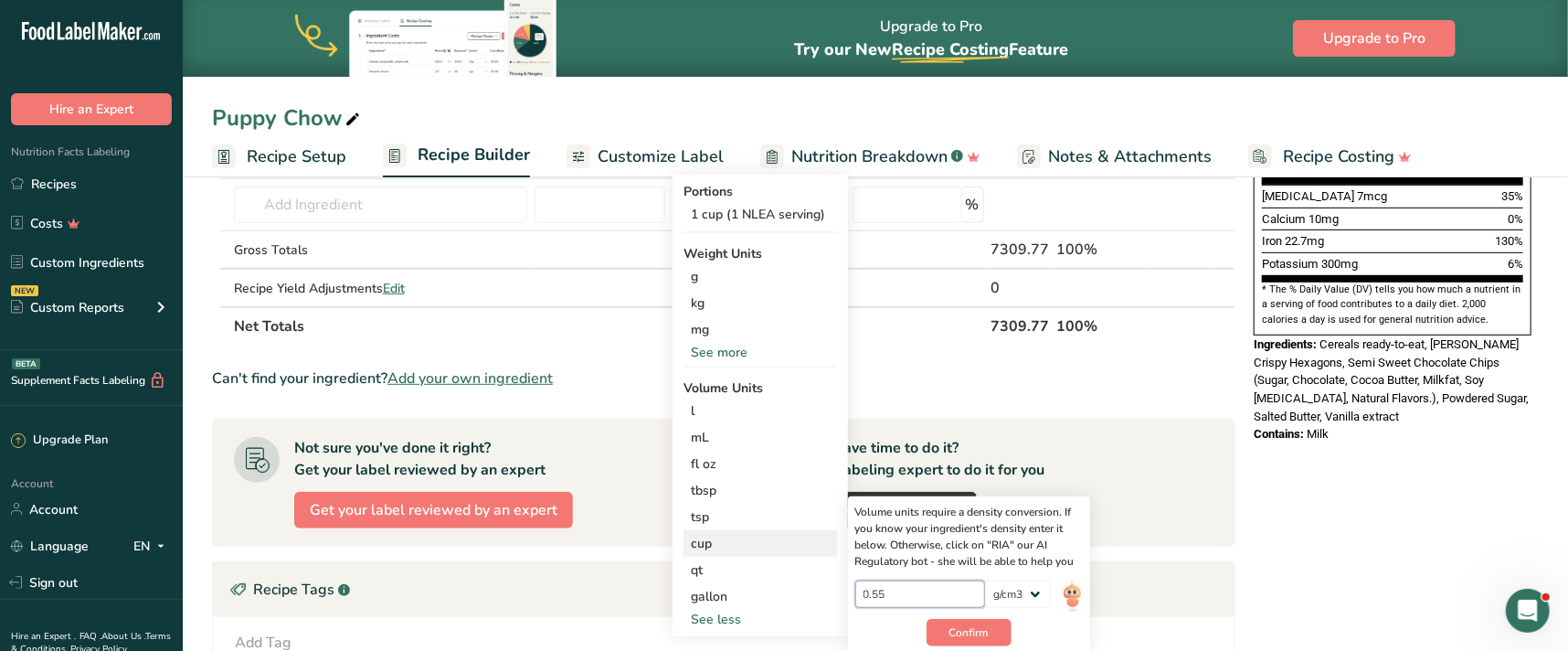
click at [917, 596] on input "0.55" at bounding box center [920, 594] width 130 height 28
type input "0.57"
click at [975, 626] on span "Confirm" at bounding box center [969, 632] width 40 height 17
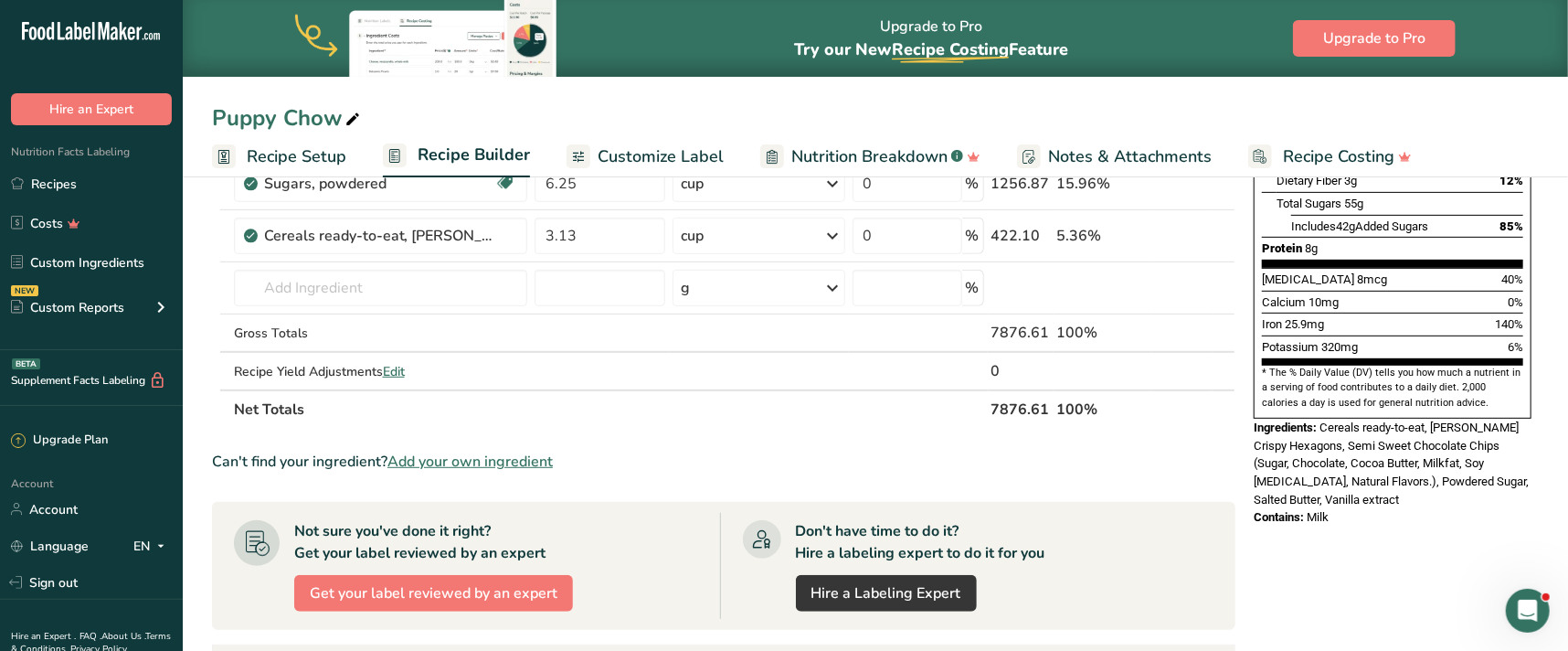
scroll to position [165, 0]
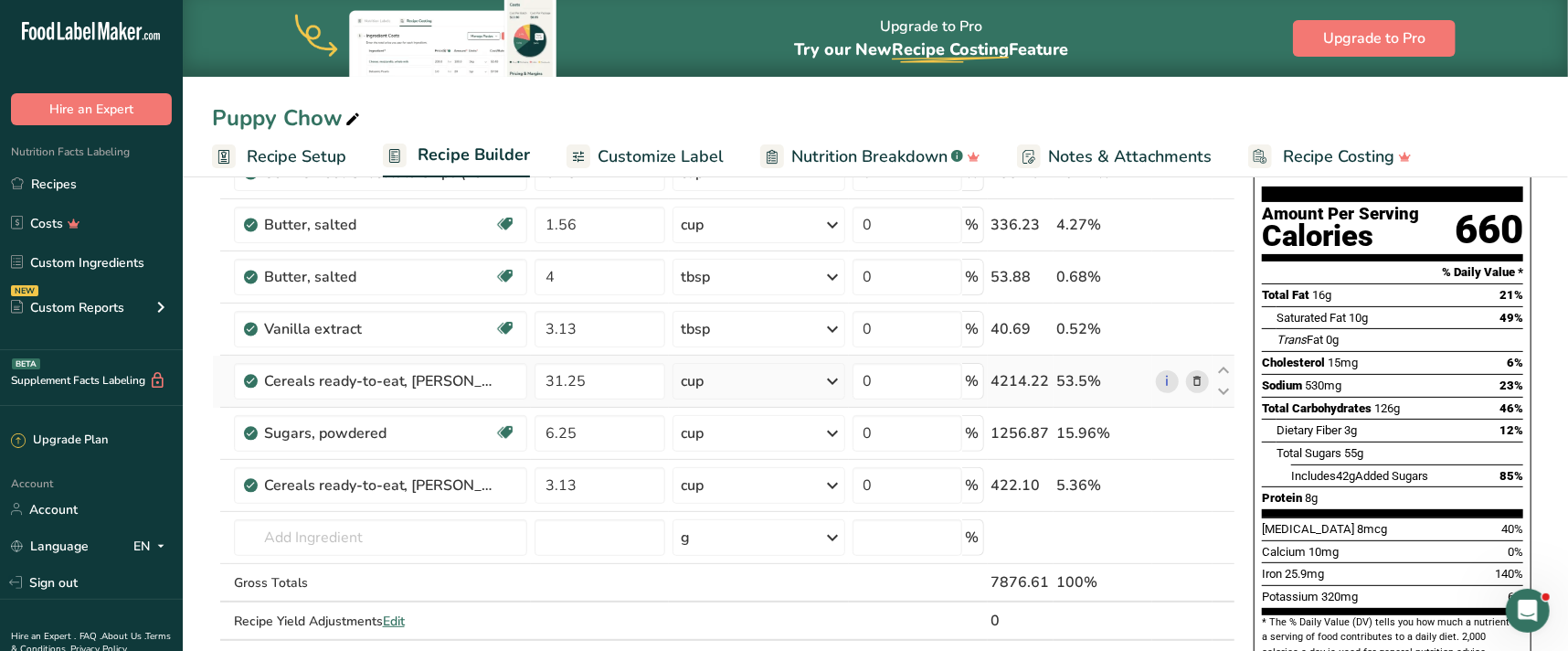
click at [840, 382] on icon at bounding box center [834, 381] width 22 height 33
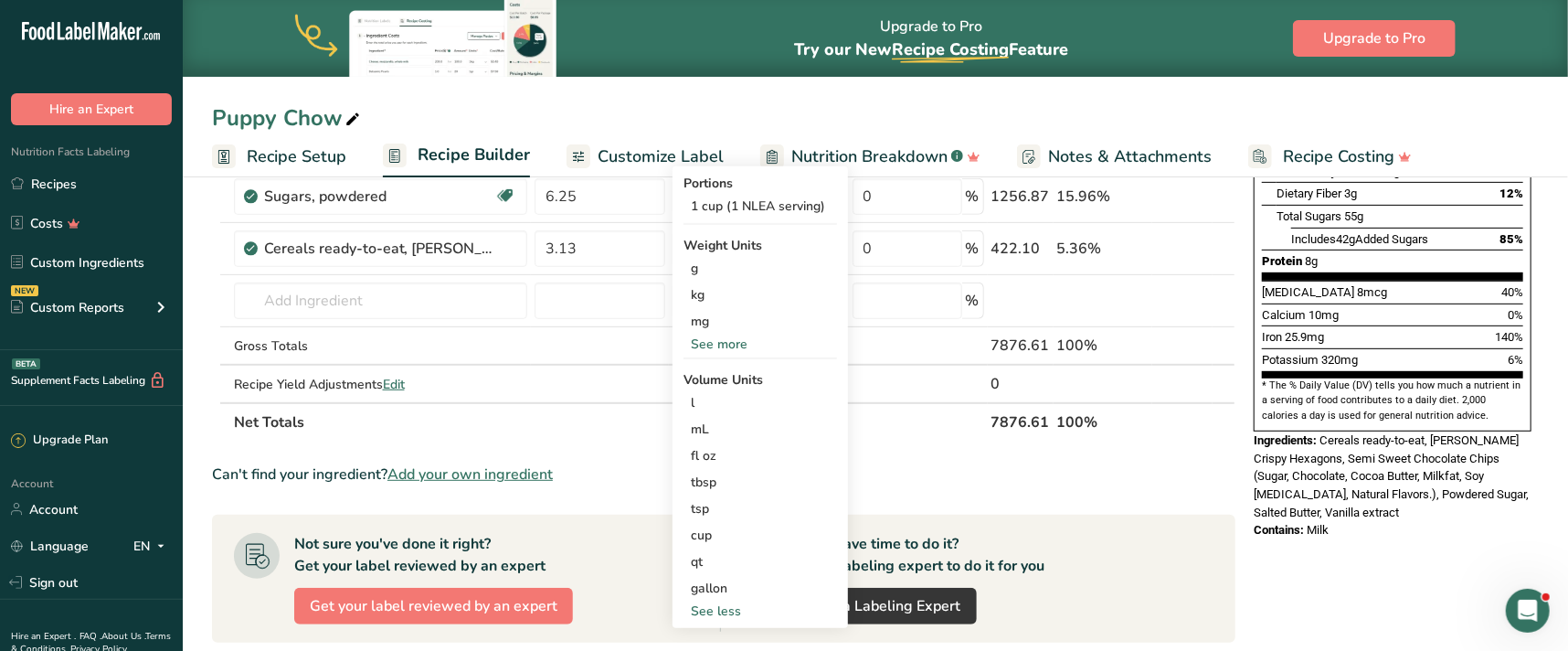
scroll to position [498, 0]
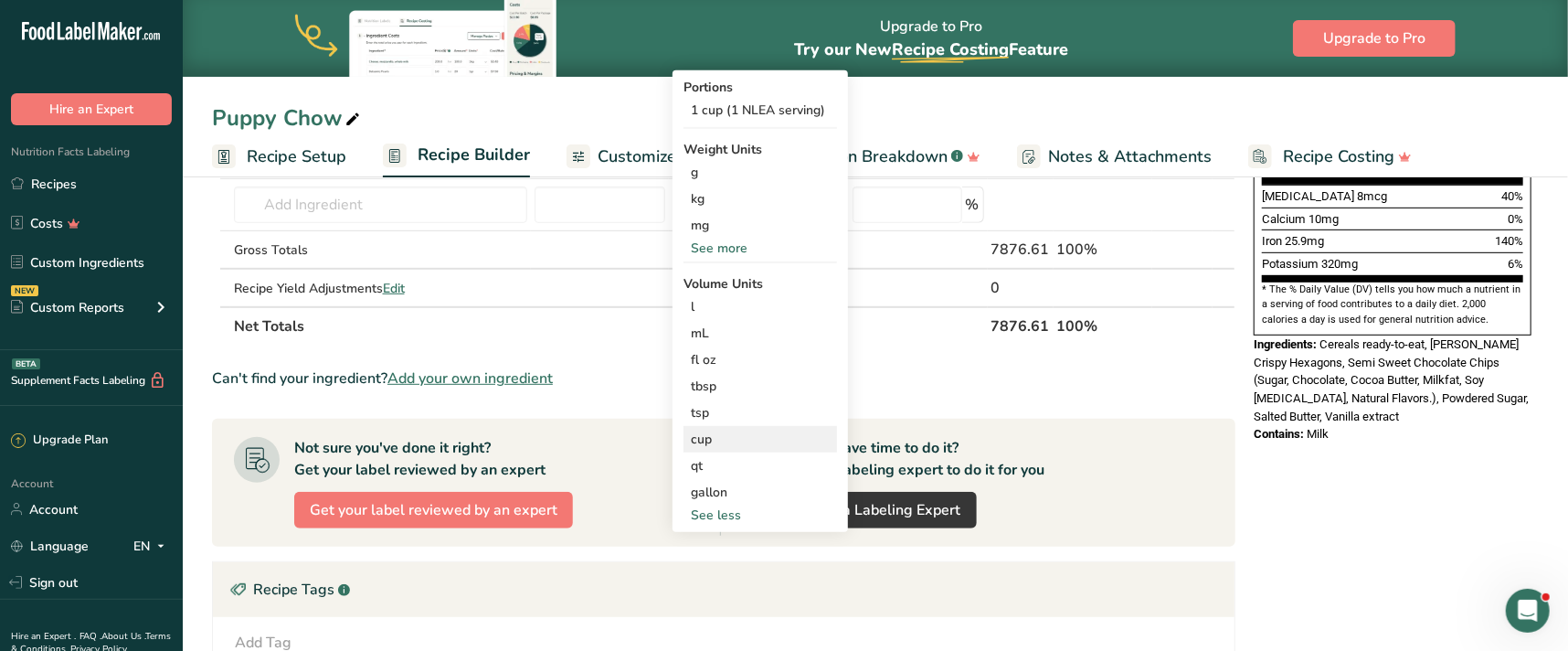
click at [740, 438] on div "cup" at bounding box center [760, 438] width 139 height 19
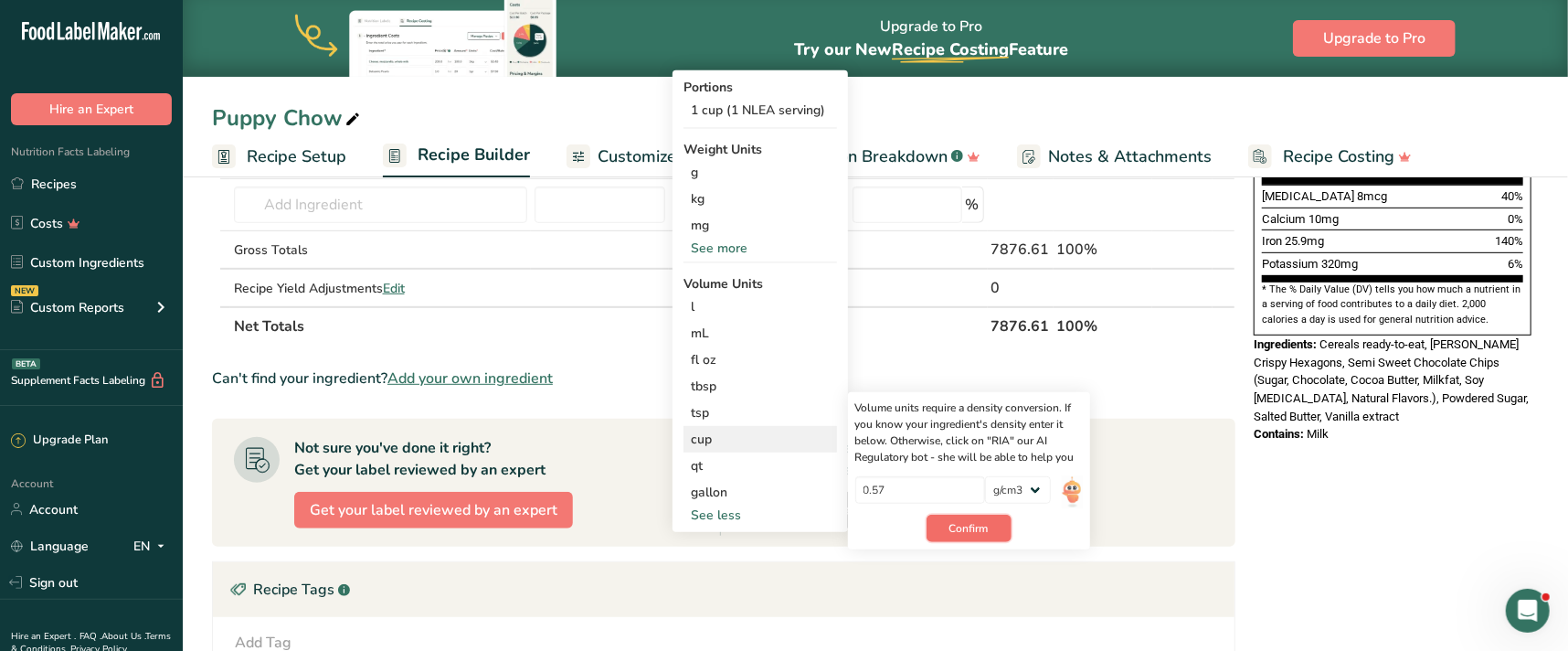
click at [980, 525] on span "Confirm" at bounding box center [969, 528] width 40 height 17
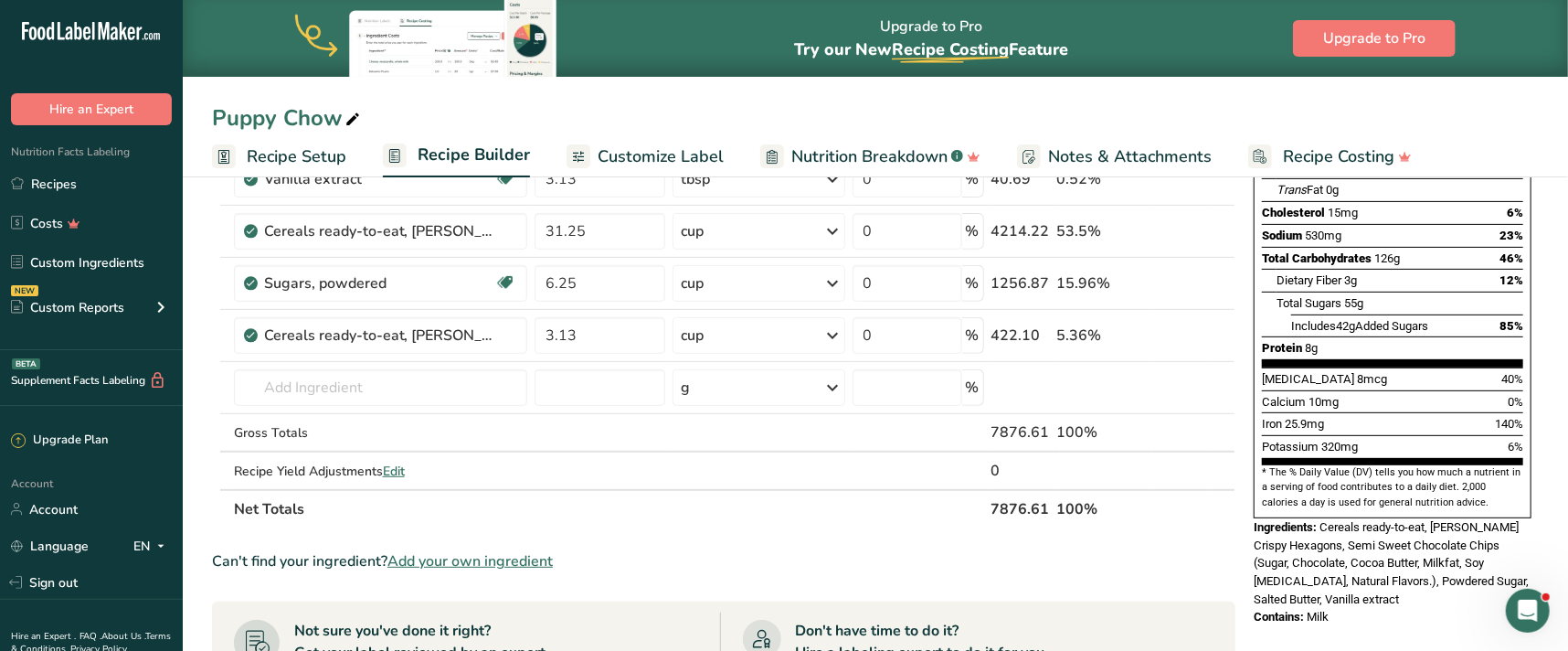
scroll to position [0, 0]
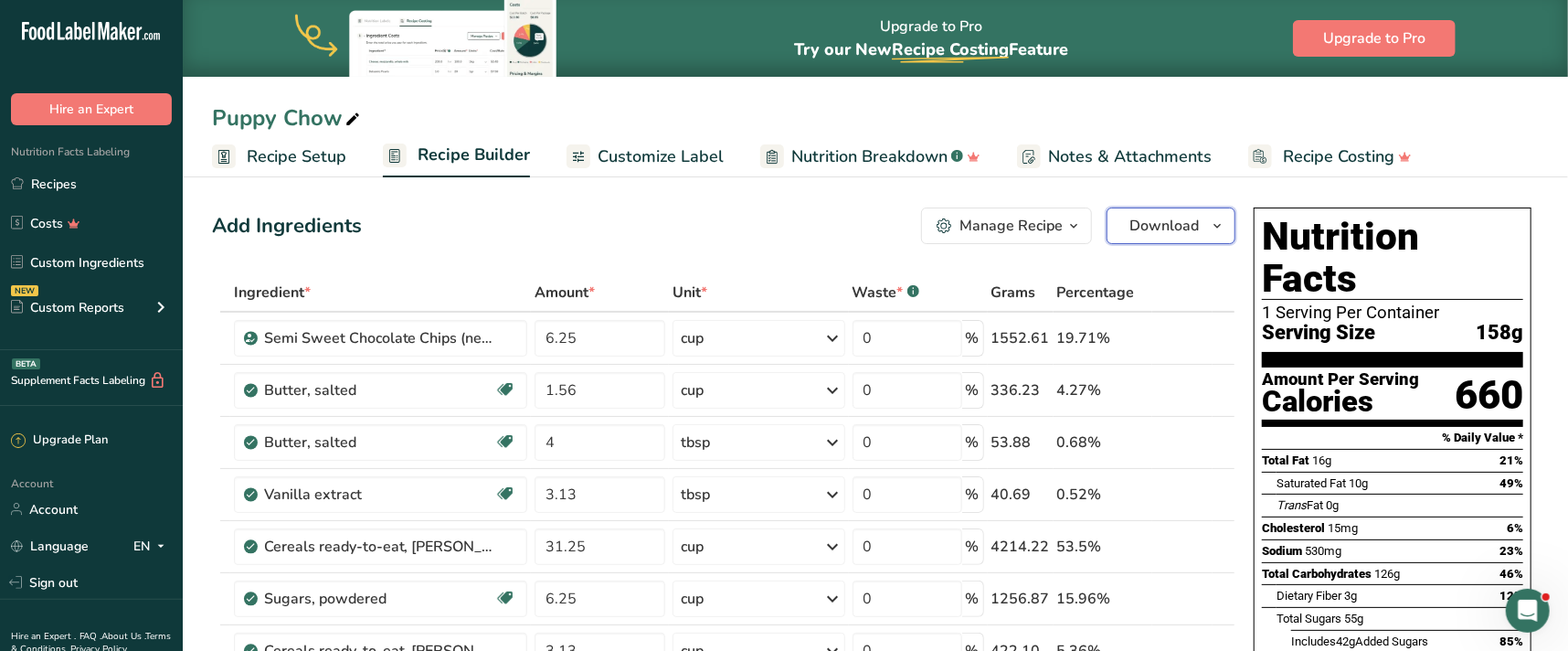
click at [1206, 228] on span "button" at bounding box center [1217, 226] width 22 height 22
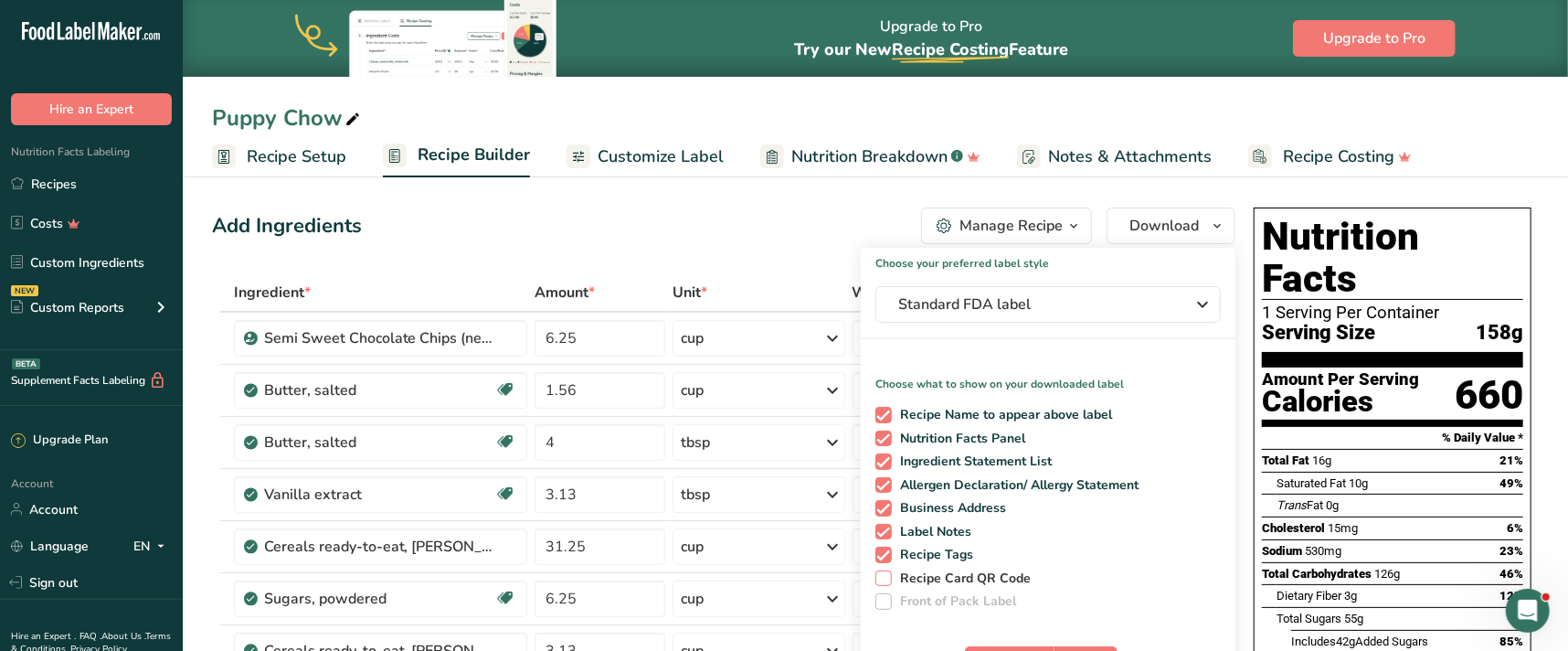
click at [880, 579] on span at bounding box center [883, 578] width 17 height 17
click at [880, 579] on input "Recipe Card QR Code" at bounding box center [881, 578] width 12 height 12
checkbox input "true"
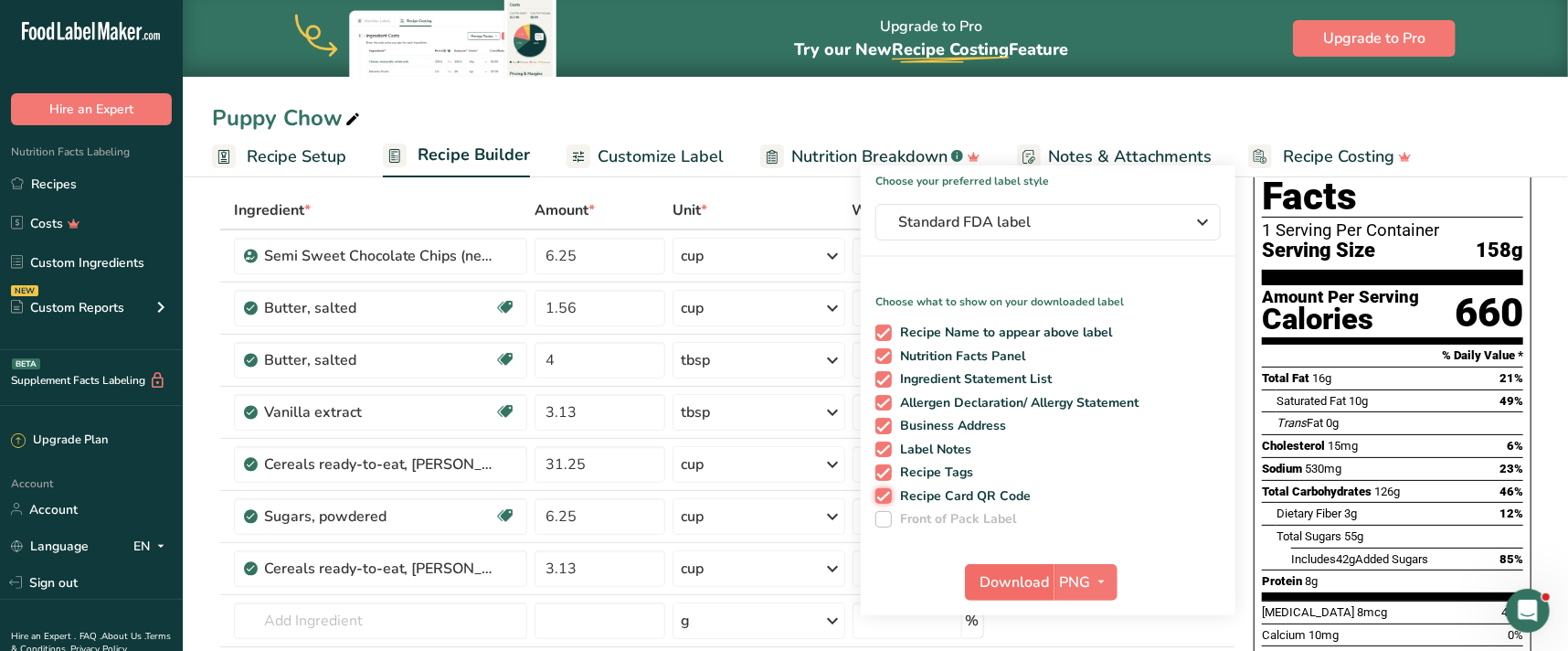
scroll to position [82, 0]
click at [1047, 577] on span "Download" at bounding box center [1016, 582] width 70 height 22
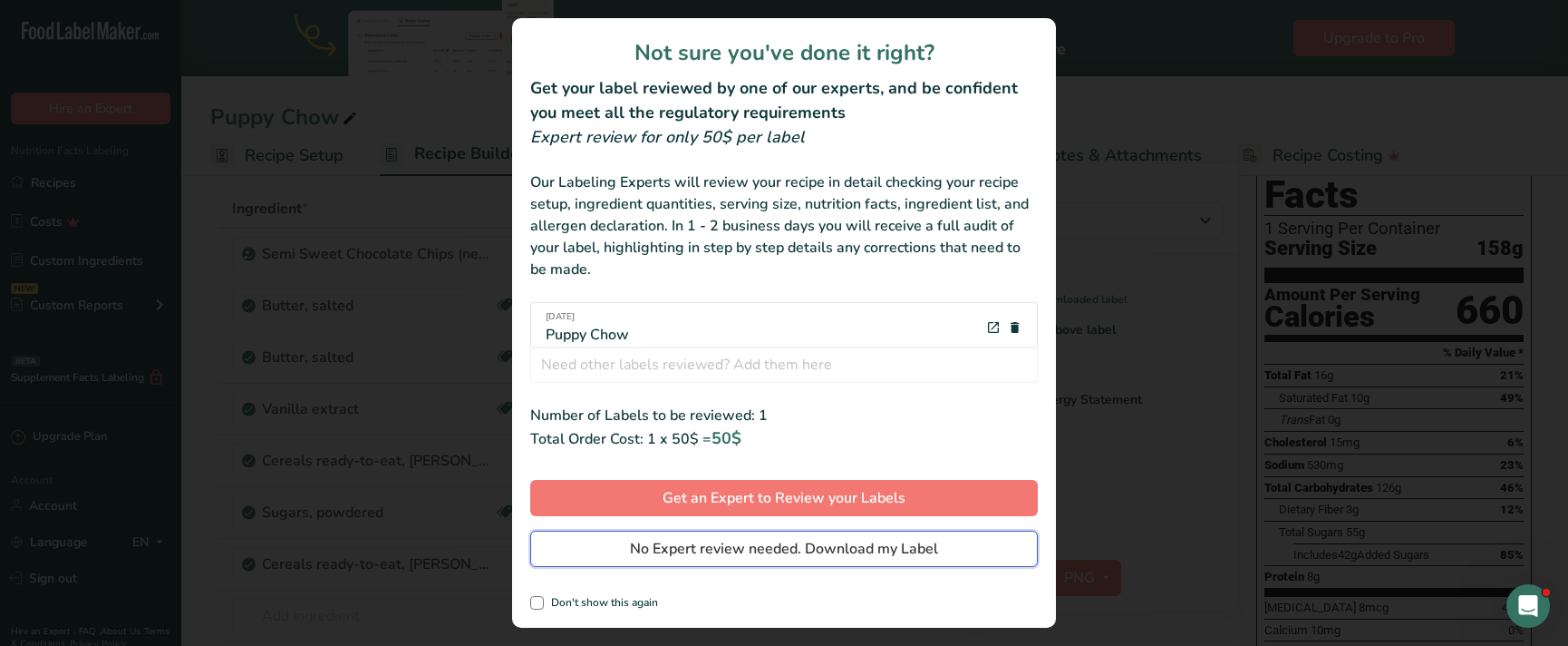
click at [798, 542] on span "No Expert review needed. Download my Label" at bounding box center [784, 548] width 308 height 22
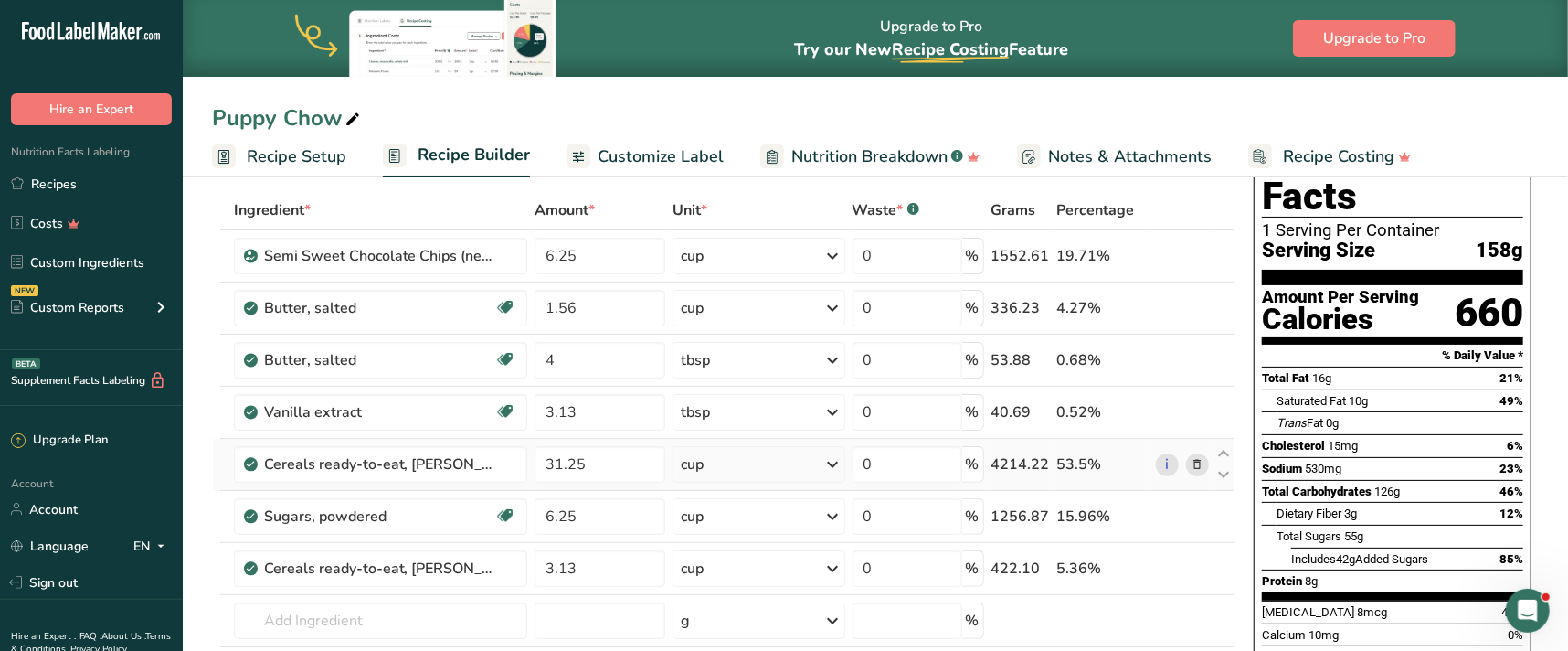
click at [1196, 461] on icon at bounding box center [1196, 464] width 13 height 19
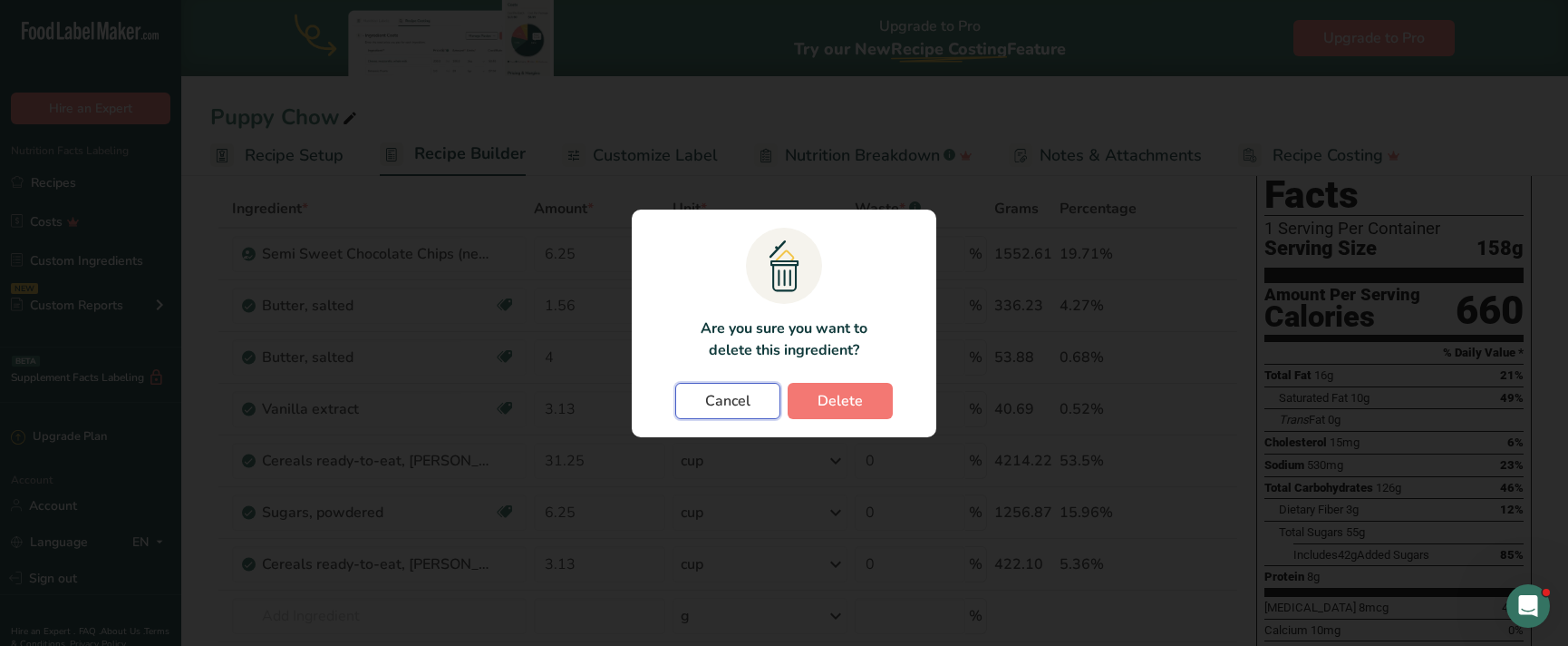
click at [752, 400] on button "Cancel" at bounding box center [727, 400] width 105 height 36
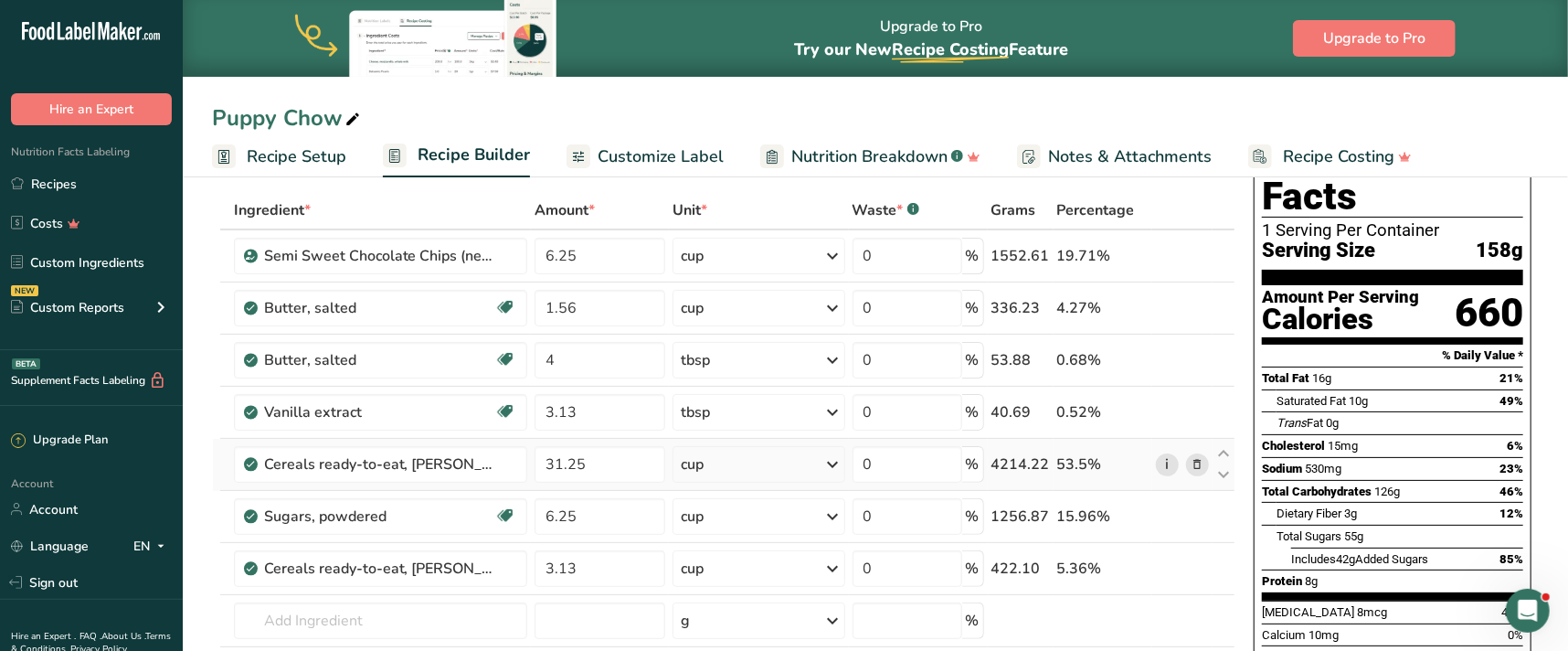
click at [1170, 464] on link "i" at bounding box center [1167, 464] width 23 height 23
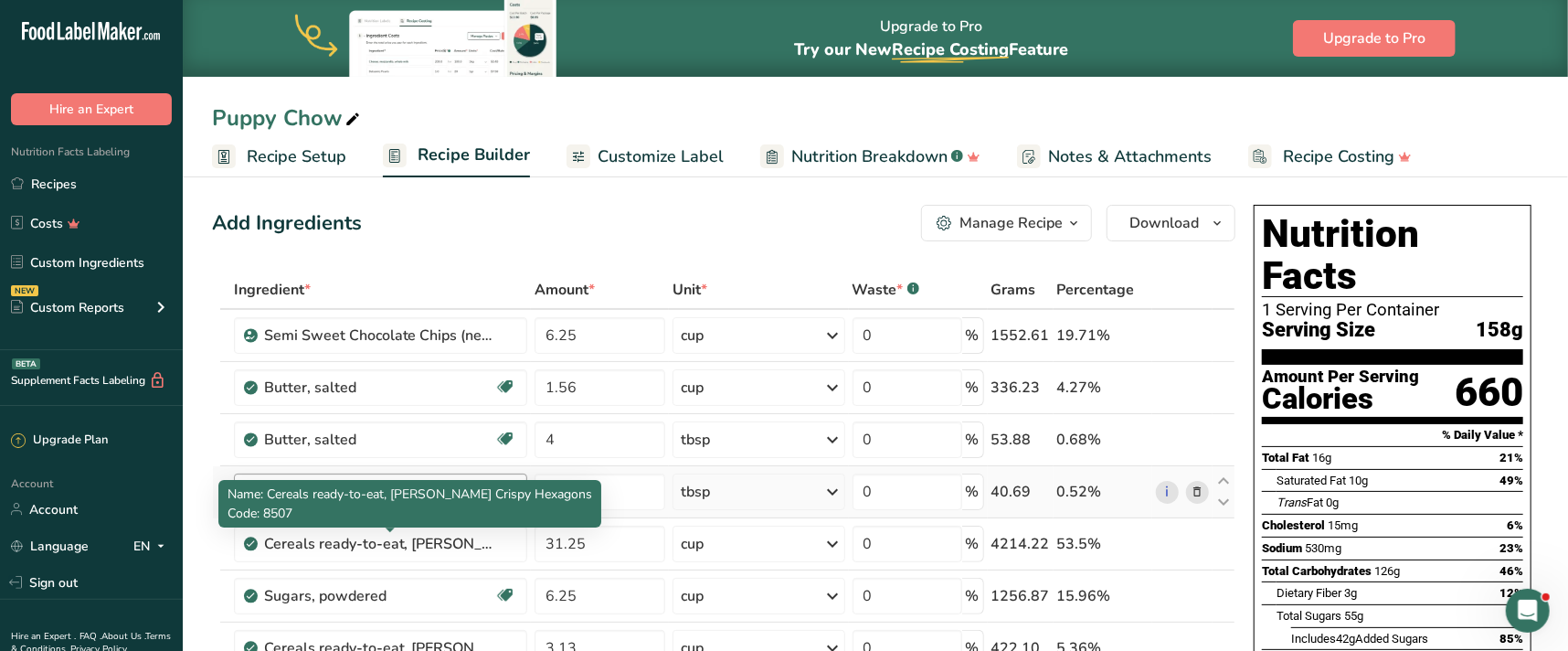
scroll to position [0, 0]
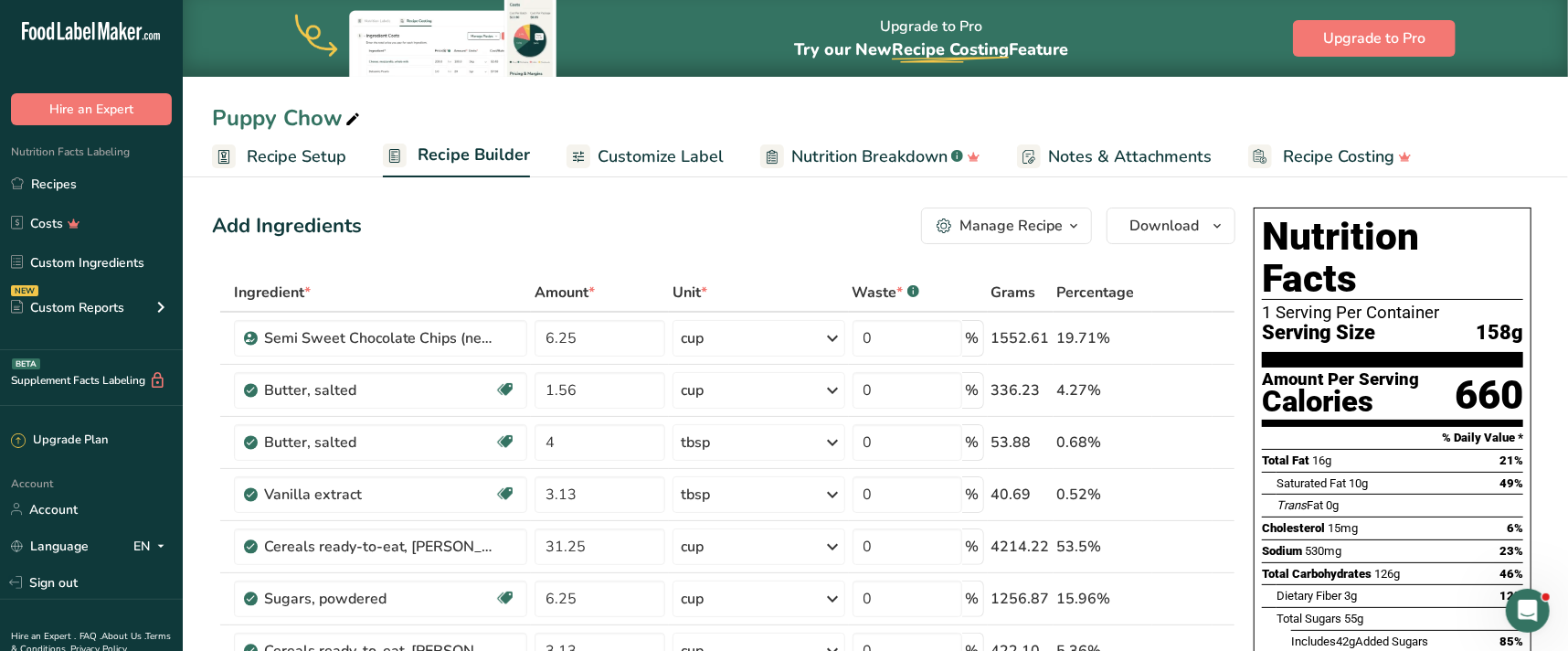
click at [1075, 221] on icon "button" at bounding box center [1073, 226] width 15 height 23
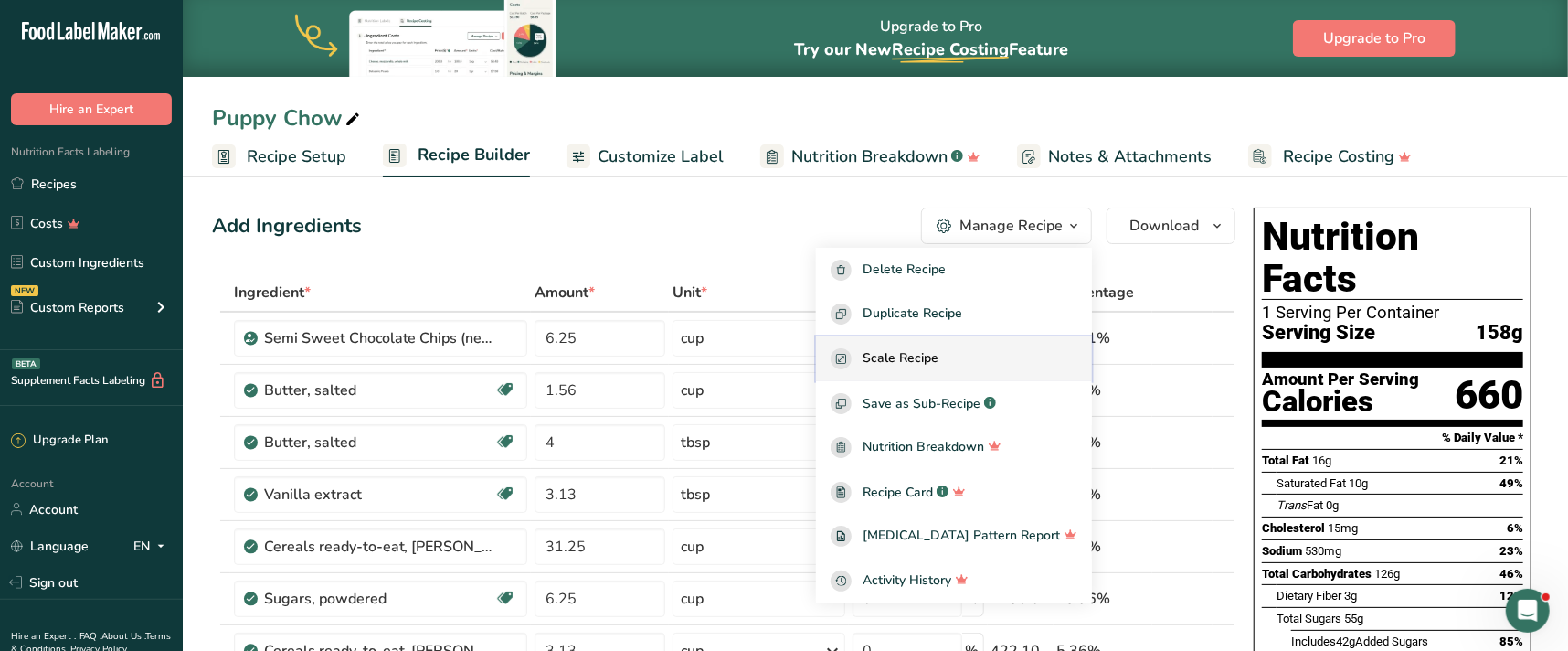
click at [938, 356] on span "Scale Recipe" at bounding box center [900, 358] width 76 height 21
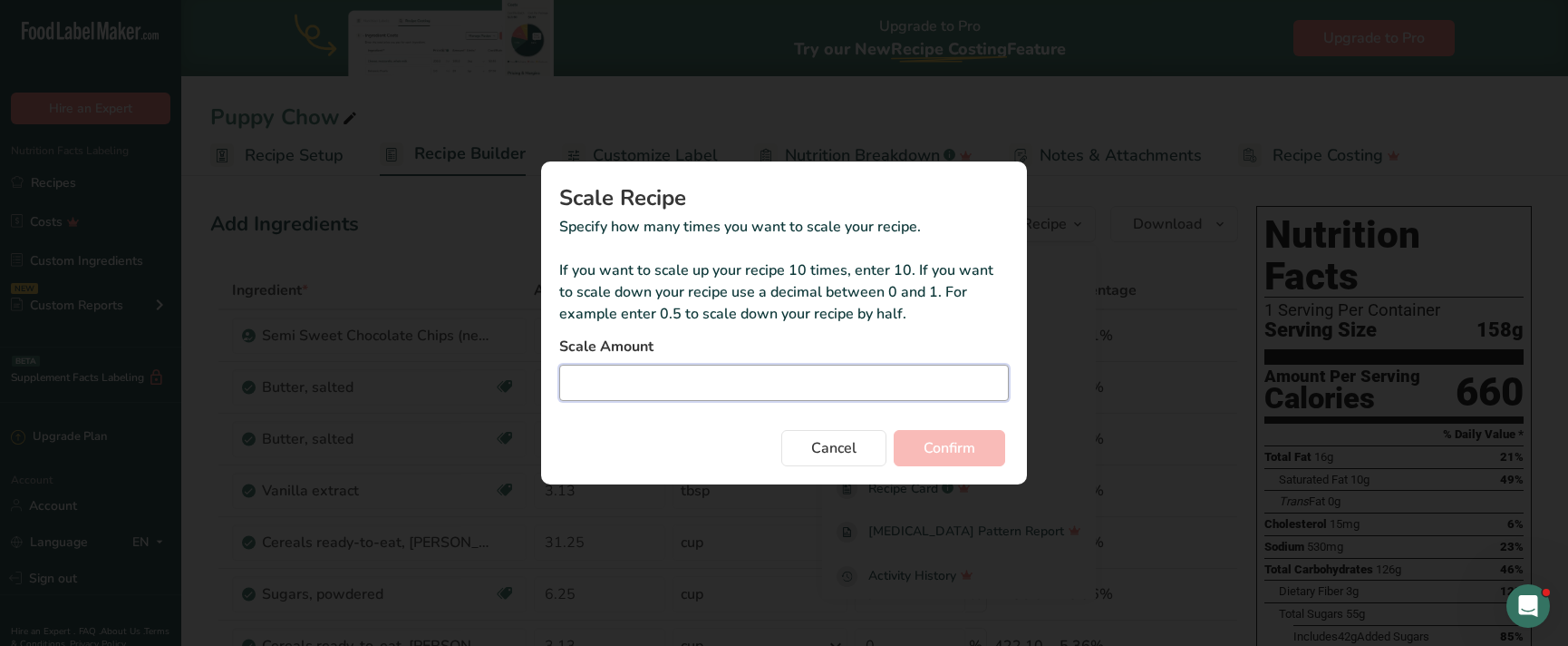
click at [779, 382] on input "Duplicate recipe modal" at bounding box center [784, 383] width 449 height 36
click at [826, 457] on span "Cancel" at bounding box center [834, 448] width 45 height 22
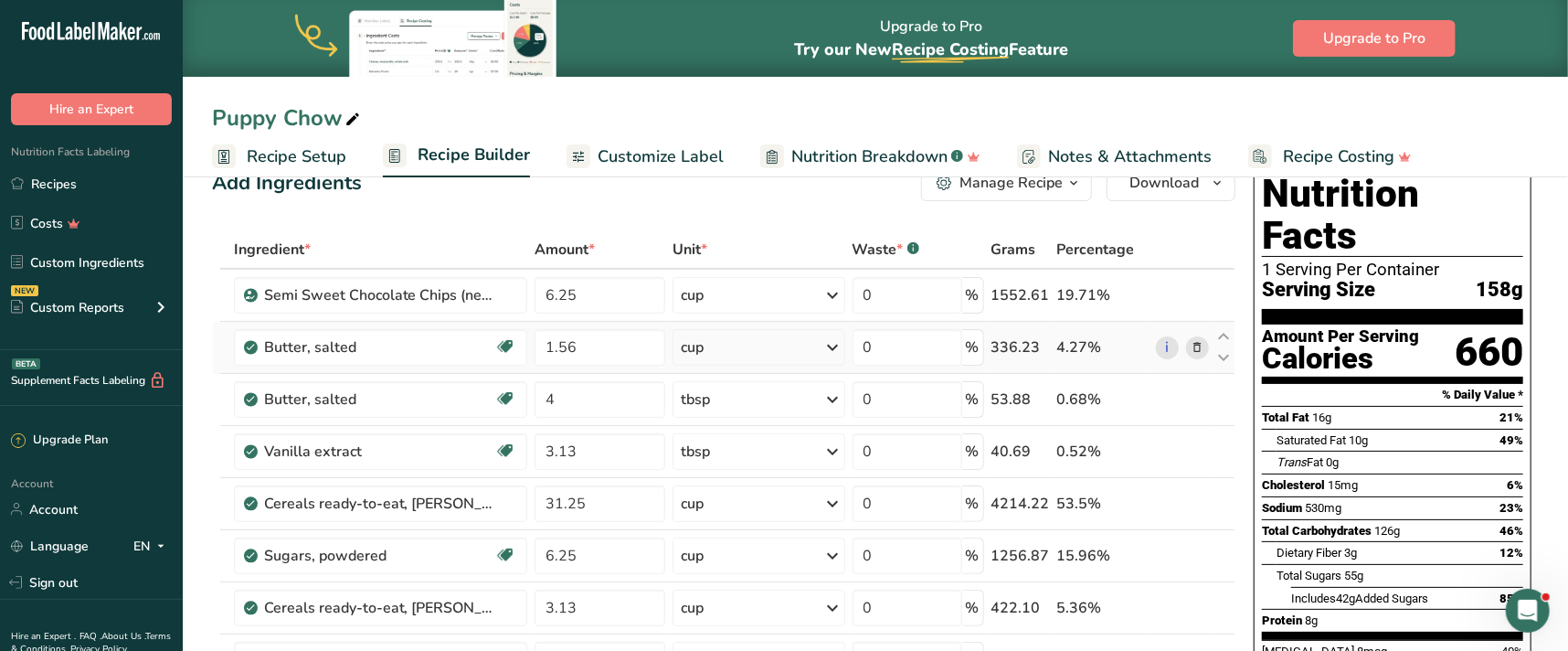
scroll to position [82, 0]
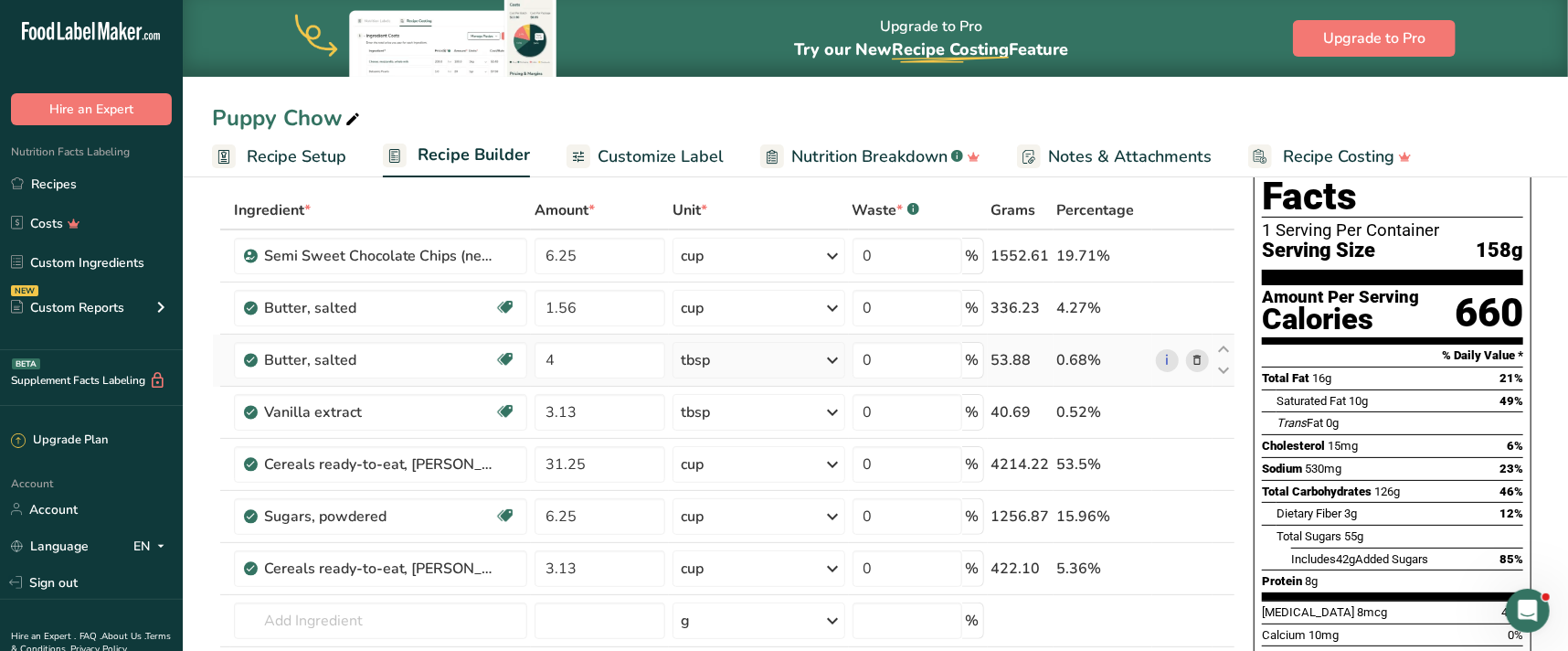
click at [1197, 357] on icon at bounding box center [1196, 360] width 13 height 19
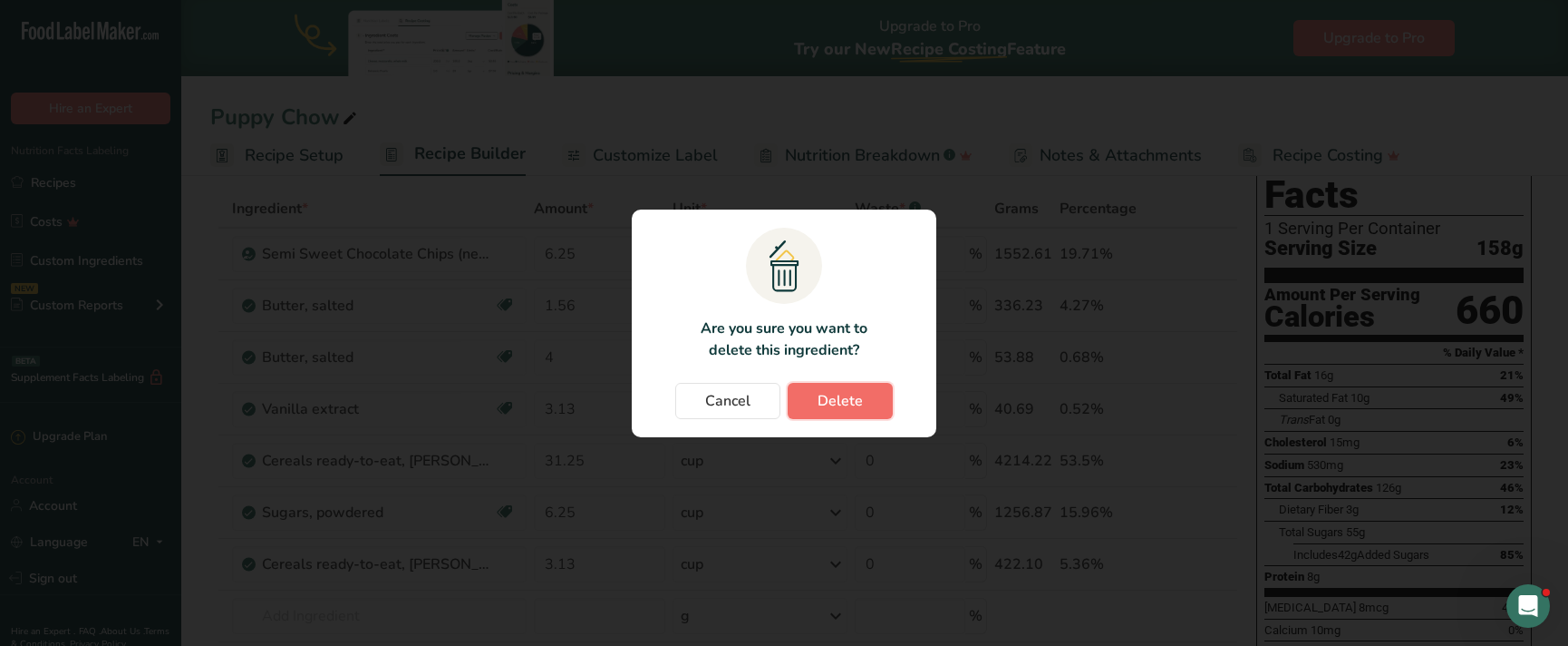
click at [837, 398] on span "Delete" at bounding box center [840, 400] width 45 height 22
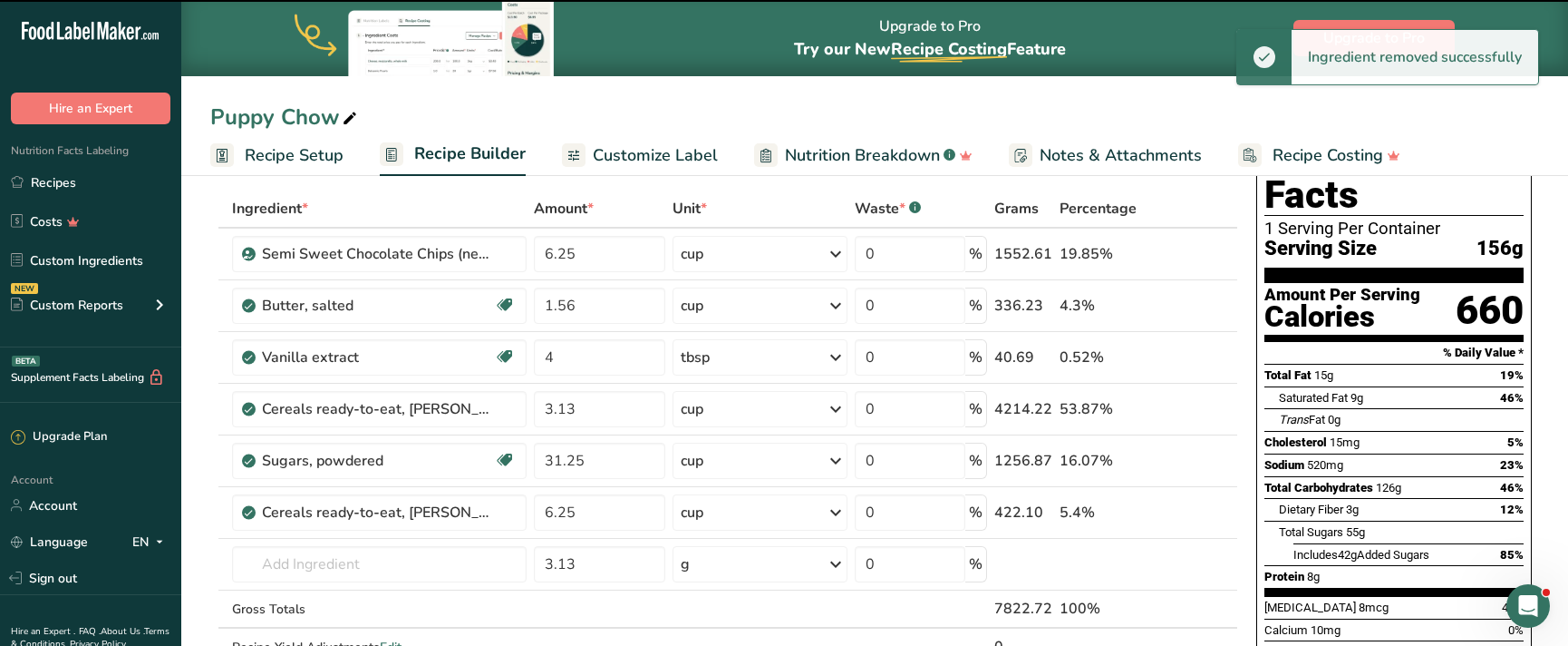
type input "3.13"
type input "31.25"
type input "6.25"
type input "3.13"
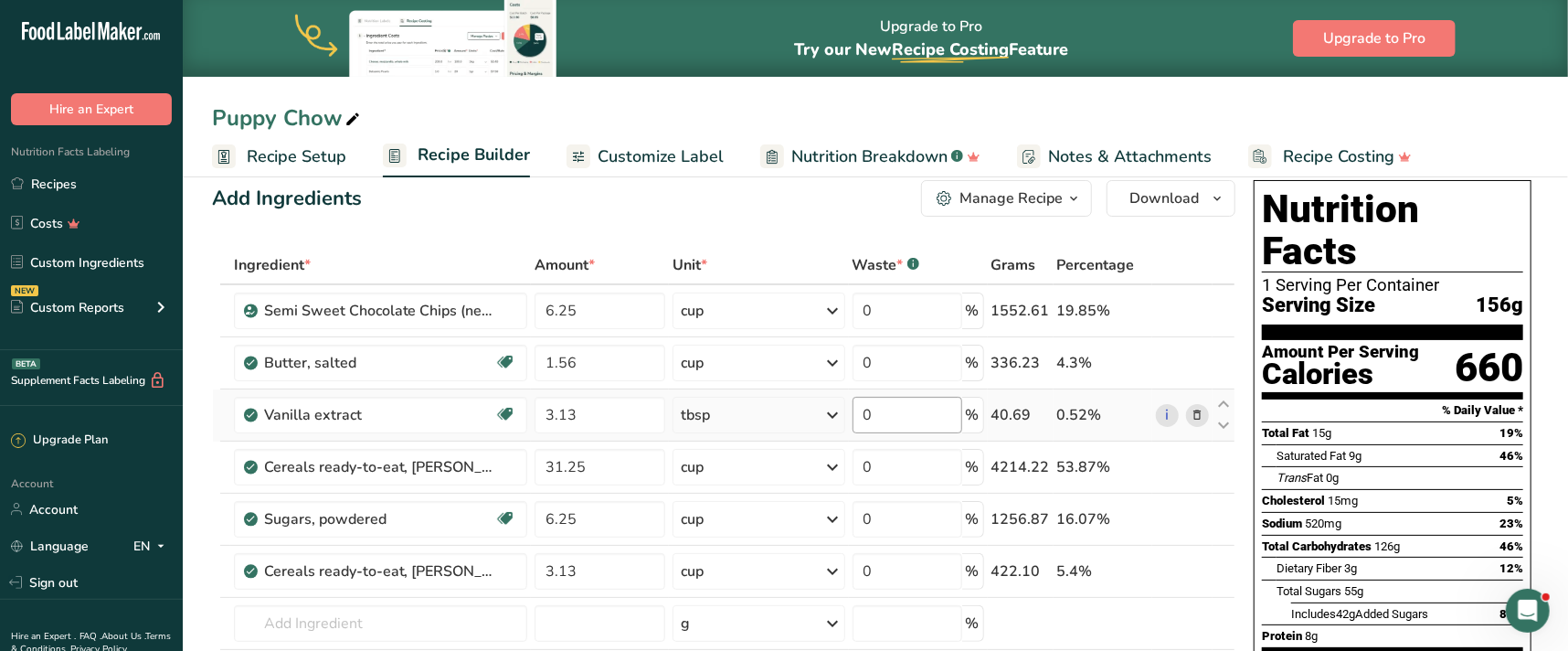
scroll to position [0, 0]
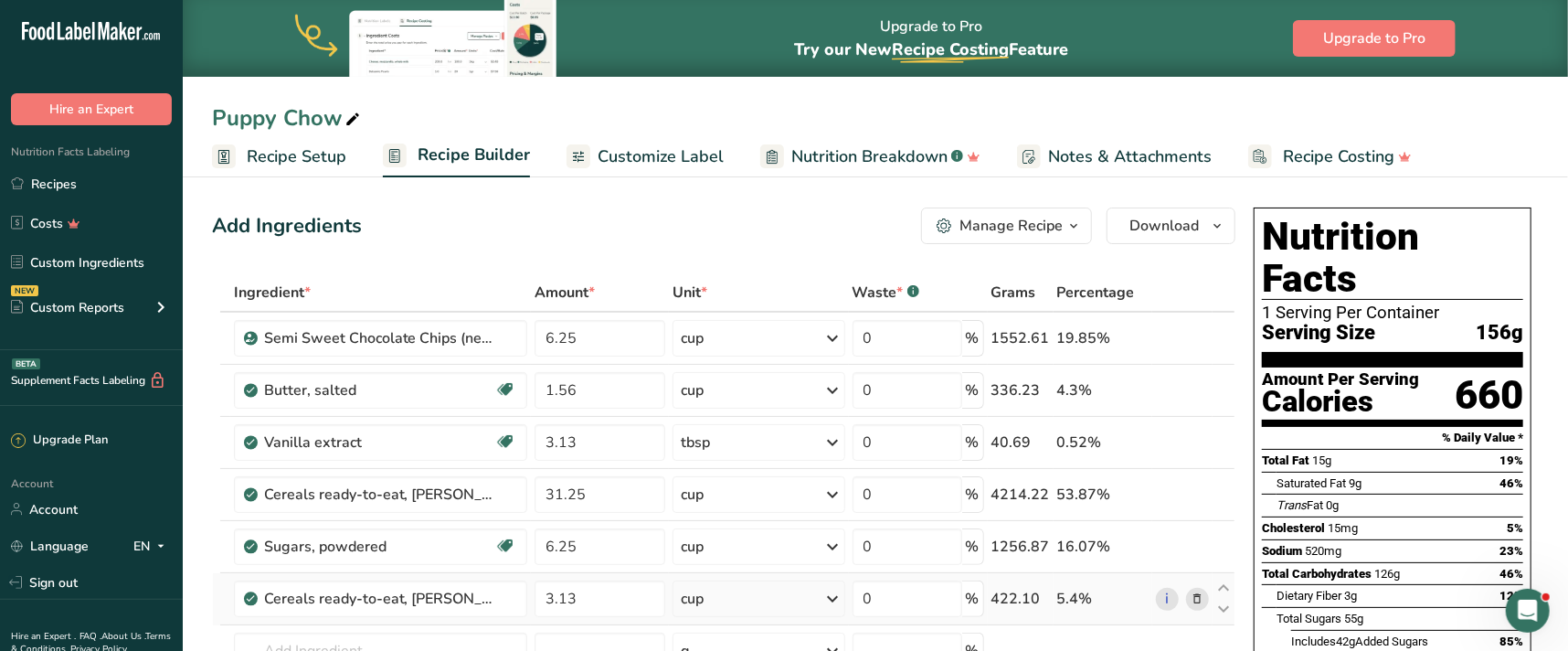
click at [1201, 596] on icon at bounding box center [1196, 598] width 13 height 19
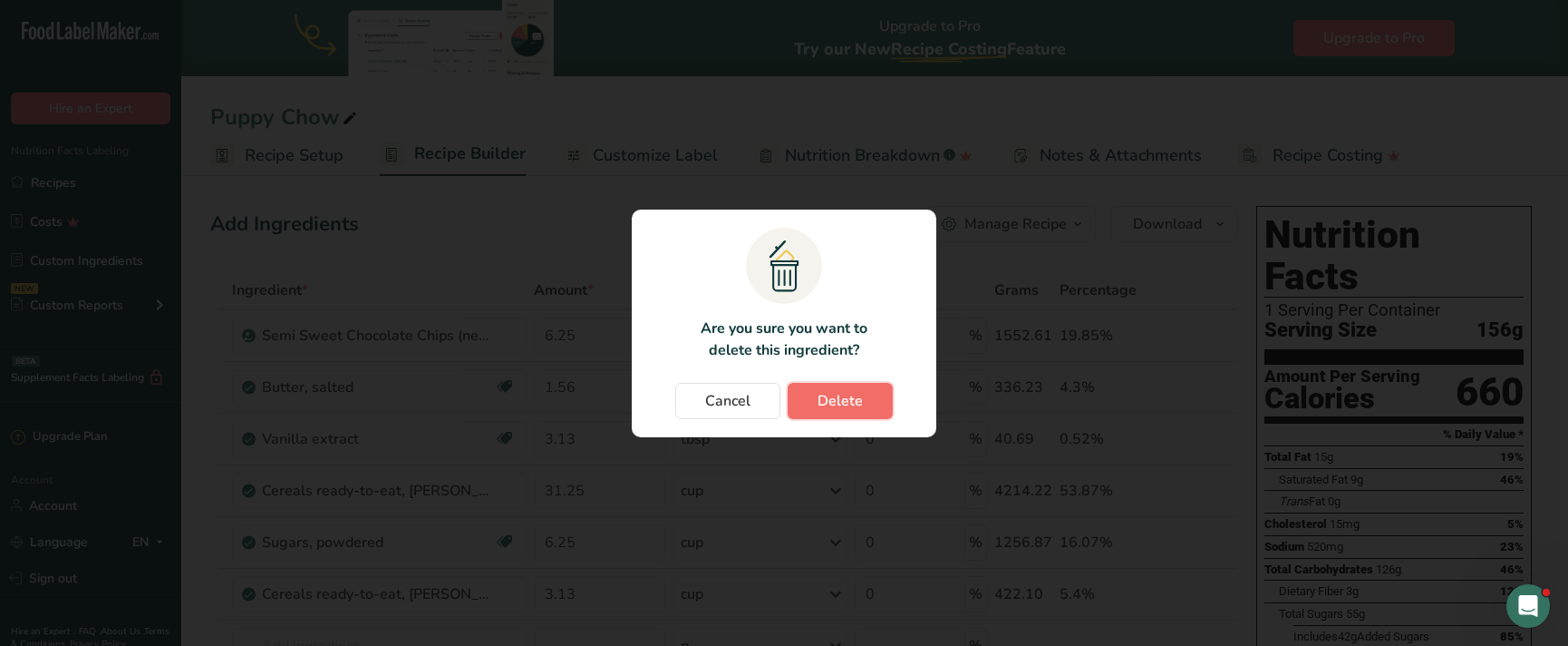
click at [828, 397] on span "Delete" at bounding box center [840, 400] width 45 height 22
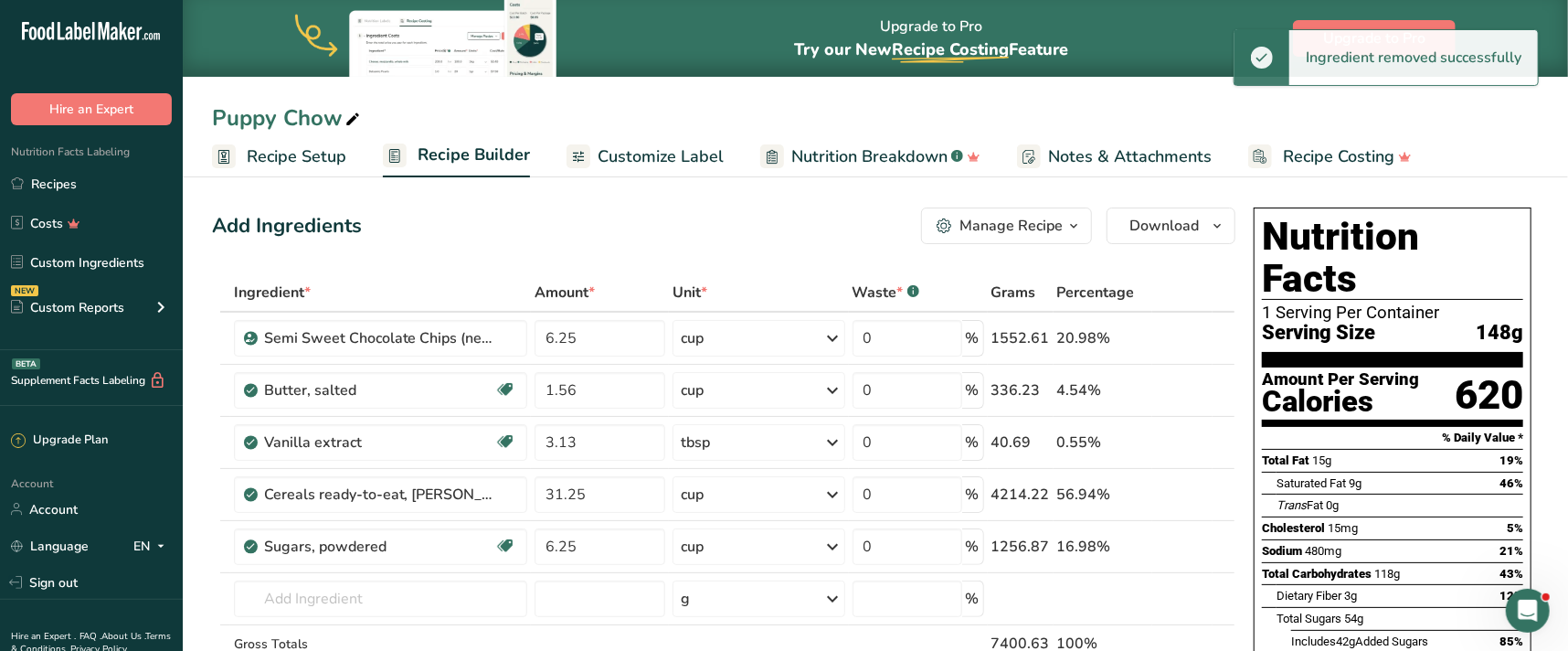
scroll to position [82, 0]
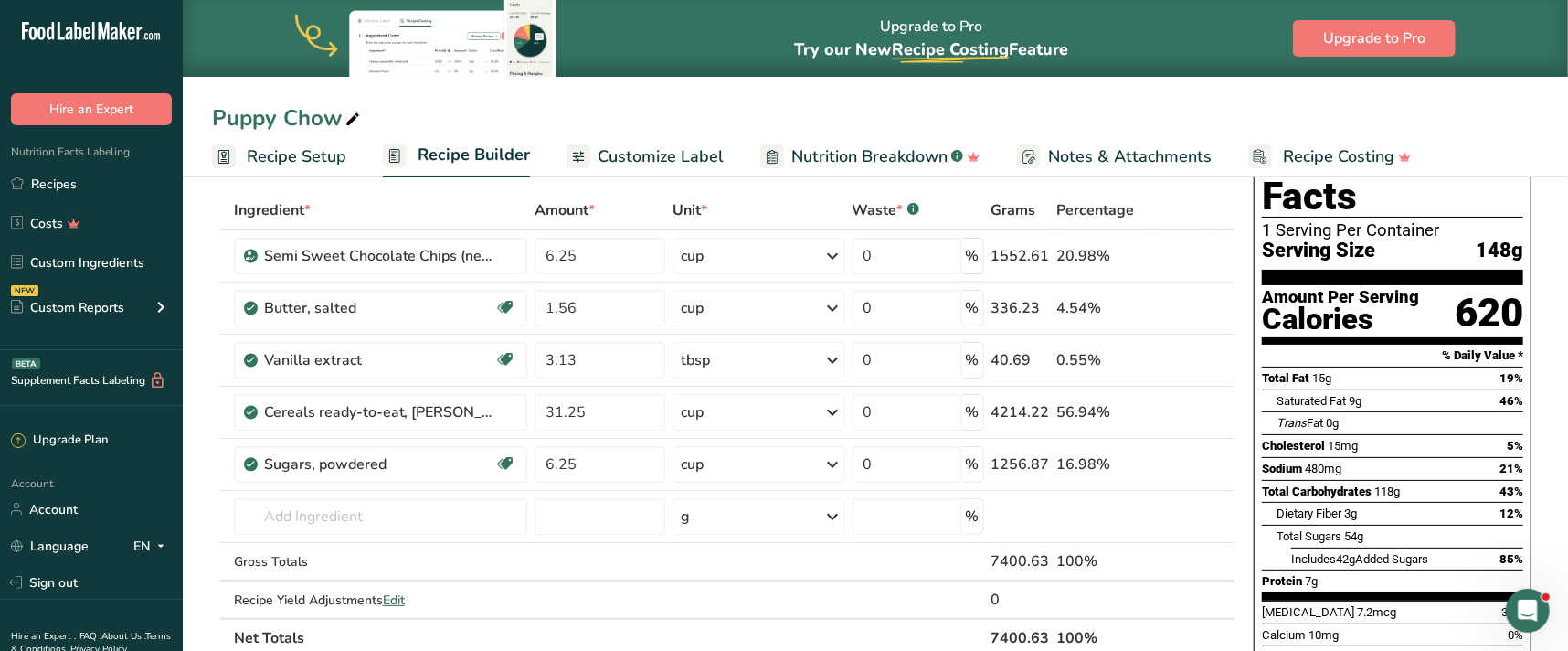
click at [303, 155] on span "Recipe Setup" at bounding box center [296, 156] width 99 height 25
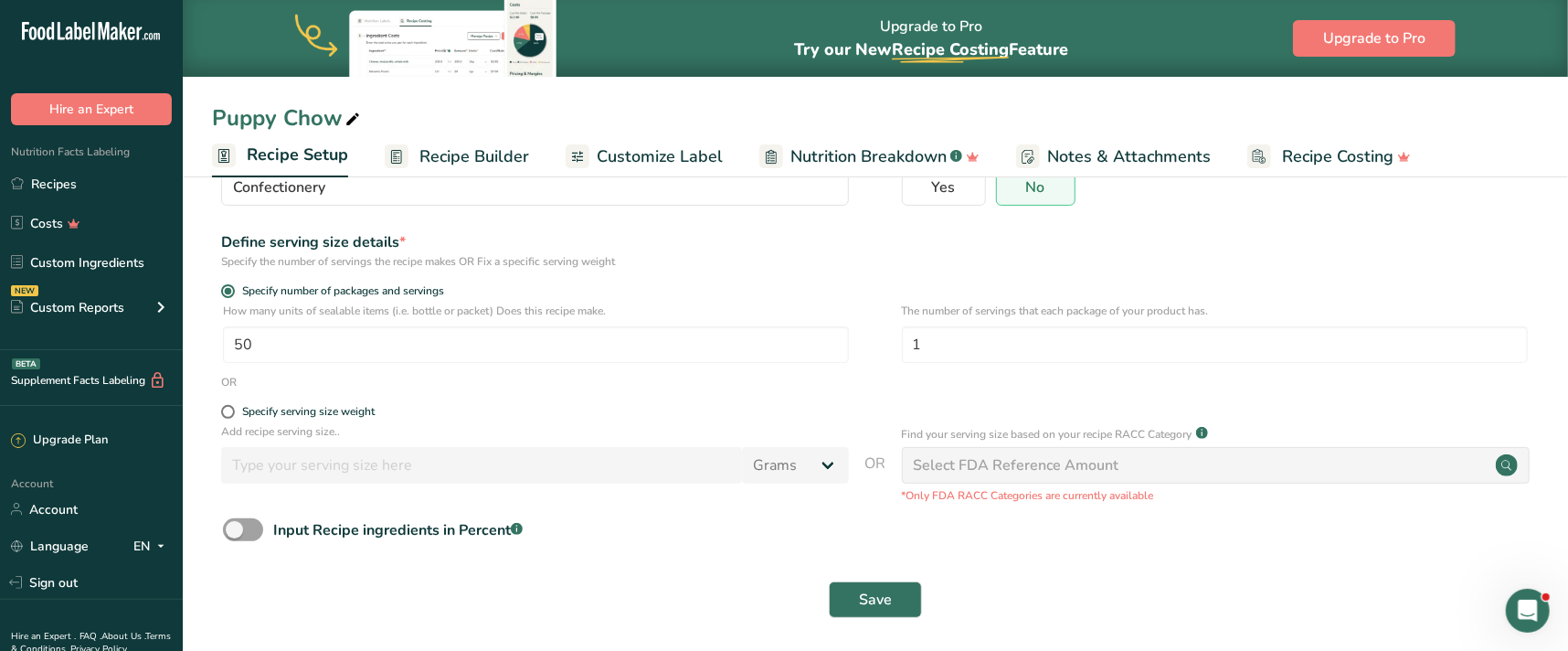
scroll to position [184, 0]
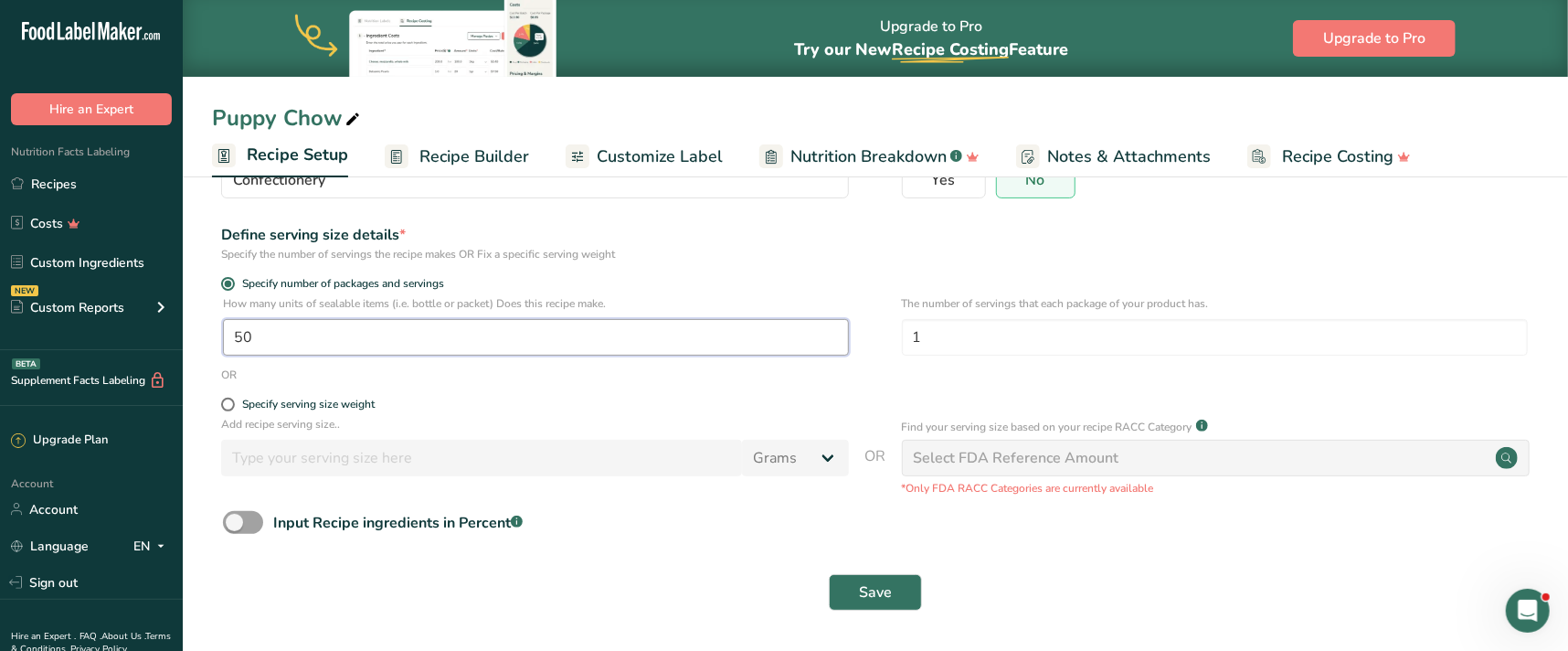
drag, startPoint x: 277, startPoint y: 337, endPoint x: 184, endPoint y: 320, distance: 94.5
click at [184, 320] on section "Recipe name * Puppy Chow Recipe code .a-a{fill:#347362;}.b-a{fill:#fff;} Recipe…" at bounding box center [875, 319] width 1385 height 663
type input "75"
click at [829, 573] on button "Save" at bounding box center [875, 591] width 93 height 37
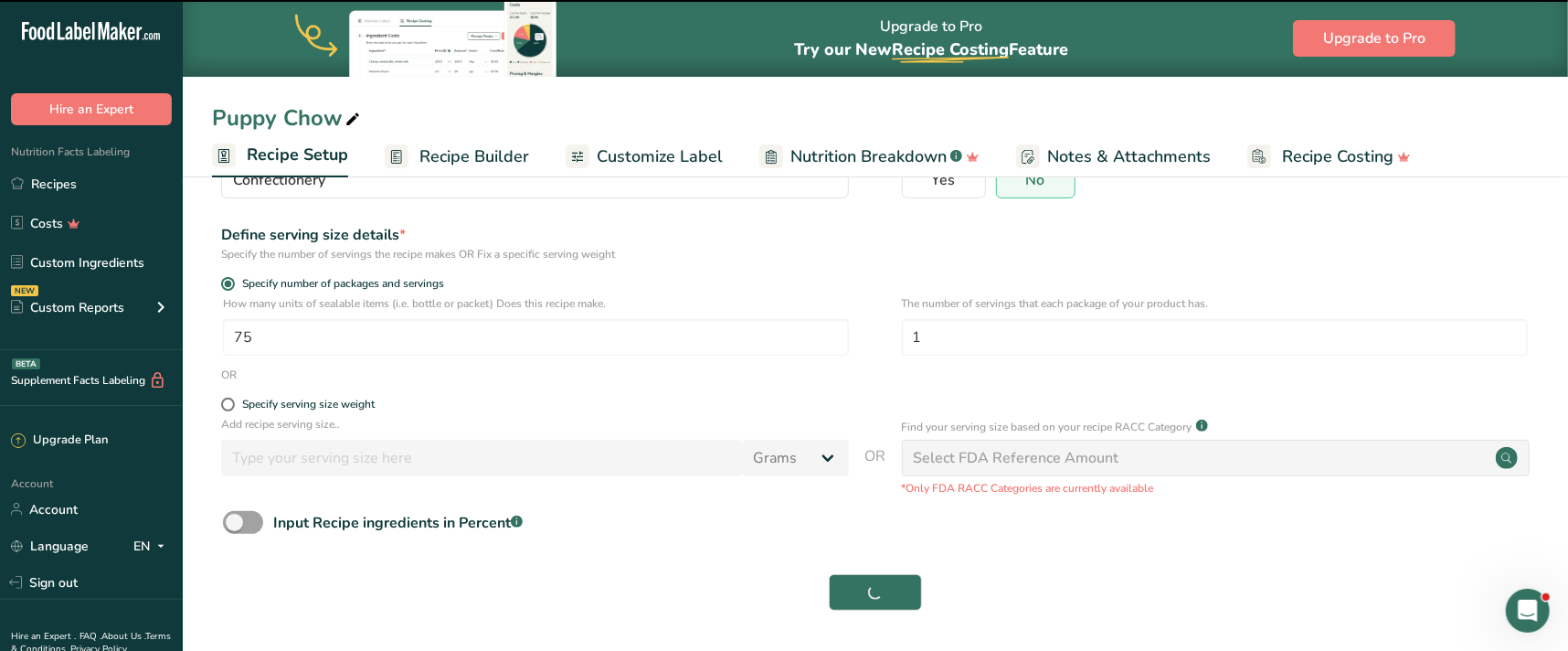
click at [502, 153] on span "Recipe Builder" at bounding box center [474, 156] width 109 height 25
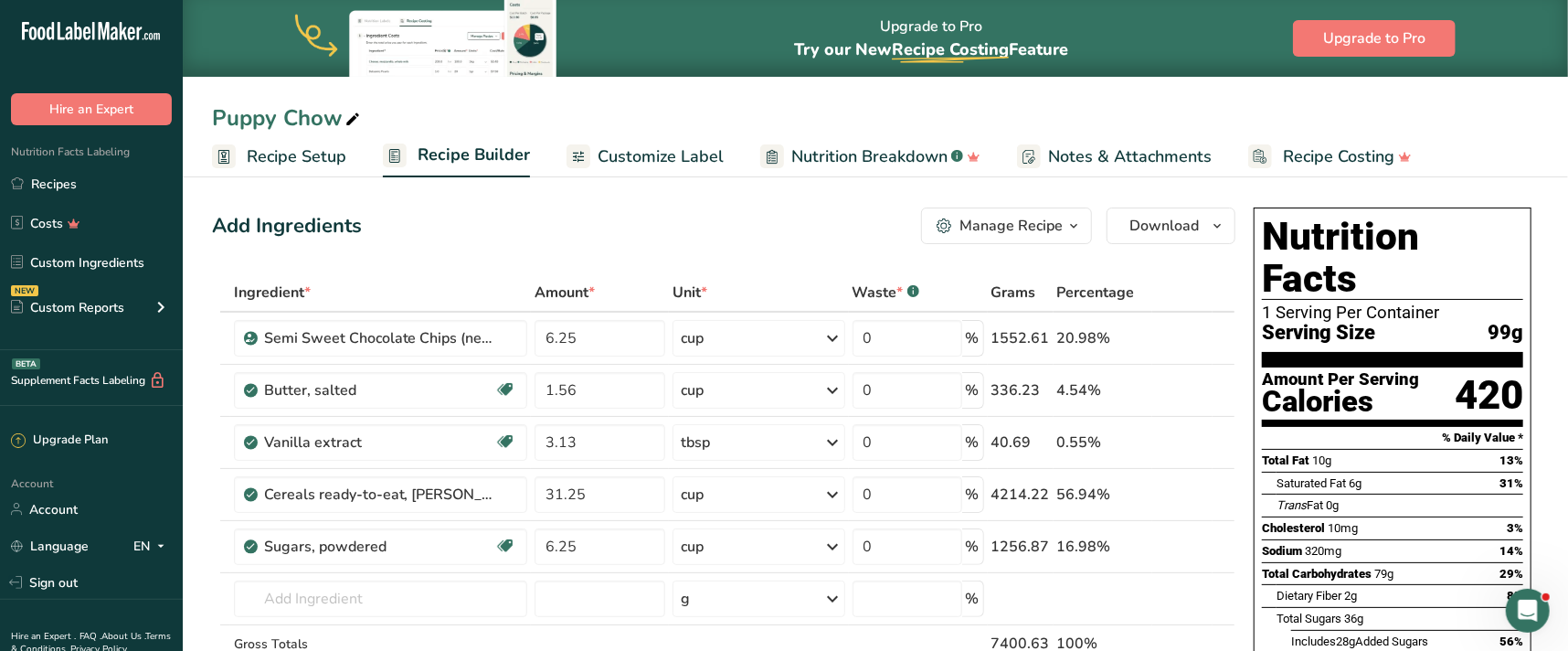
click at [290, 154] on span "Recipe Setup" at bounding box center [296, 156] width 99 height 25
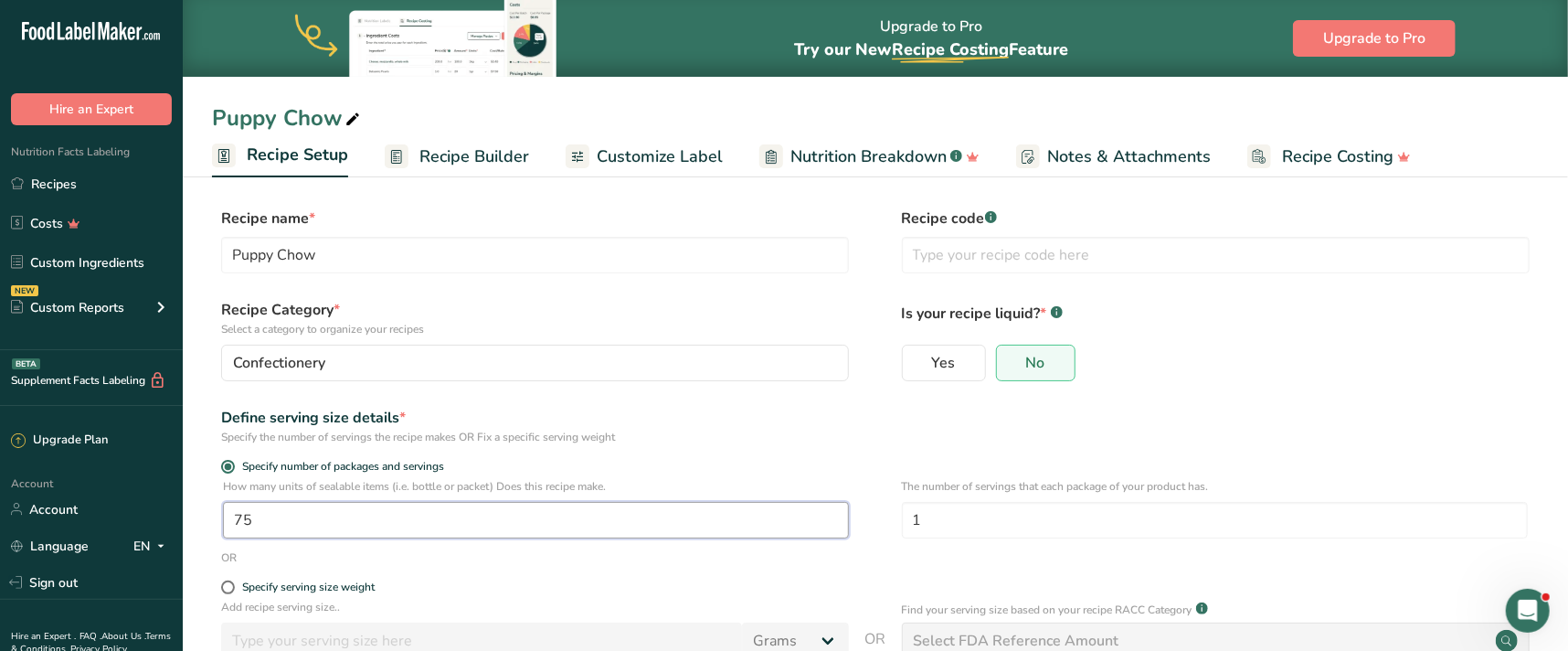
drag, startPoint x: 283, startPoint y: 527, endPoint x: 228, endPoint y: 442, distance: 101.2
click at [212, 506] on div "How many units of sealable items (i.e. bottle or packet) Does this recipe make.…" at bounding box center [874, 514] width 1327 height 72
type input "65"
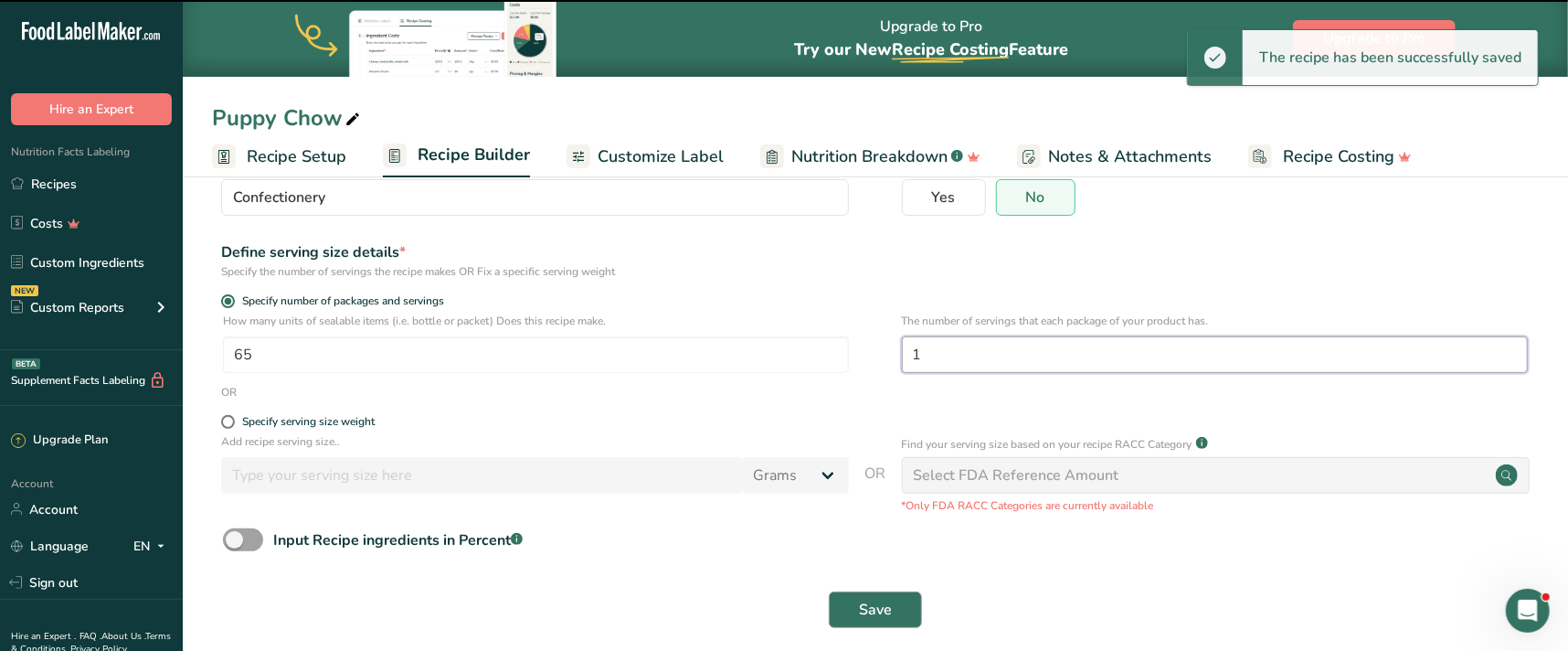
type input "0.999"
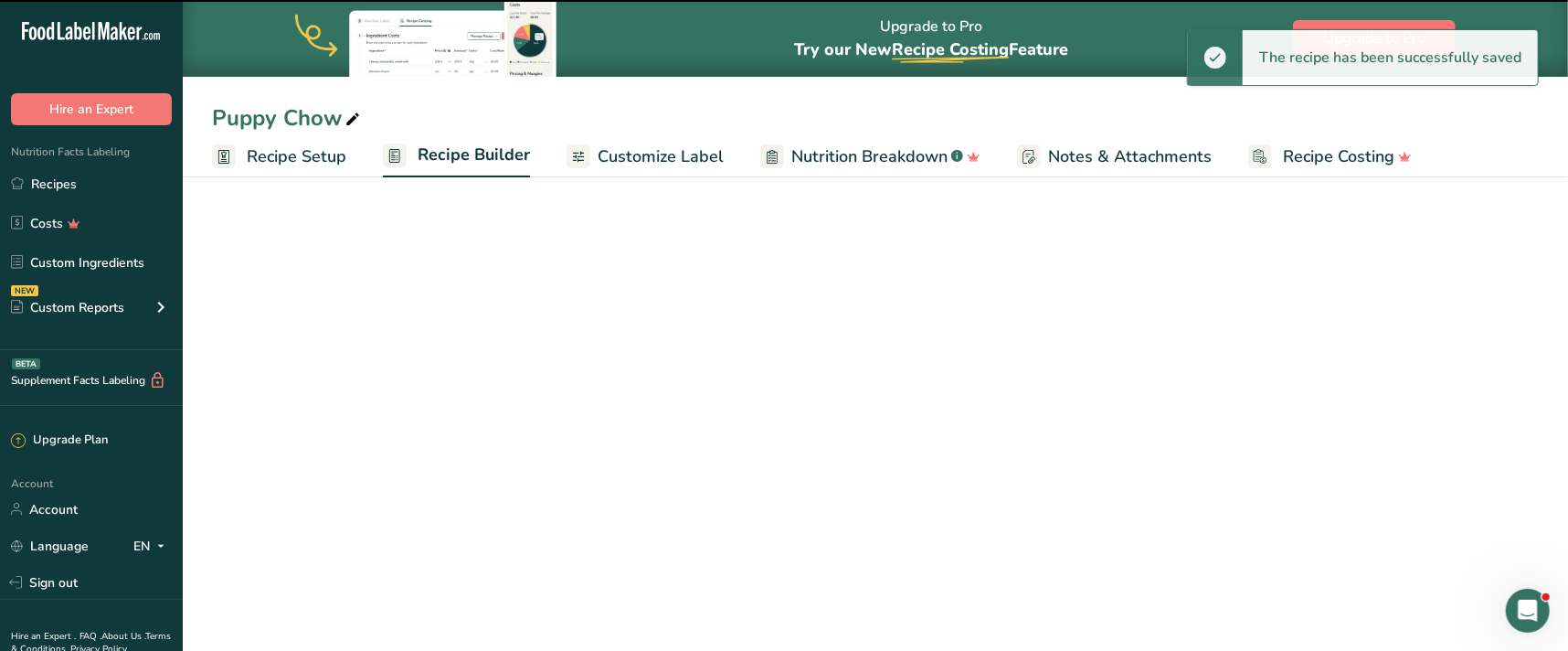
scroll to position [184, 0]
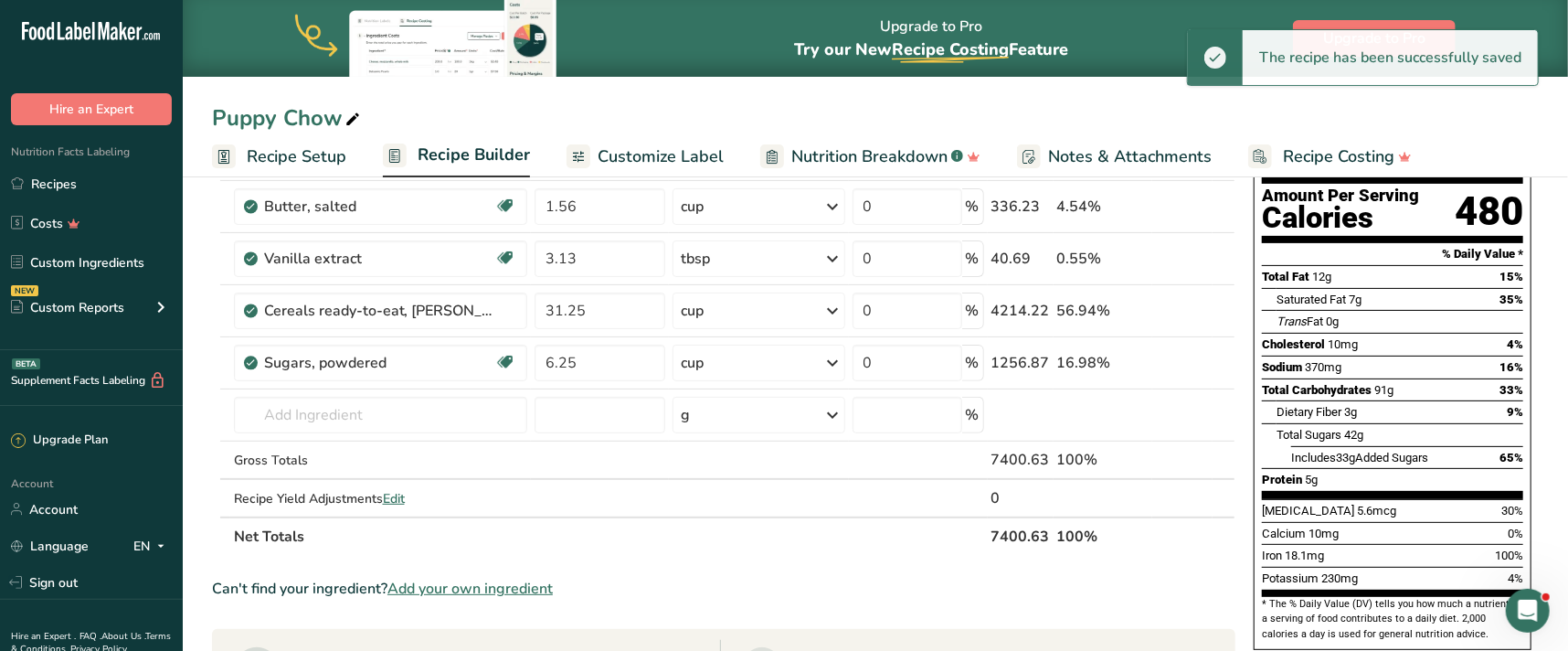
click at [464, 146] on span "Recipe Builder" at bounding box center [473, 154] width 112 height 25
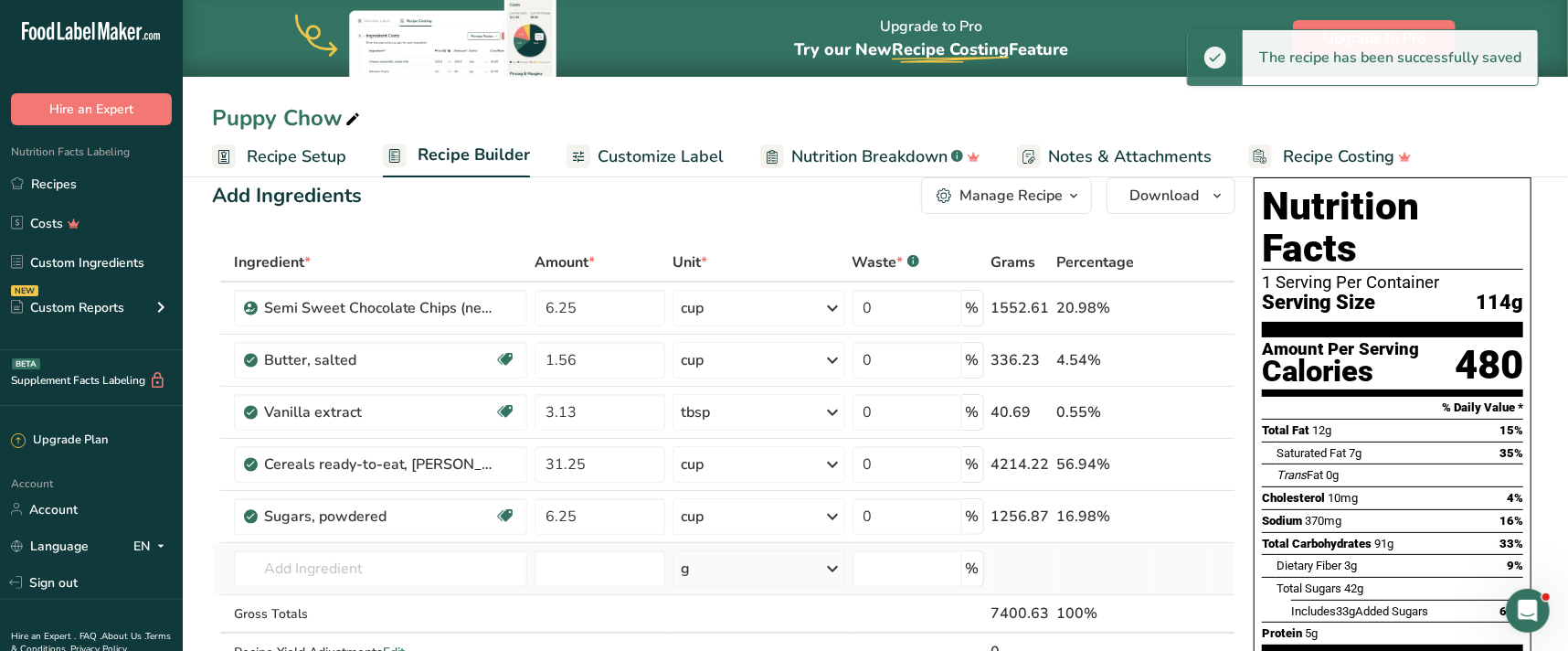
scroll to position [0, 0]
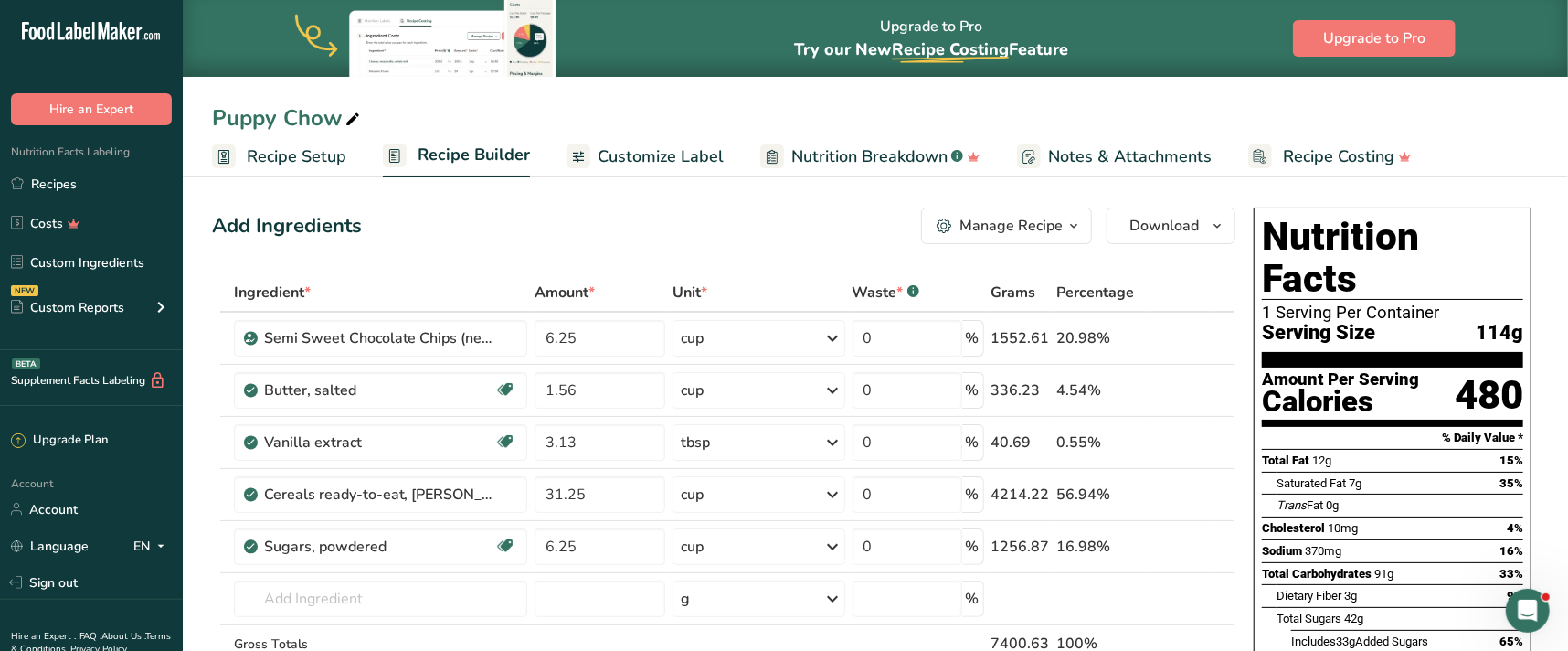
click at [318, 153] on span "Recipe Setup" at bounding box center [296, 156] width 99 height 25
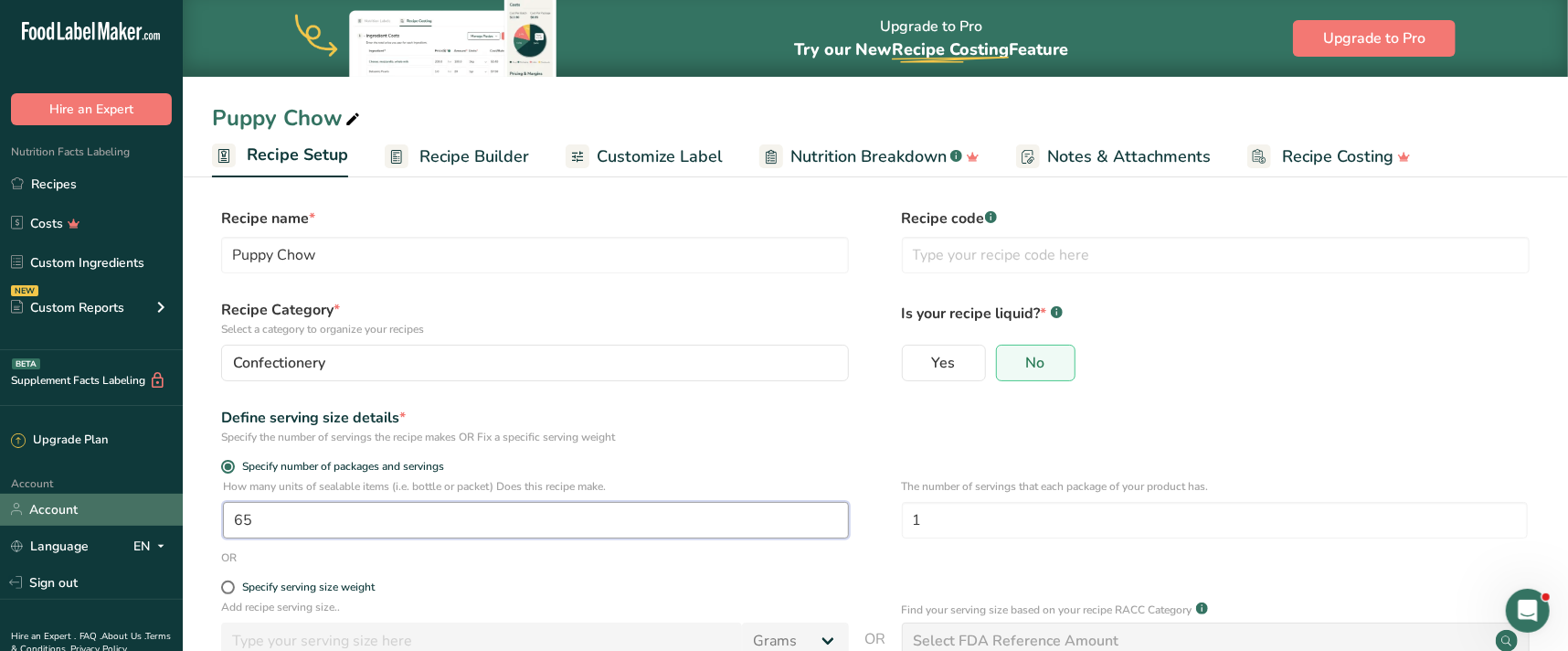
drag, startPoint x: 296, startPoint y: 511, endPoint x: 150, endPoint y: 498, distance: 146.6
click at [158, 518] on div ".a-20{fill:#fff;} Hire an Expert Nutrition Facts Labeling Recipes Costs Custom …" at bounding box center [784, 416] width 1568 height 834
type input "70"
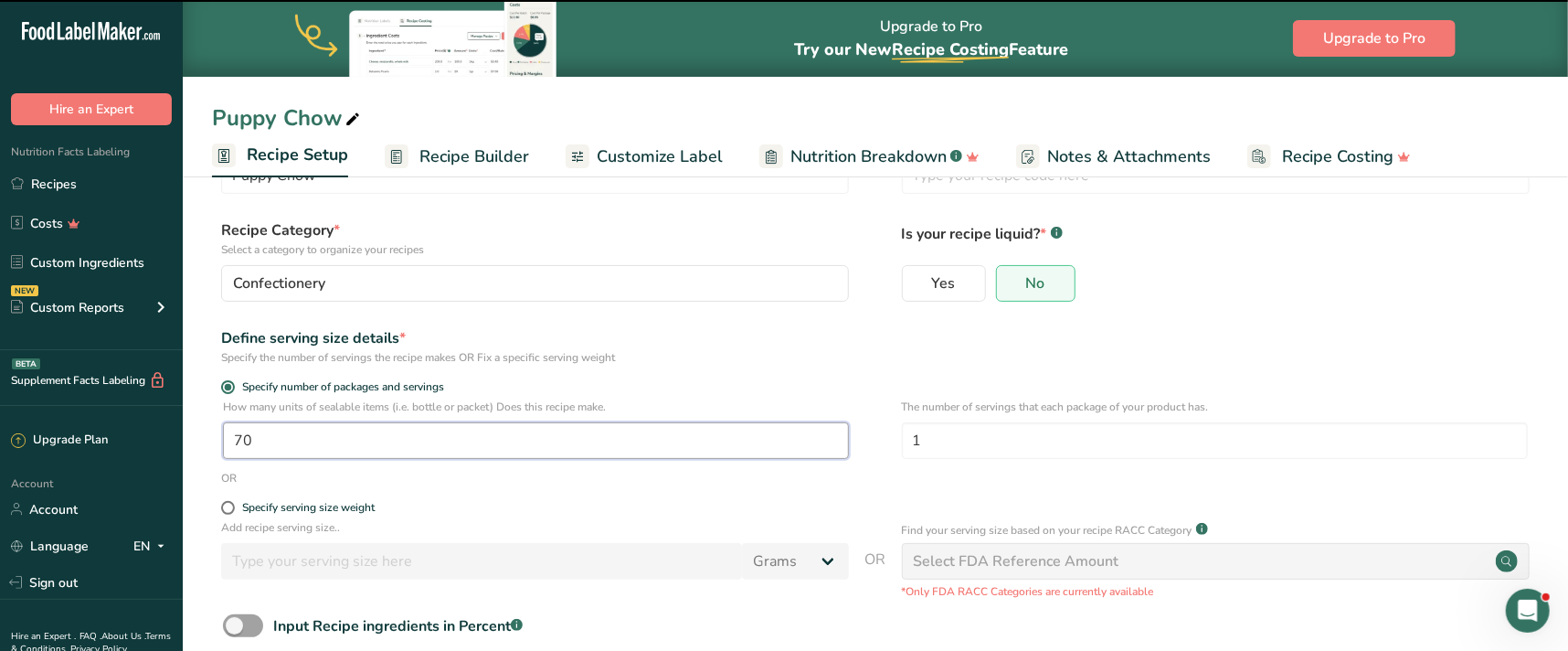
scroll to position [184, 0]
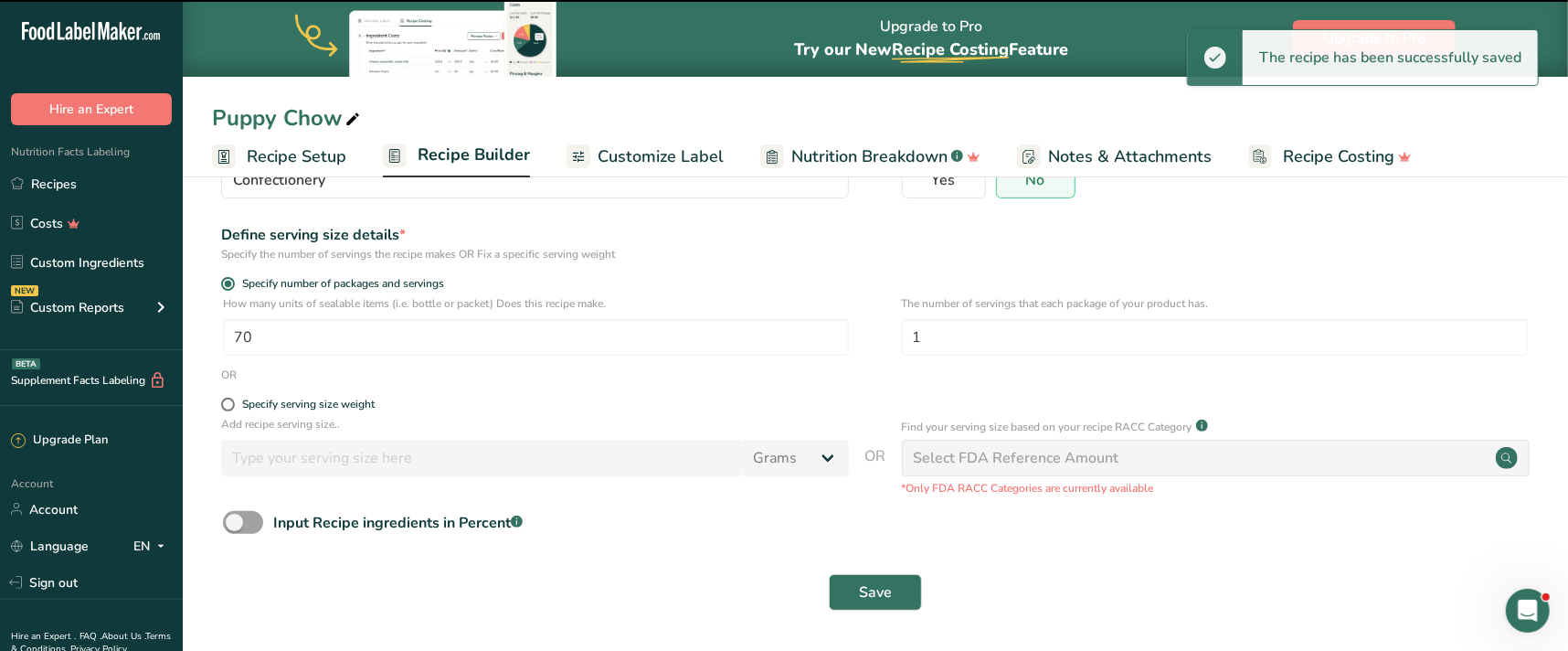
click at [474, 160] on span "Recipe Builder" at bounding box center [473, 154] width 112 height 25
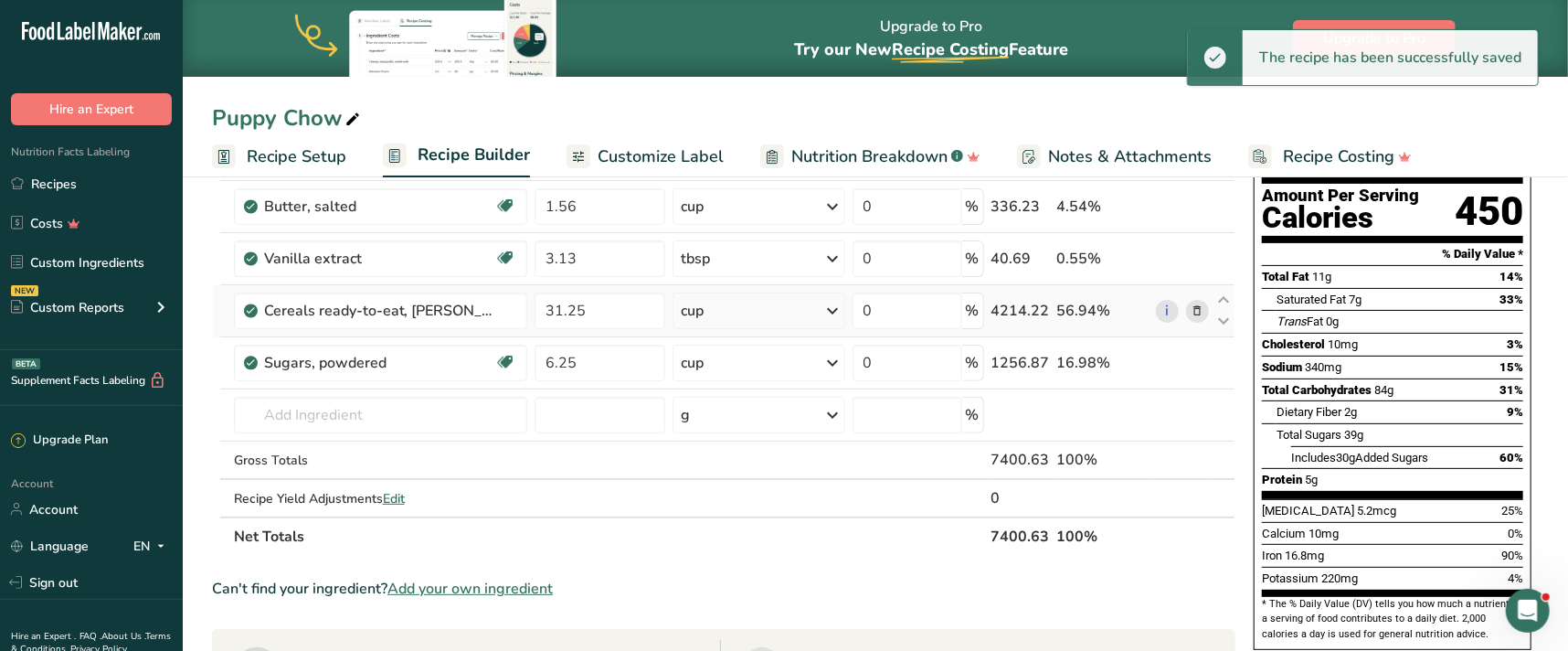
scroll to position [18, 0]
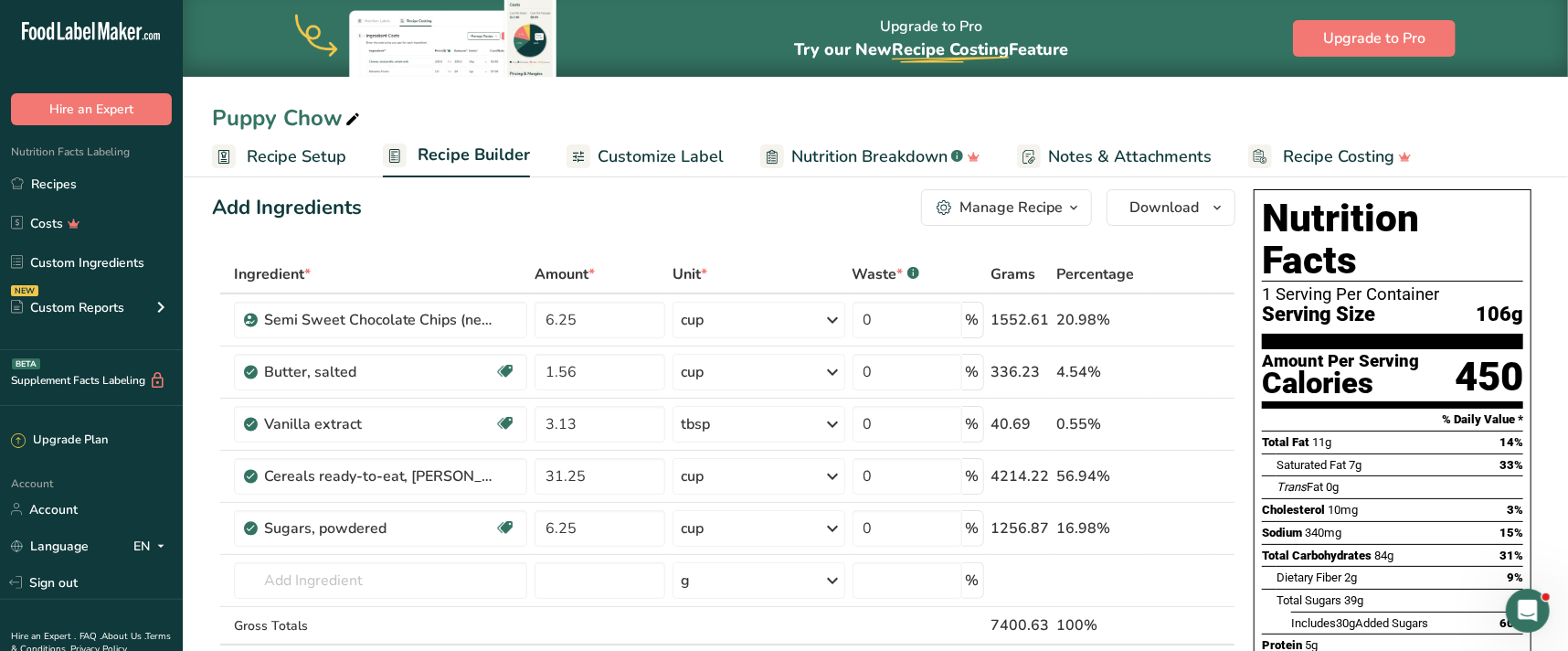
click at [288, 152] on span "Recipe Setup" at bounding box center [296, 156] width 99 height 25
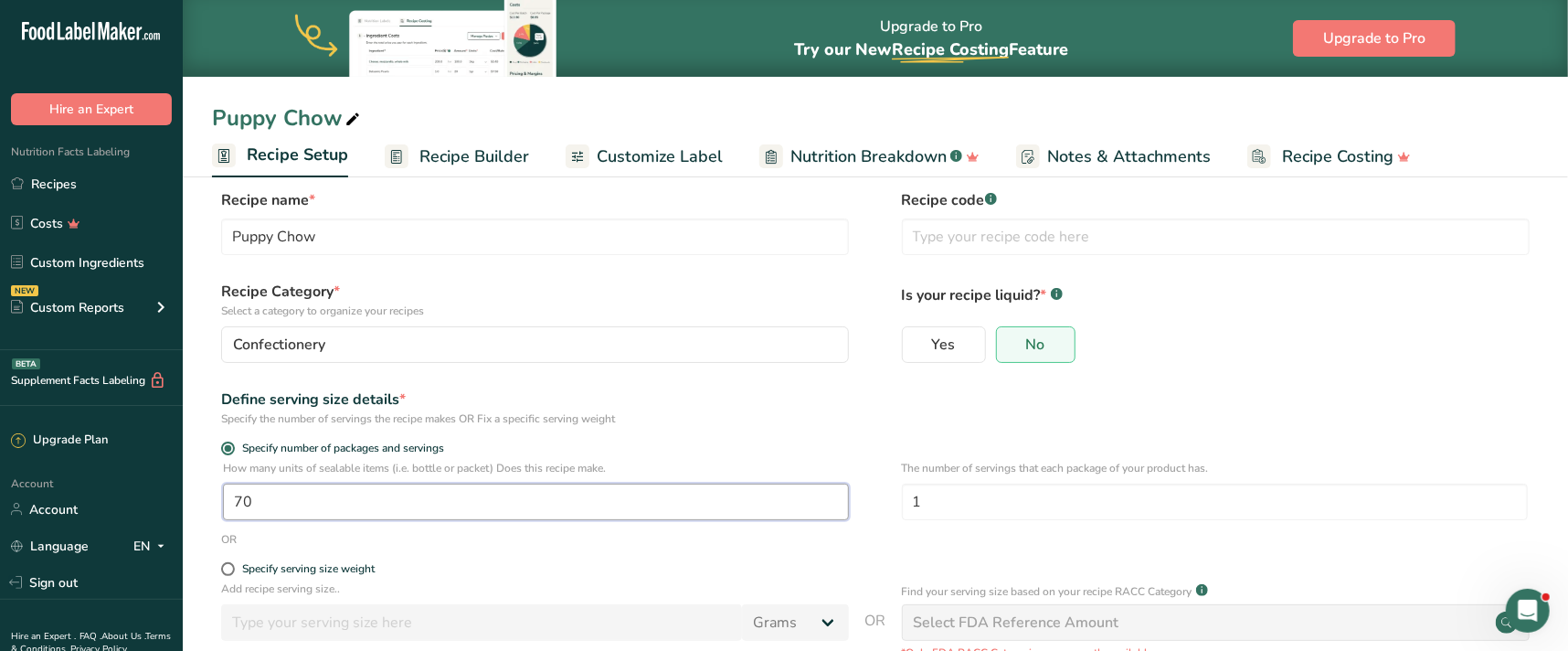
drag, startPoint x: 262, startPoint y: 496, endPoint x: 188, endPoint y: 492, distance: 74.1
click at [194, 494] on section "Recipe name * Puppy Chow Recipe code .a-a{fill:#347362;}.b-a{fill:#fff;} Recipe…" at bounding box center [875, 484] width 1385 height 663
type input "67"
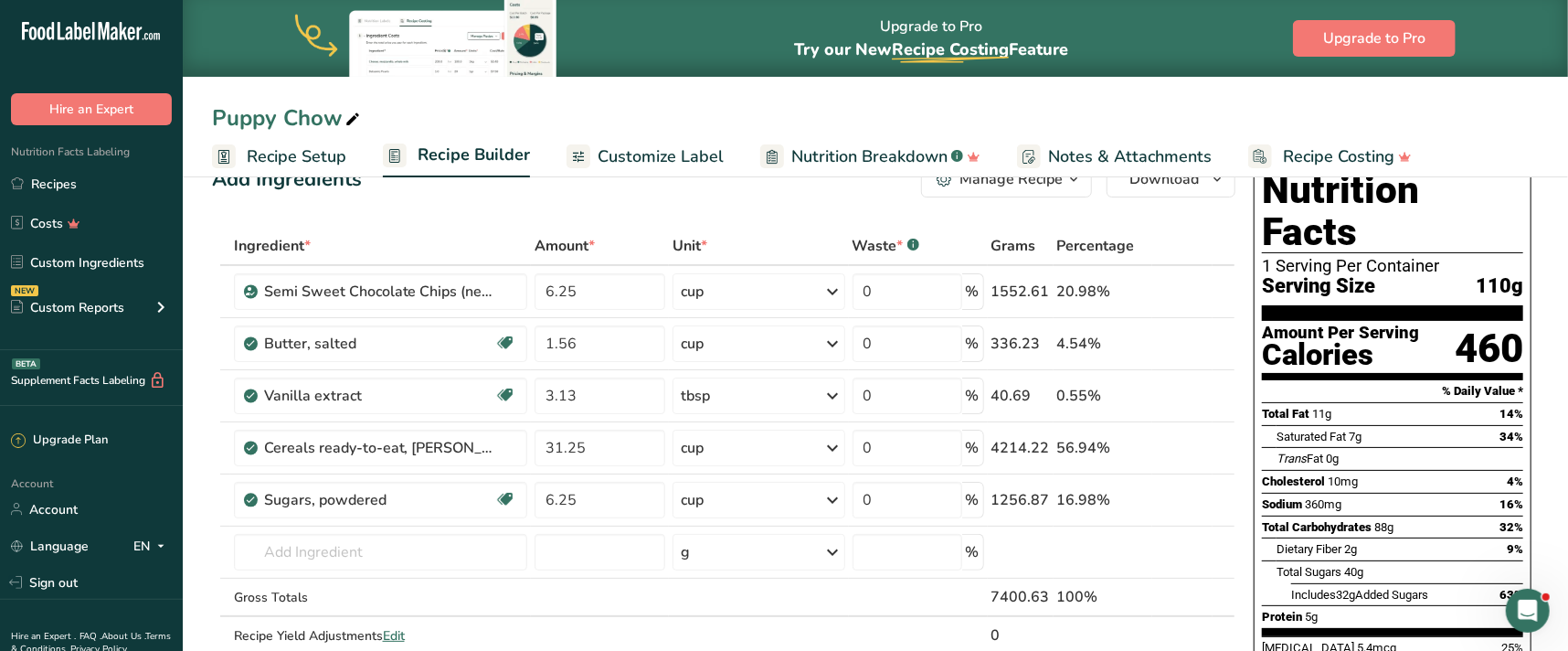
scroll to position [18, 0]
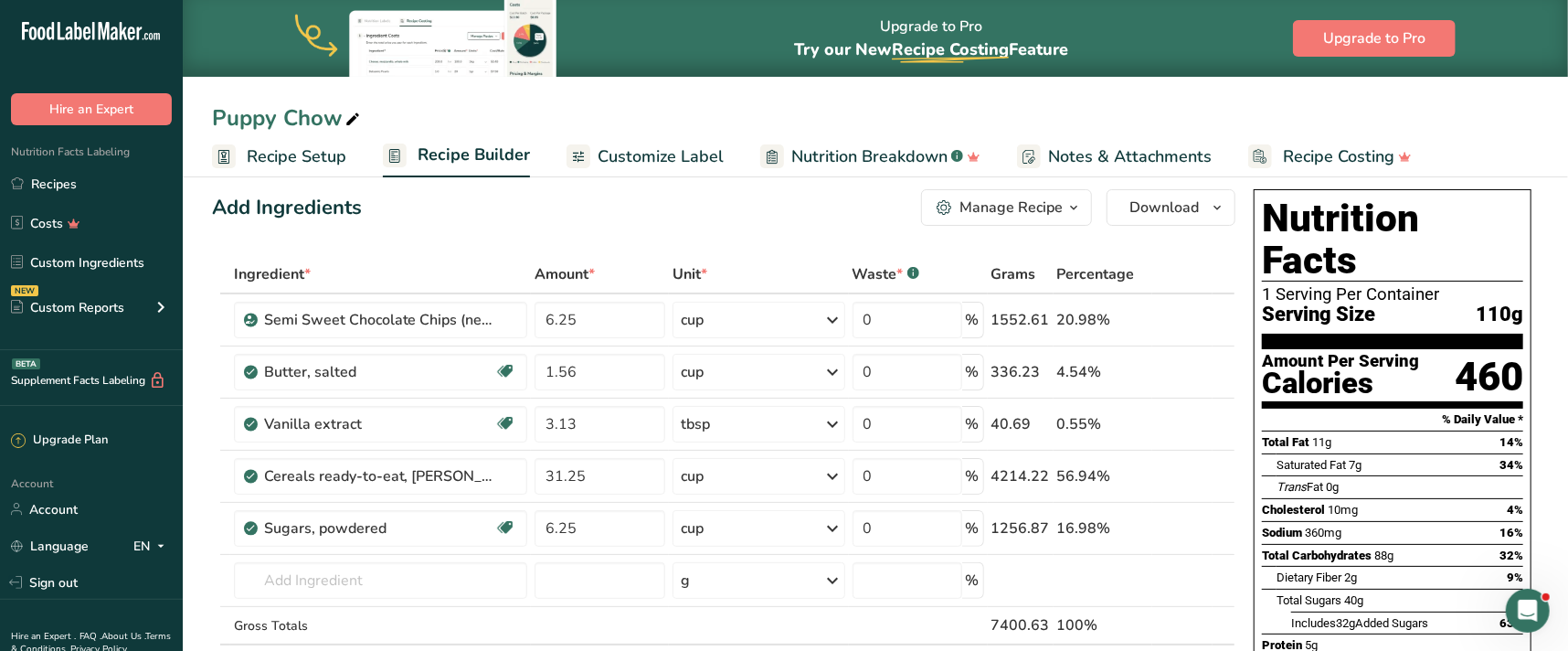
click at [312, 154] on span "Recipe Setup" at bounding box center [296, 156] width 99 height 25
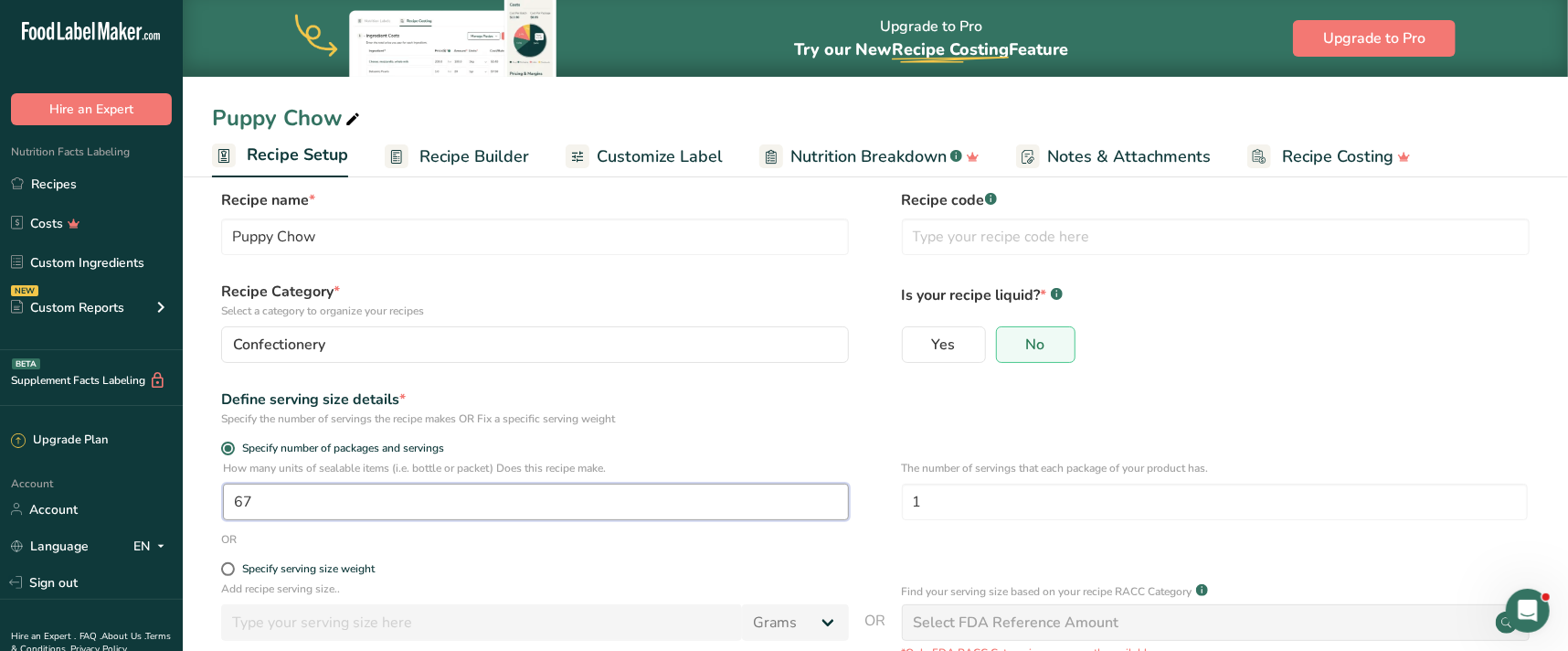
drag, startPoint x: 233, startPoint y: 503, endPoint x: 189, endPoint y: 494, distance: 44.9
click at [189, 494] on section "Recipe name * Puppy Chow Recipe code .a-a{fill:#347362;}.b-a{fill:#fff;} Recipe…" at bounding box center [875, 484] width 1385 height 663
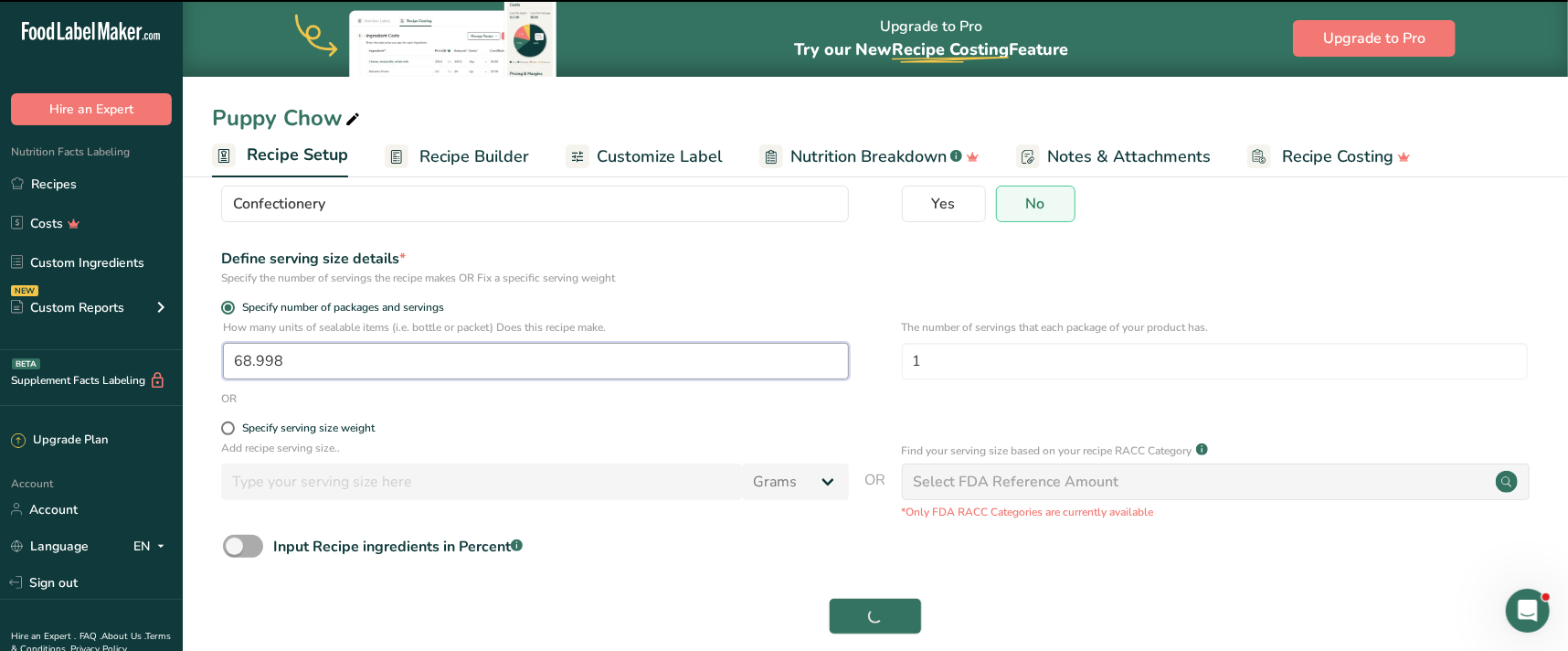
scroll to position [184, 0]
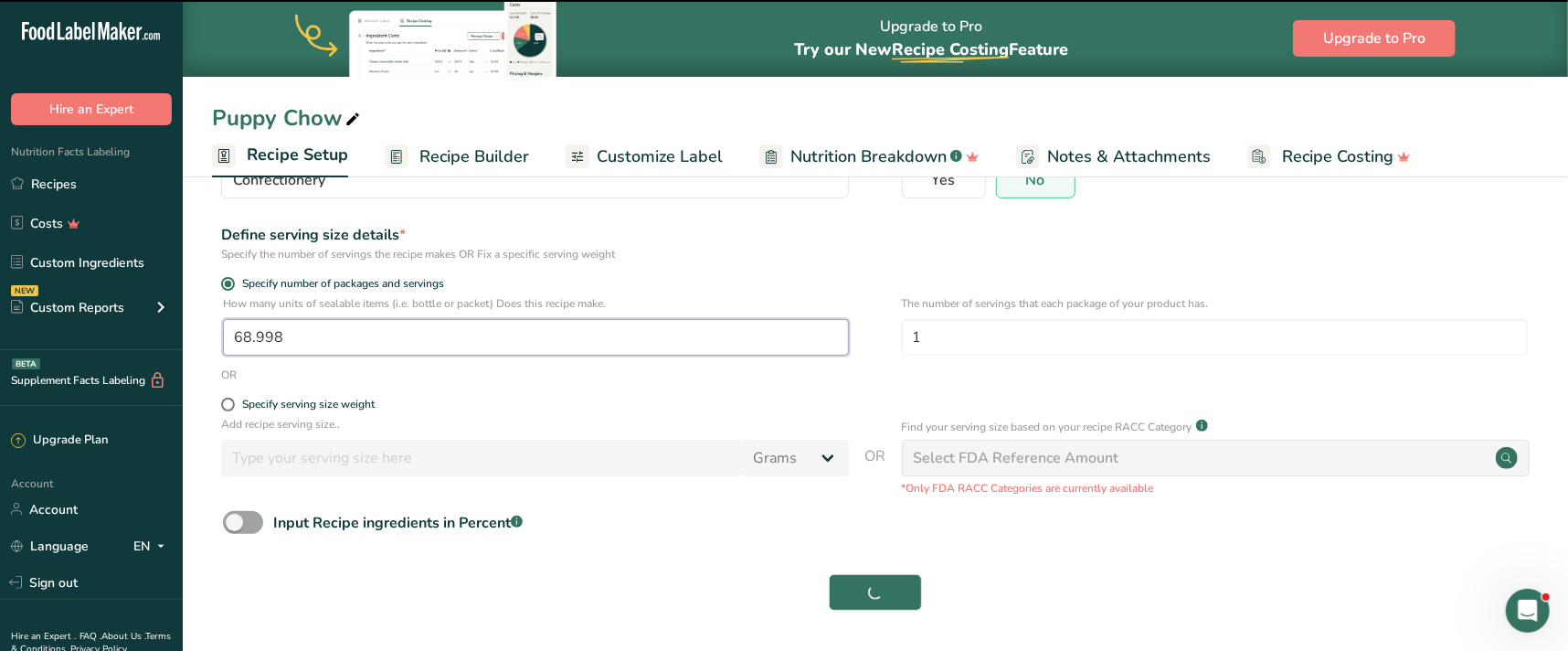
type input "69"
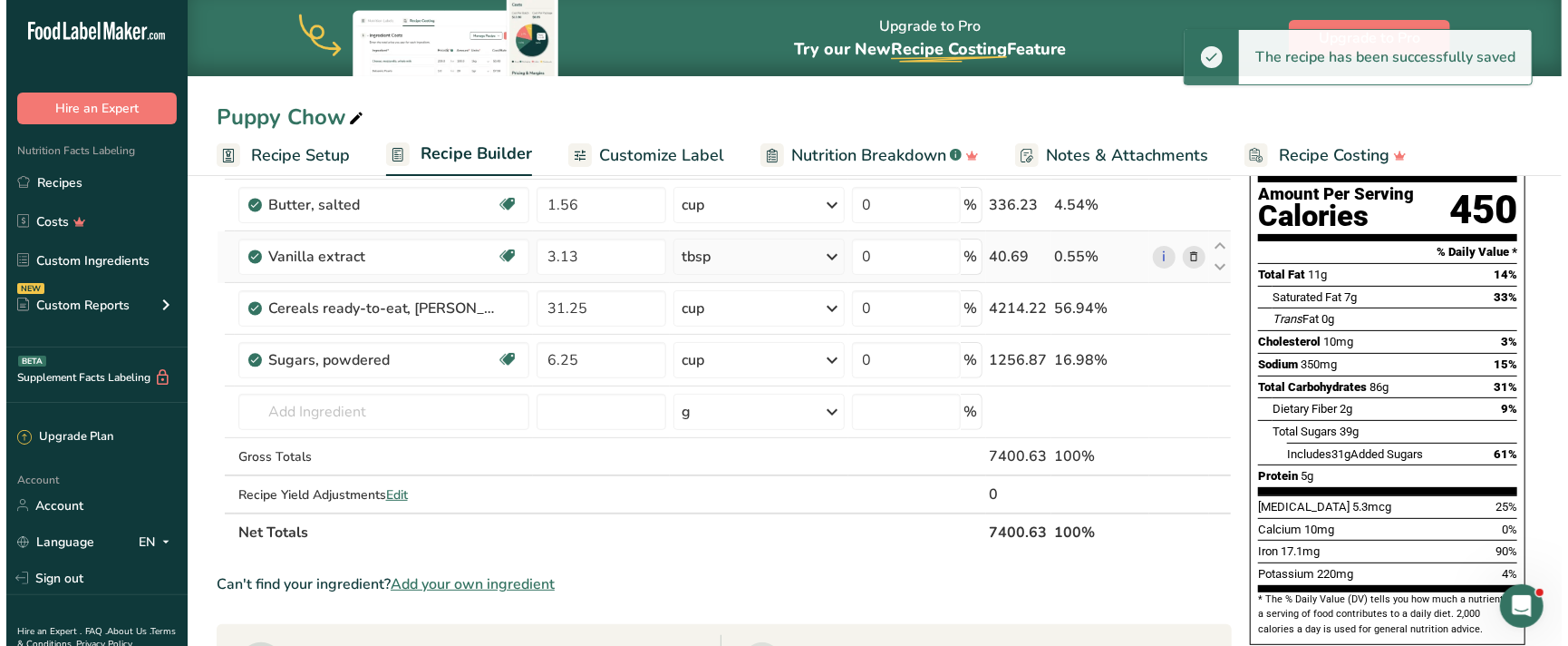
scroll to position [100, 0]
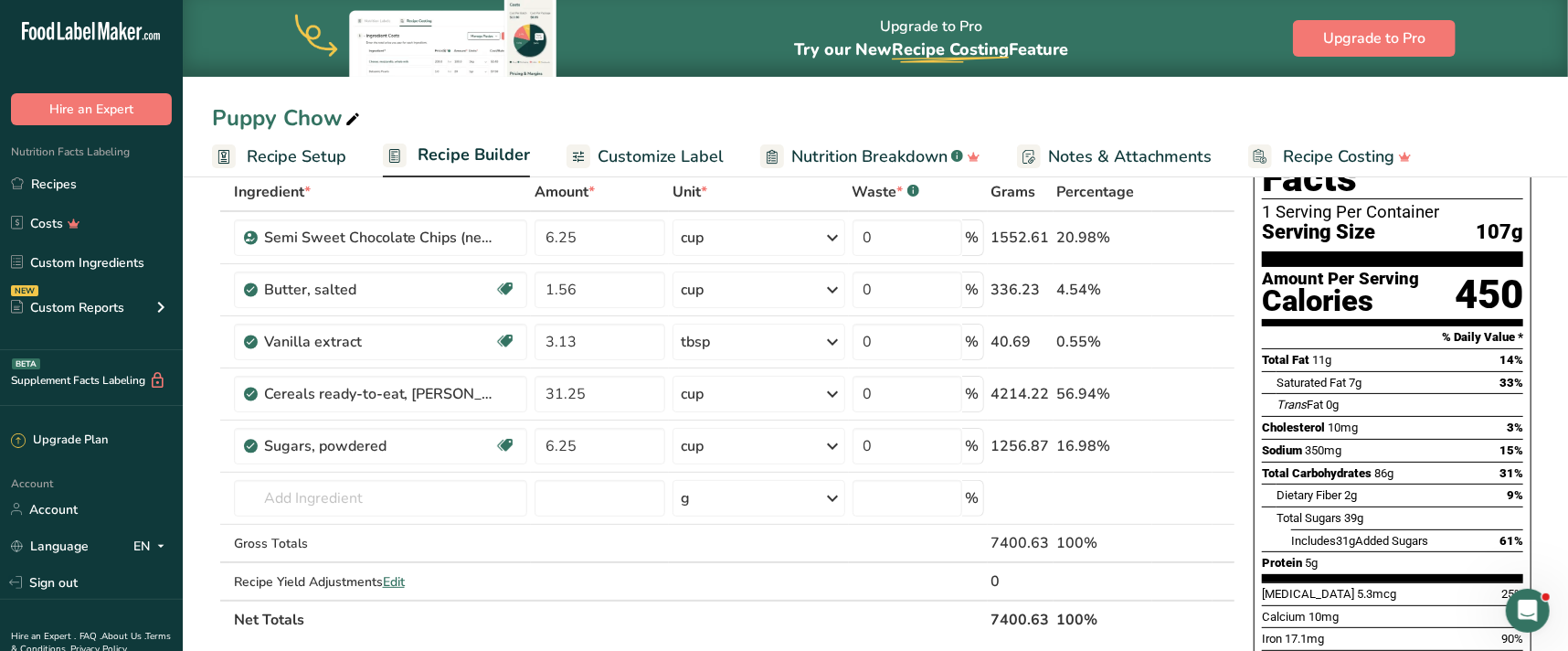
click at [448, 156] on span "Recipe Builder" at bounding box center [473, 154] width 112 height 25
click at [281, 156] on span "Recipe Setup" at bounding box center [296, 156] width 99 height 25
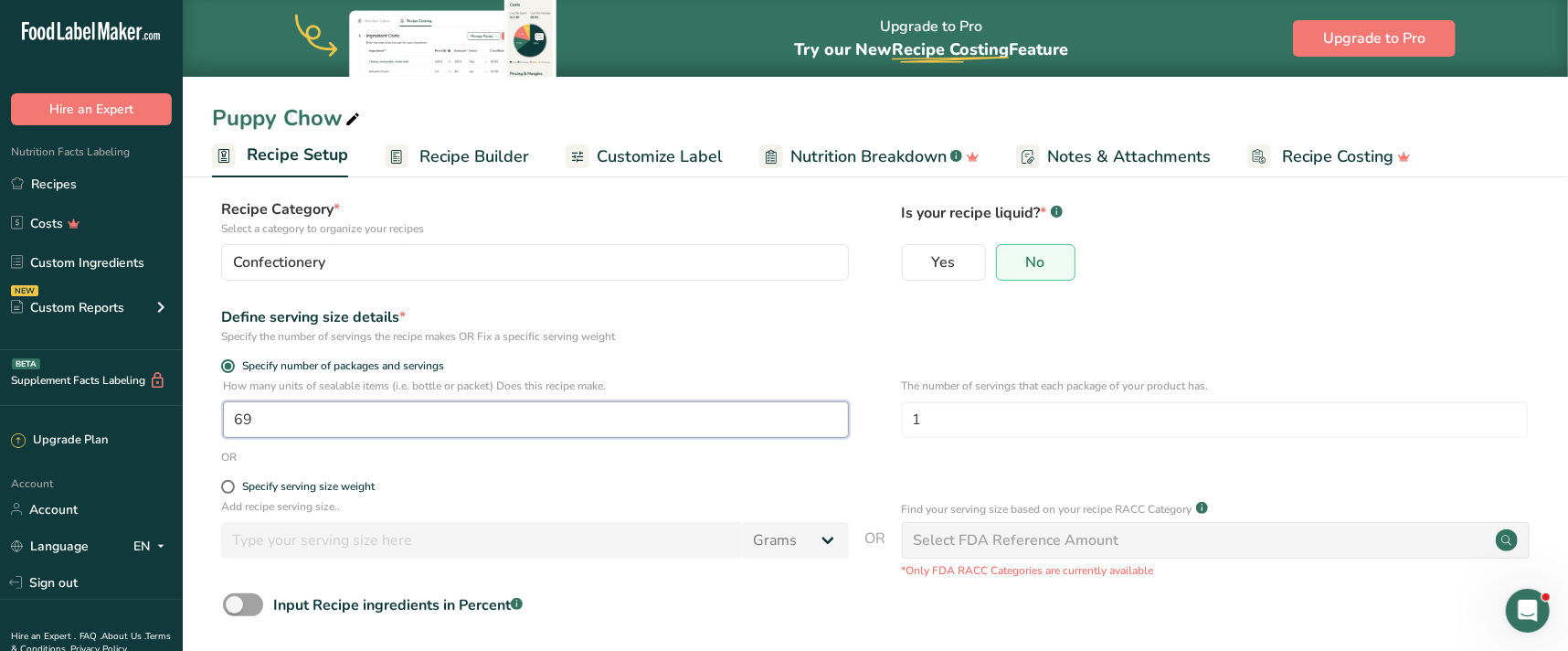
drag, startPoint x: 289, startPoint y: 419, endPoint x: 178, endPoint y: 397, distance: 113.2
click at [178, 397] on div ".a-20{fill:#fff;} Hire an Expert Nutrition Facts Labeling Recipes Costs Custom …" at bounding box center [784, 316] width 1568 height 834
type input "70"
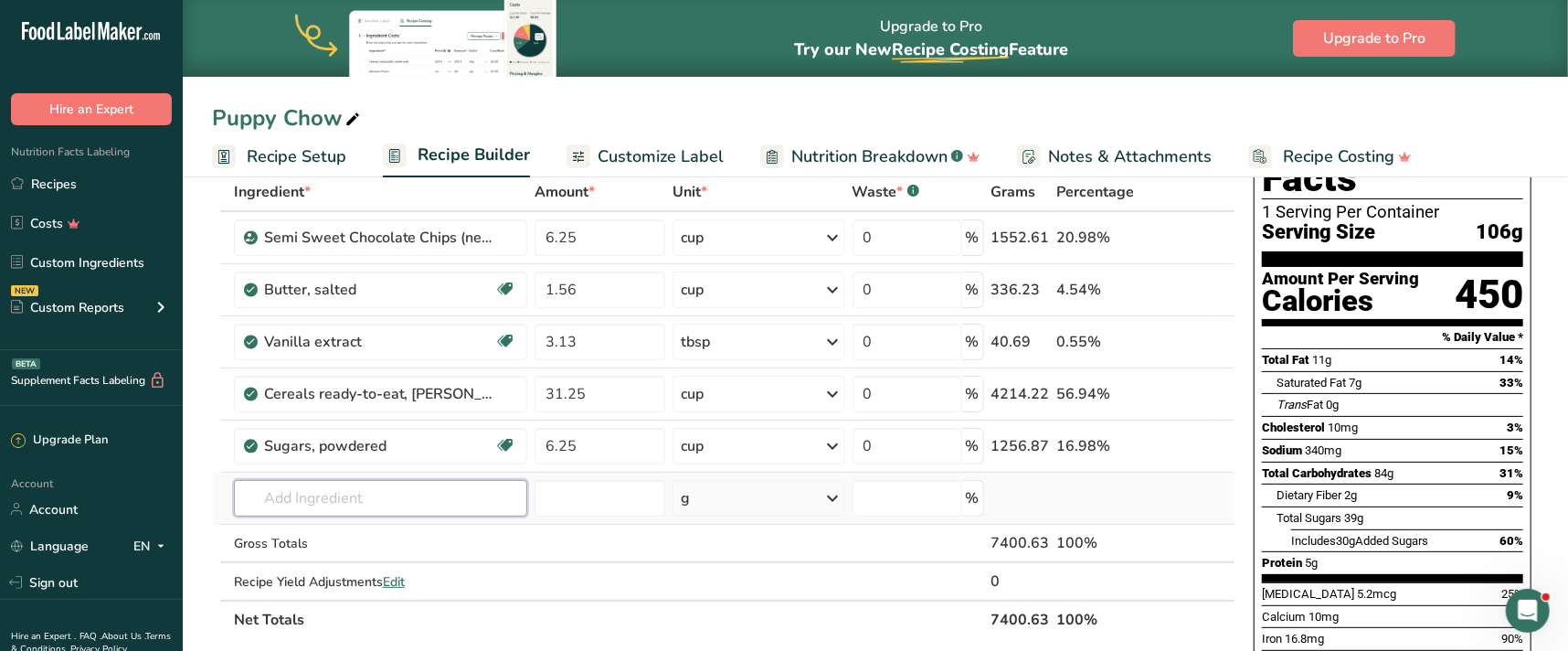
click at [396, 494] on input "text" at bounding box center [381, 498] width 294 height 37
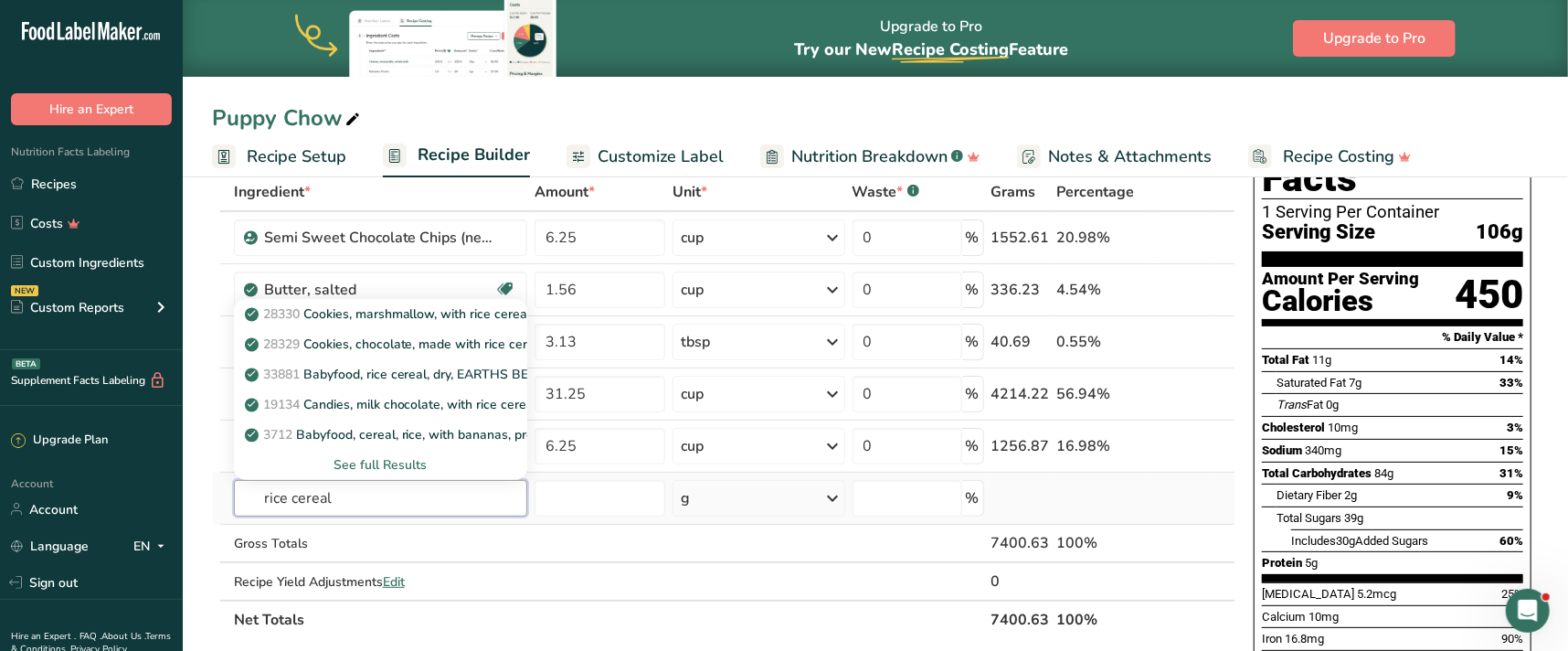
type input "rice cereal"
click at [365, 460] on div "See full Results" at bounding box center [381, 464] width 265 height 19
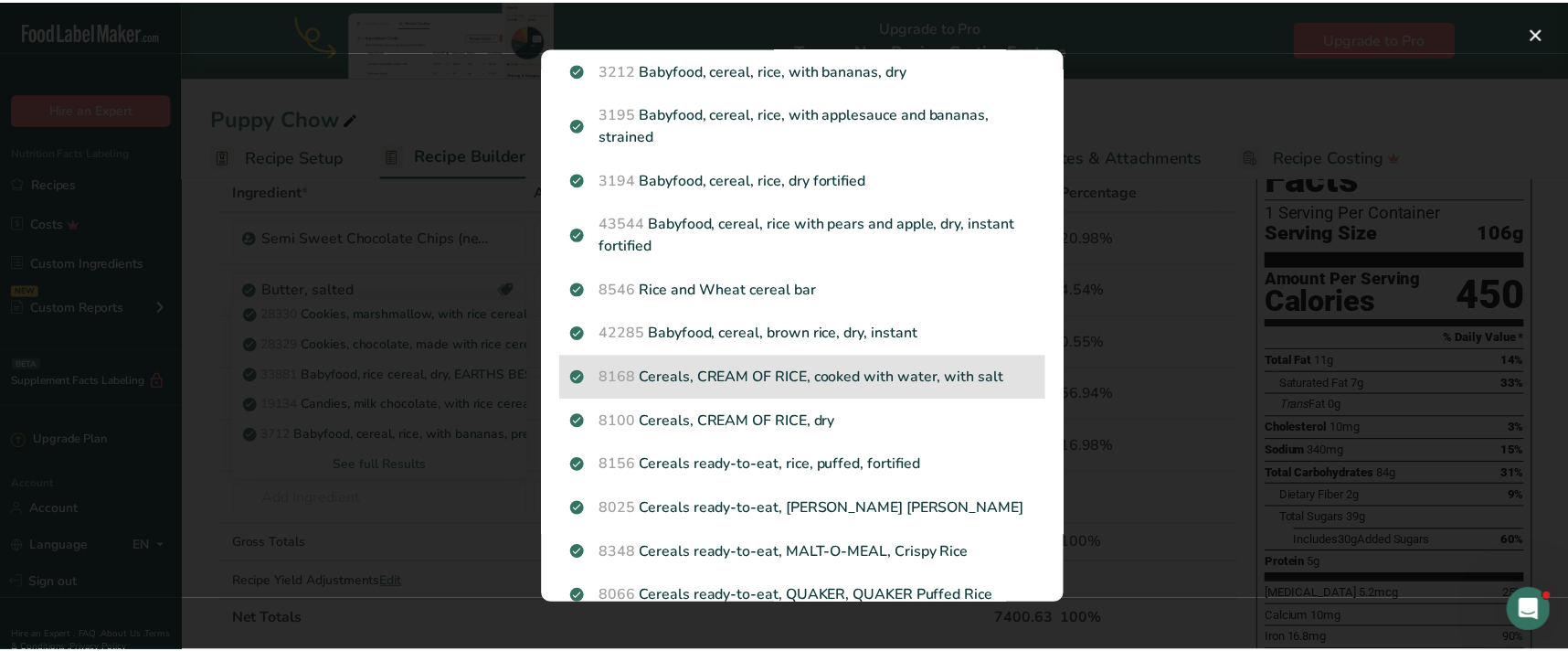
scroll to position [482, 0]
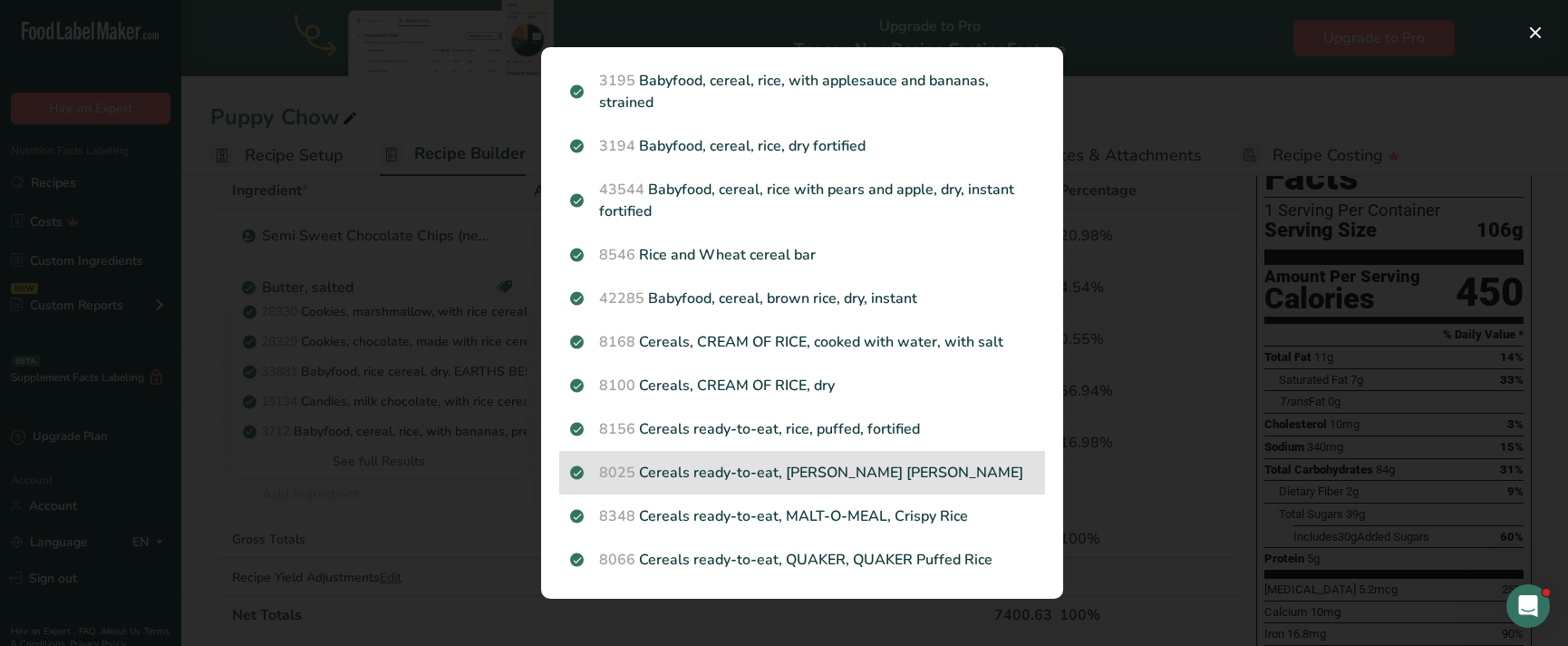
click at [832, 467] on p "8025 Cereals ready-to-eat, RALSTON CRISP RICE" at bounding box center [801, 472] width 464 height 22
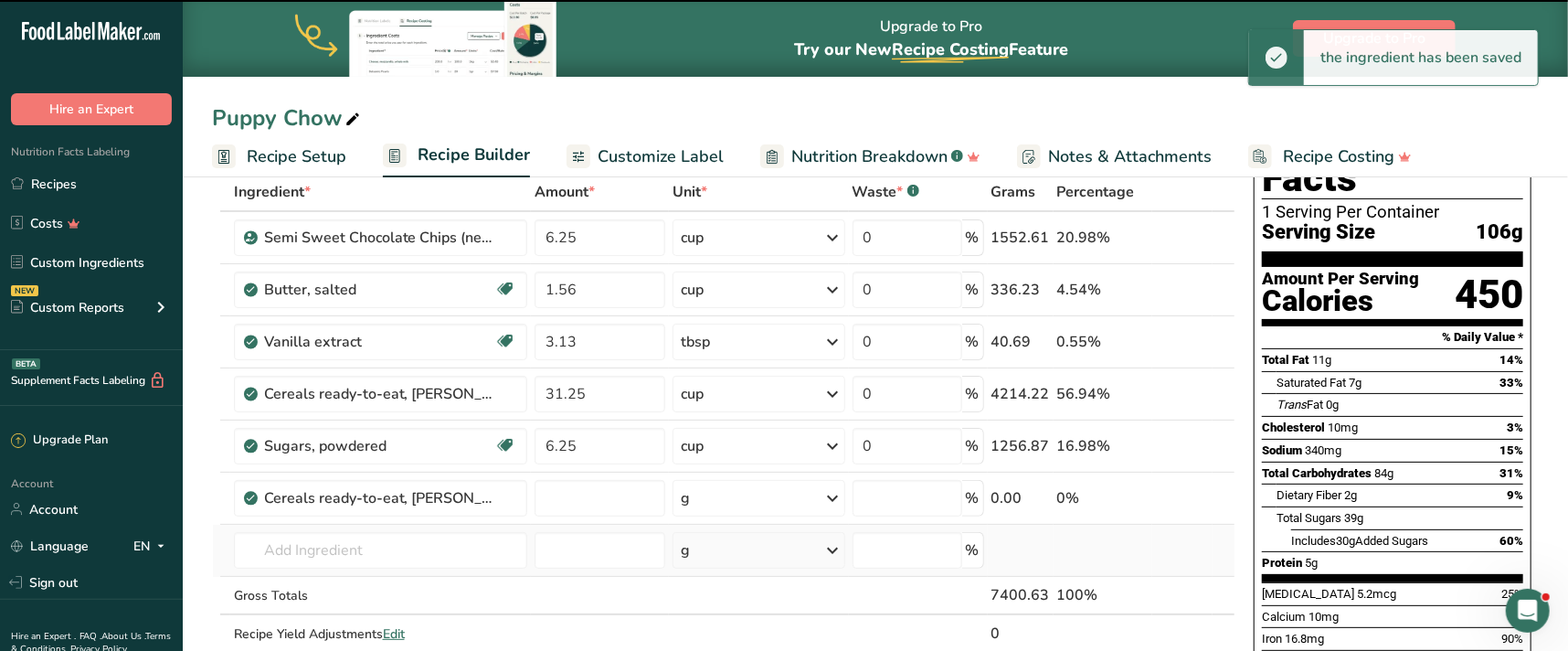
type input "0"
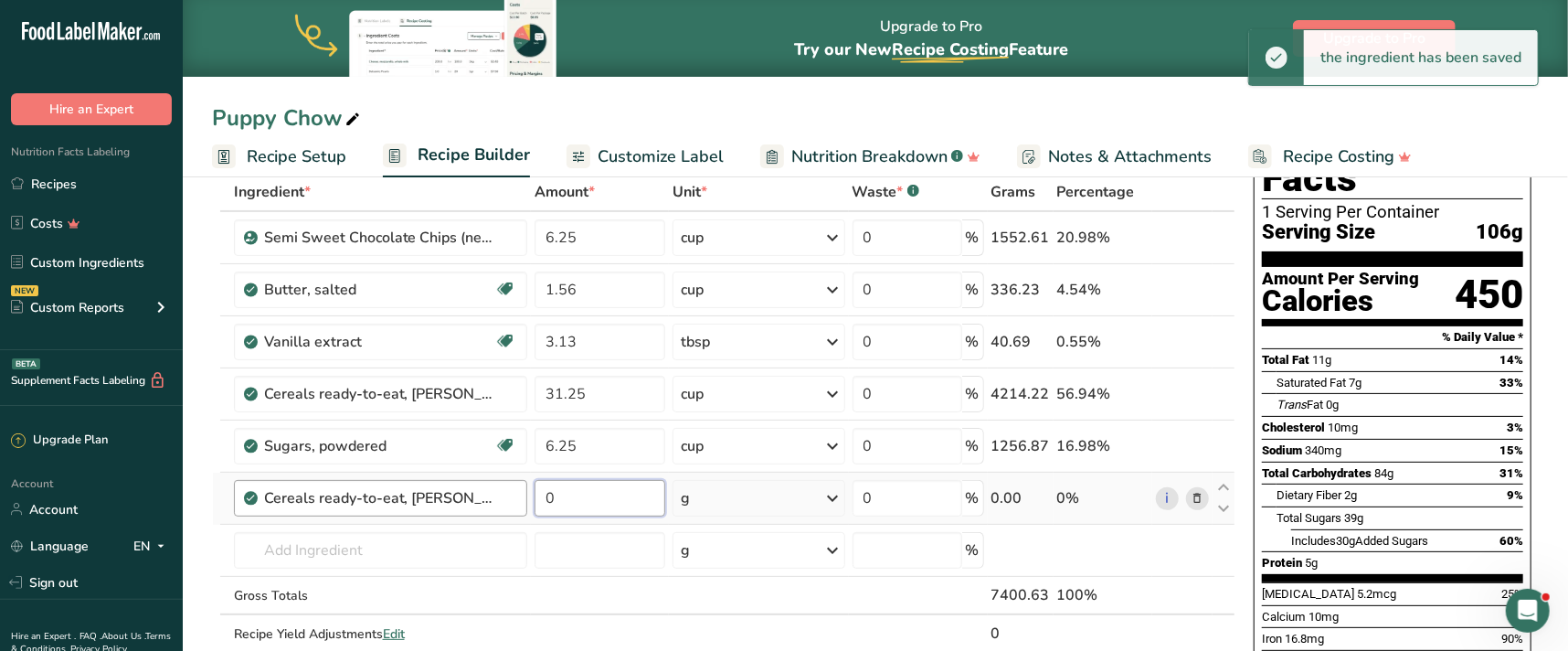
drag, startPoint x: 586, startPoint y: 494, endPoint x: 494, endPoint y: 490, distance: 92.1
click at [494, 490] on tr "Cereals ready-to-eat, RALSTON CRISP RICE 0 g Portions 1.25 cup (1 NLEA serving)…" at bounding box center [723, 498] width 1021 height 52
click at [588, 495] on input "0" at bounding box center [599, 498] width 130 height 37
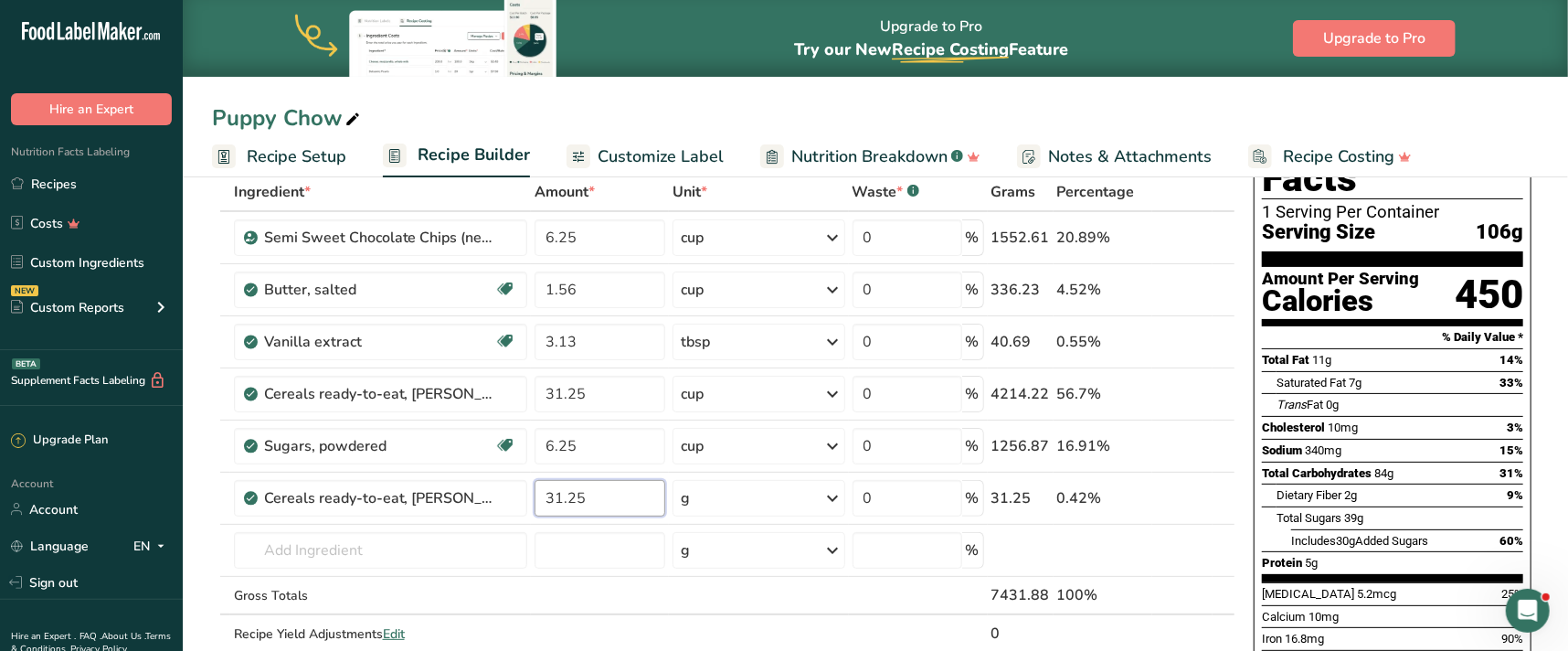
type input "31.25"
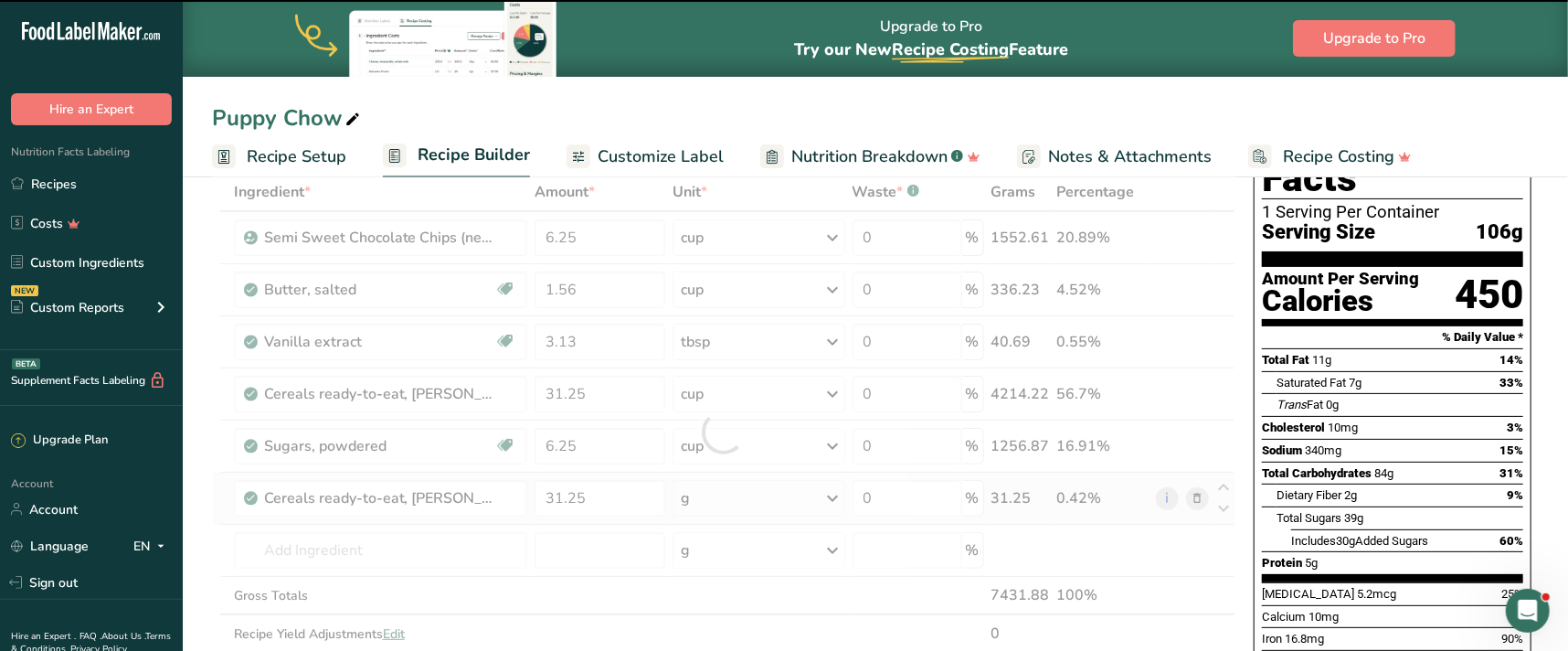
click at [837, 498] on icon at bounding box center [834, 498] width 22 height 33
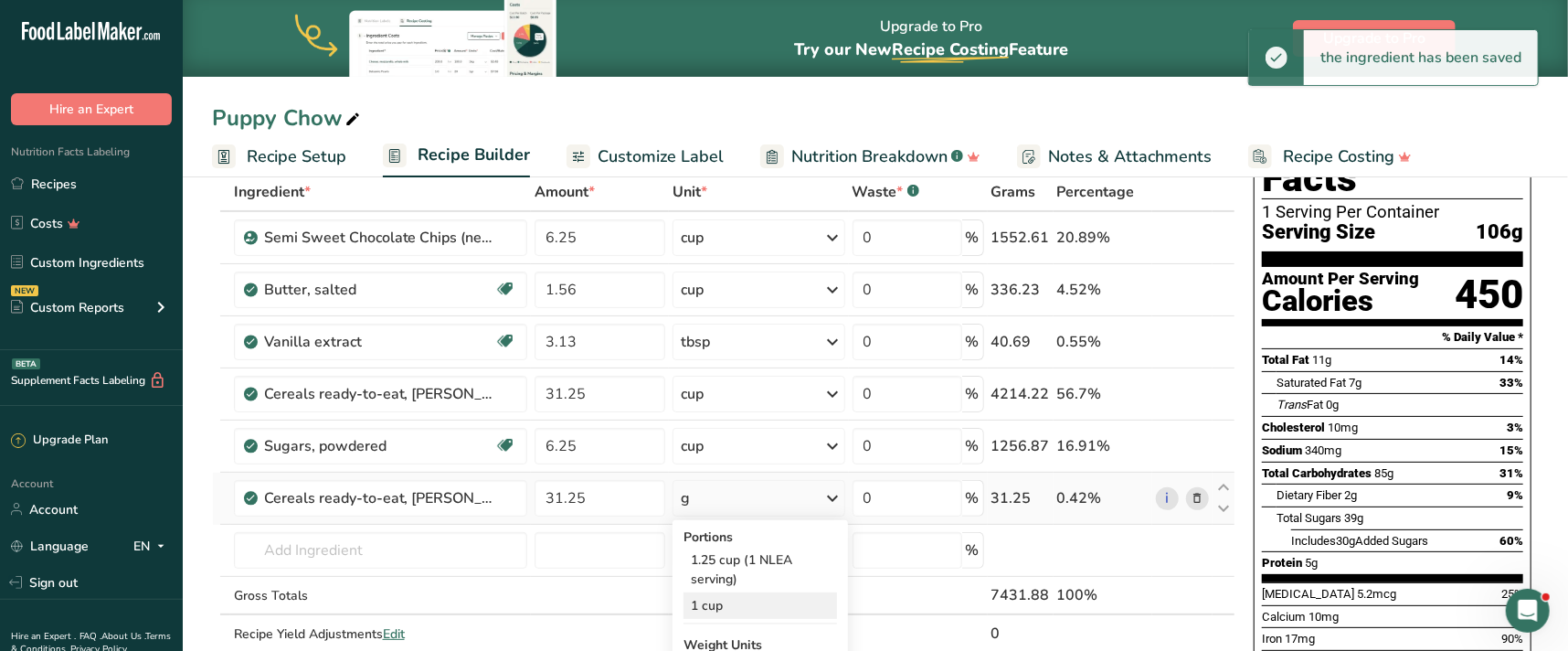
click at [759, 607] on div "1 cup" at bounding box center [760, 605] width 153 height 27
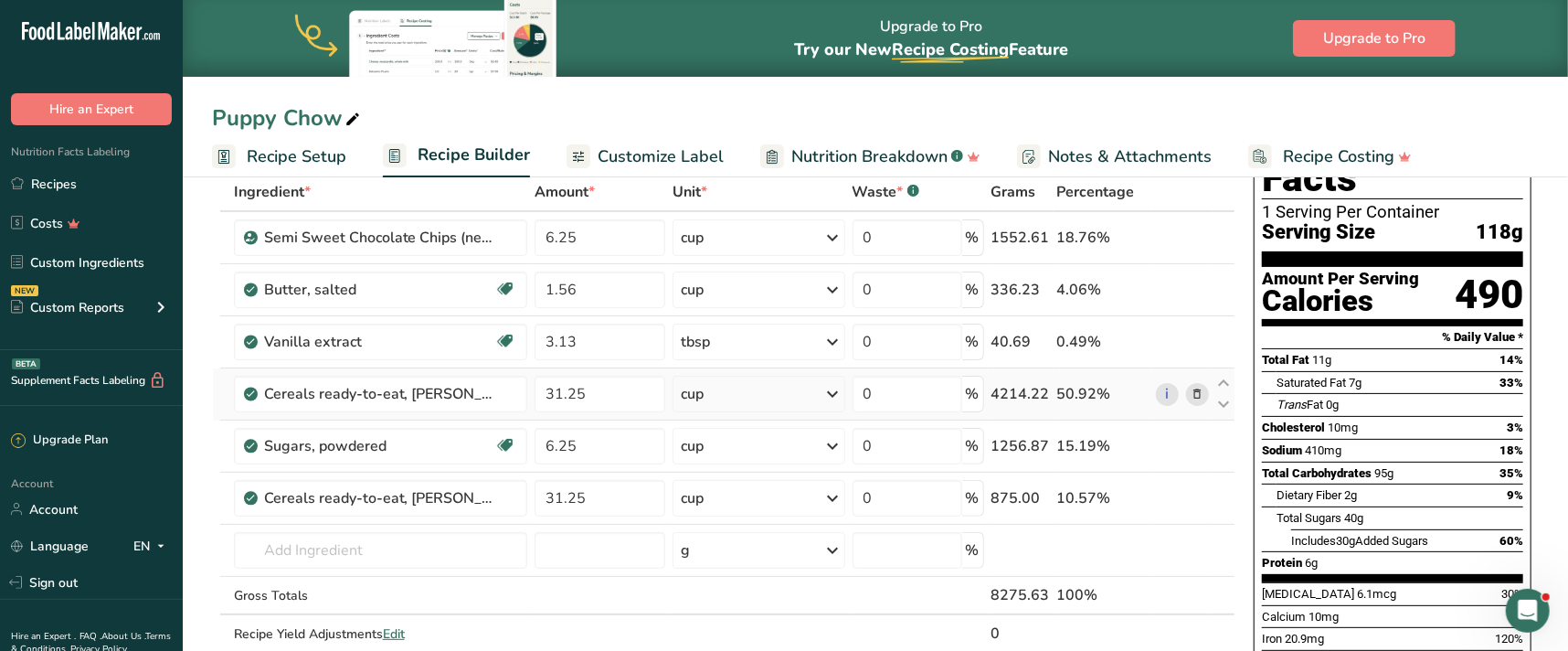
click at [1194, 393] on icon at bounding box center [1196, 394] width 13 height 19
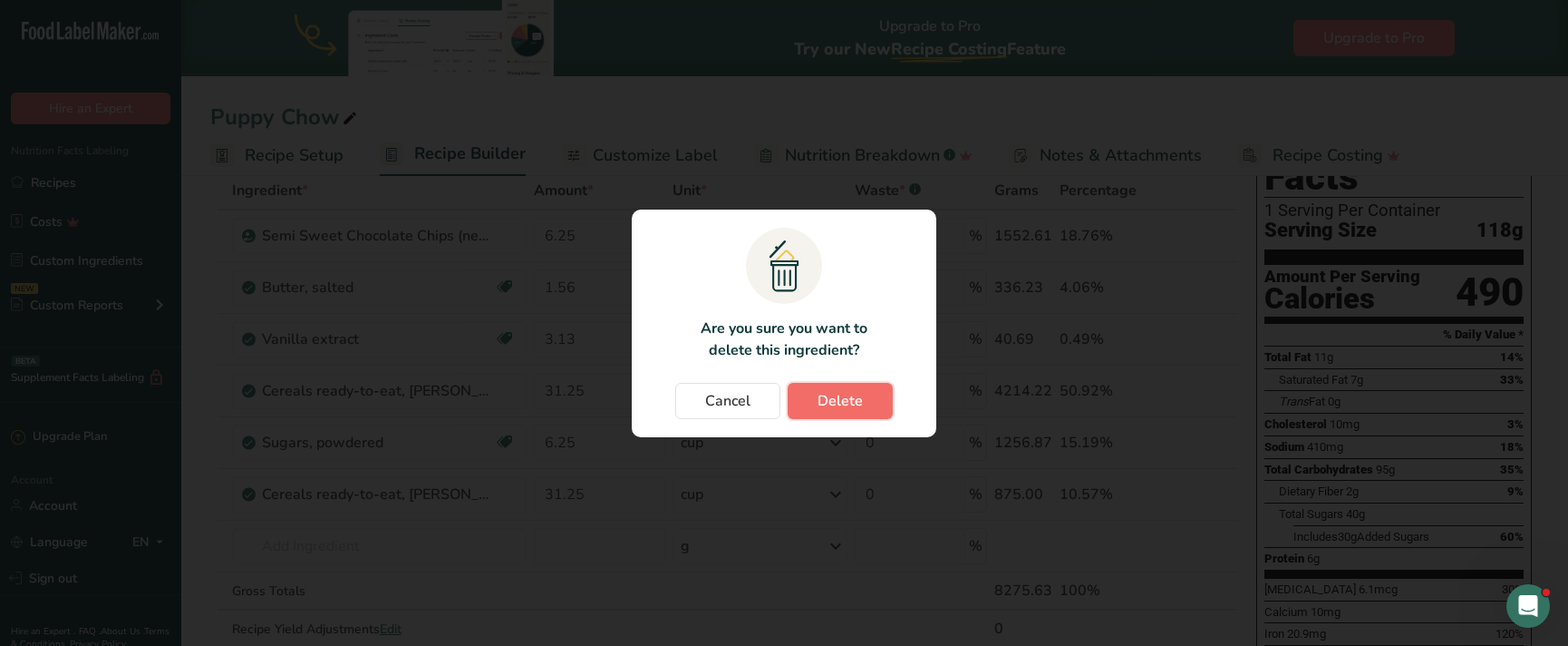
click at [868, 384] on button "Delete" at bounding box center [840, 400] width 105 height 36
type input "6.25"
type input "31.25"
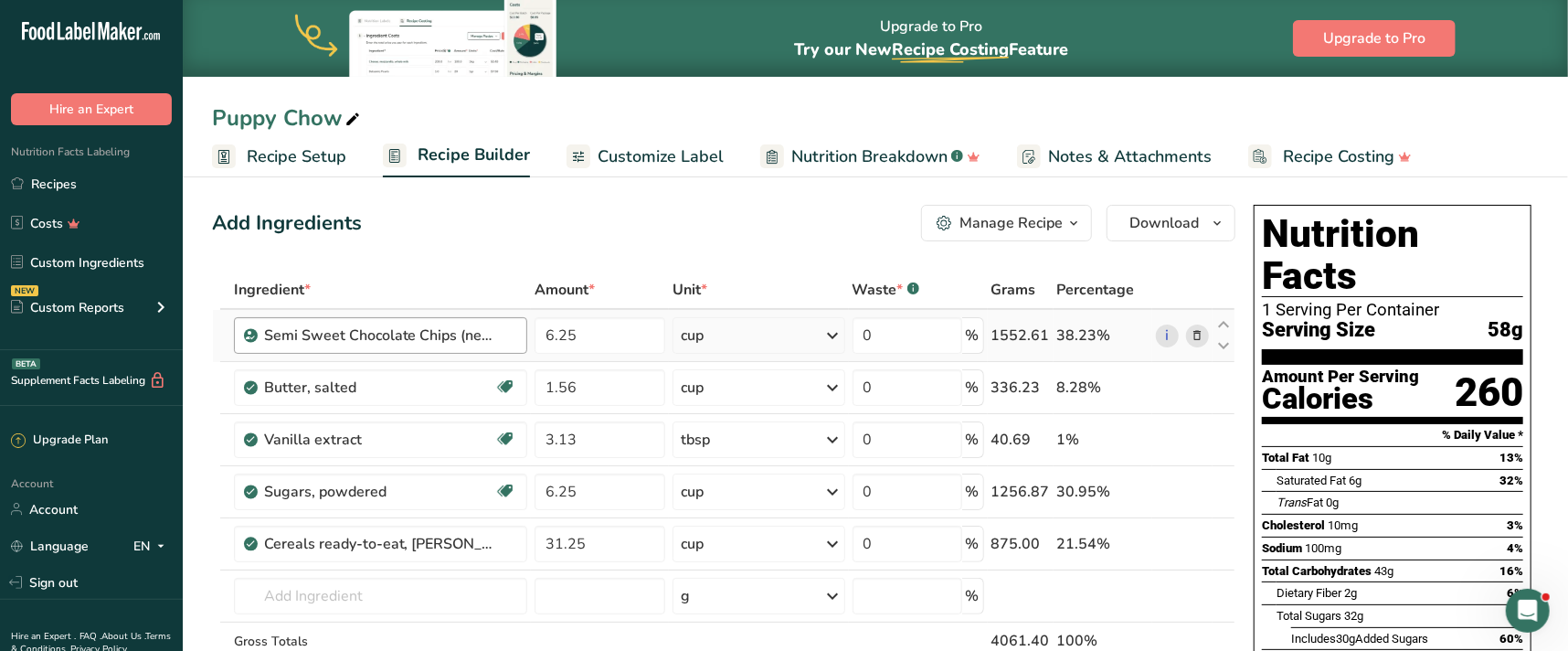
scroll to position [0, 0]
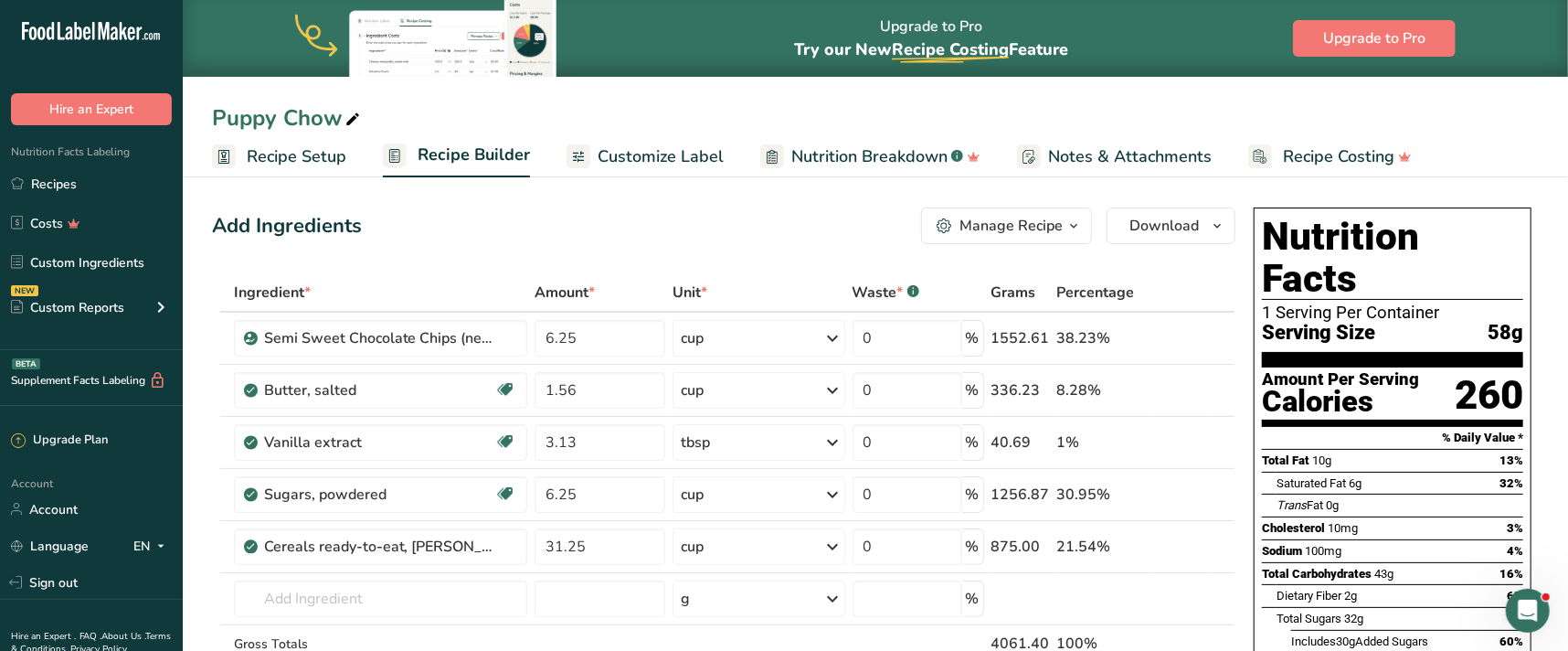
click at [330, 160] on span "Recipe Setup" at bounding box center [296, 156] width 99 height 25
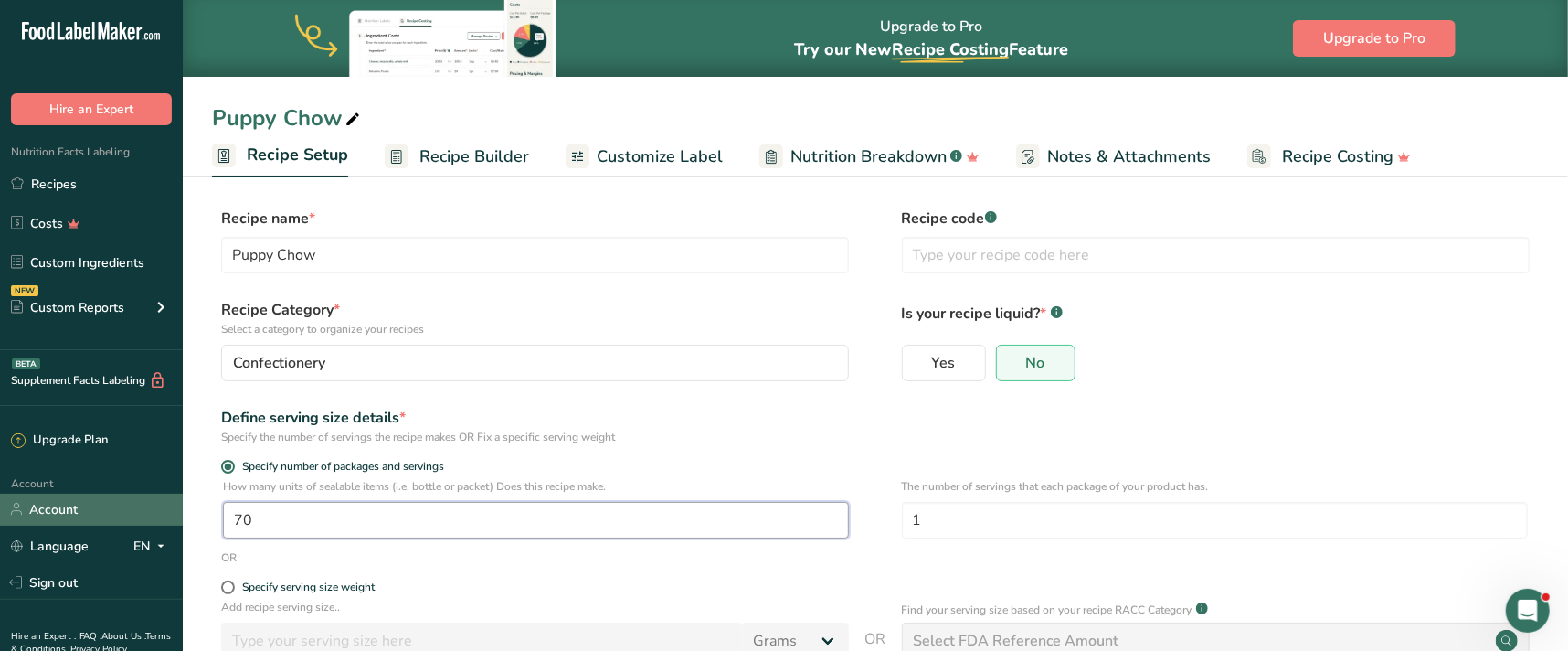
drag, startPoint x: 221, startPoint y: 522, endPoint x: 174, endPoint y: 522, distance: 47.0
click at [174, 522] on div ".a-20{fill:#fff;} Hire an Expert Nutrition Facts Labeling Recipes Costs Custom …" at bounding box center [784, 416] width 1568 height 834
type input "50"
click at [454, 146] on span "Recipe Builder" at bounding box center [474, 156] width 109 height 25
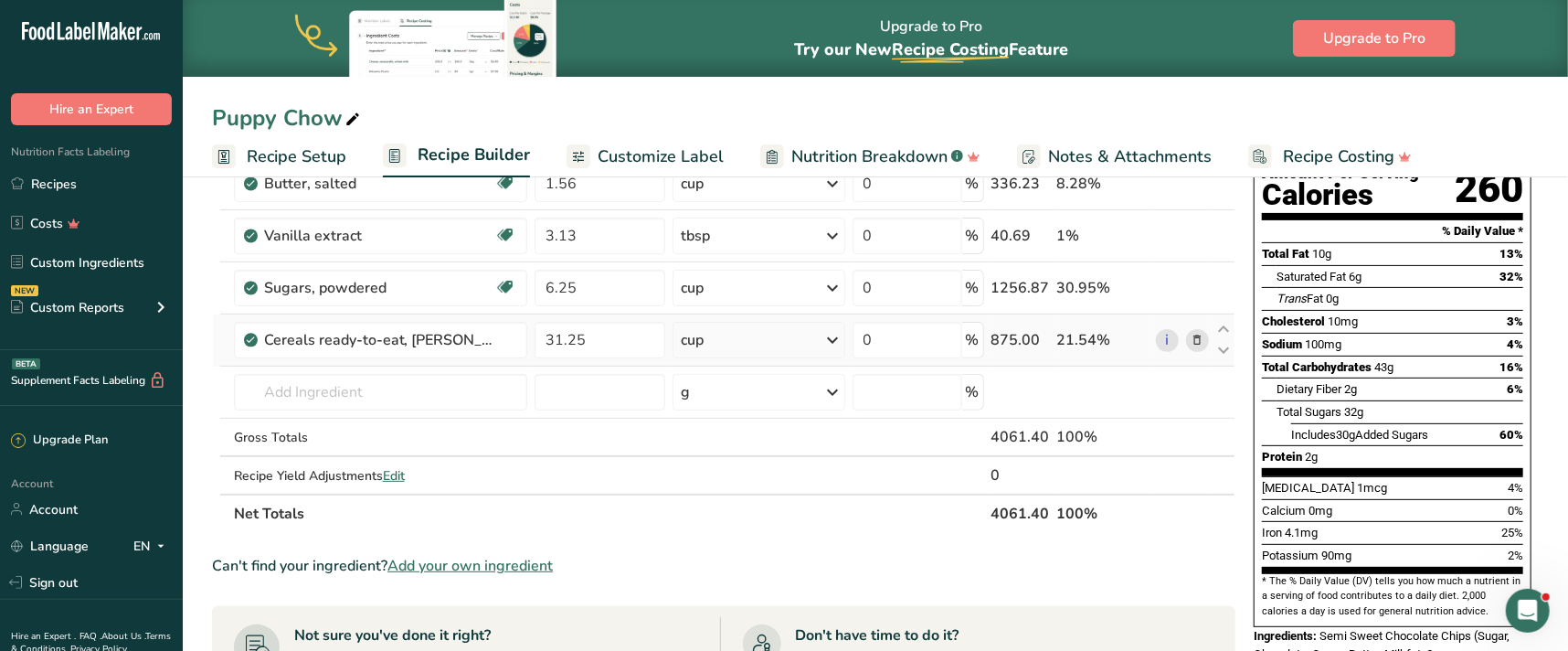
scroll to position [165, 0]
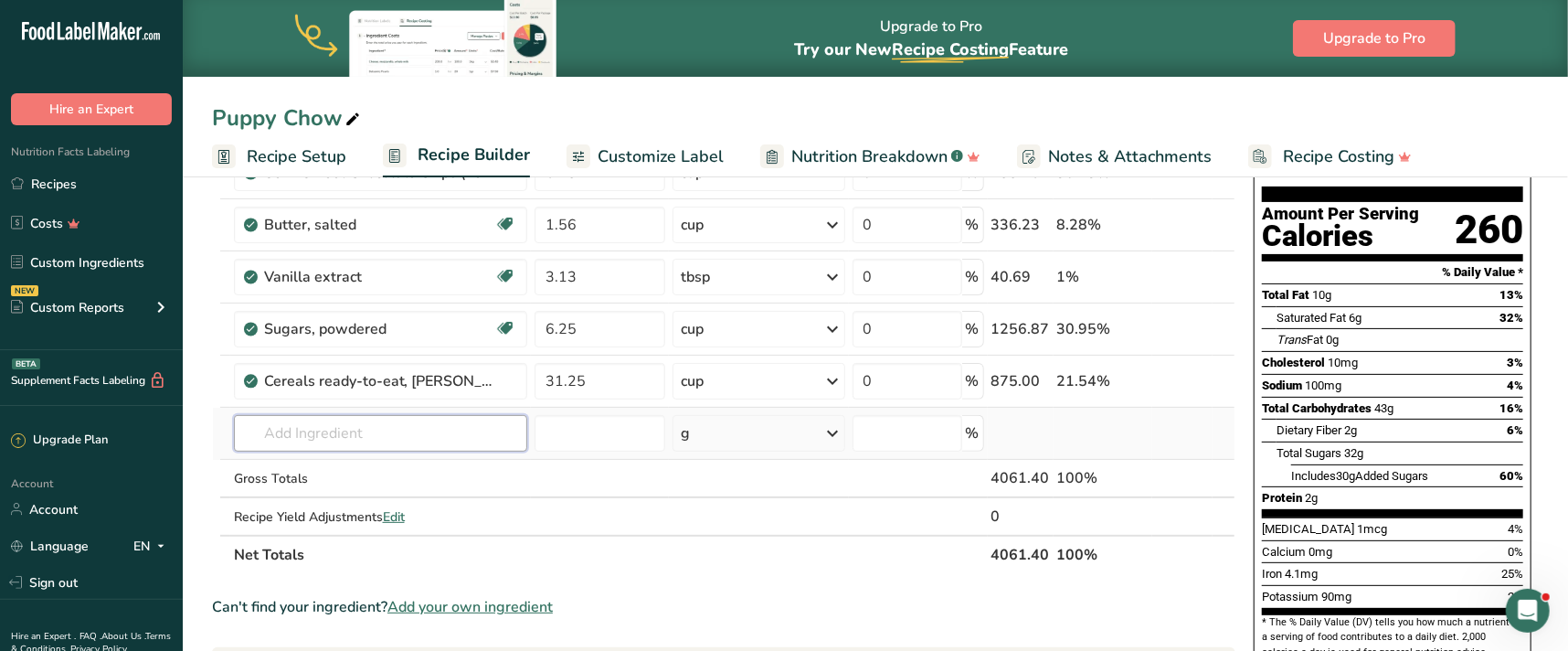
click at [361, 435] on input "text" at bounding box center [381, 432] width 294 height 37
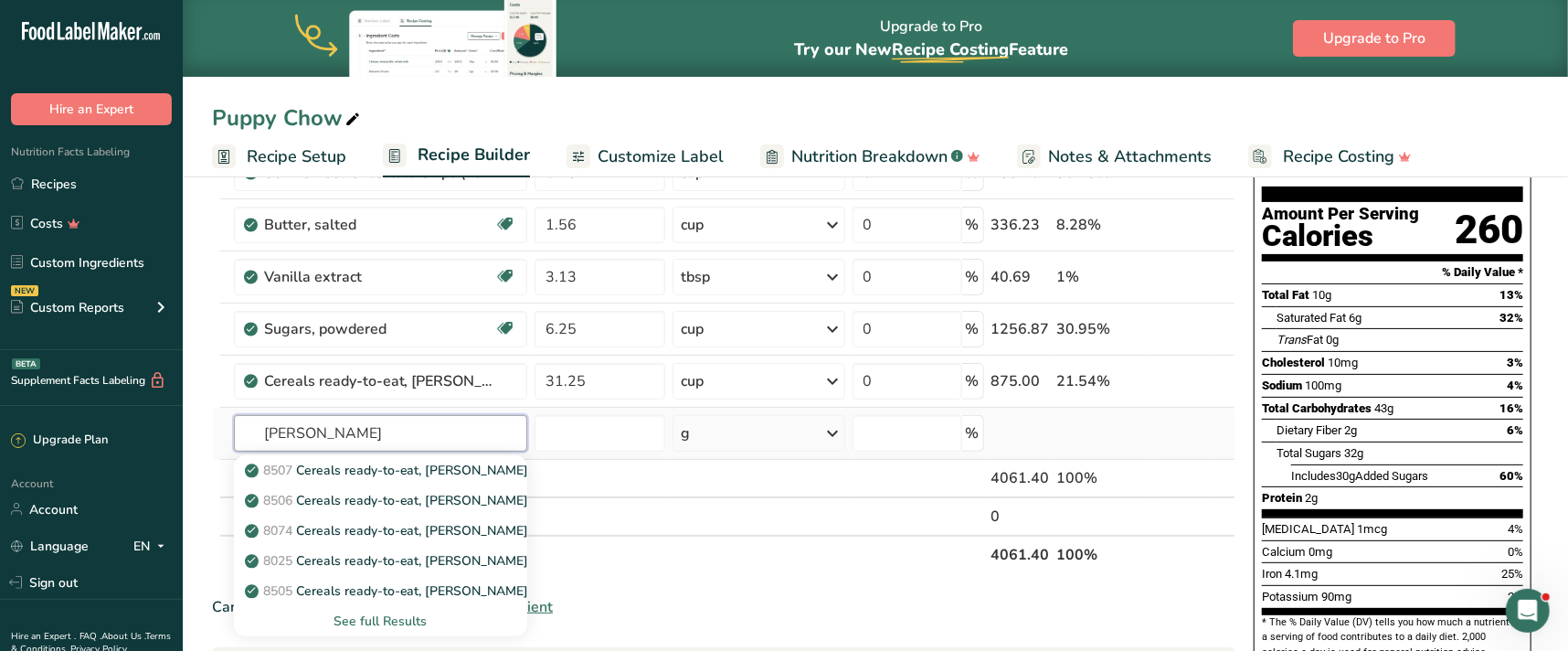
type input "ralston"
click at [394, 619] on div "See full Results" at bounding box center [381, 620] width 265 height 19
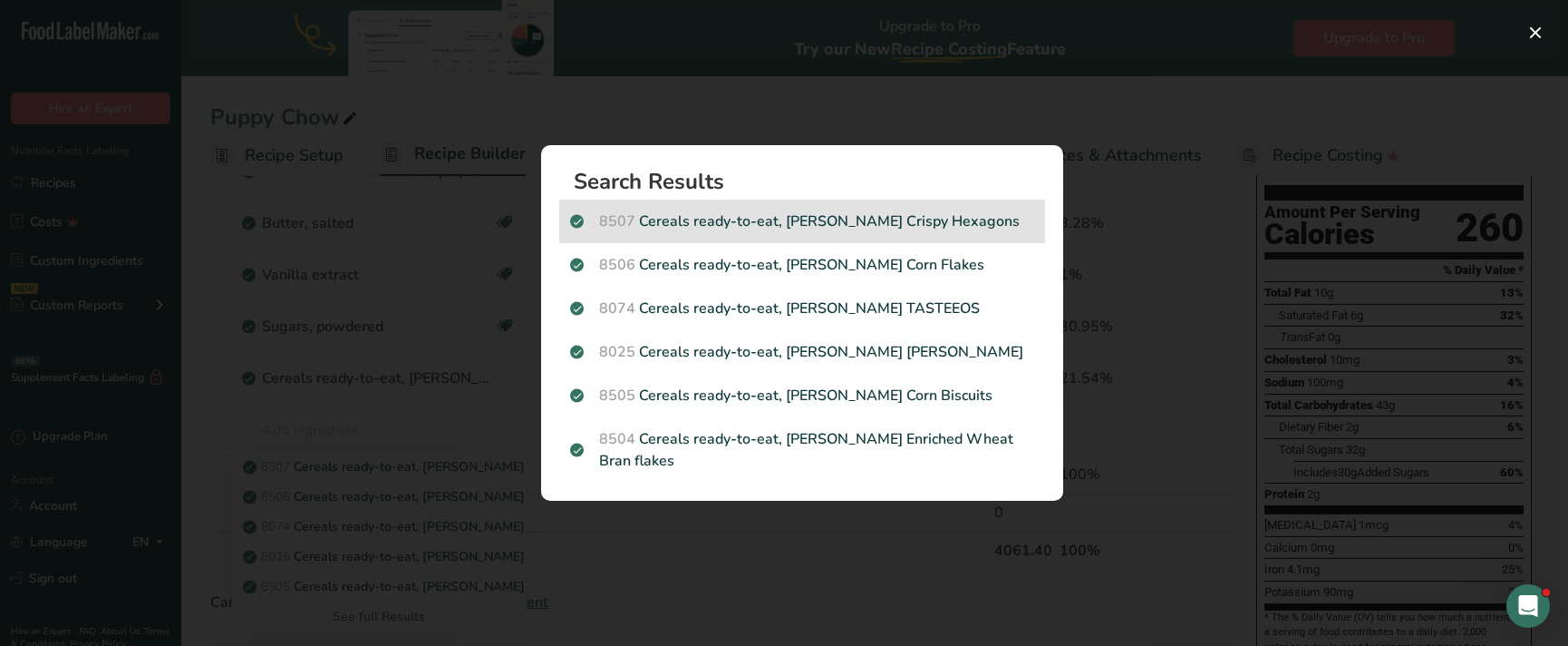
click at [788, 222] on p "8507 Cereals ready-to-eat, RALSTON Crispy Hexagons" at bounding box center [801, 221] width 464 height 22
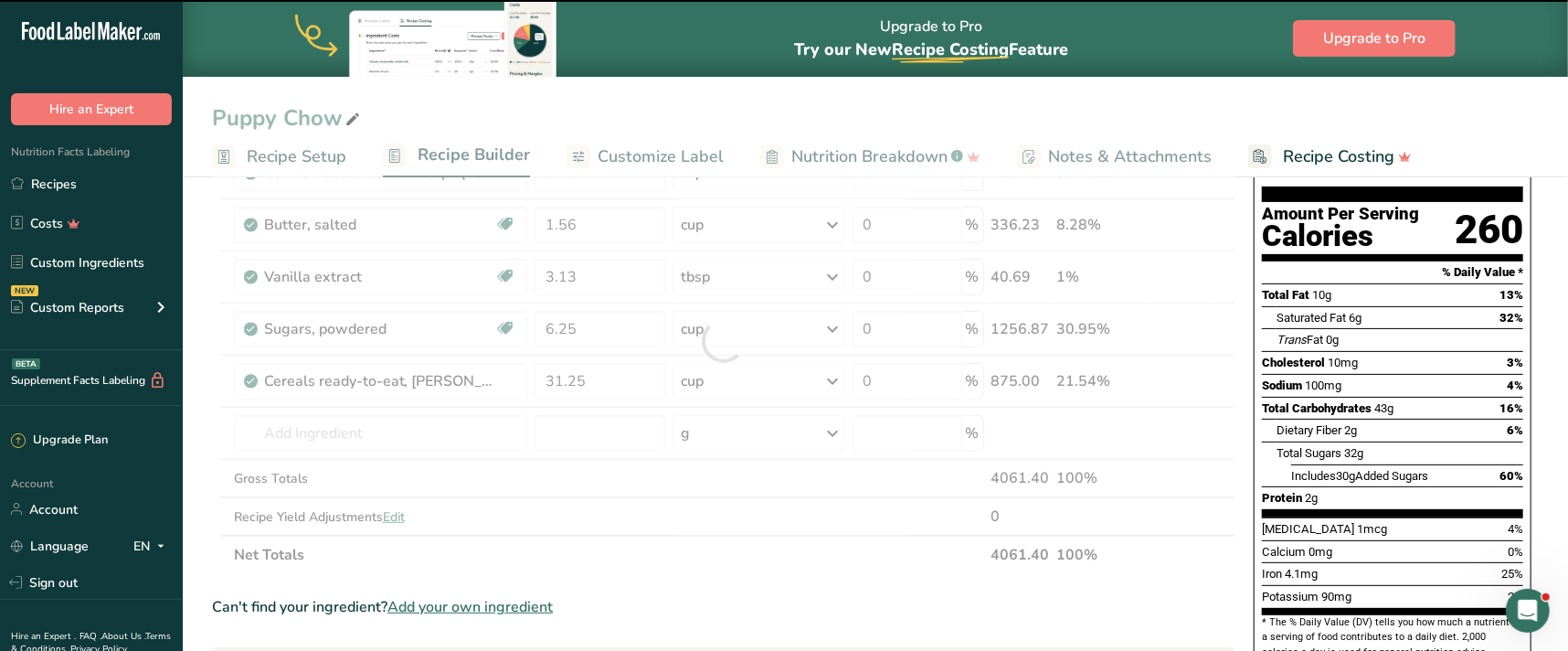
type input "0"
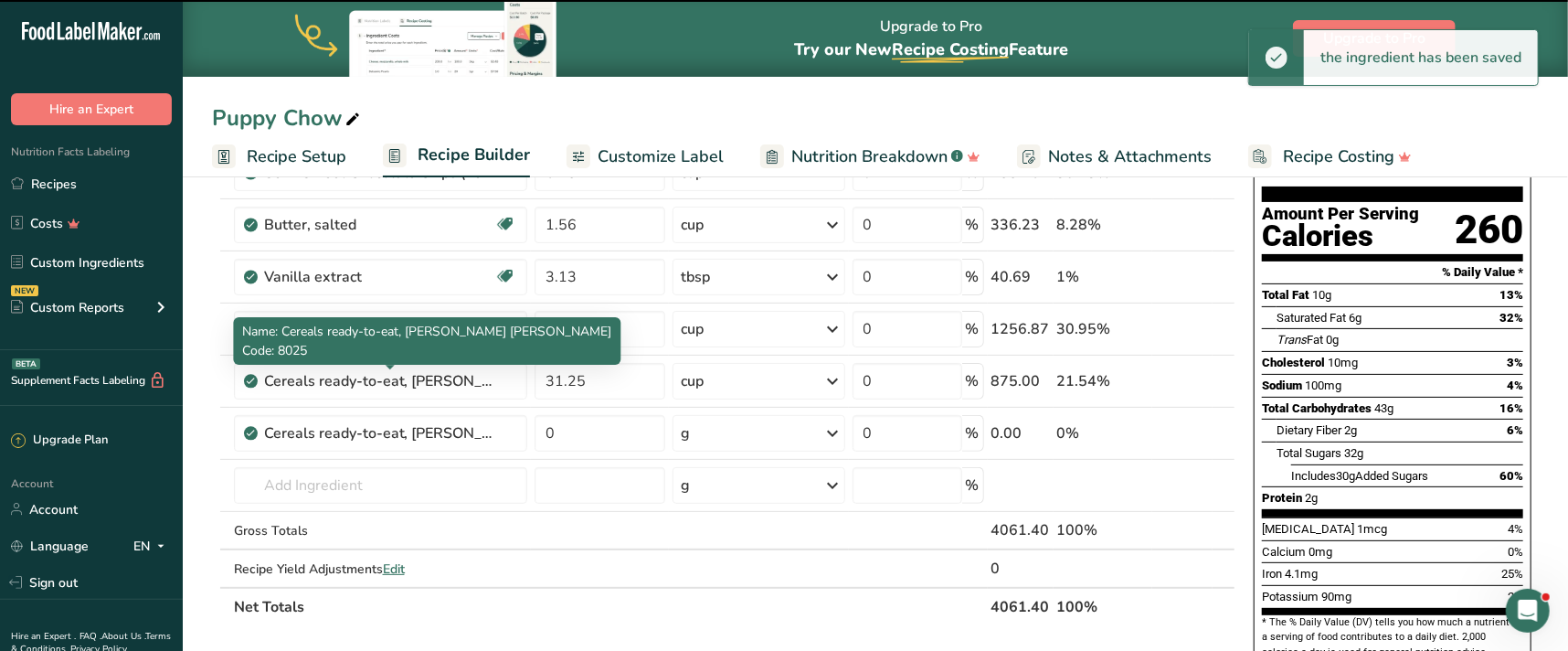
click at [491, 385] on div "Cereals ready-to-eat, RALSTON CRISP RICE" at bounding box center [379, 381] width 229 height 22
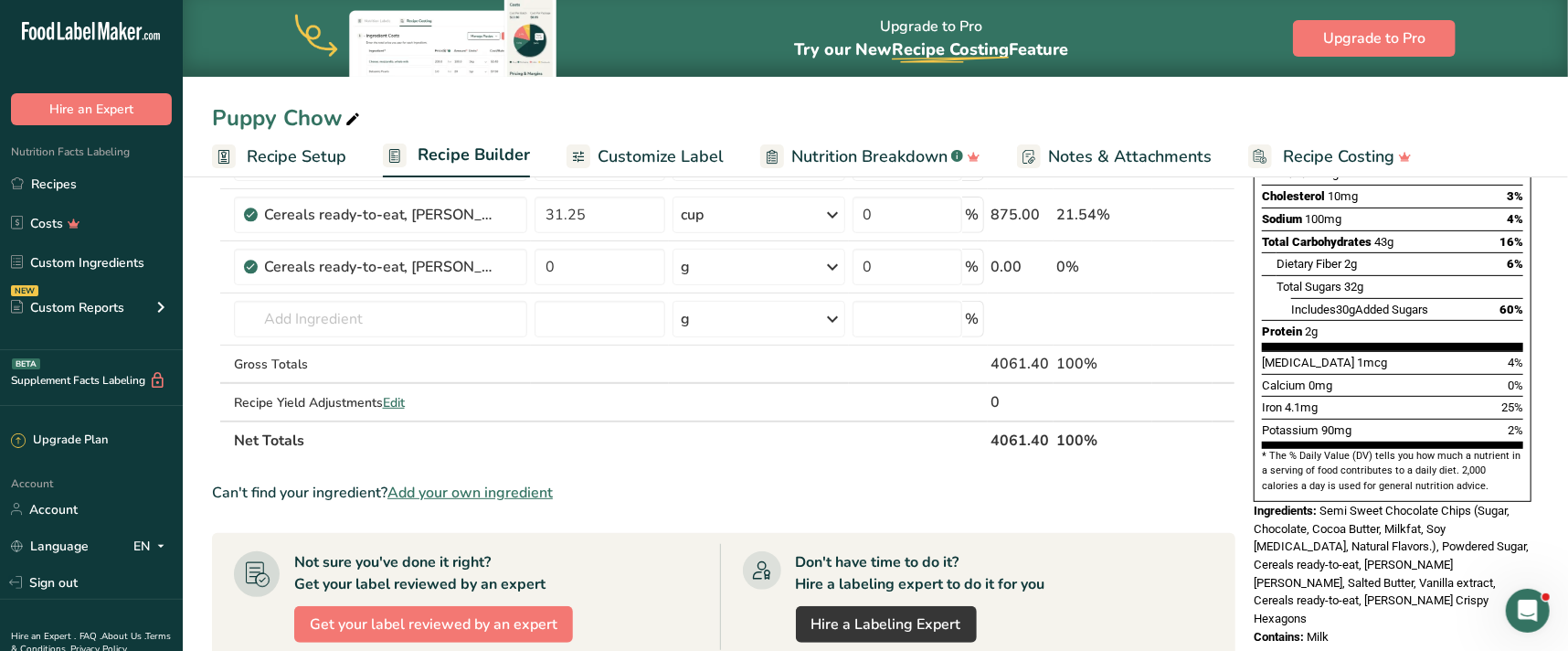
scroll to position [248, 0]
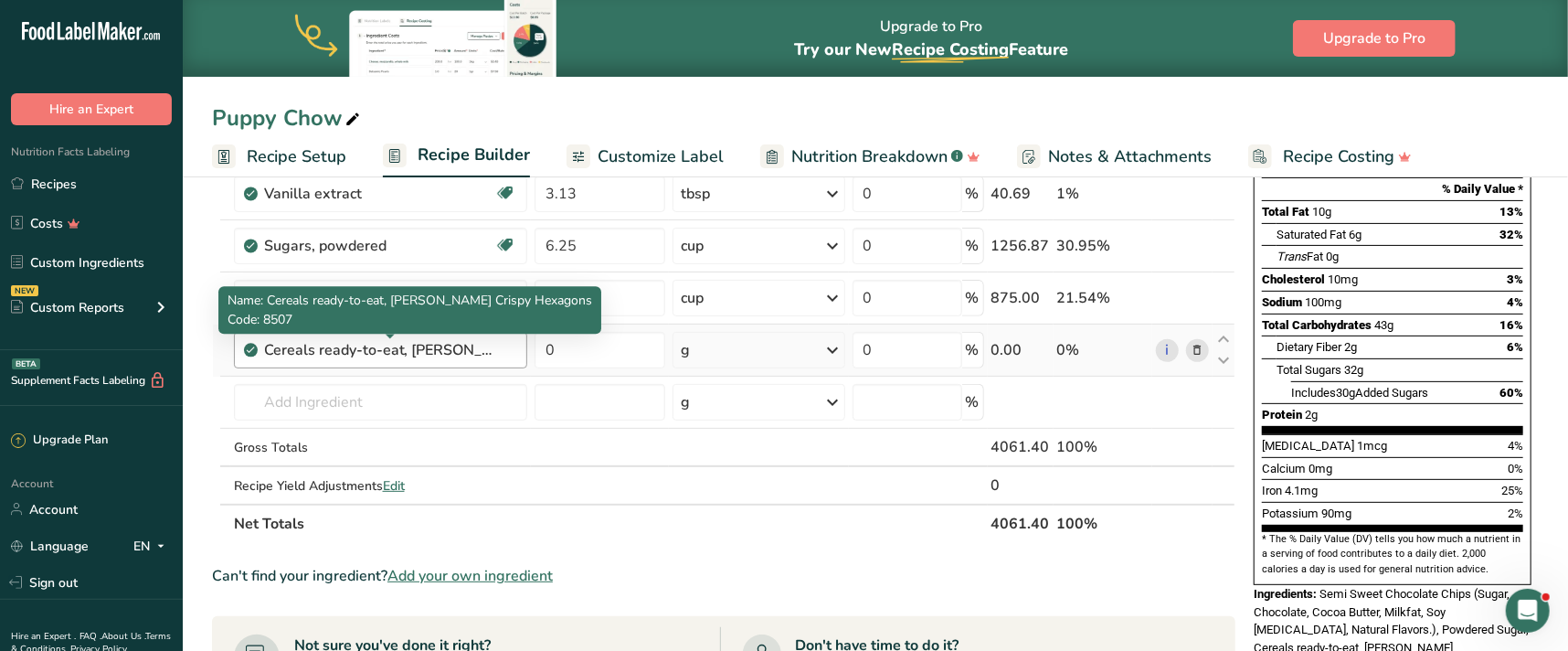
click at [487, 339] on div "Cereals ready-to-eat, RALSTON Crispy Hexagons" at bounding box center [379, 350] width 229 height 22
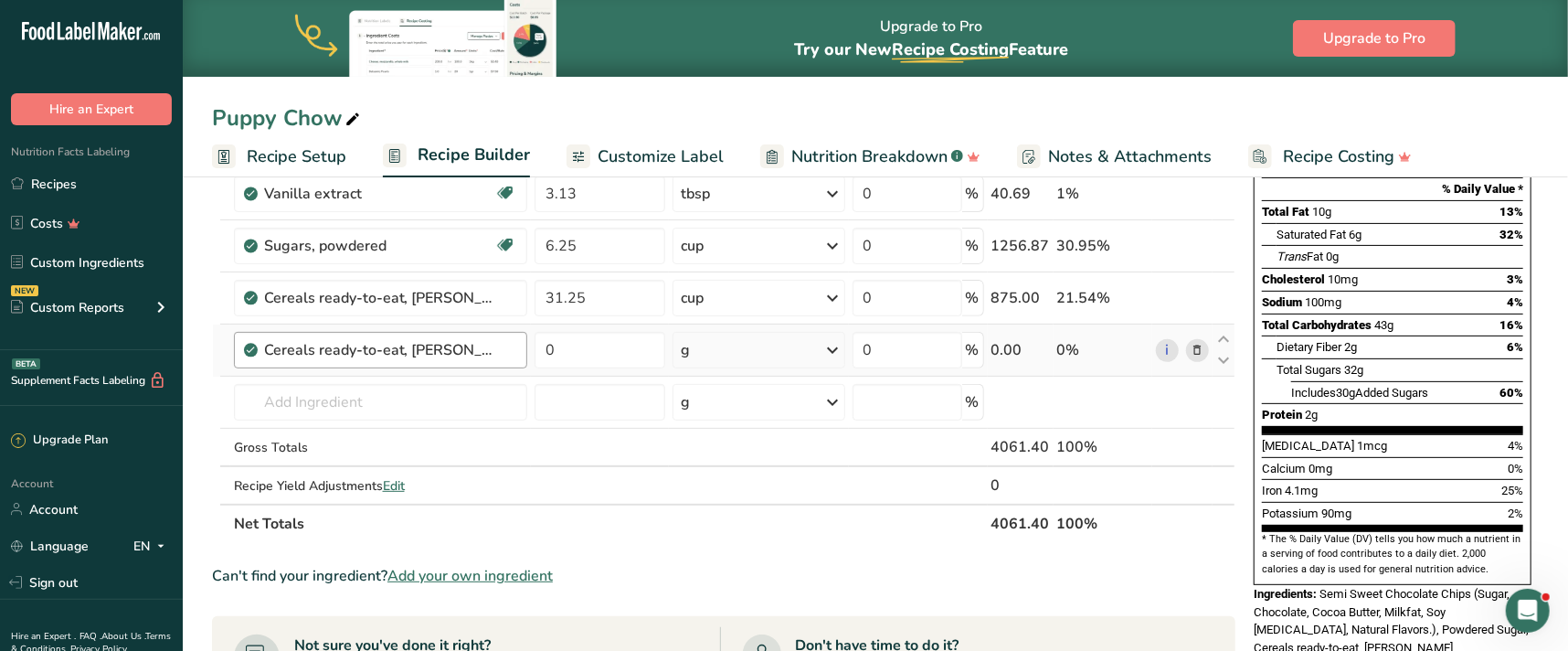
click at [494, 347] on div "Cereals ready-to-eat, RALSTON Crispy Hexagons" at bounding box center [391, 350] width 253 height 22
click at [1200, 349] on icon at bounding box center [1196, 350] width 13 height 19
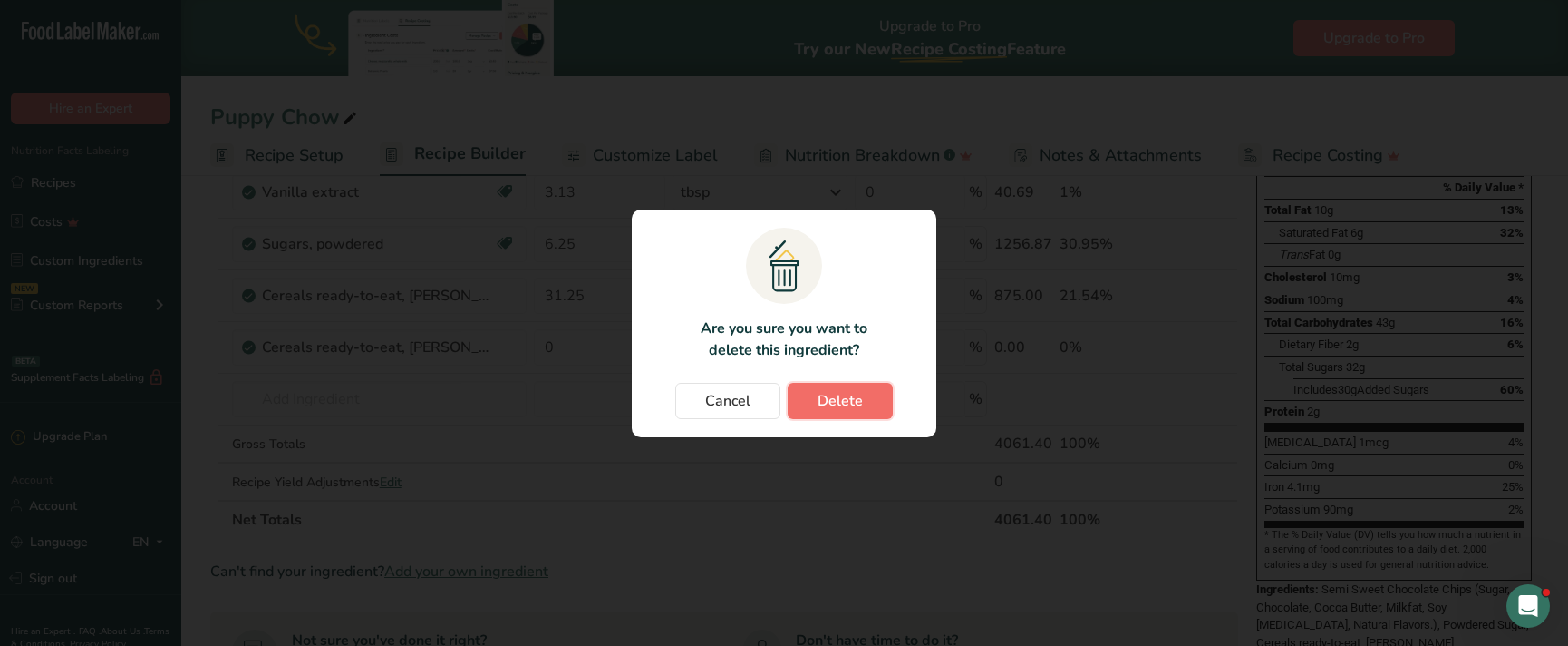
click at [872, 400] on button "Delete" at bounding box center [840, 400] width 105 height 36
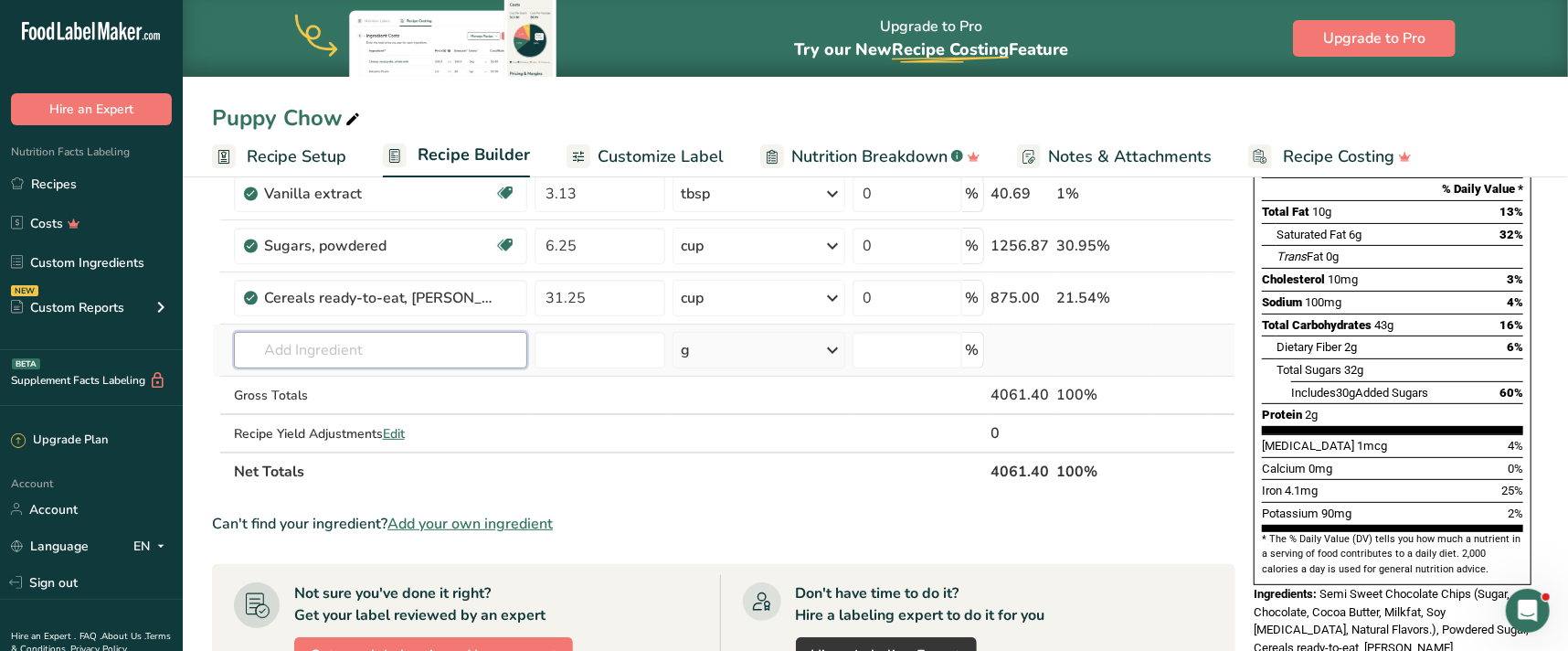
click at [425, 339] on input "text" at bounding box center [381, 350] width 294 height 37
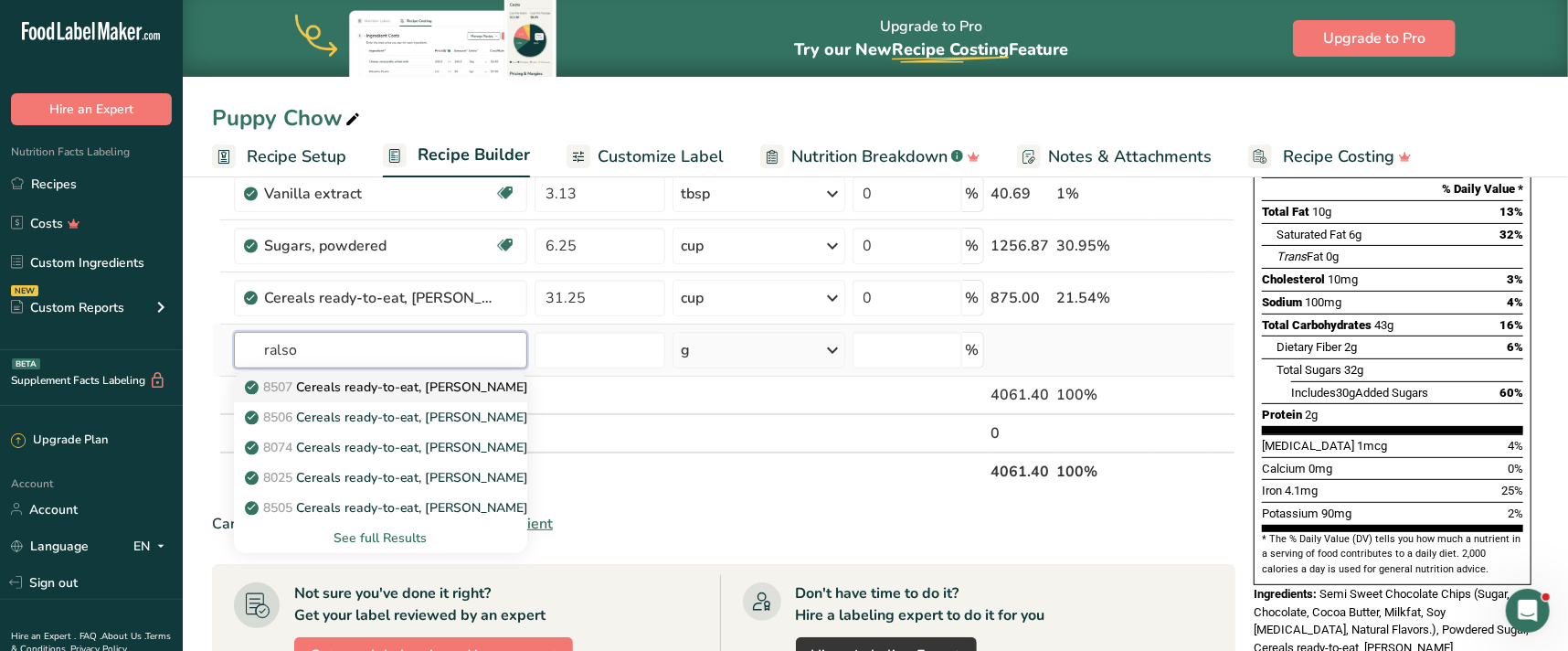
type input "ralso"
click at [407, 381] on p "8507 Cereals ready-to-eat, RALSTON Crispy Hexagons" at bounding box center [439, 387] width 383 height 19
type input "Cereals ready-to-eat, RALSTON Crispy Hexagons"
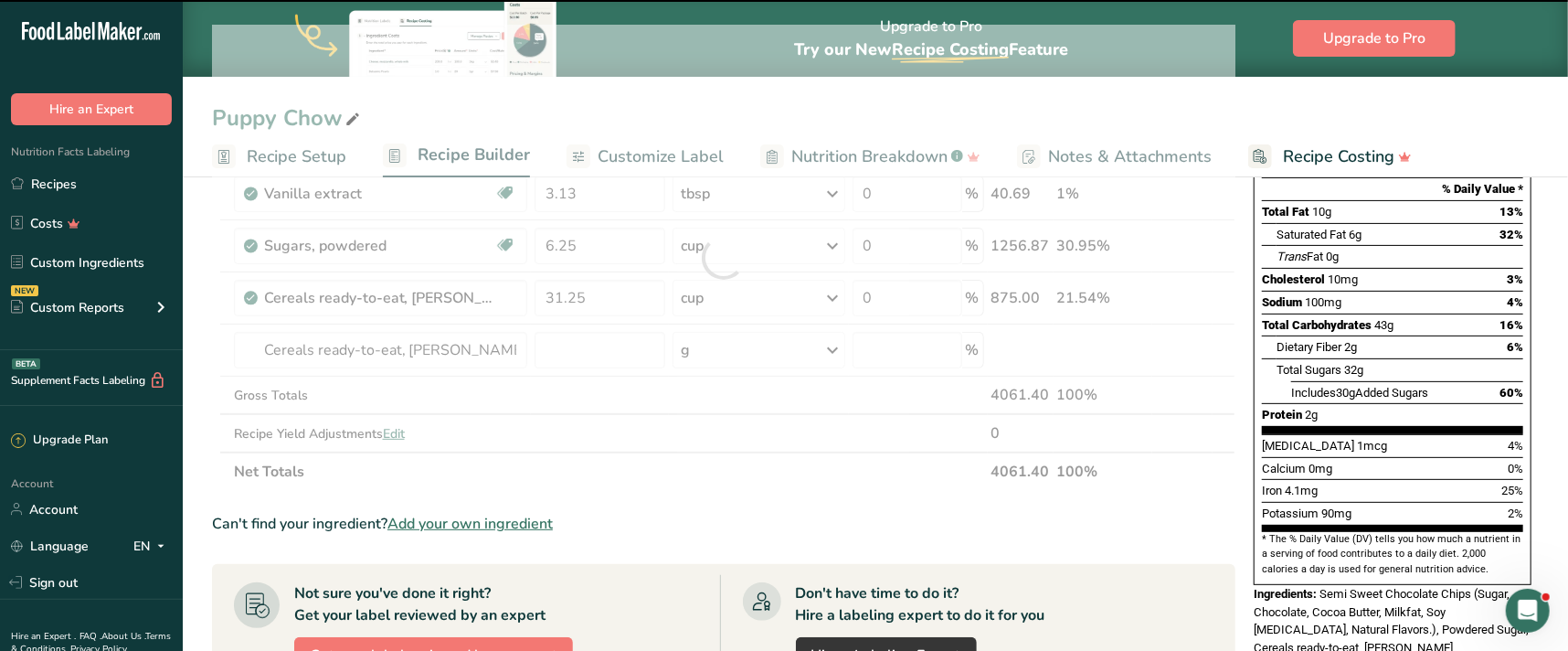
click at [600, 354] on div at bounding box center [723, 257] width 1023 height 466
type input "0"
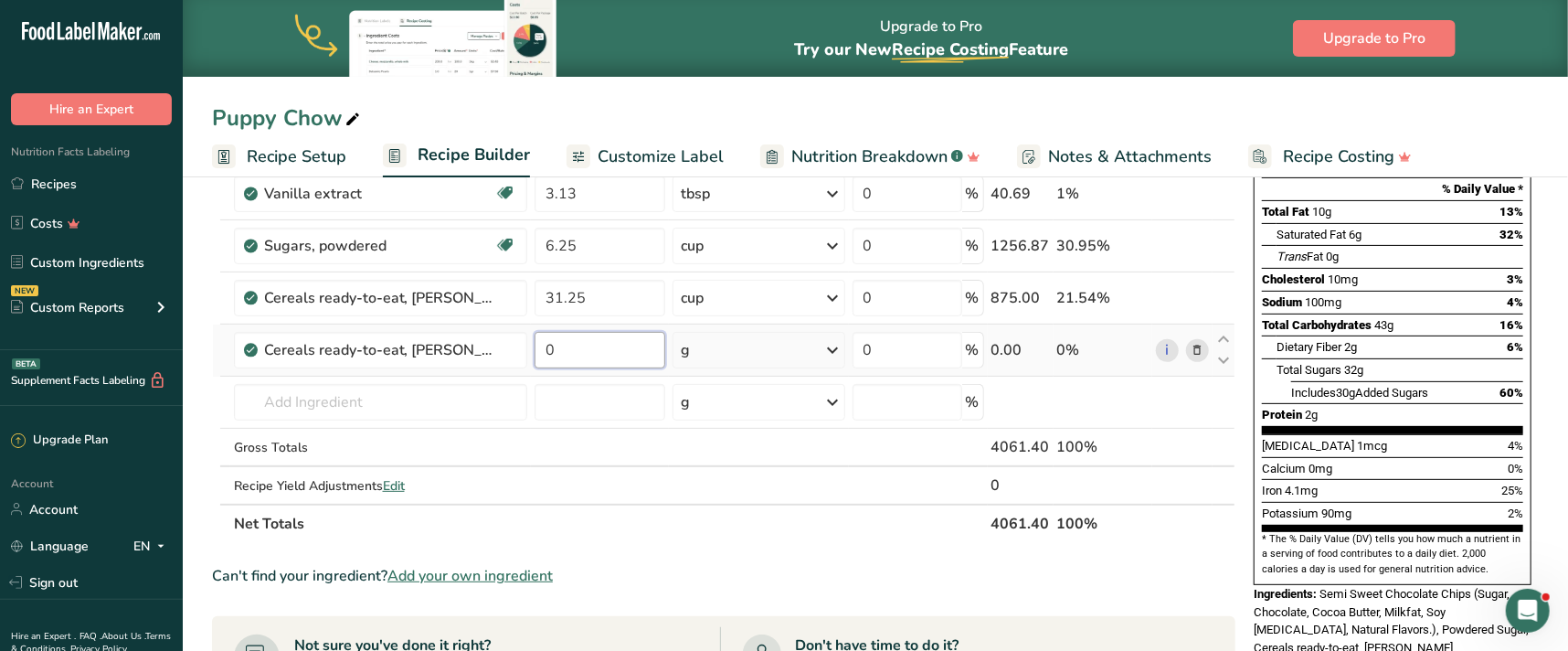
click at [550, 353] on input "0" at bounding box center [599, 350] width 130 height 37
type input "3.13"
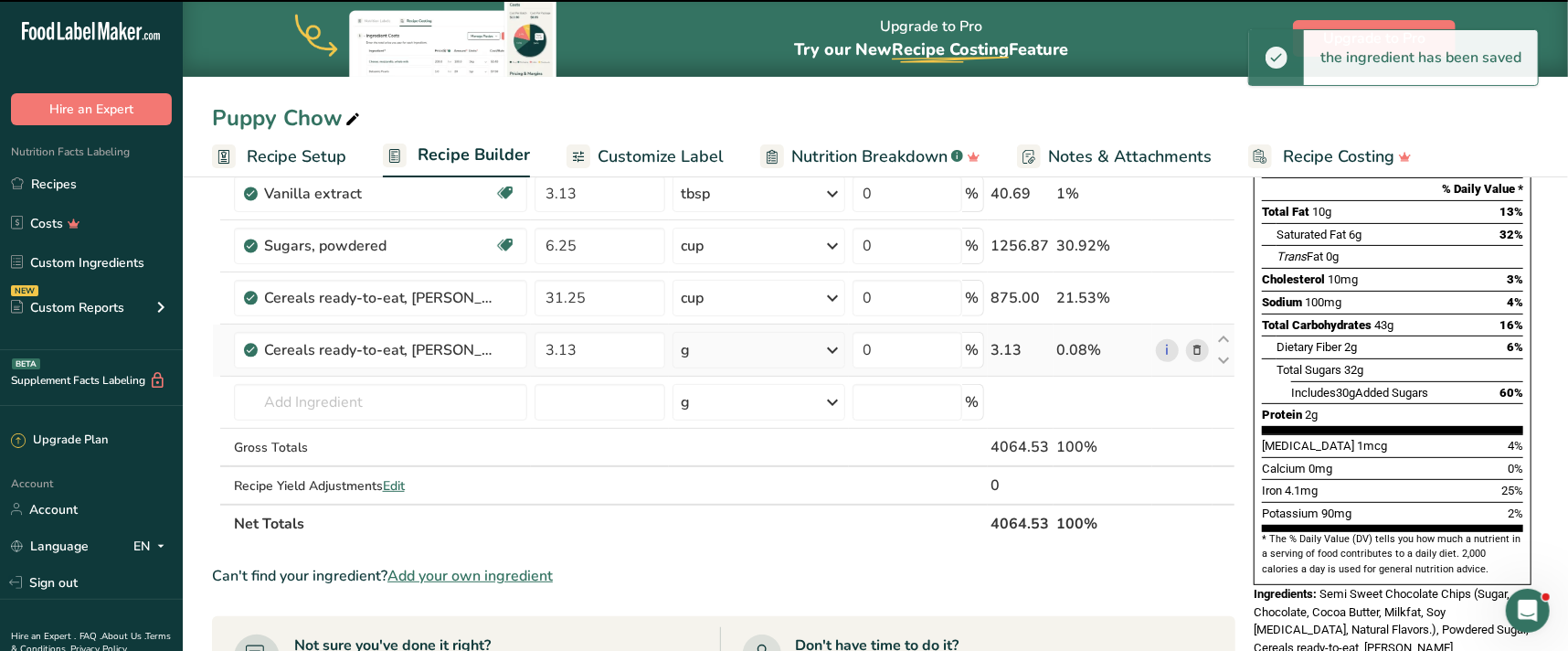
click at [838, 348] on icon at bounding box center [834, 350] width 22 height 33
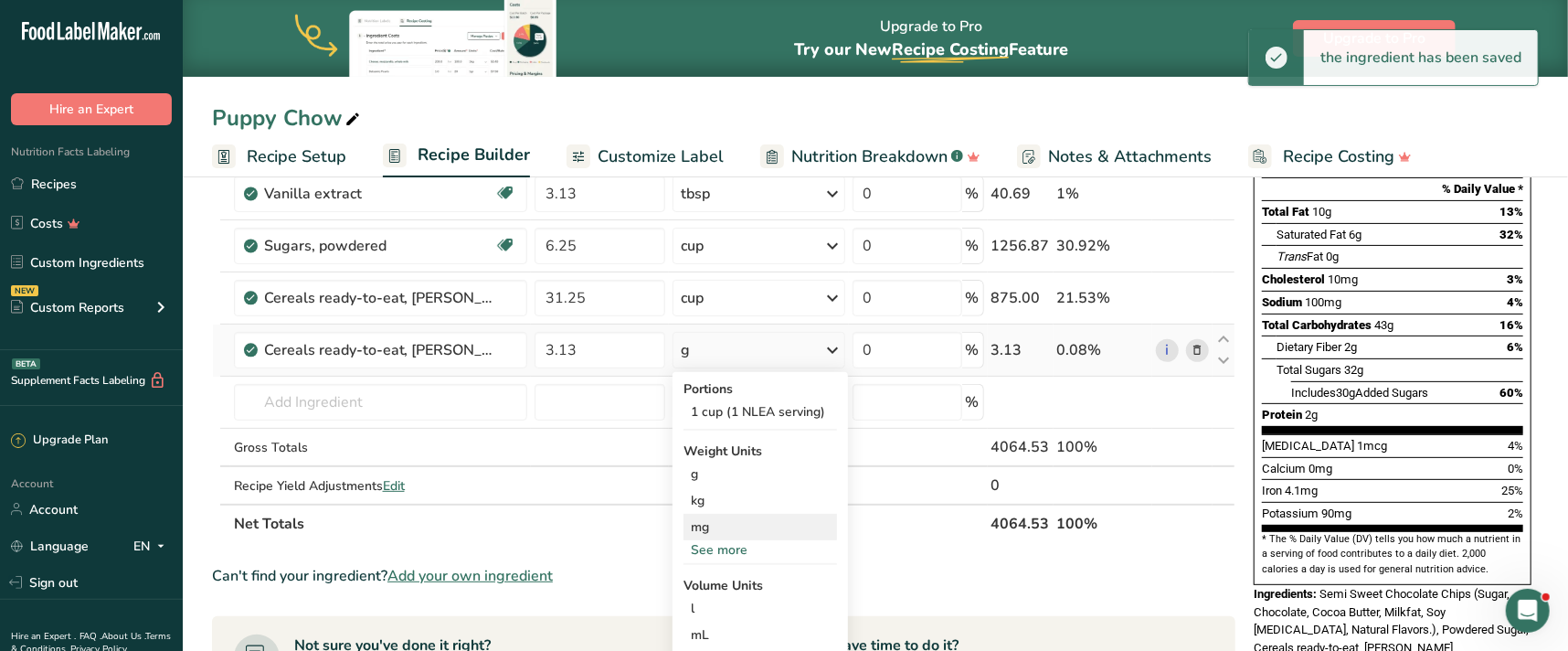
scroll to position [332, 0]
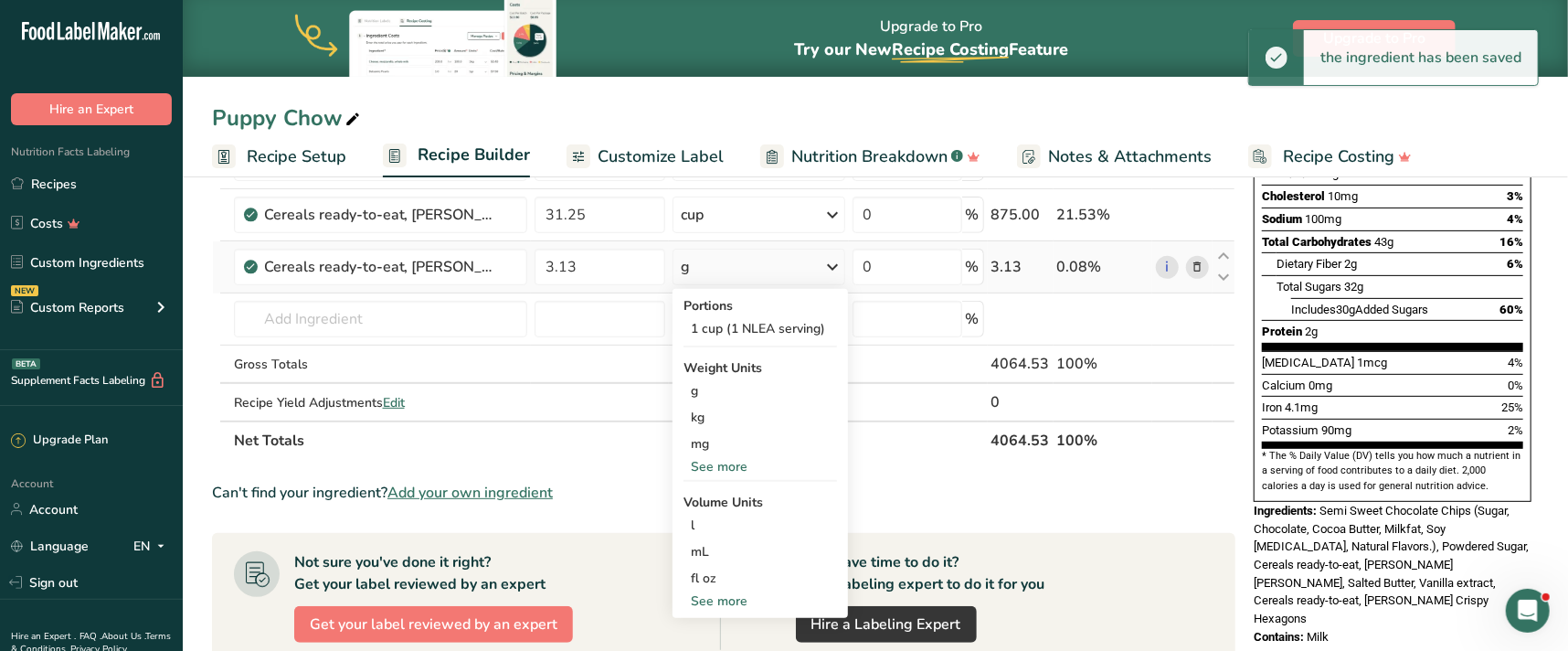
click at [736, 596] on div "See more" at bounding box center [760, 600] width 153 height 19
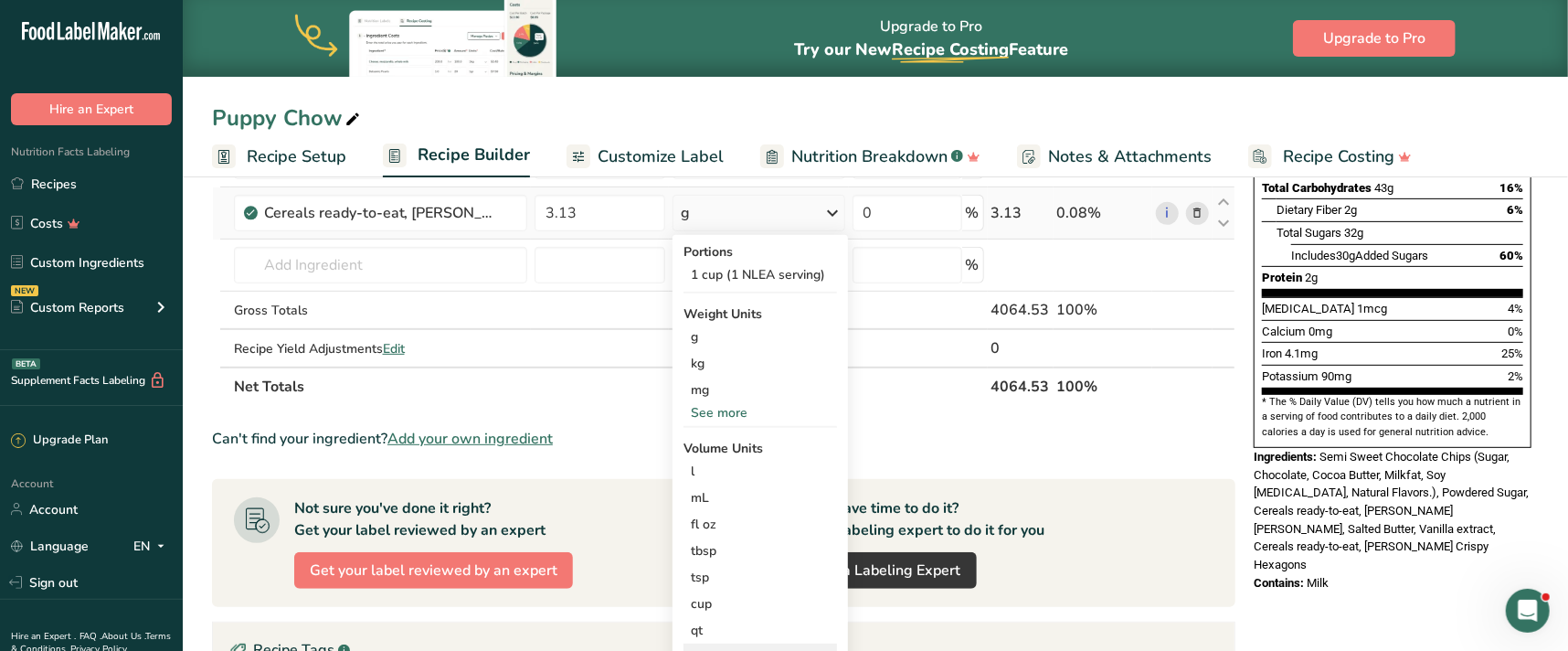
scroll to position [414, 0]
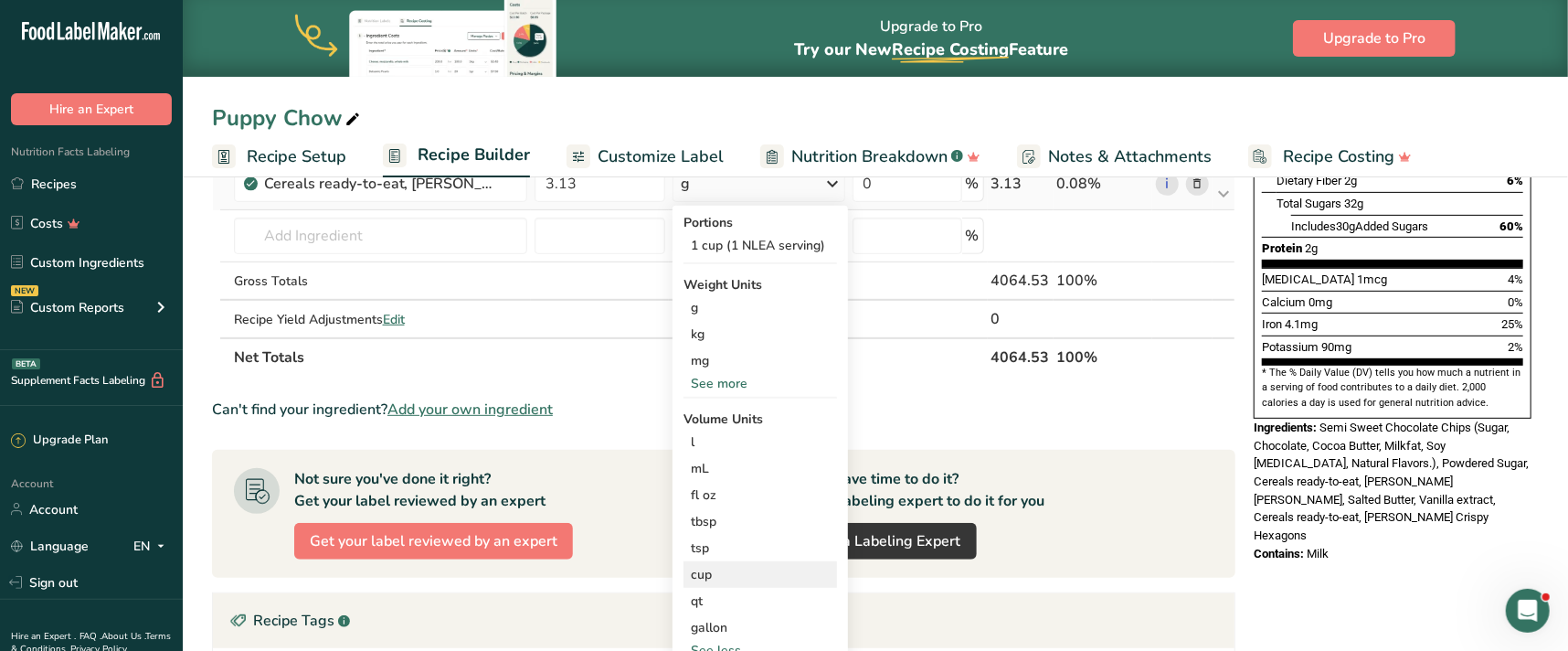
click at [731, 568] on div "cup" at bounding box center [760, 573] width 139 height 19
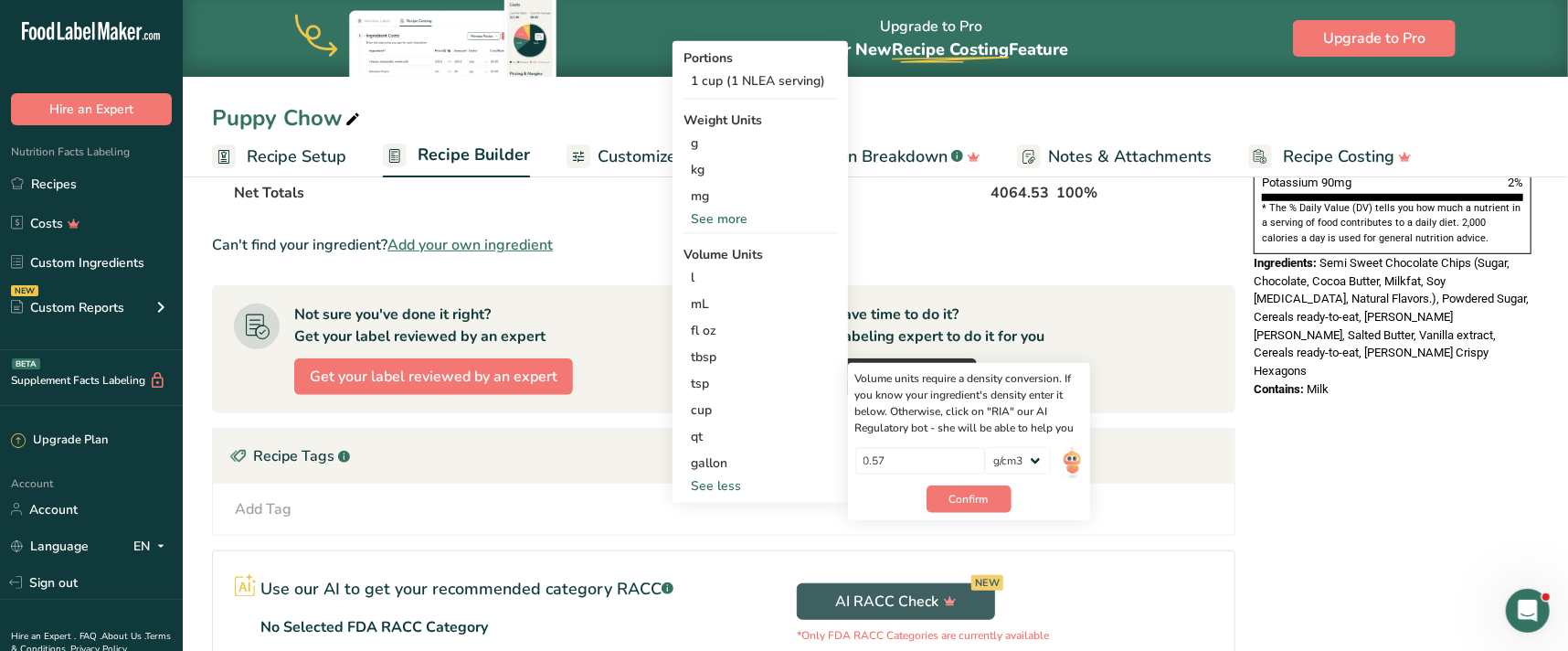
scroll to position [581, 0]
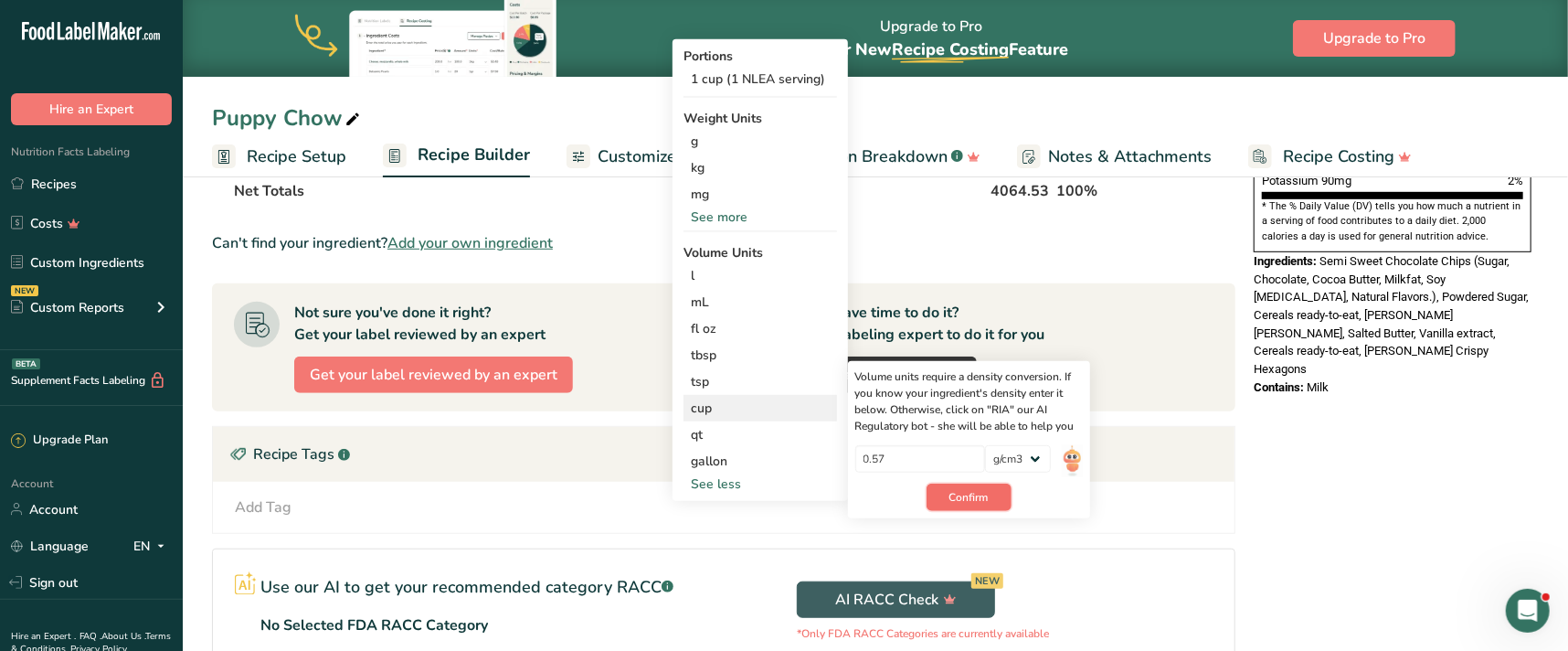
click at [963, 489] on span "Confirm" at bounding box center [969, 497] width 40 height 17
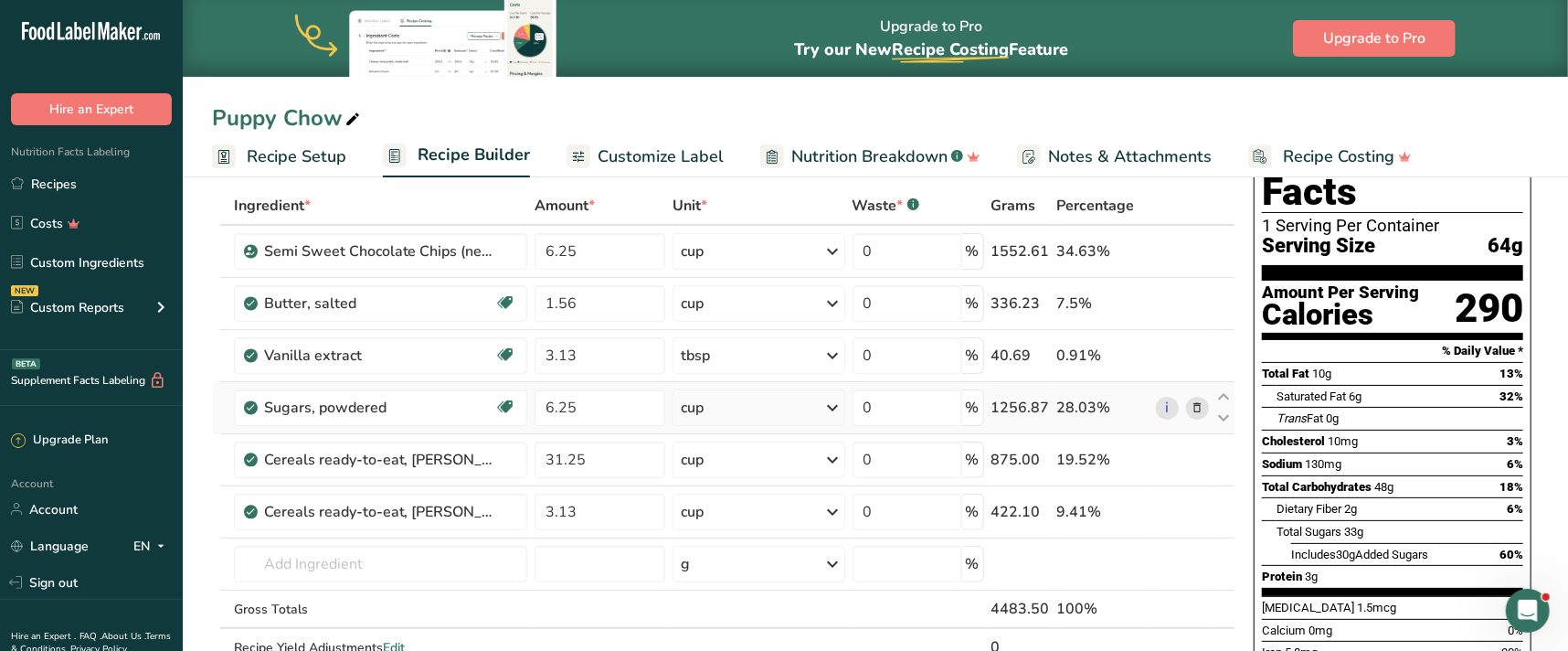
scroll to position [82, 0]
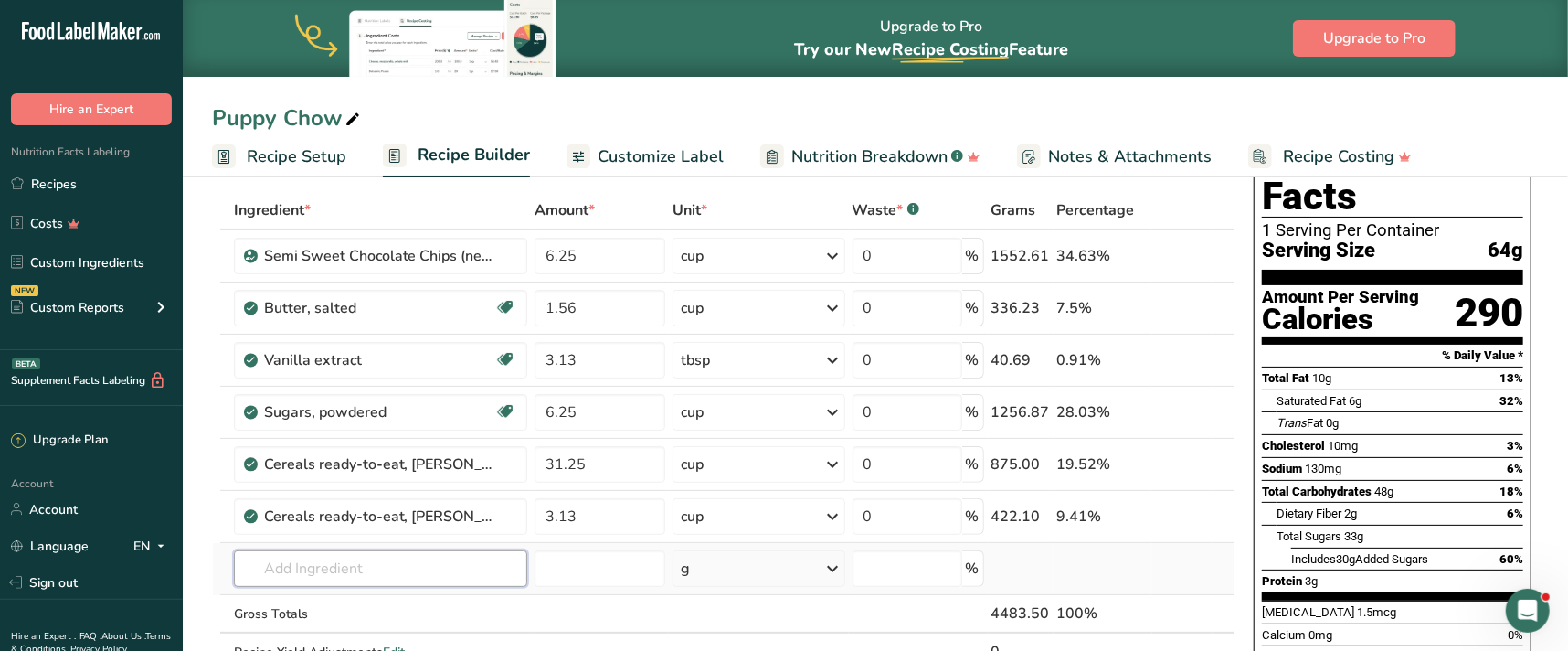
click at [375, 567] on input "text" at bounding box center [381, 569] width 294 height 37
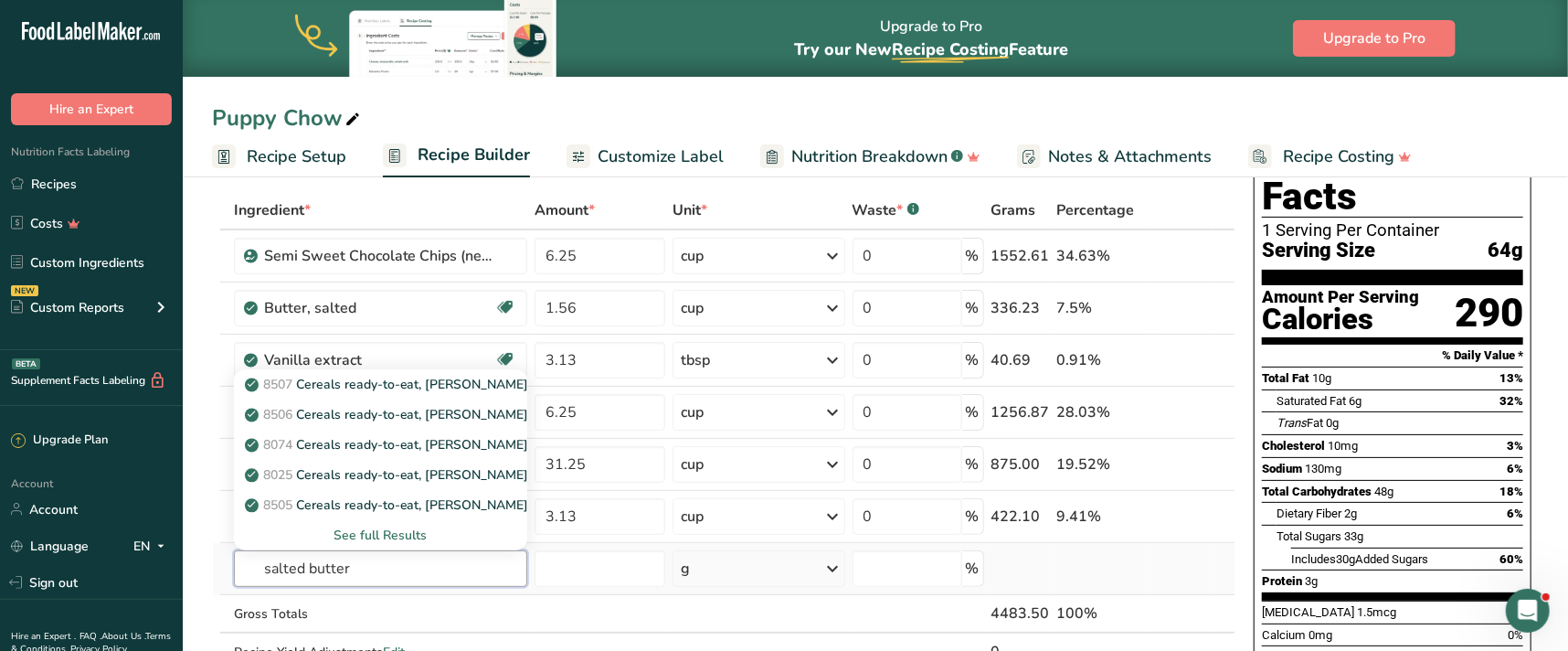
type input "salted butter"
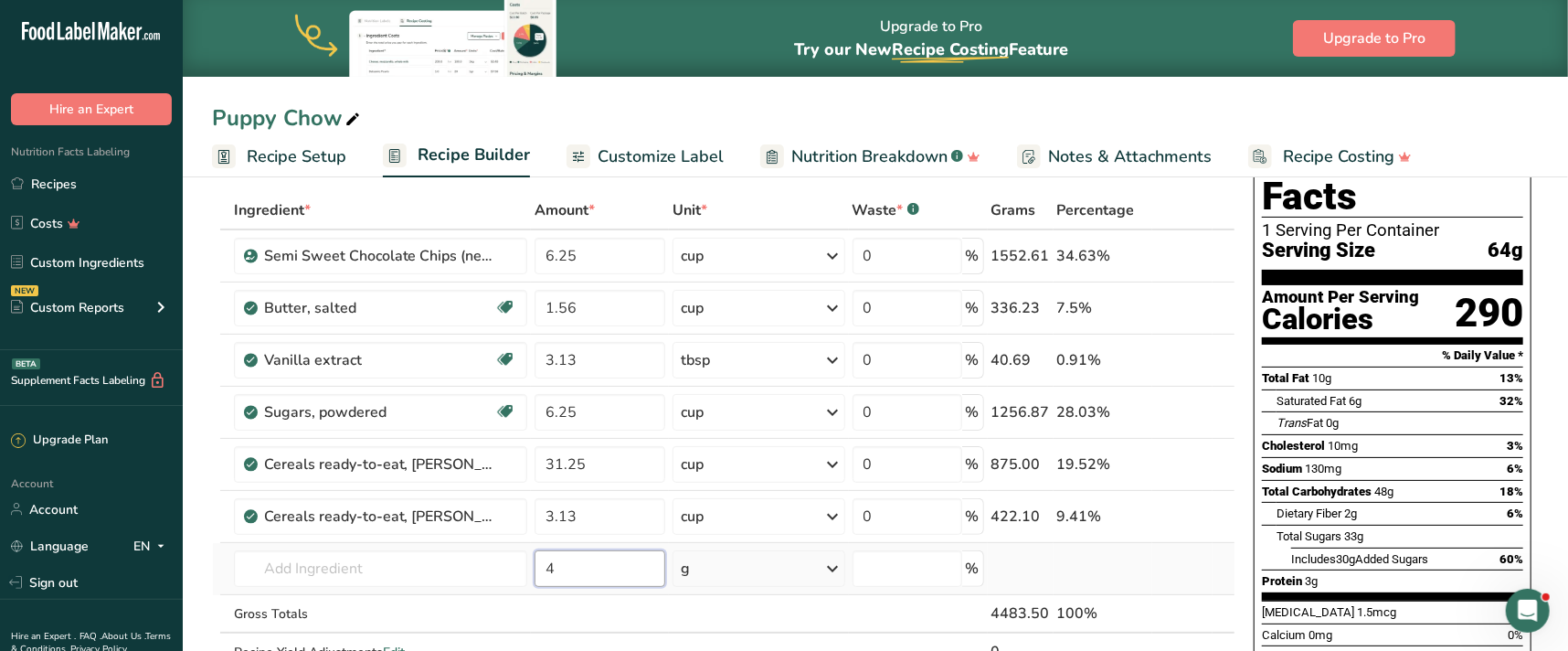
type input "4"
click at [404, 566] on input "text" at bounding box center [381, 569] width 294 height 37
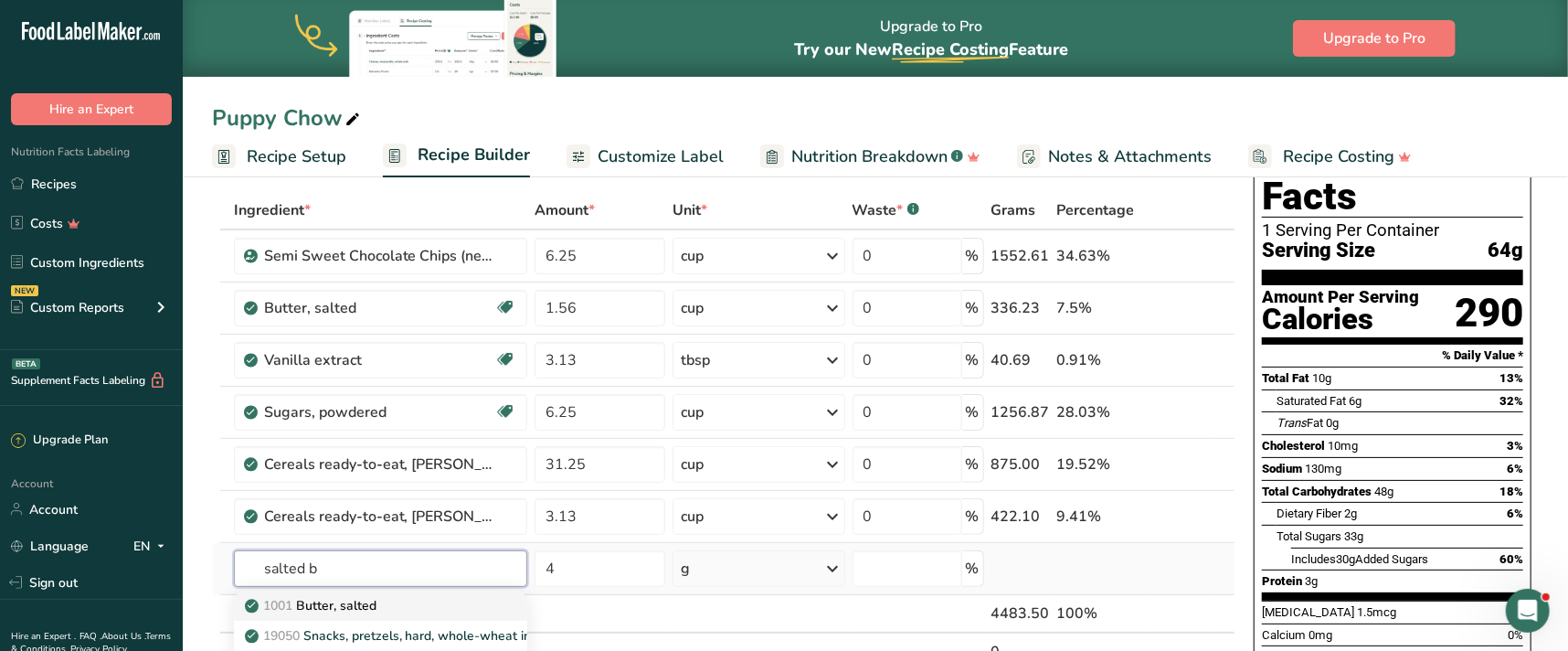
type input "salted b"
click at [361, 608] on p "1001 Butter, salted" at bounding box center [312, 605] width 128 height 19
type input "Butter, salted"
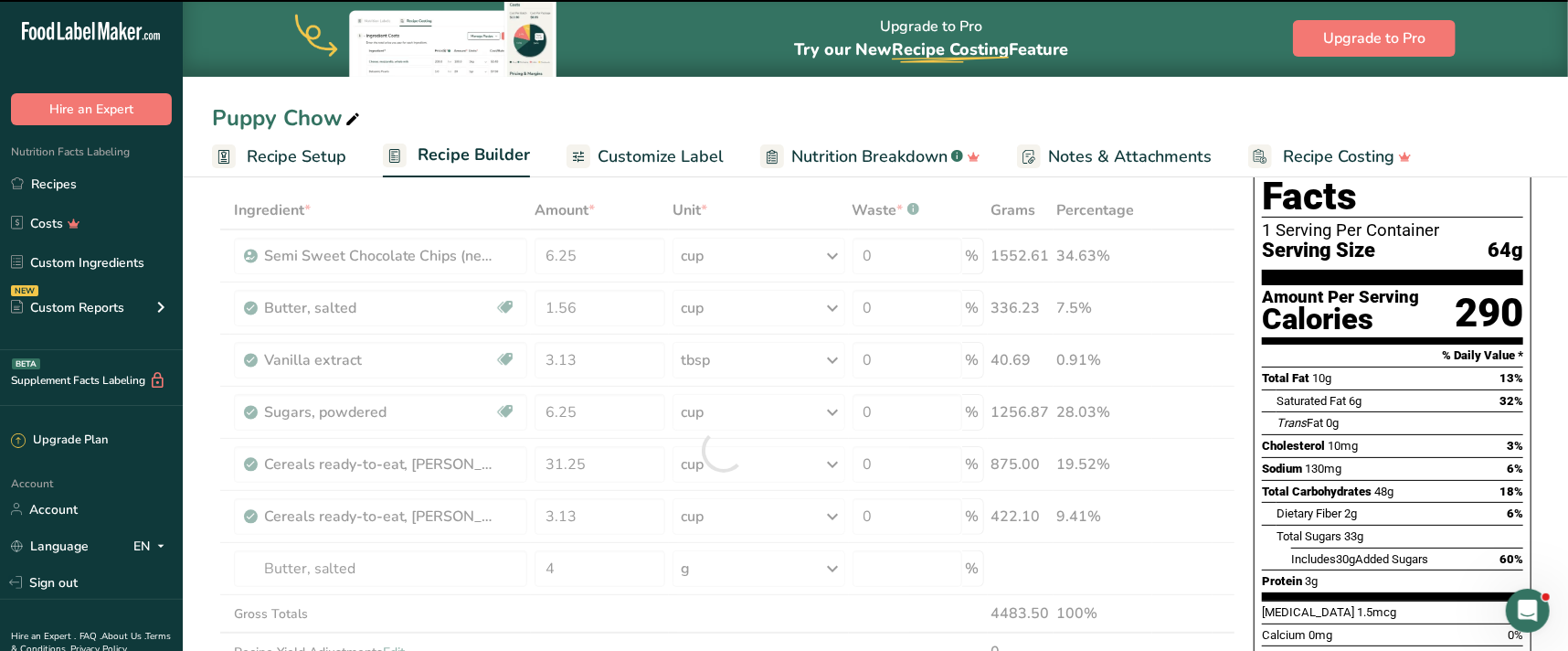
click at [827, 553] on div at bounding box center [723, 449] width 1023 height 518
click at [834, 566] on div at bounding box center [723, 449] width 1023 height 518
type input "0"
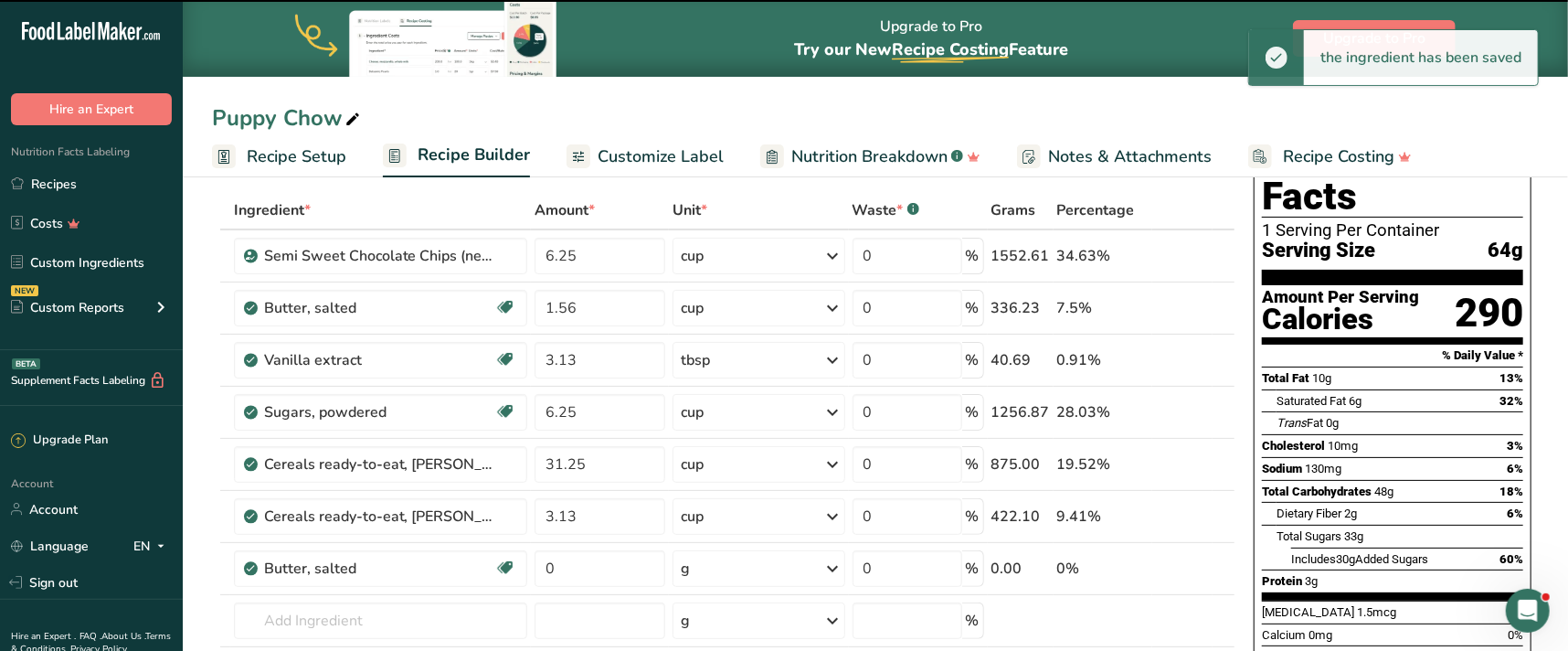
click at [834, 566] on icon at bounding box center [834, 568] width 22 height 33
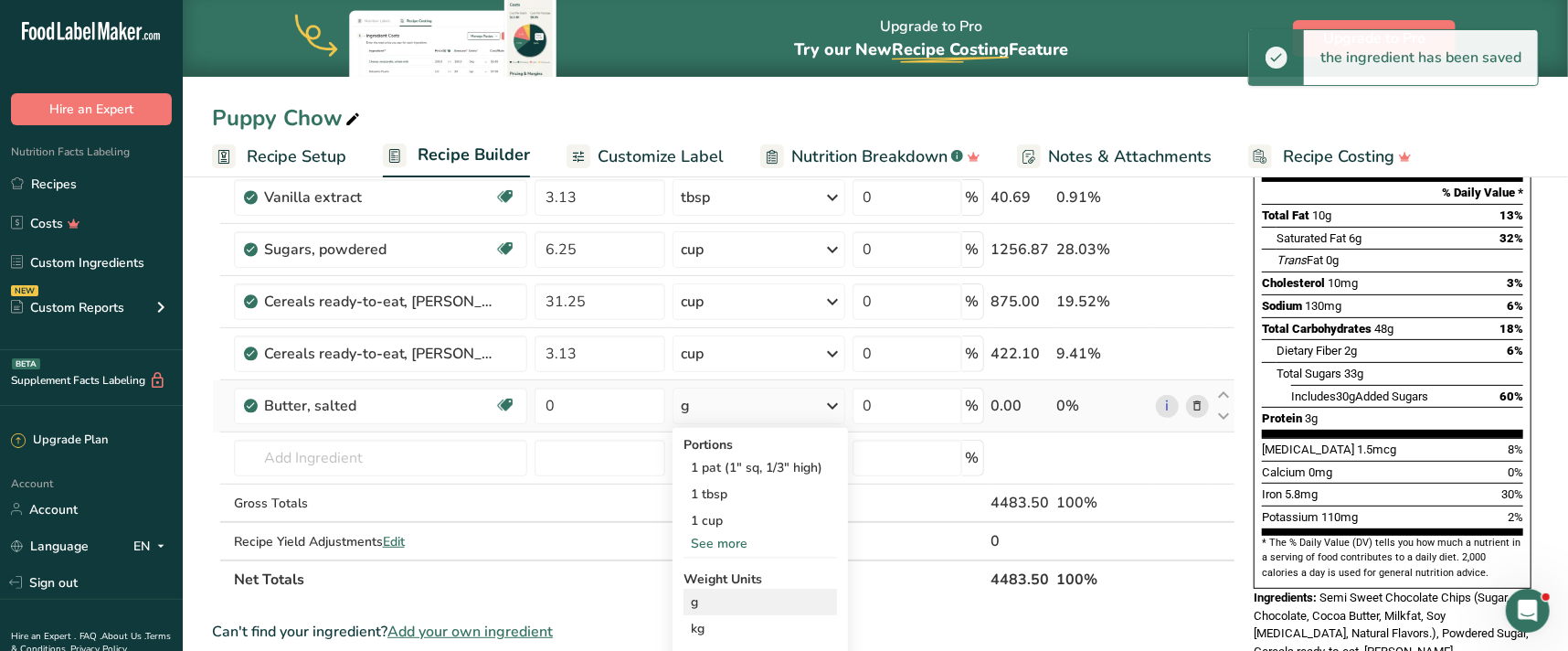
scroll to position [248, 0]
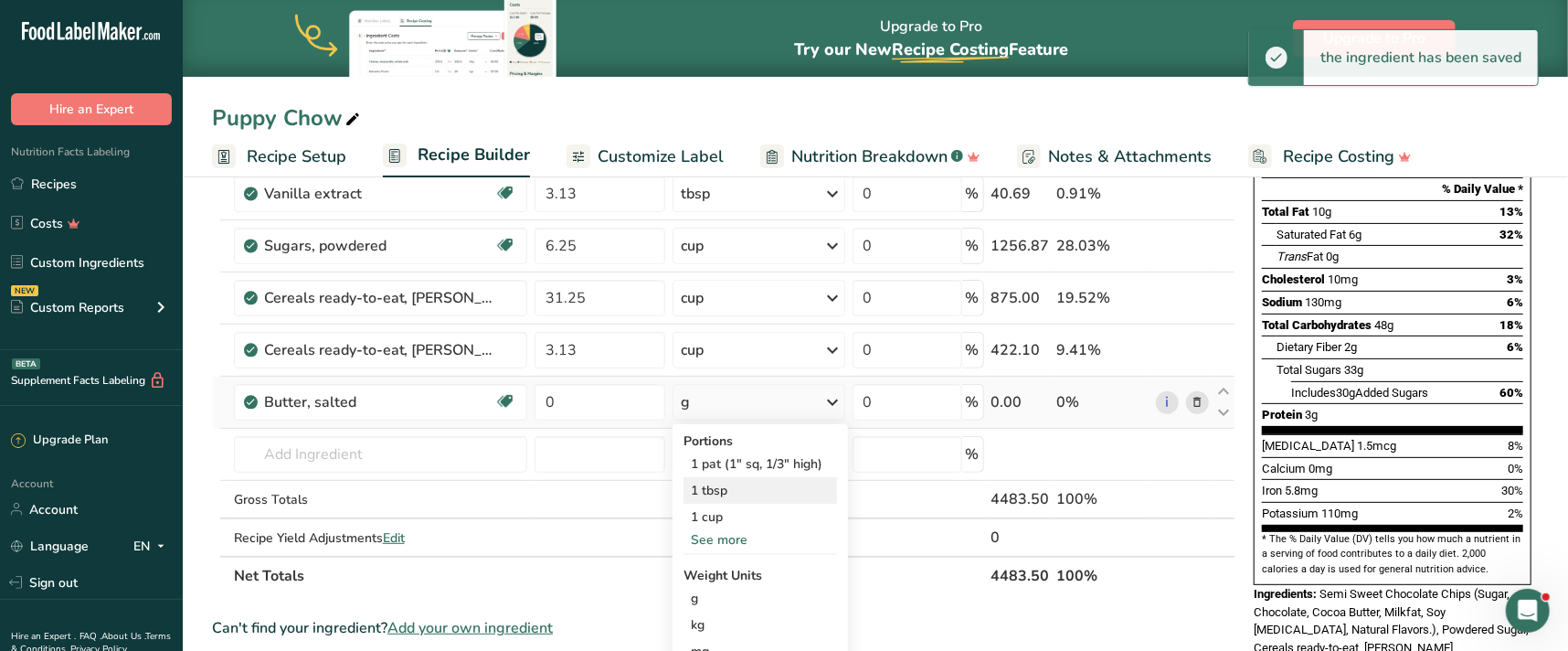
click at [751, 485] on div "1 tbsp" at bounding box center [760, 490] width 153 height 27
click at [581, 402] on input "0" at bounding box center [599, 402] width 130 height 37
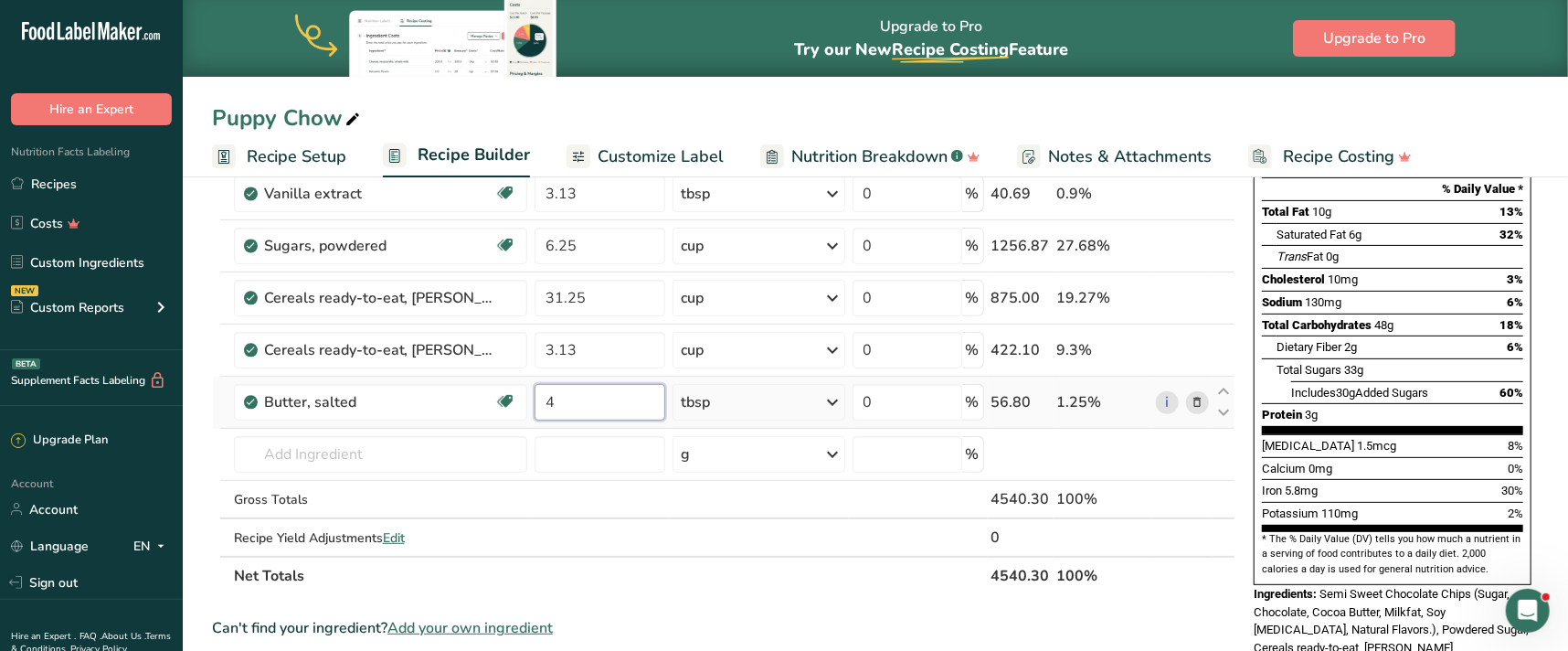
type input "4"
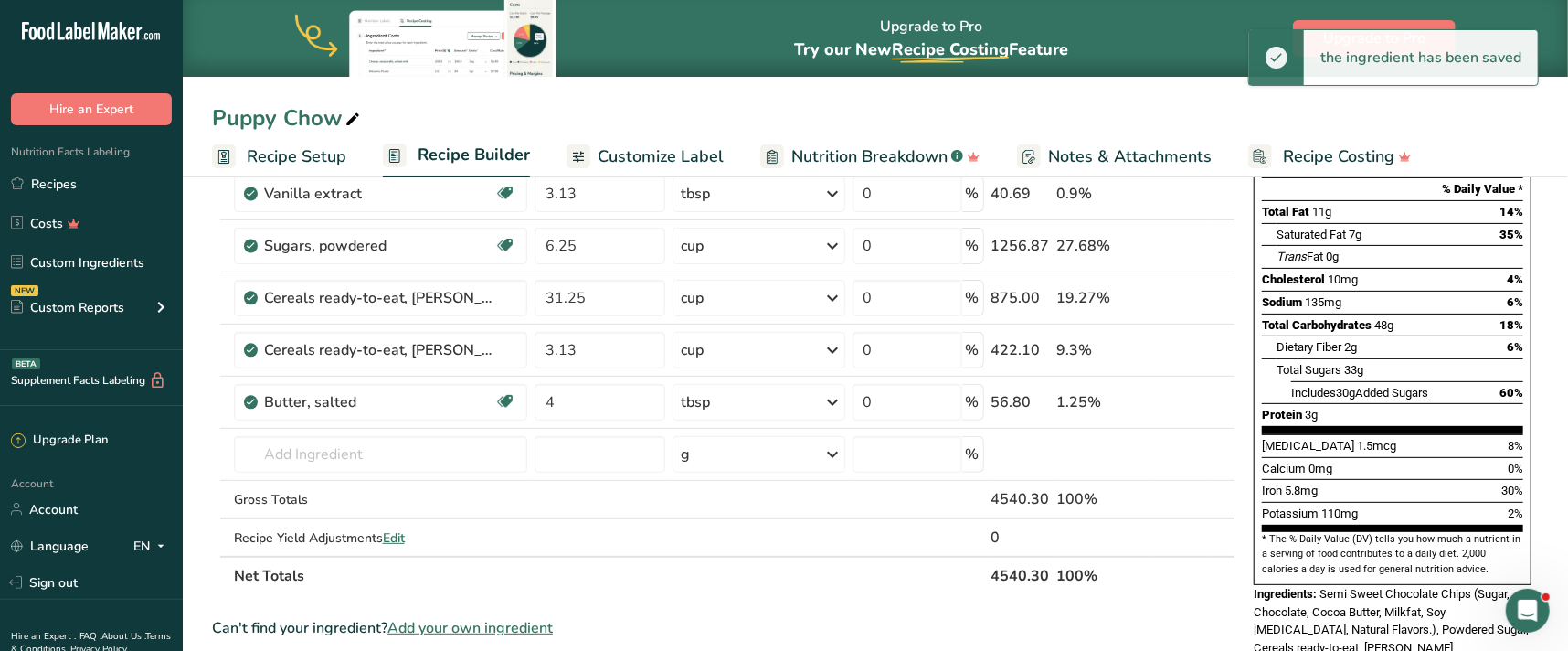
scroll to position [165, 0]
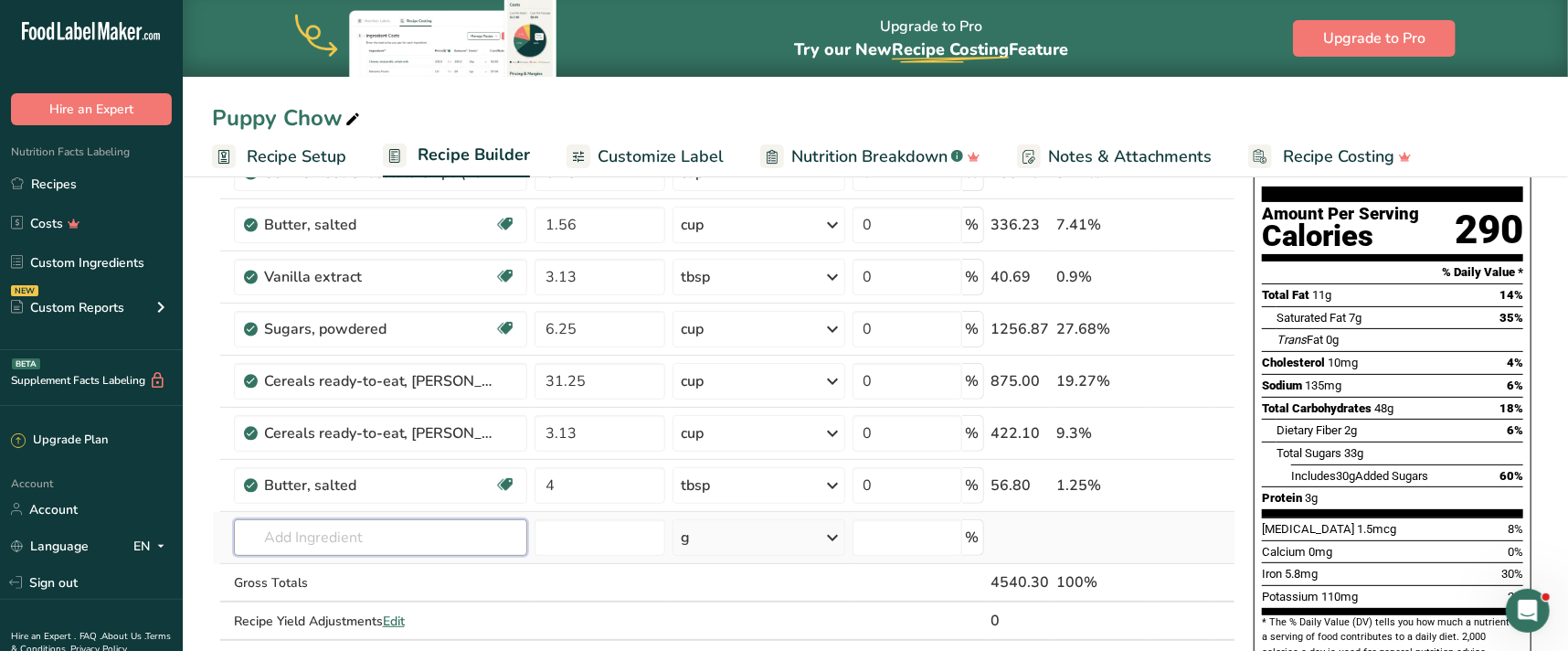
click at [312, 524] on input "text" at bounding box center [381, 537] width 294 height 37
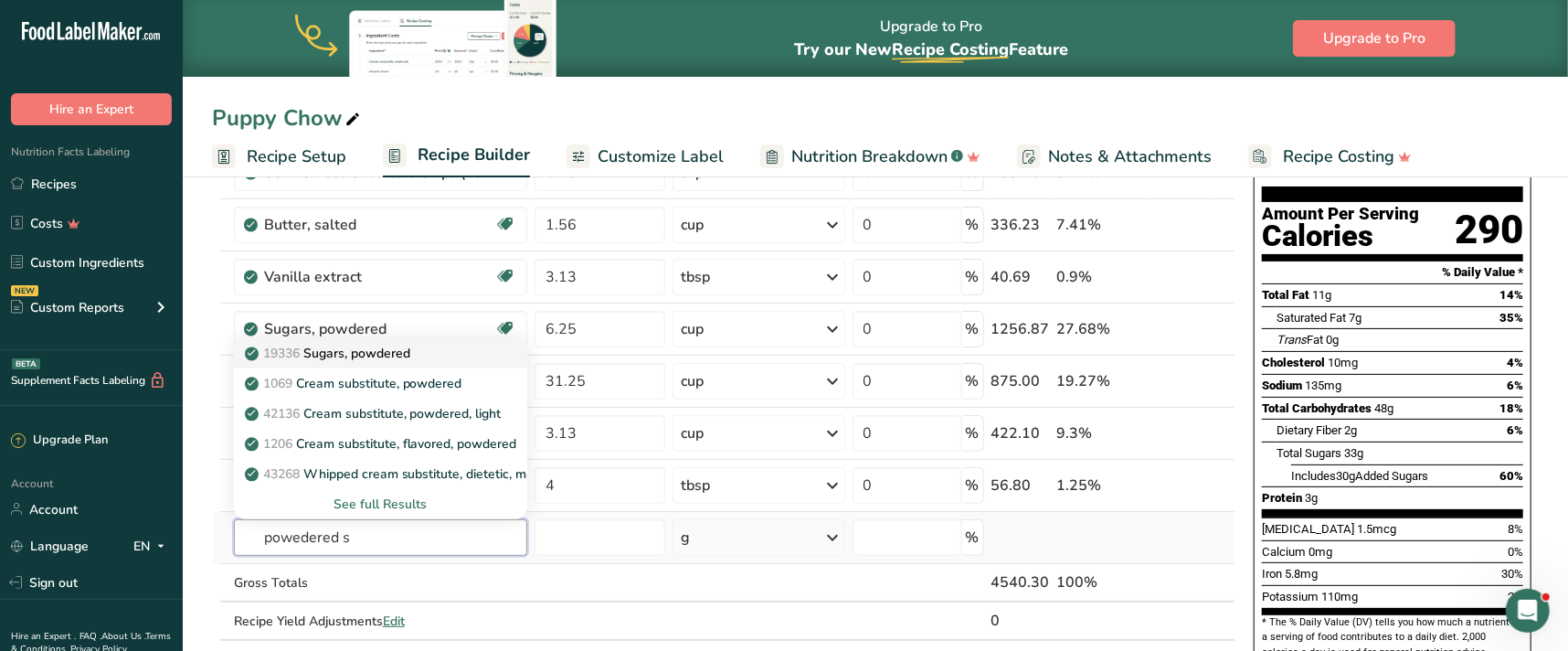
type input "powedered s"
click at [329, 347] on p "19336 Sugars, powdered" at bounding box center [329, 353] width 162 height 19
type input "Sugars, powdered"
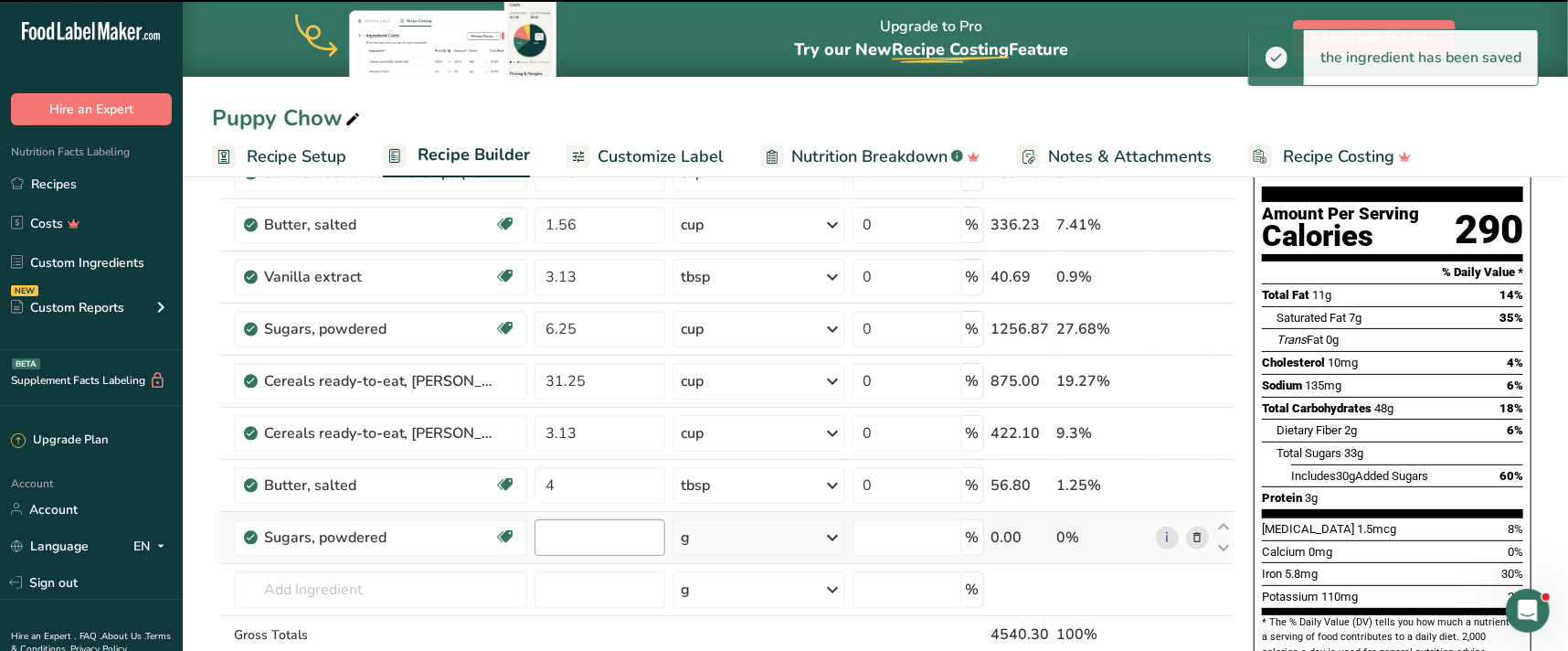
type input "0"
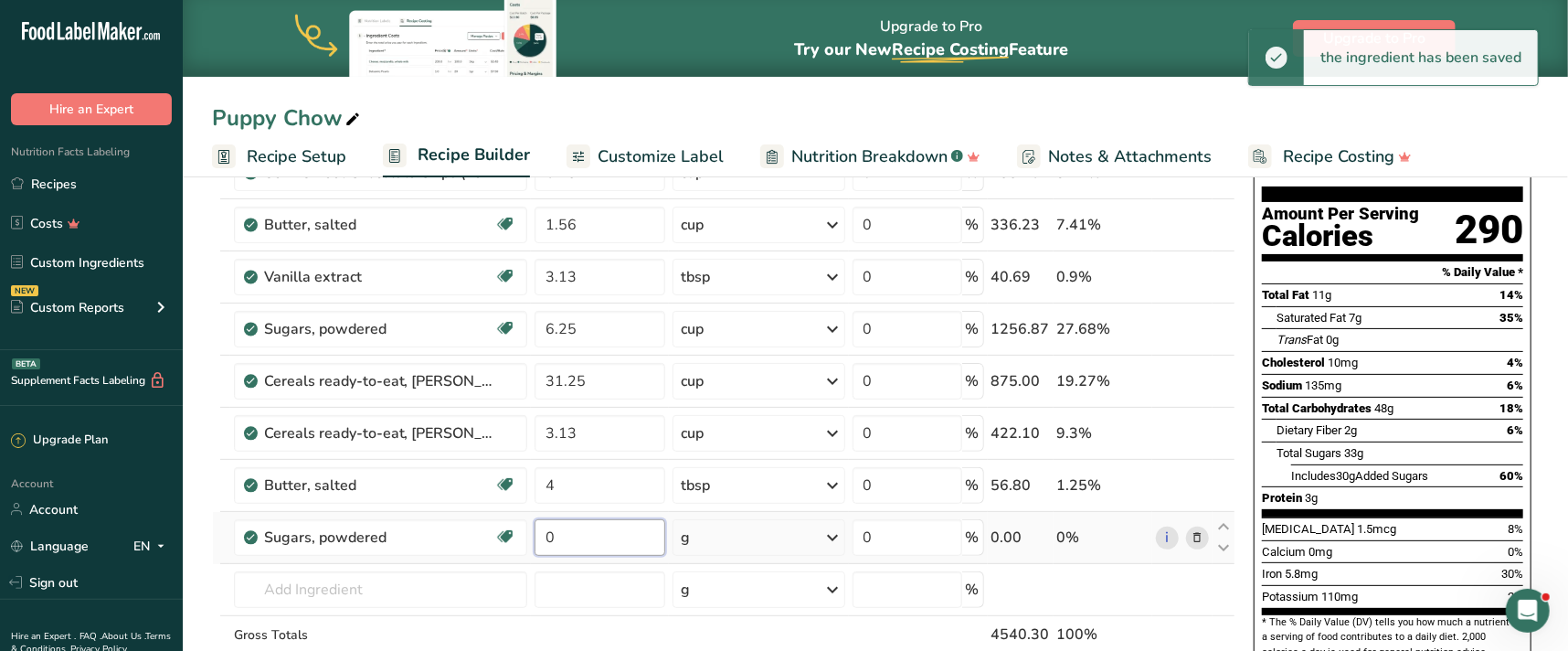
click at [571, 536] on input "0" at bounding box center [599, 537] width 130 height 37
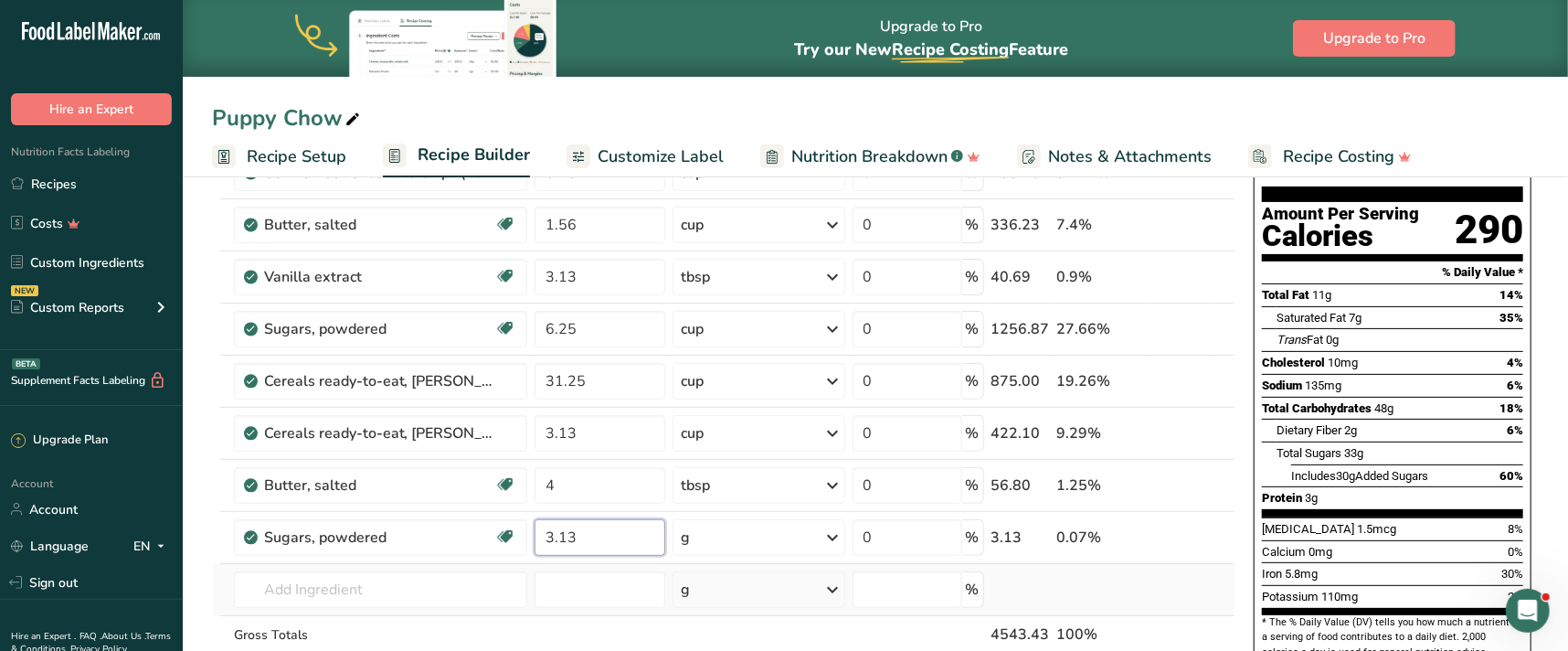
type input "3.13"
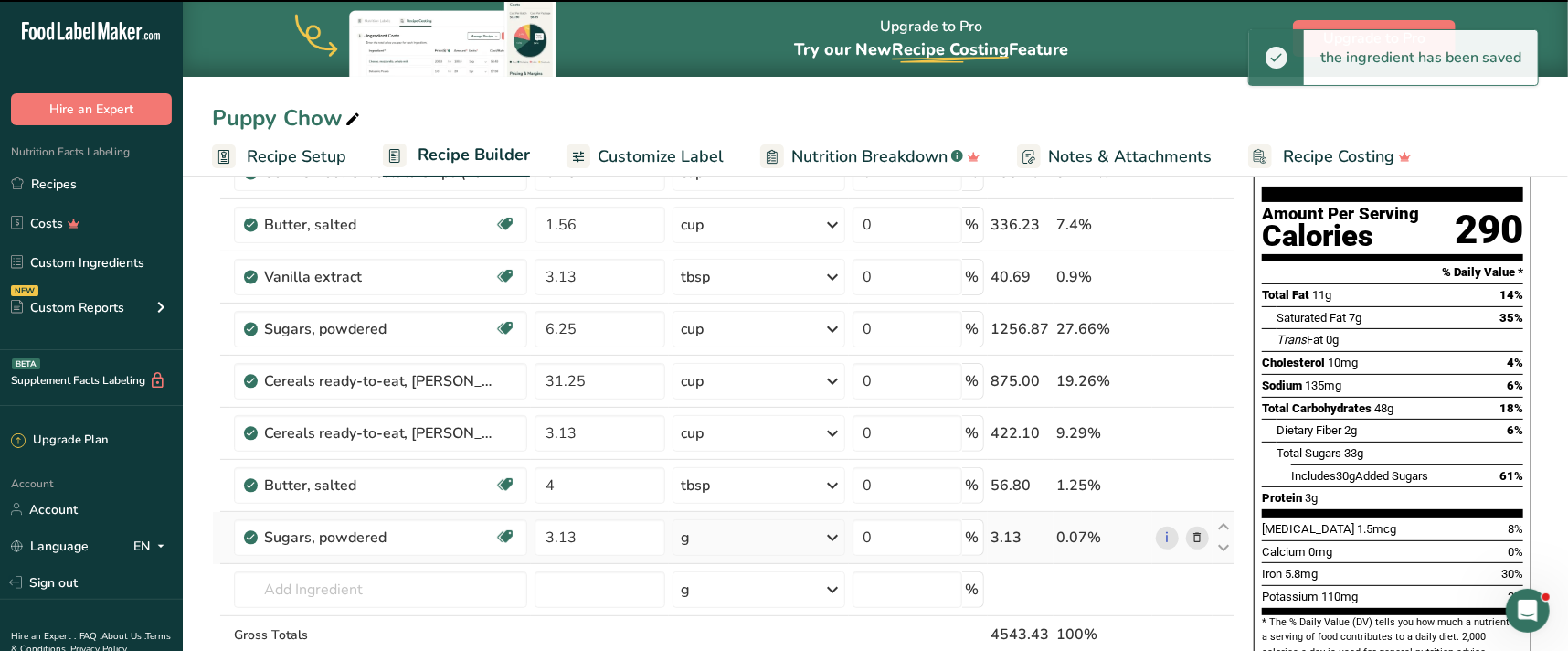
click at [838, 530] on icon at bounding box center [834, 537] width 22 height 33
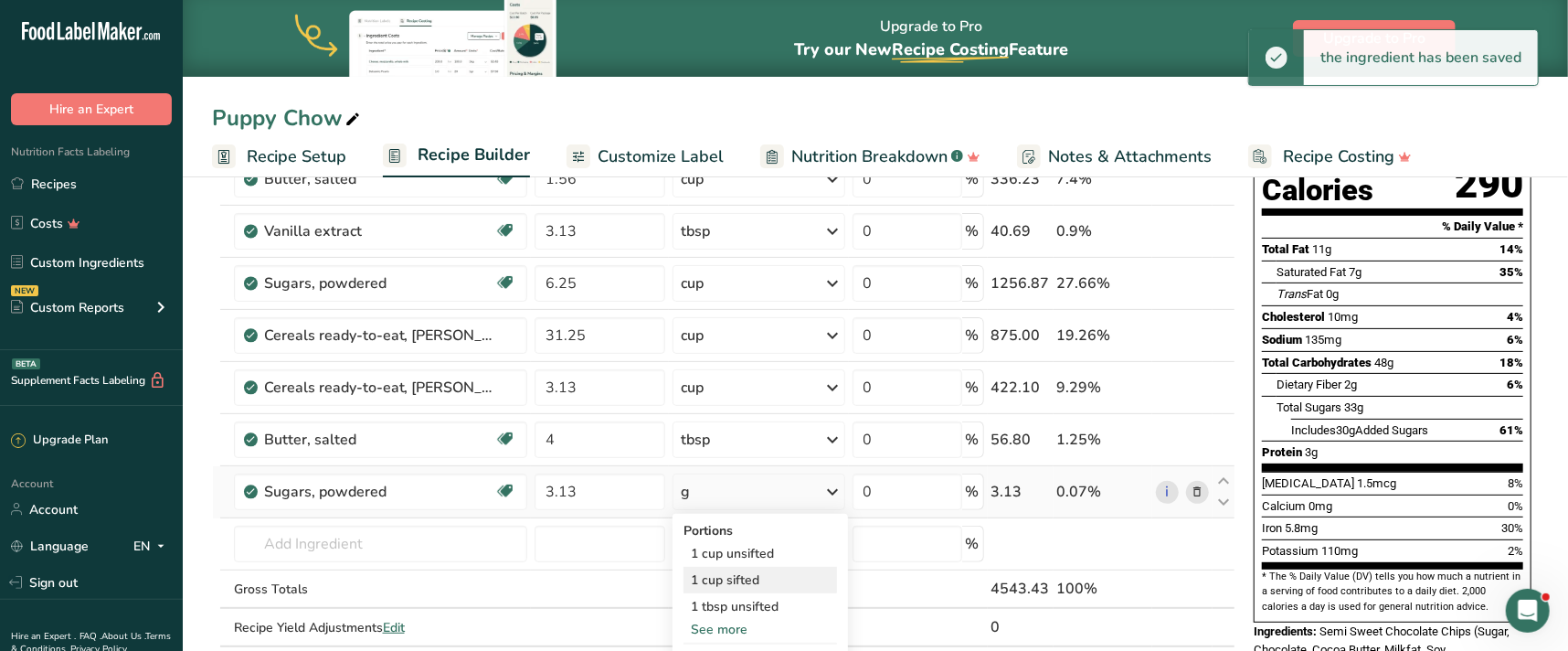
scroll to position [248, 0]
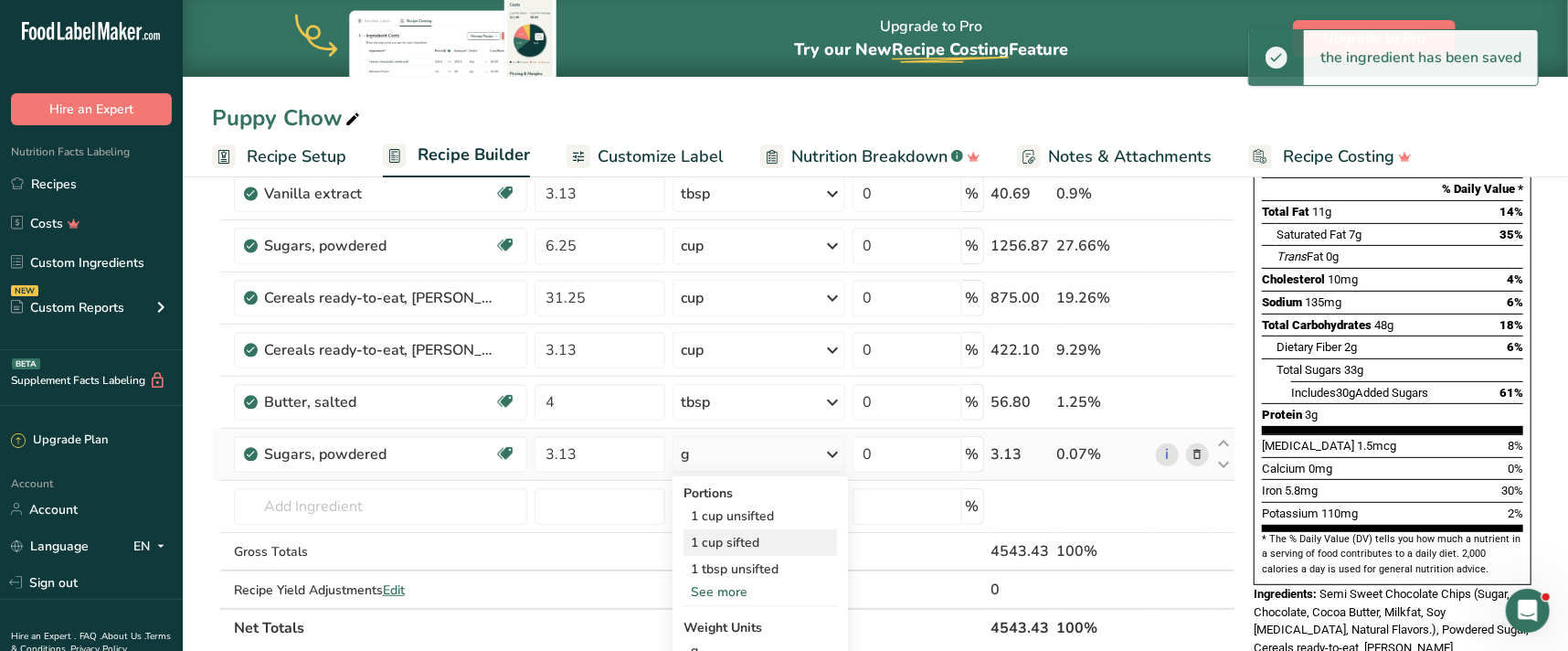
click at [770, 543] on div "1 cup sifted" at bounding box center [760, 542] width 153 height 27
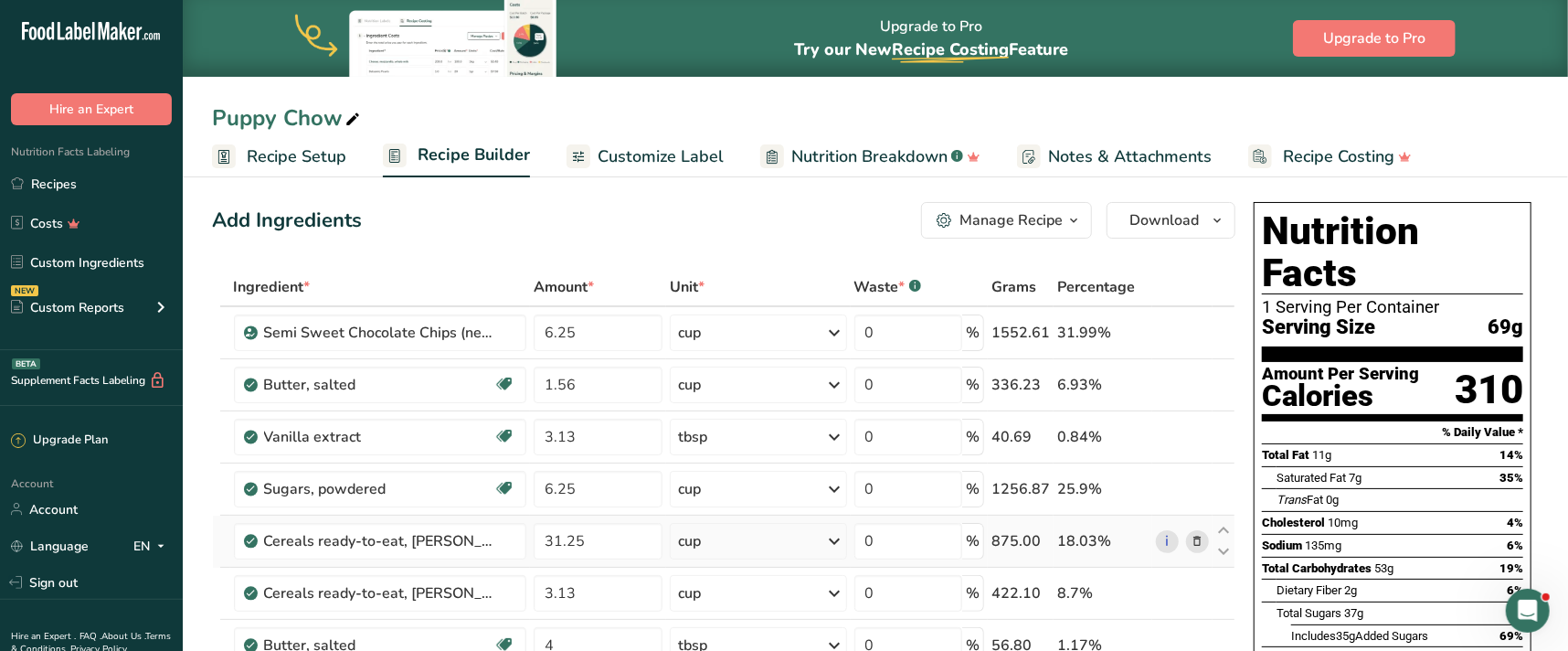
scroll to position [0, 0]
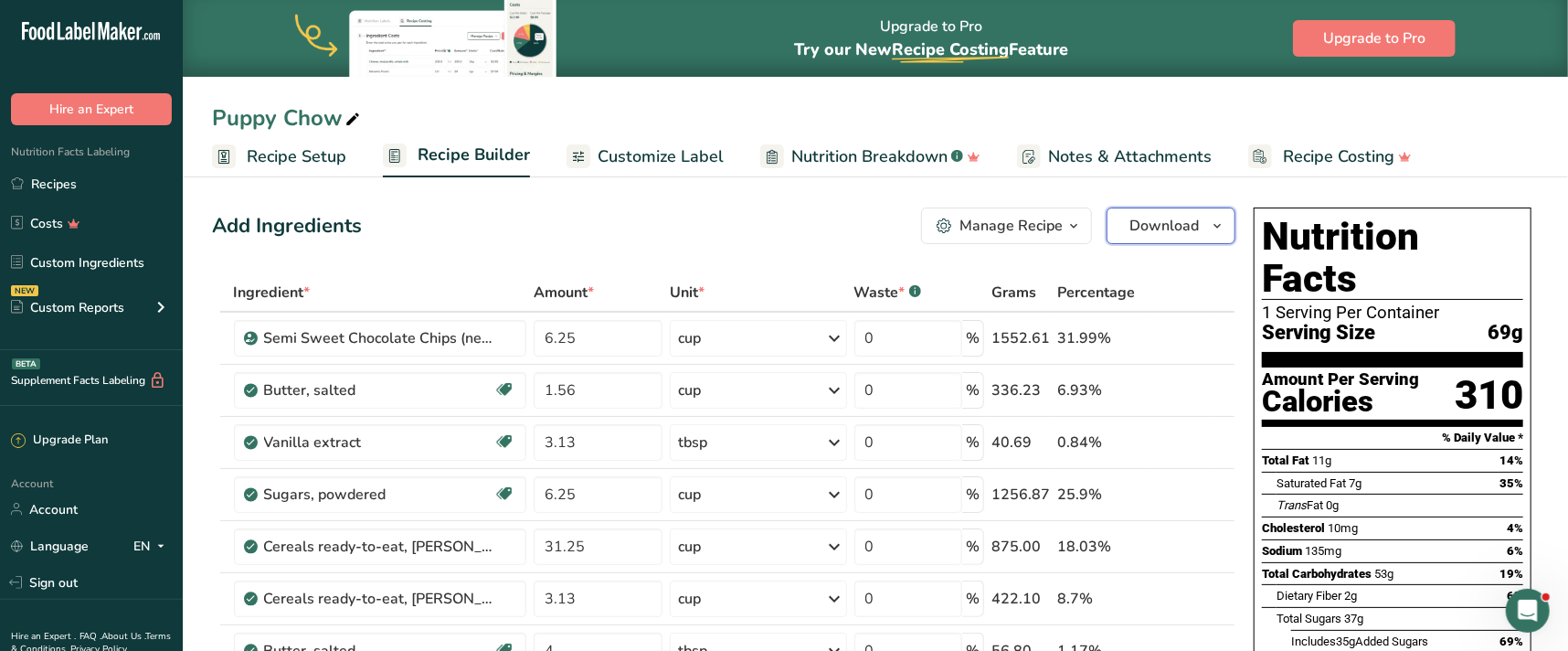
click at [1160, 230] on span "Download" at bounding box center [1165, 226] width 70 height 22
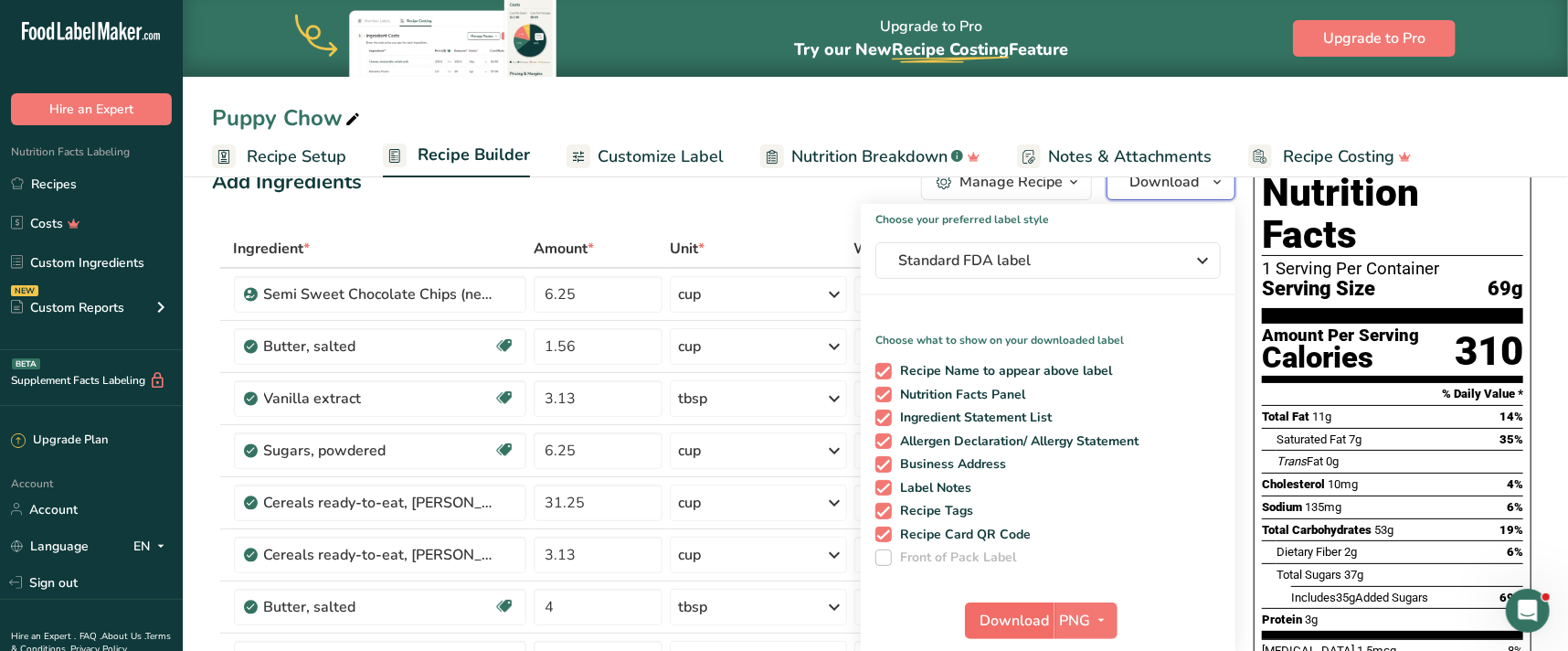
scroll to position [82, 0]
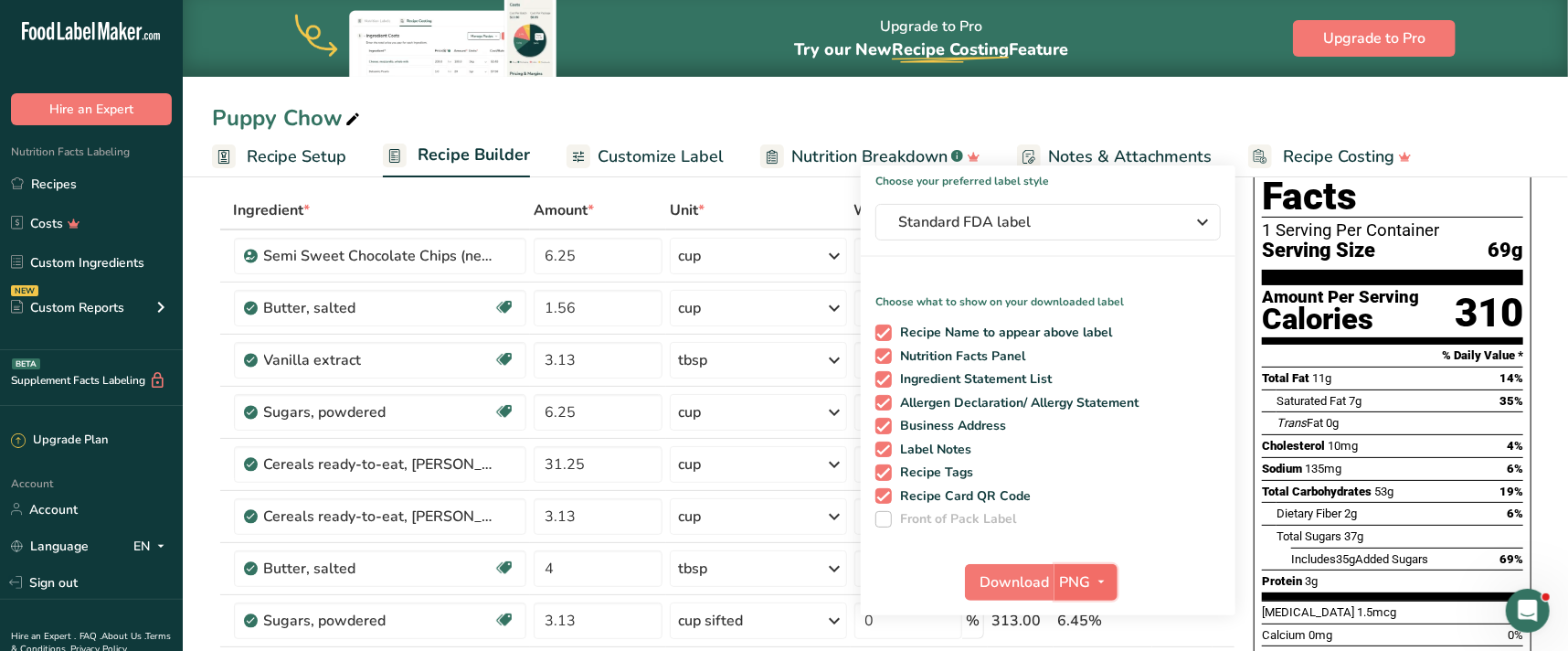
click at [1068, 576] on span "PNG" at bounding box center [1075, 582] width 31 height 22
click at [1083, 607] on link "PNG" at bounding box center [1088, 619] width 59 height 30
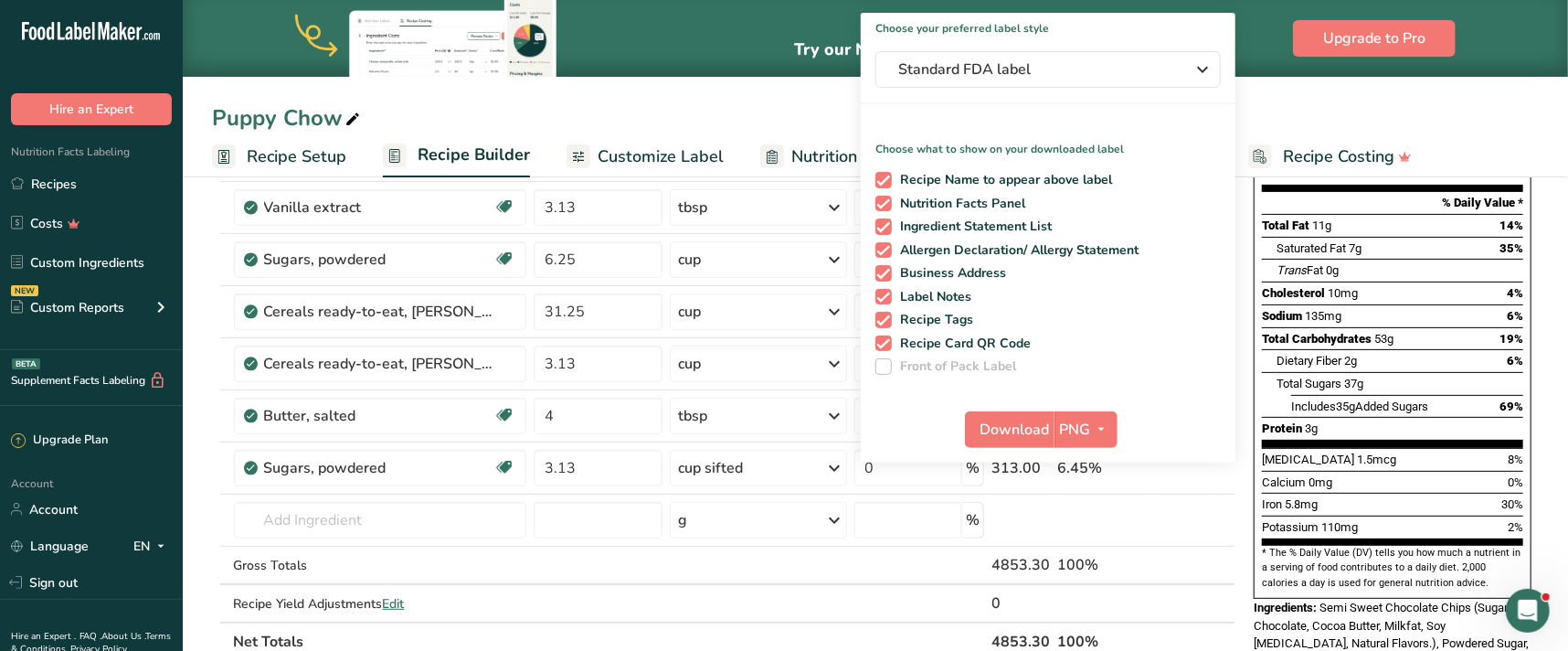
scroll to position [248, 0]
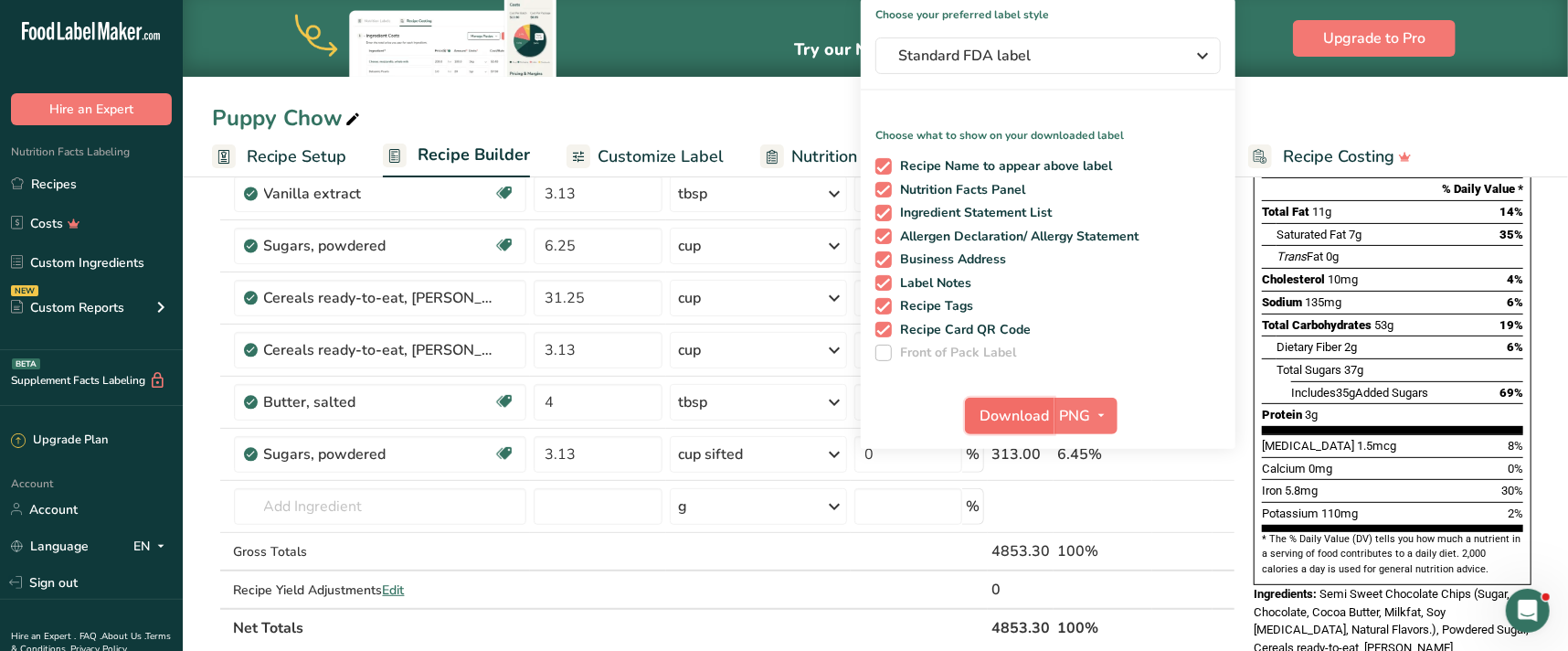
click at [1032, 409] on span "Download" at bounding box center [1016, 415] width 70 height 22
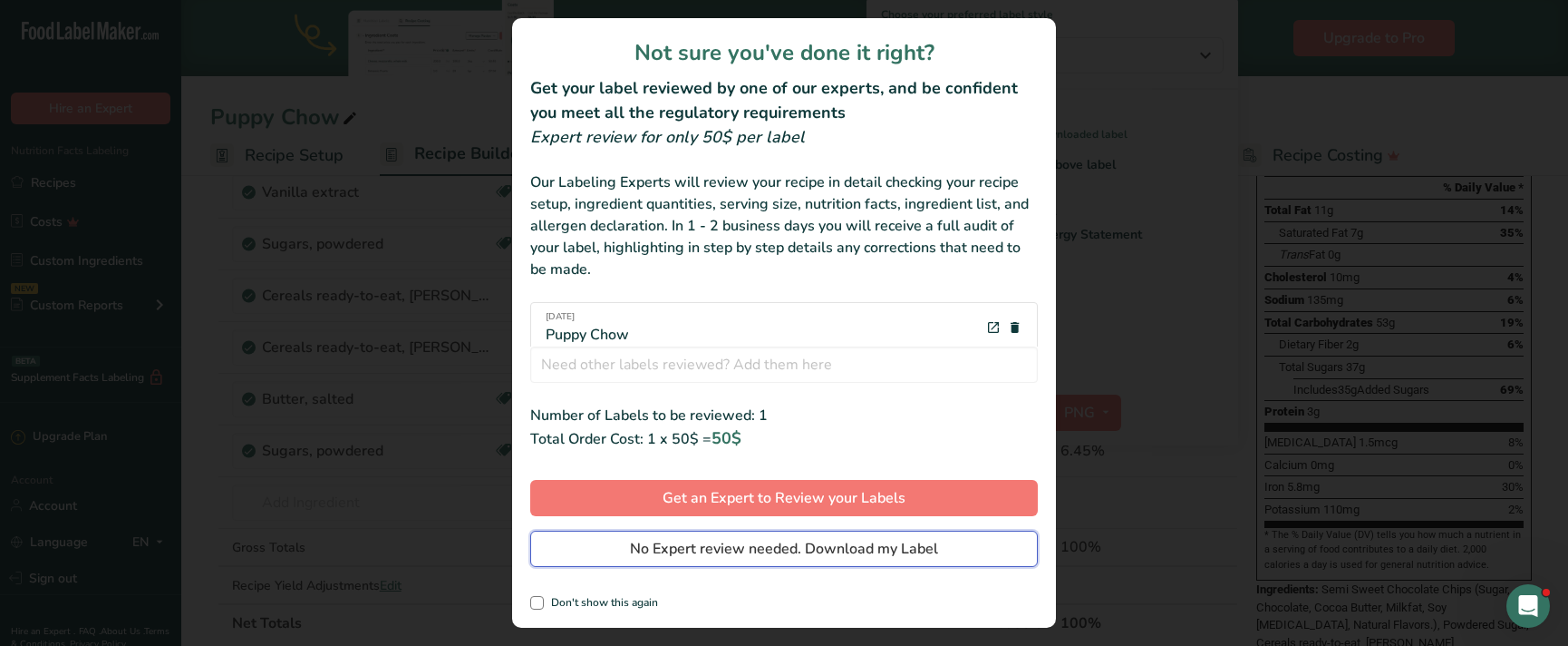
click at [857, 550] on span "No Expert review needed. Download my Label" at bounding box center [784, 548] width 308 height 22
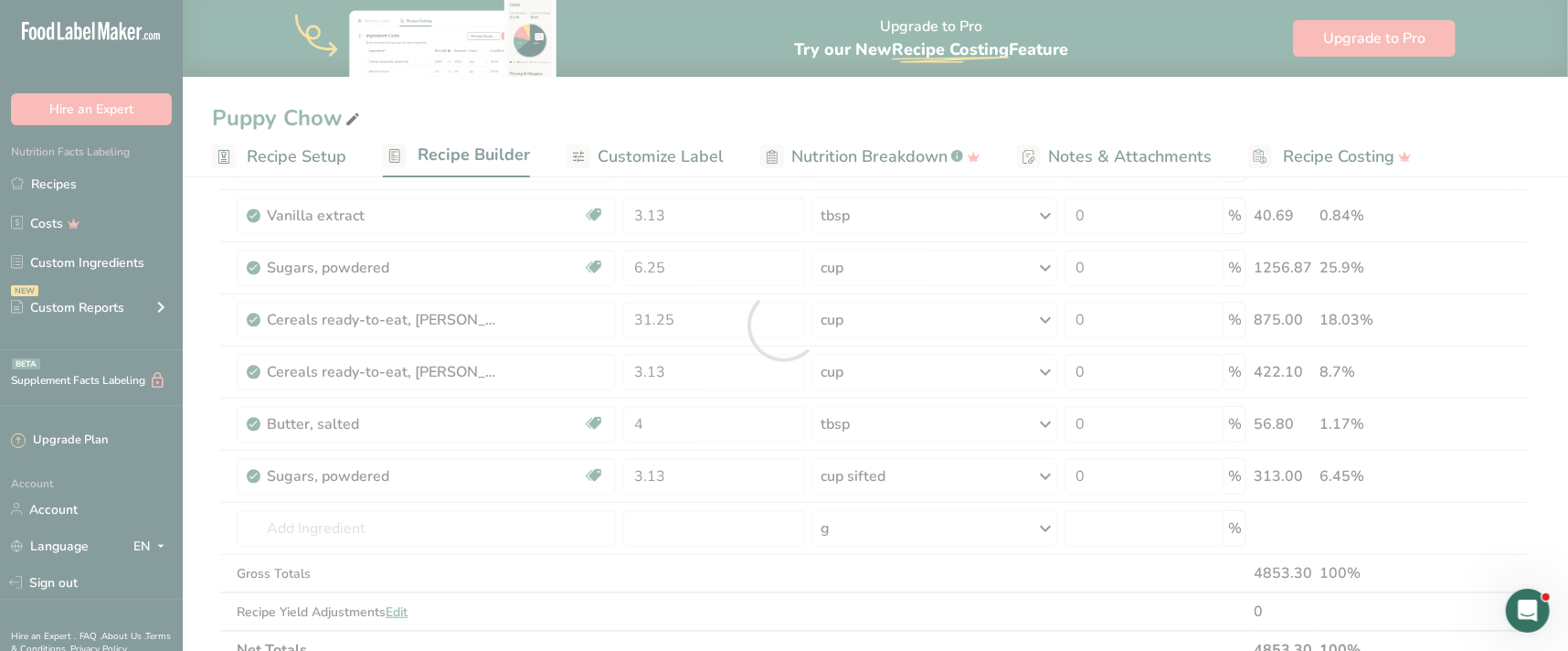
scroll to position [0, 0]
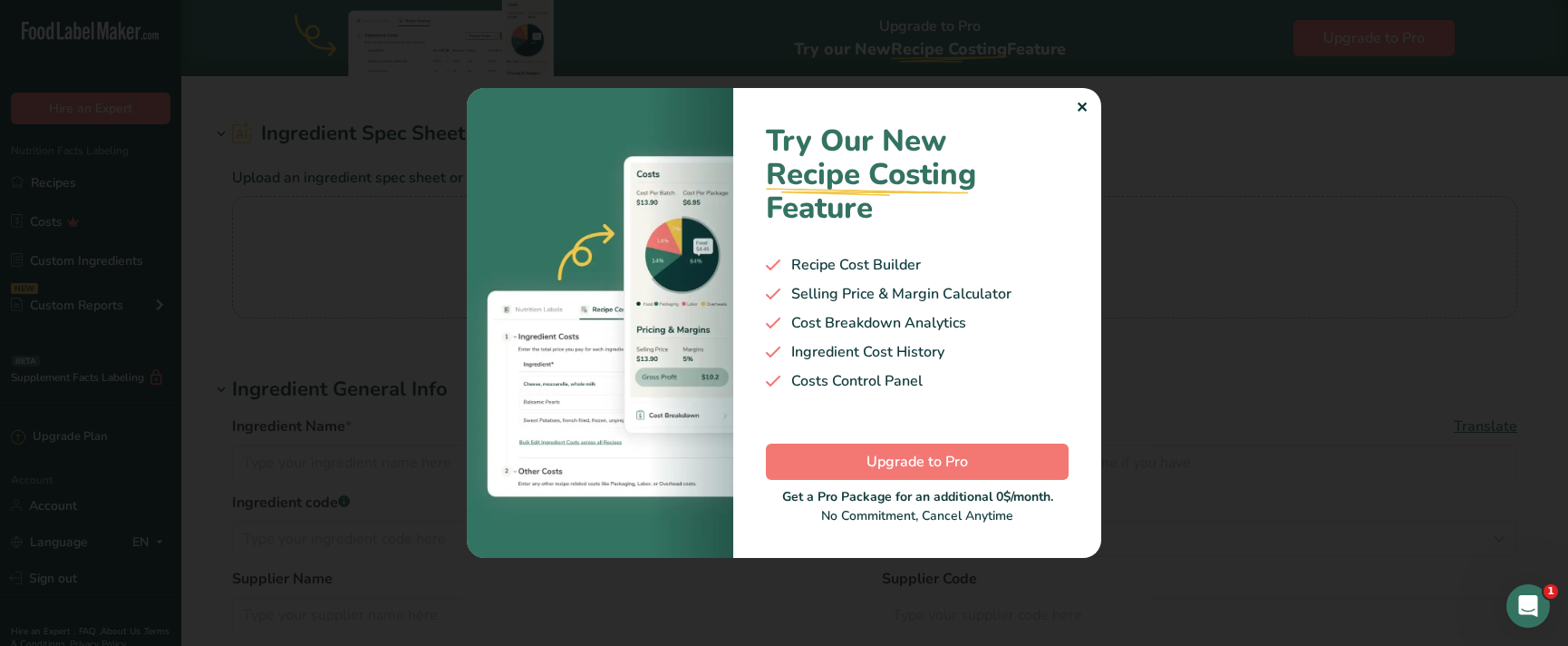
type input "Cereals ready-to-eat, [PERSON_NAME] Crispy Hexagons"
